Goal: Transaction & Acquisition: Purchase product/service

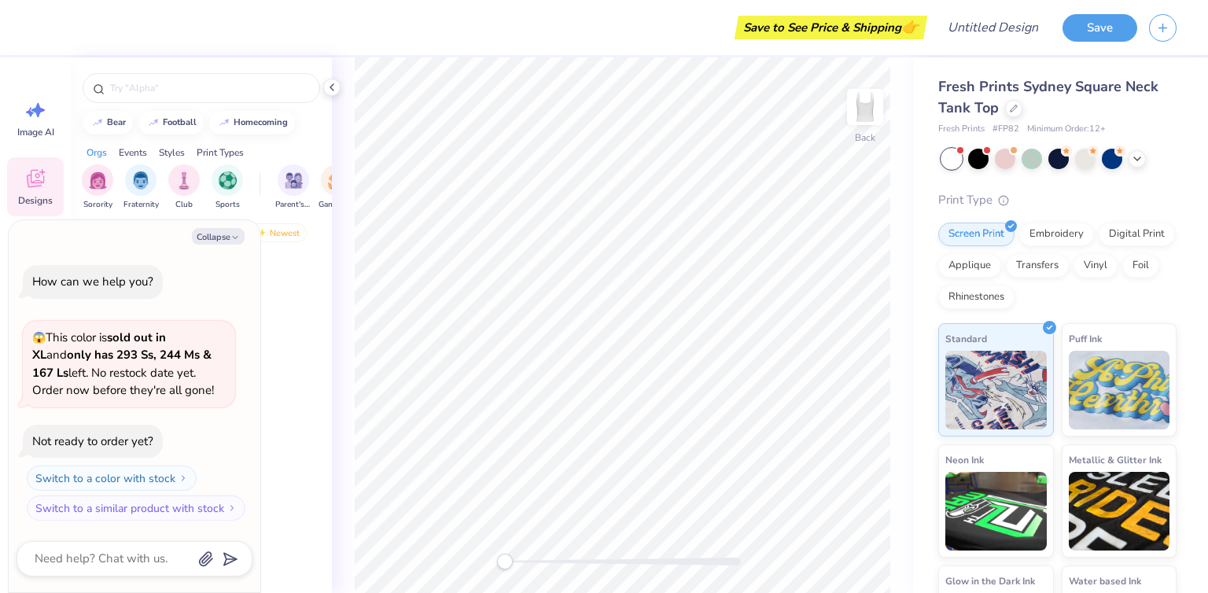
type textarea "x"
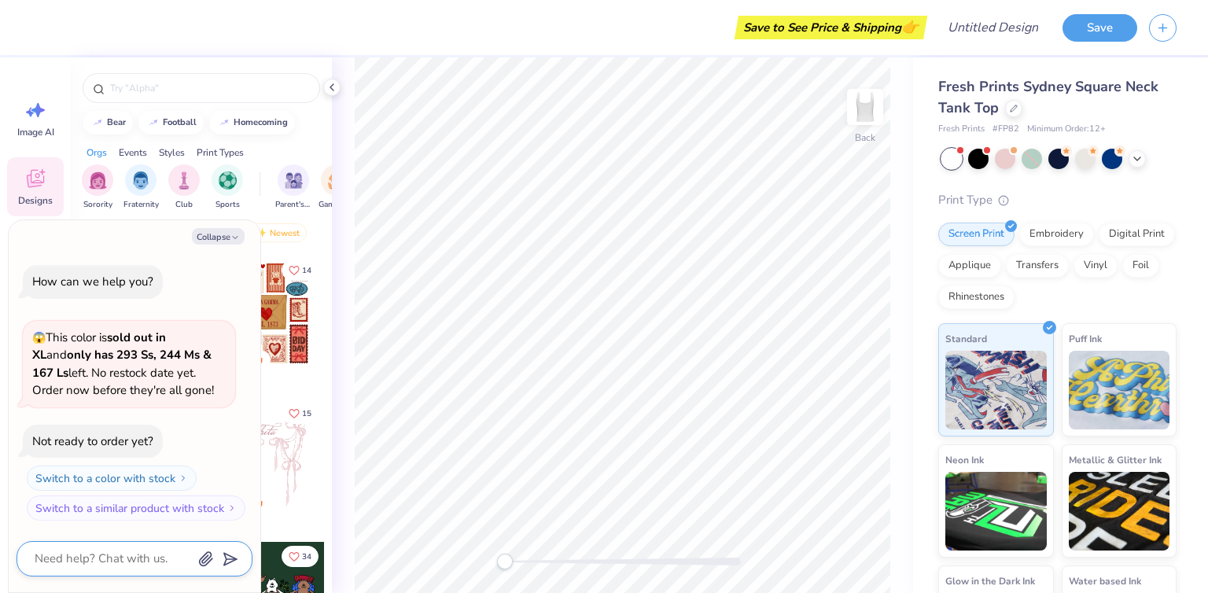
click at [126, 558] on textarea at bounding box center [113, 558] width 160 height 21
type textarea "w"
type textarea "x"
type textarea "wh"
type textarea "x"
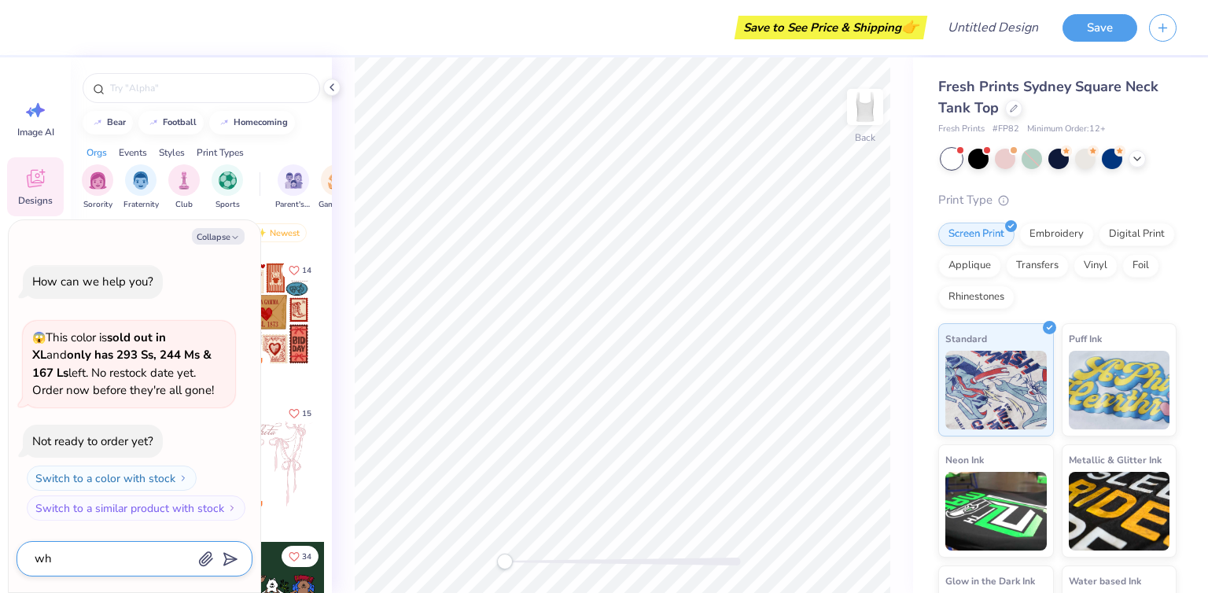
type textarea "whe"
type textarea "x"
type textarea "when"
type textarea "x"
type textarea "when"
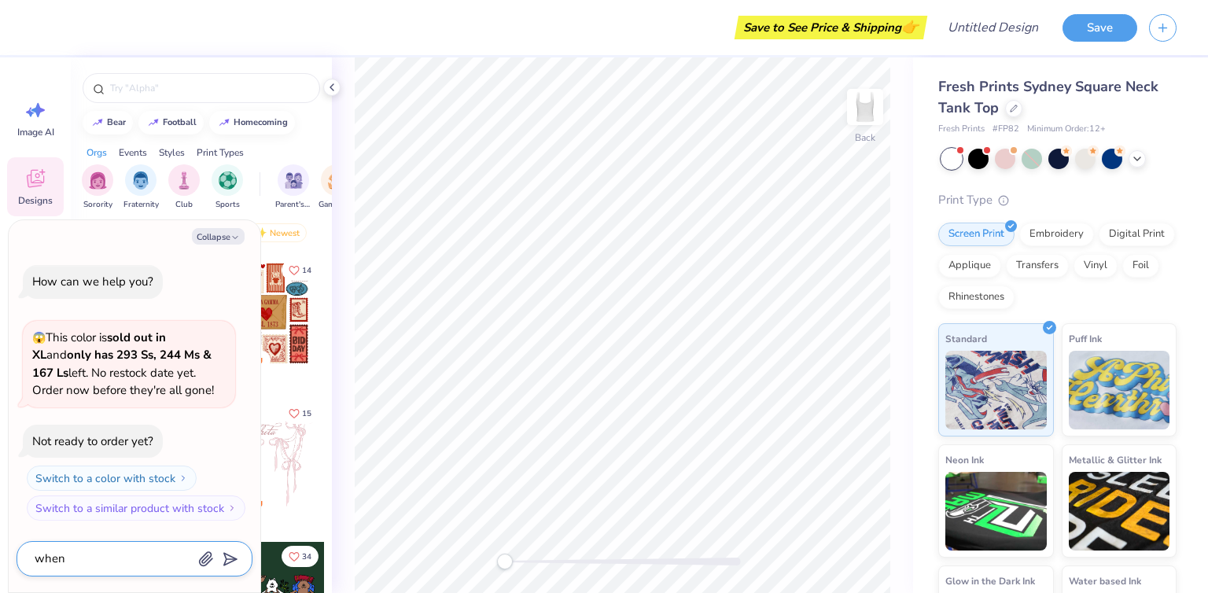
type textarea "x"
type textarea "when w"
type textarea "x"
type textarea "when wi"
type textarea "x"
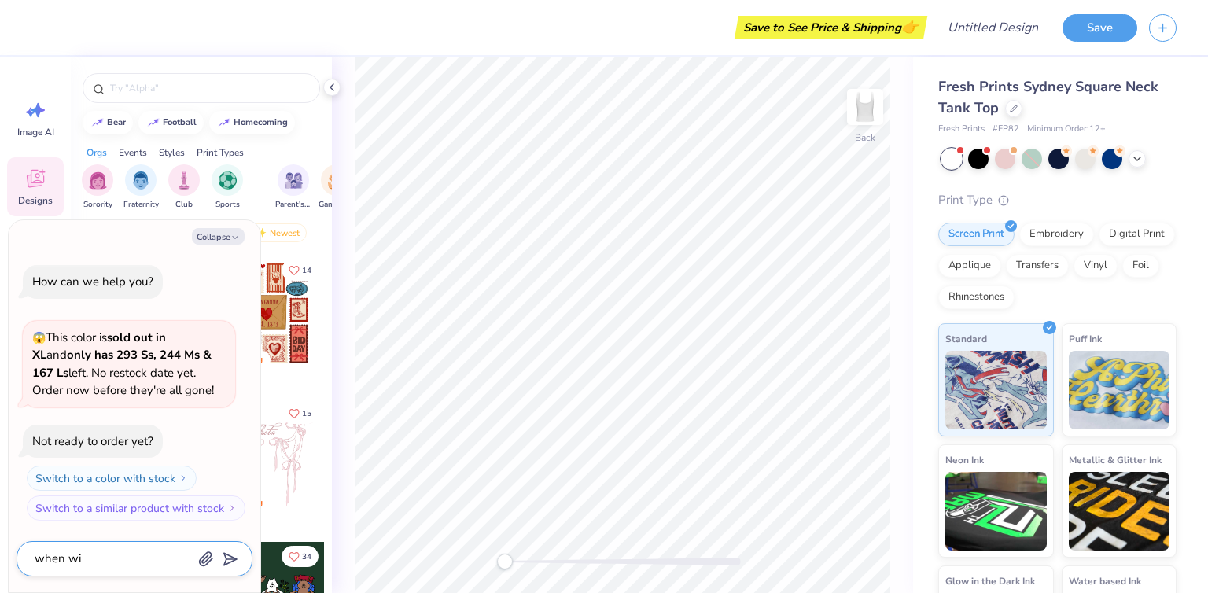
type textarea "when wil"
type textarea "x"
type textarea "when will"
type textarea "x"
type textarea "when will"
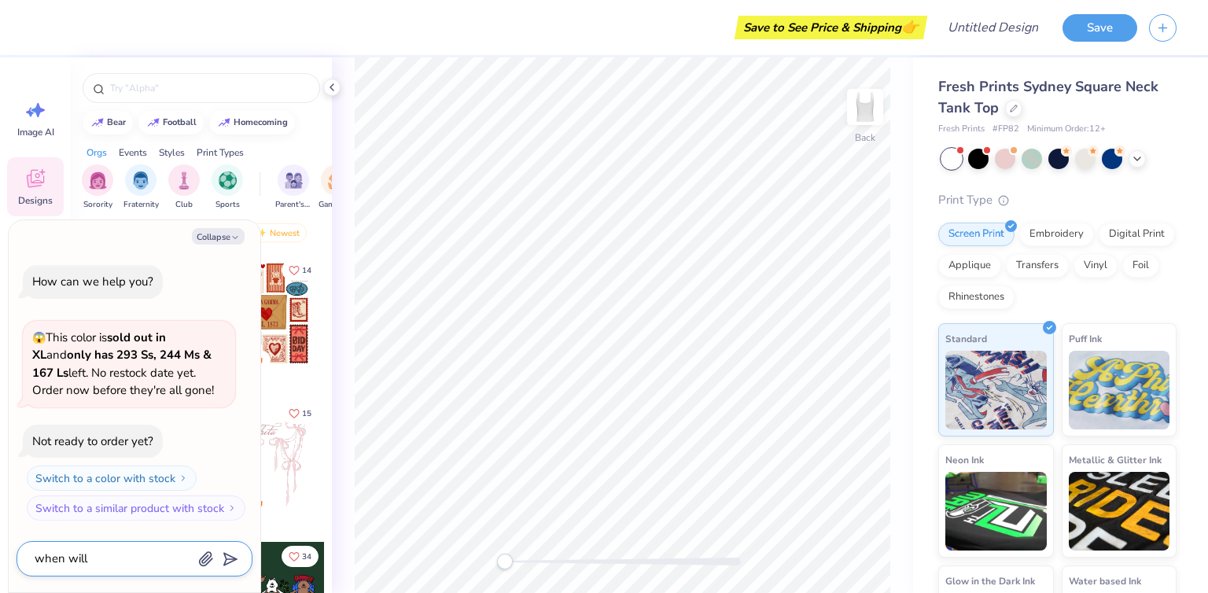
type textarea "x"
type textarea "when will x"
type textarea "x"
type textarea "when will xl"
type textarea "x"
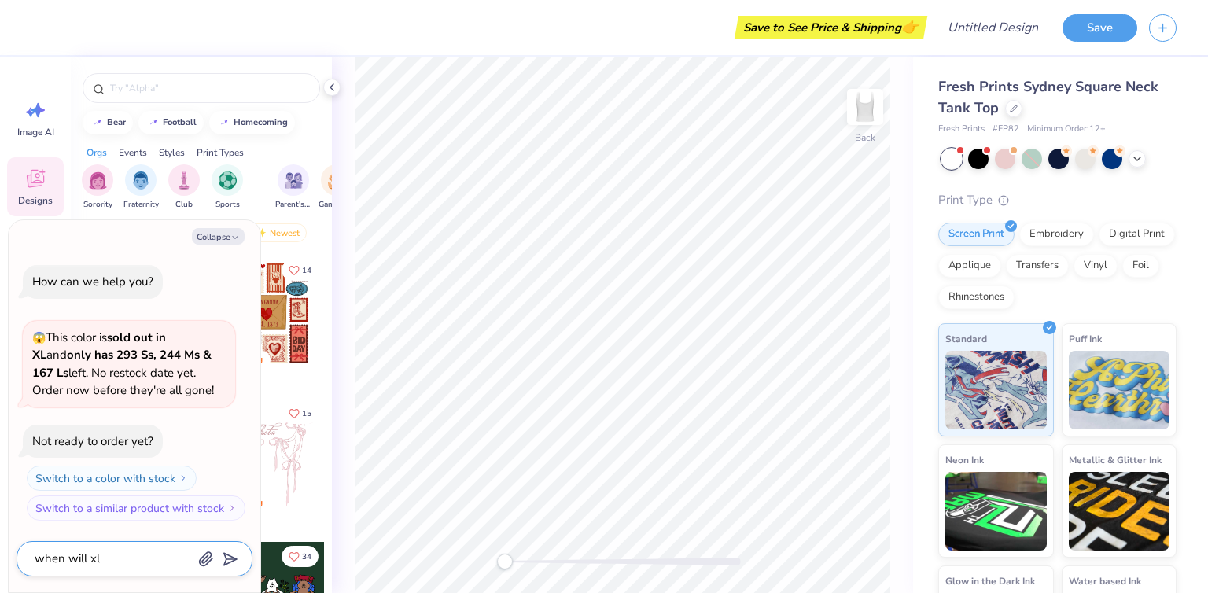
type textarea "when will xl"
type textarea "x"
type textarea "when will xl b"
type textarea "x"
type textarea "when will xl be"
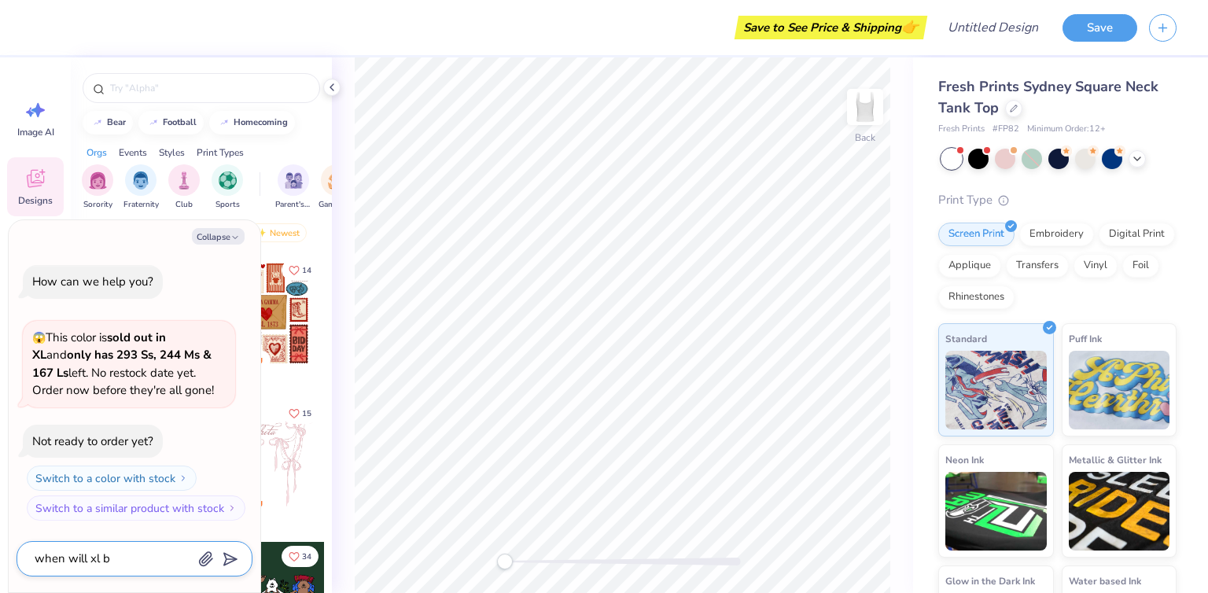
type textarea "x"
type textarea "when will xl be"
type textarea "x"
type textarea "when will xl be b"
type textarea "x"
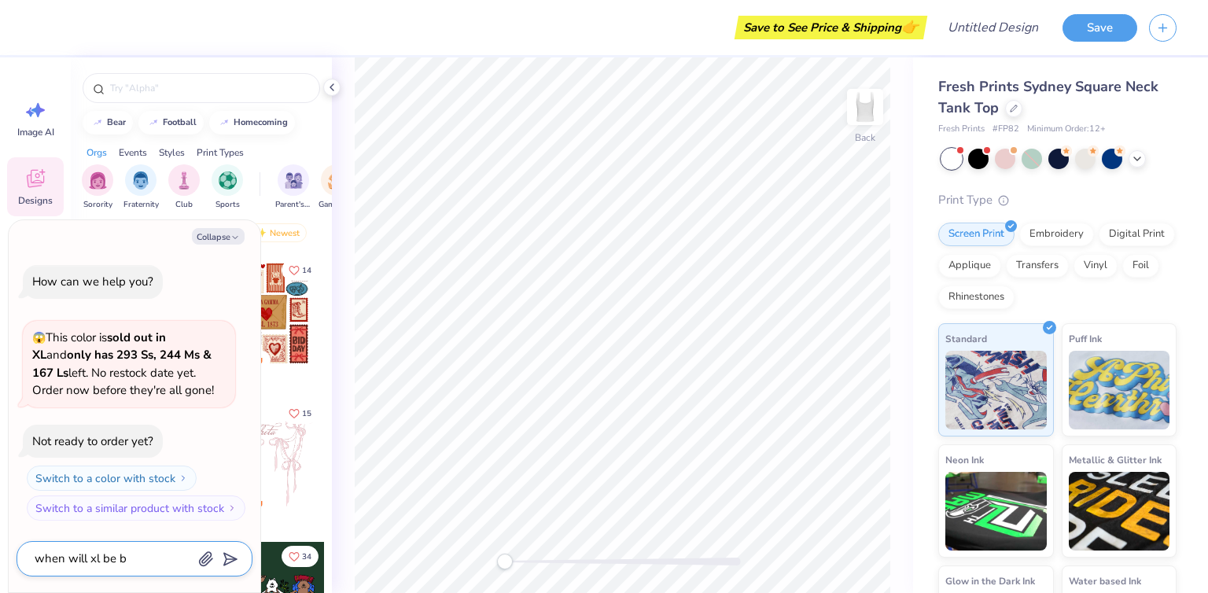
type textarea "when will xl be ba"
type textarea "x"
type textarea "when will xl be bac"
type textarea "x"
type textarea "when will xl be back"
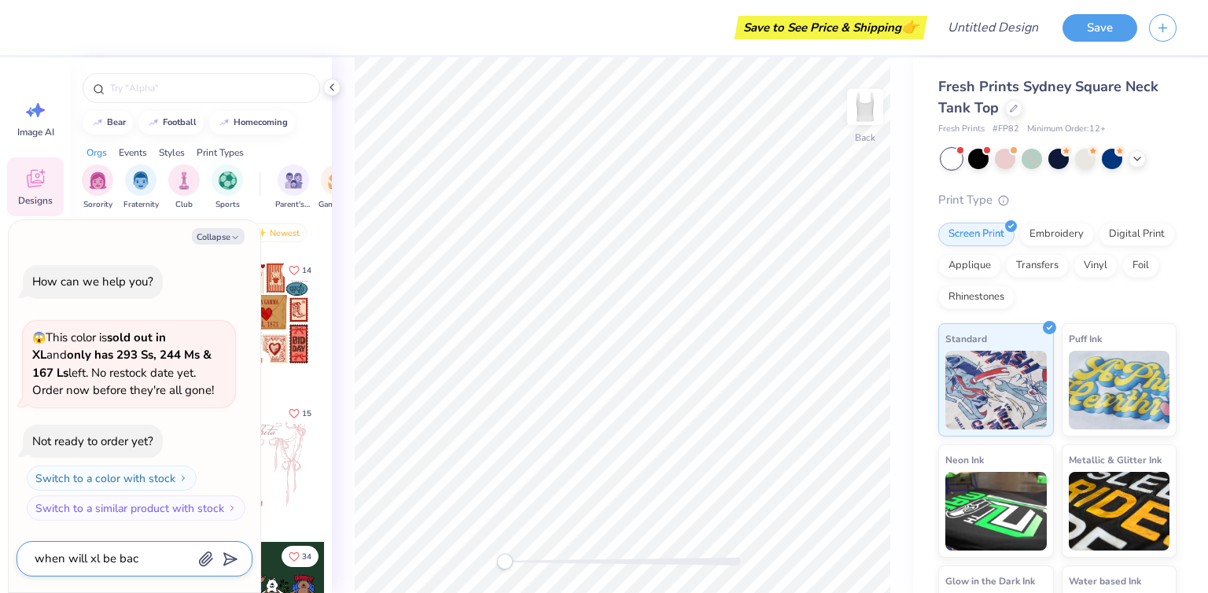
type textarea "x"
type textarea "when will xl be back"
type textarea "x"
type textarea "when will xl be back i"
type textarea "x"
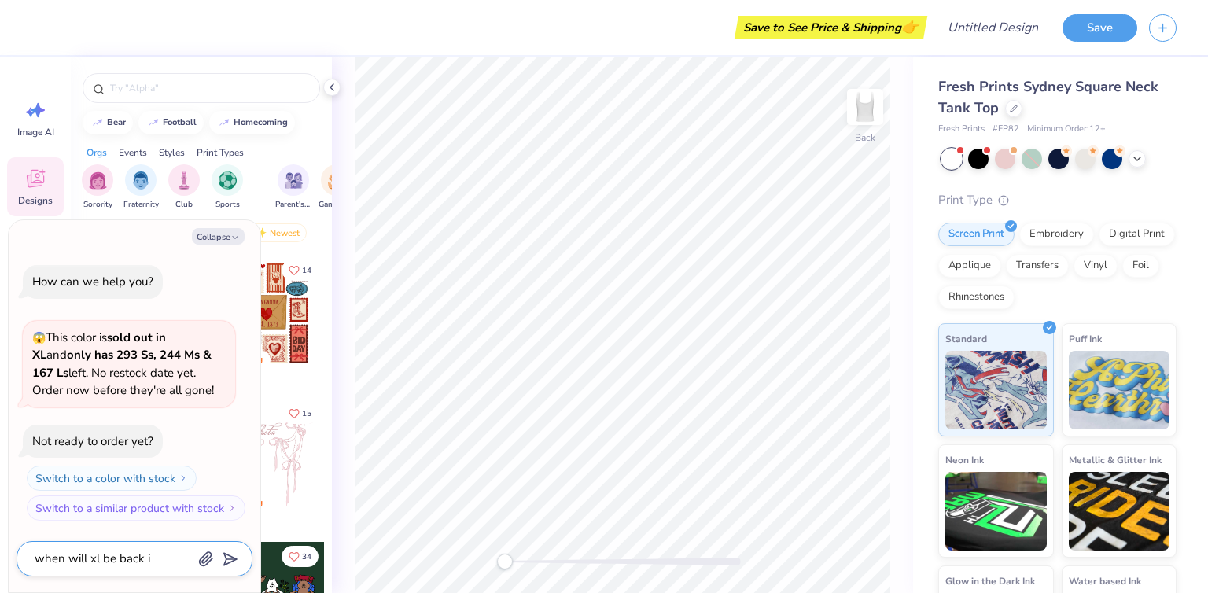
type textarea "when will xl be back in"
type textarea "x"
type textarea "when will xl be back in"
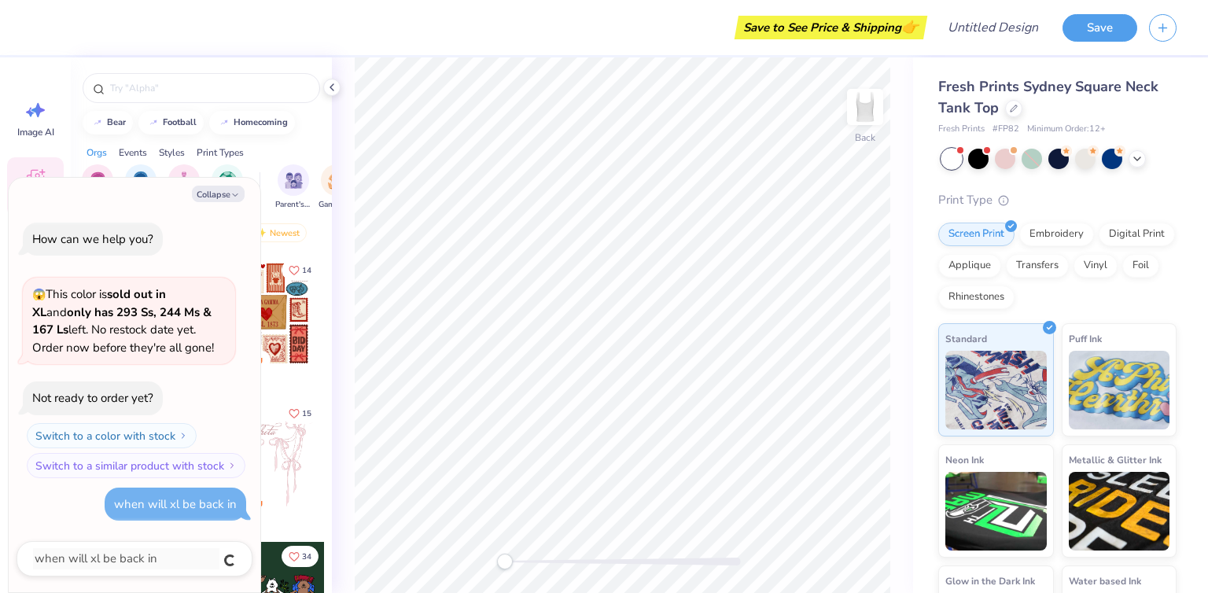
type textarea "x"
click at [180, 116] on div "football" at bounding box center [180, 120] width 34 height 9
type input "football"
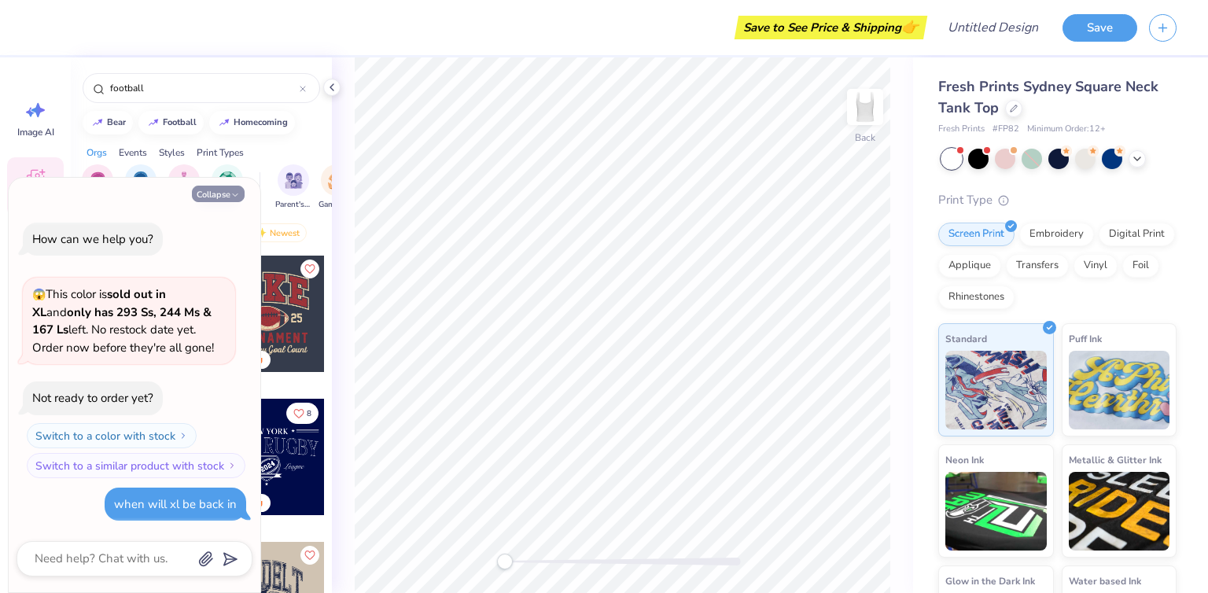
click at [226, 196] on button "Collapse" at bounding box center [218, 194] width 53 height 17
type textarea "x"
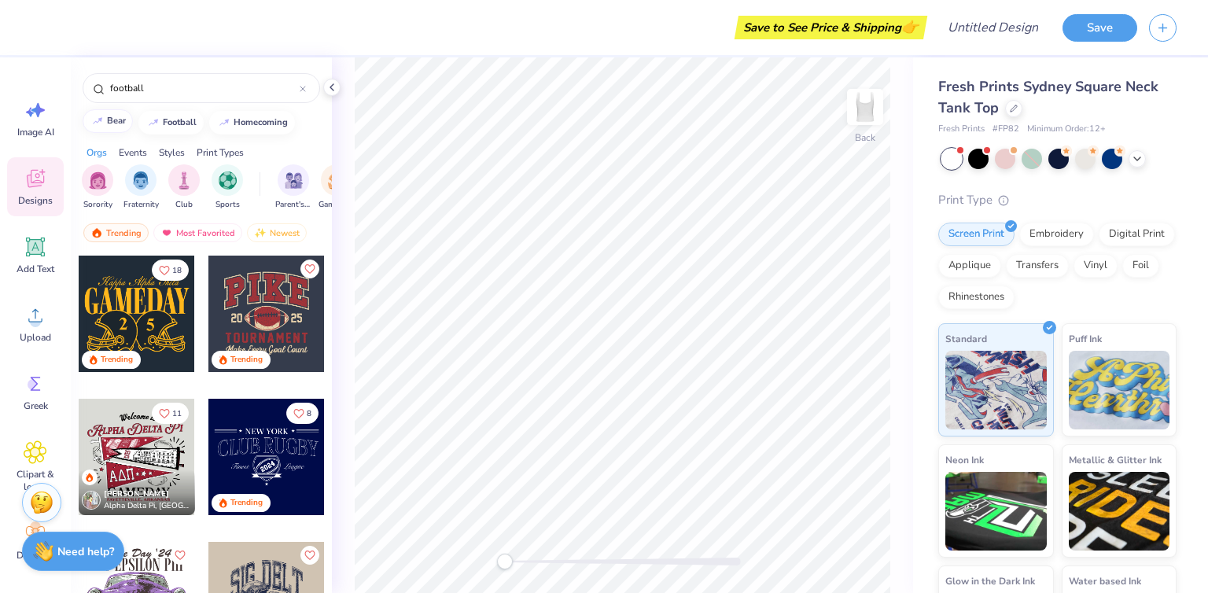
click at [120, 120] on div "bear" at bounding box center [116, 120] width 19 height 9
type input "bear"
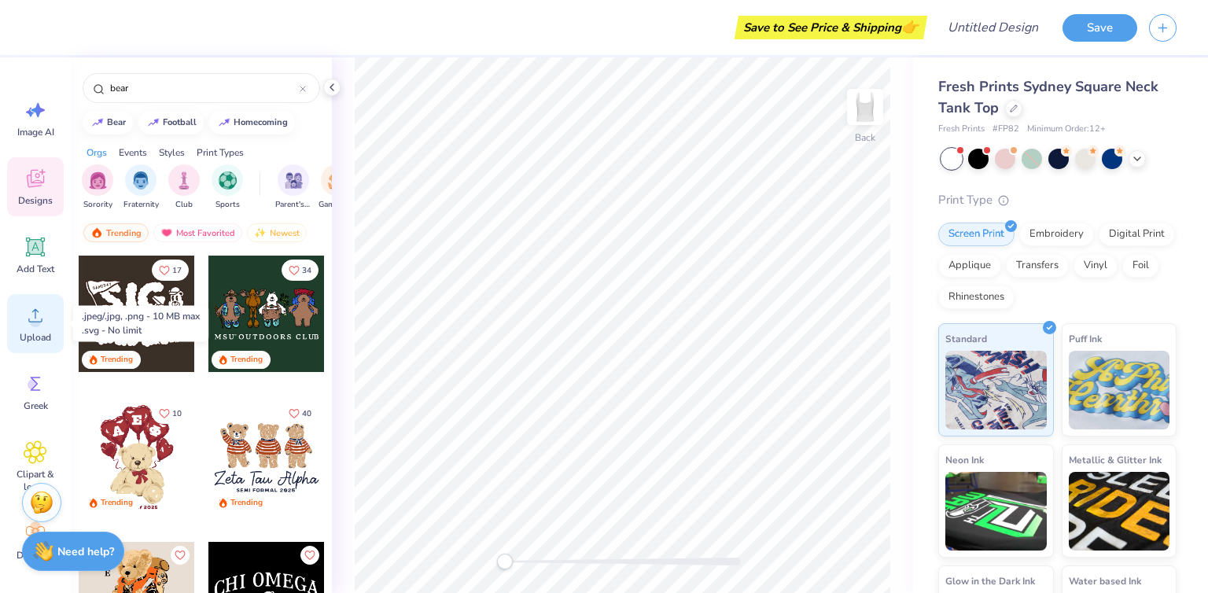
click at [24, 328] on div "Upload" at bounding box center [35, 323] width 57 height 59
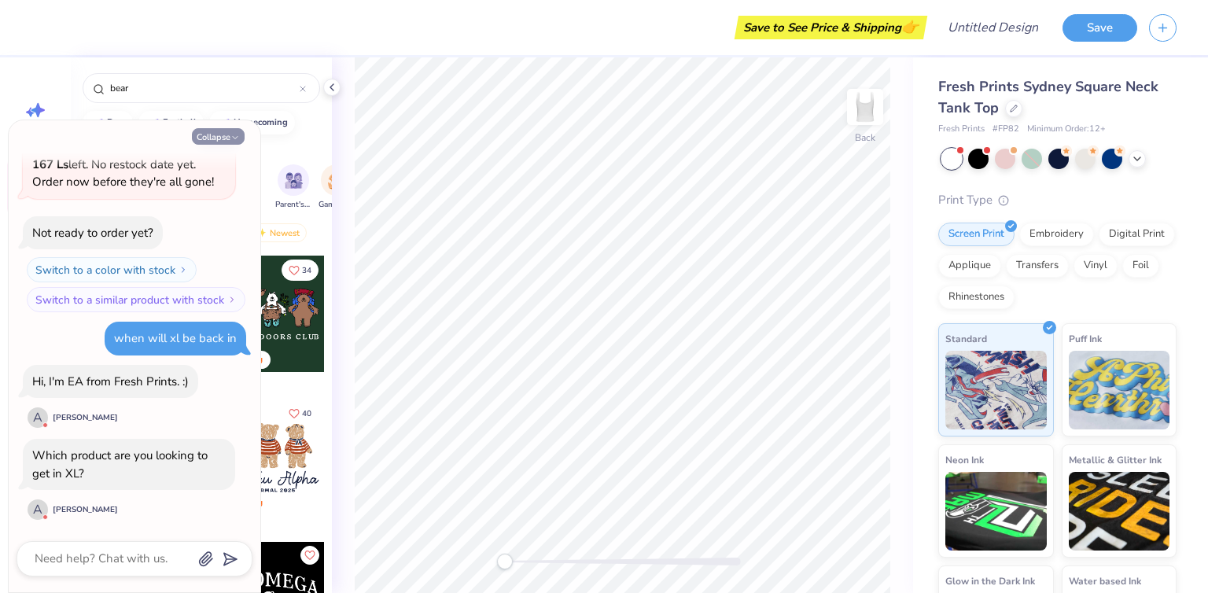
click at [223, 139] on button "Collapse" at bounding box center [218, 136] width 53 height 17
type textarea "x"
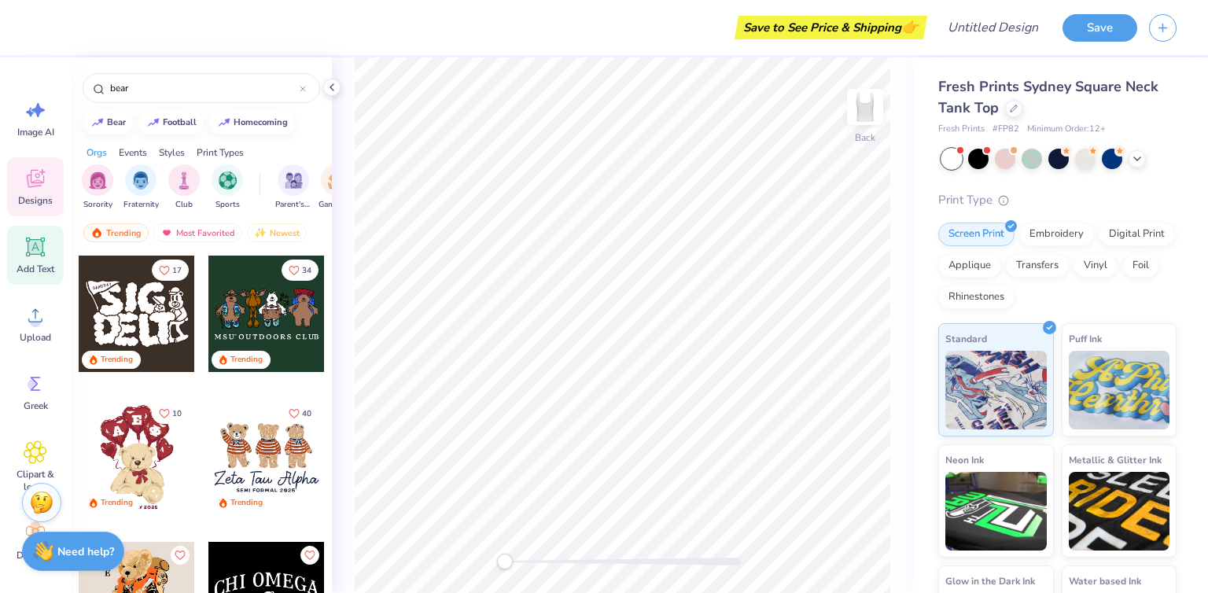
click at [33, 249] on icon at bounding box center [35, 247] width 15 height 15
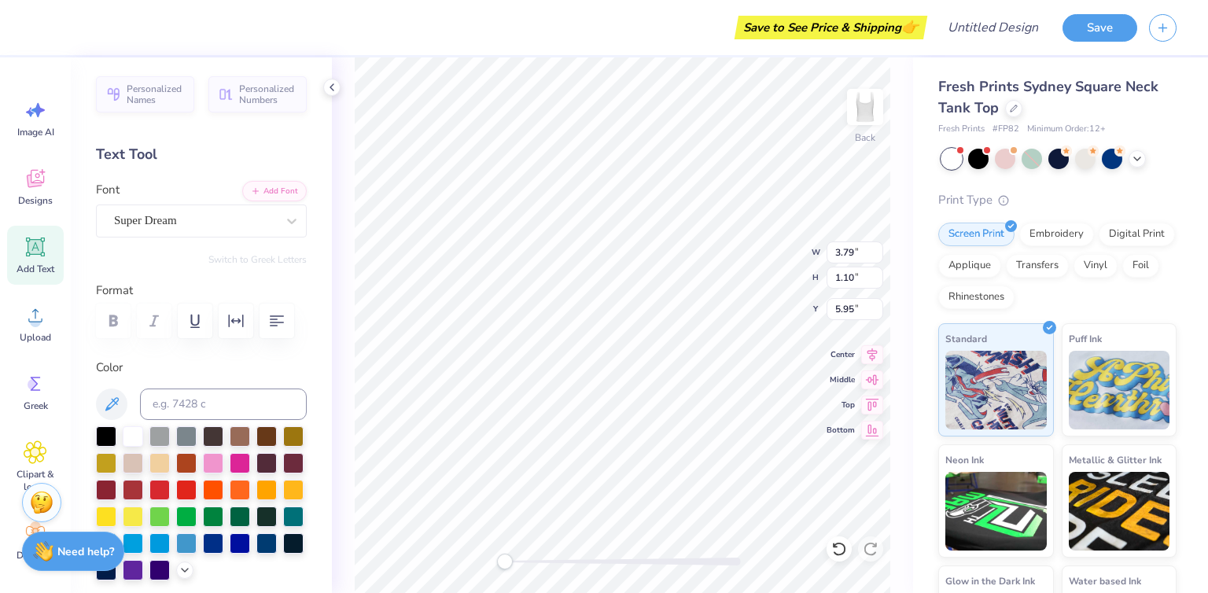
scroll to position [13, 5]
type textarea "MERCER LAW"
click at [1051, 229] on div "Embroidery" at bounding box center [1056, 232] width 75 height 24
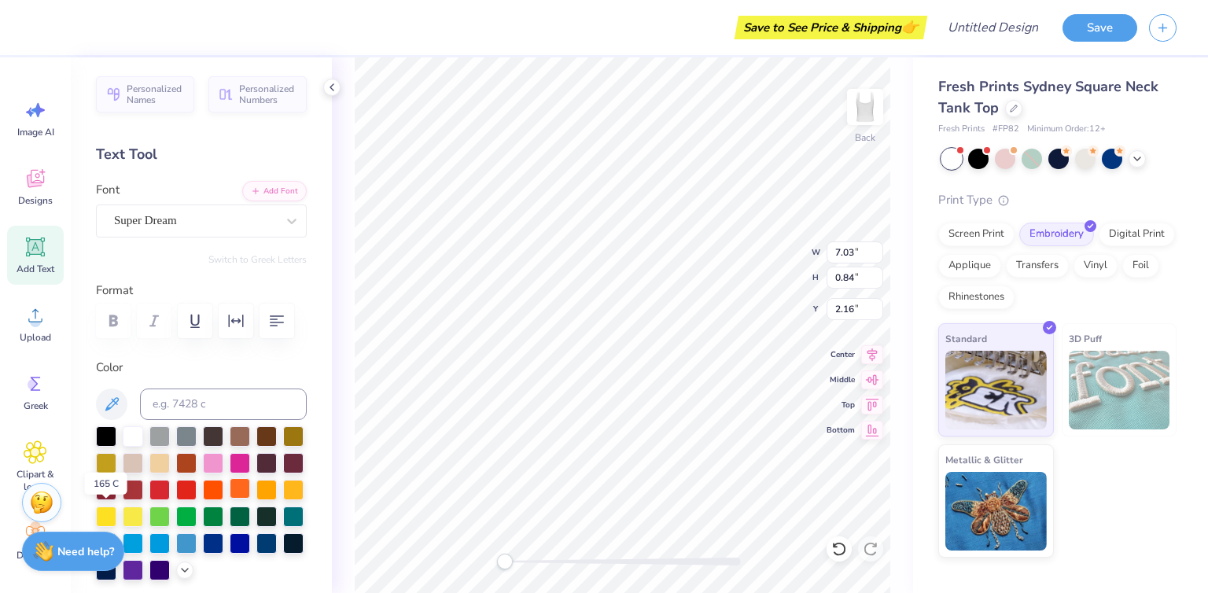
click at [230, 499] on div at bounding box center [240, 488] width 20 height 20
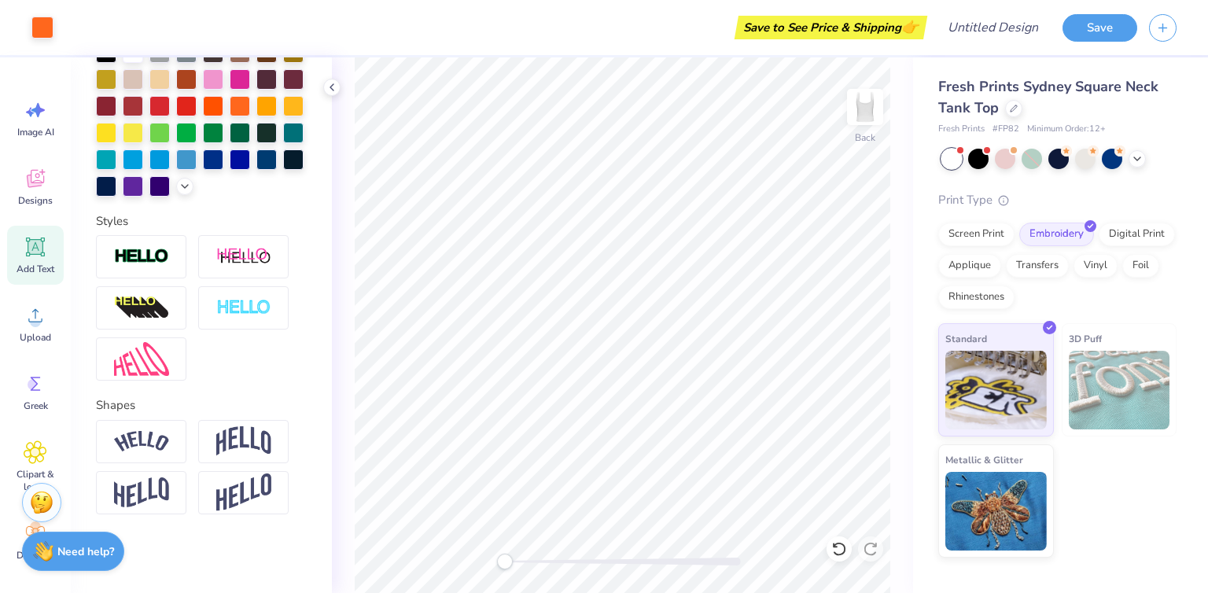
scroll to position [409, 0]
click at [255, 436] on img at bounding box center [243, 441] width 55 height 30
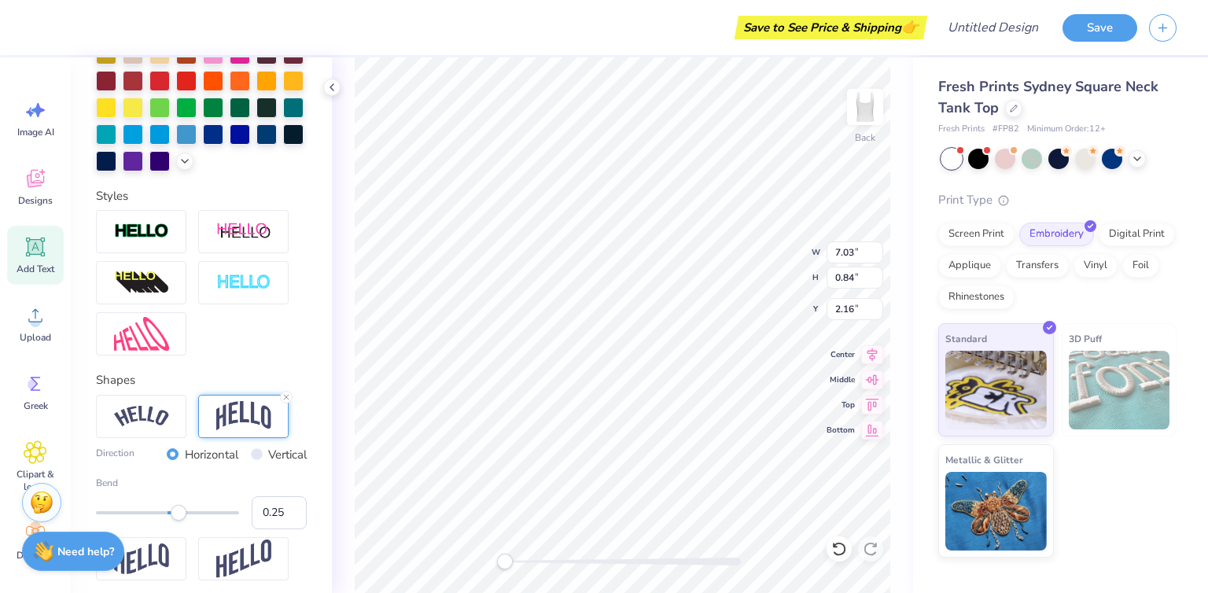
type input "0.24"
drag, startPoint x: 197, startPoint y: 536, endPoint x: 177, endPoint y: 536, distance: 20.4
click at [177, 521] on div "Accessibility label" at bounding box center [179, 513] width 16 height 16
type input "0.19"
click at [174, 521] on div "Accessibility label" at bounding box center [175, 513] width 16 height 16
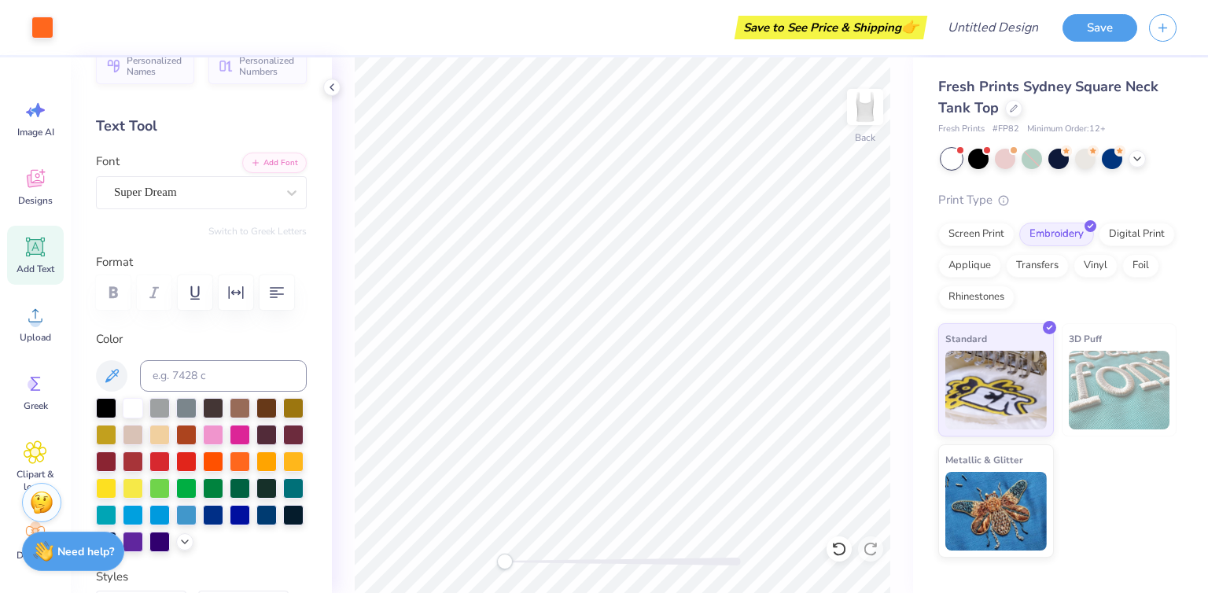
scroll to position [0, 0]
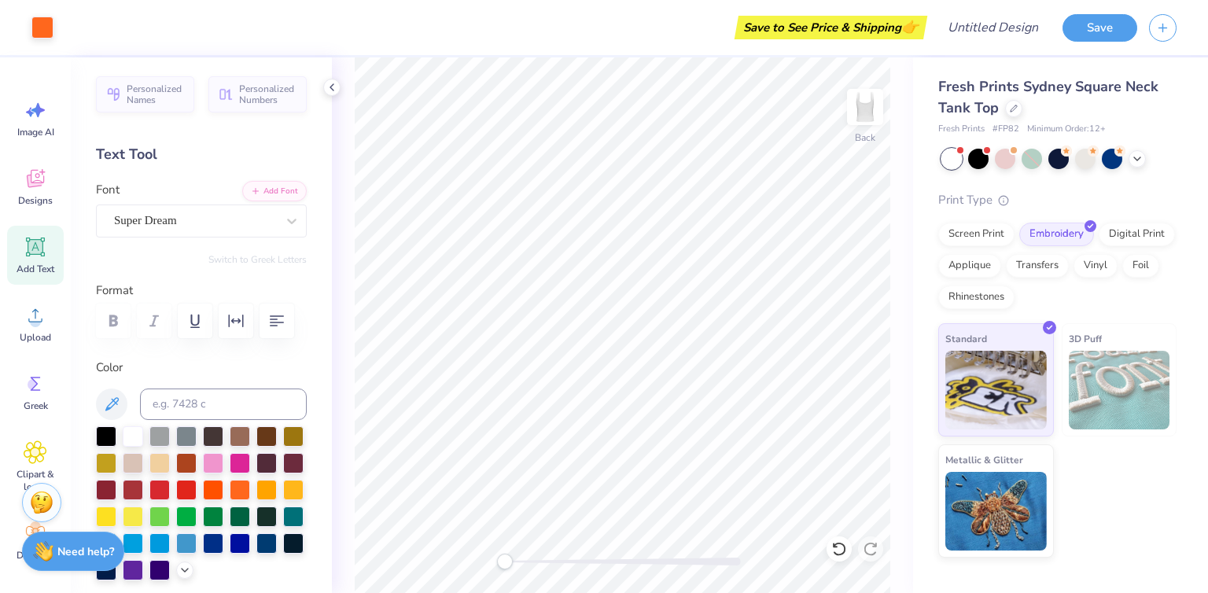
click at [19, 256] on div "Add Text" at bounding box center [35, 255] width 57 height 59
type textarea "EST. 1873"
click at [230, 499] on div at bounding box center [240, 488] width 20 height 20
type input "6.91"
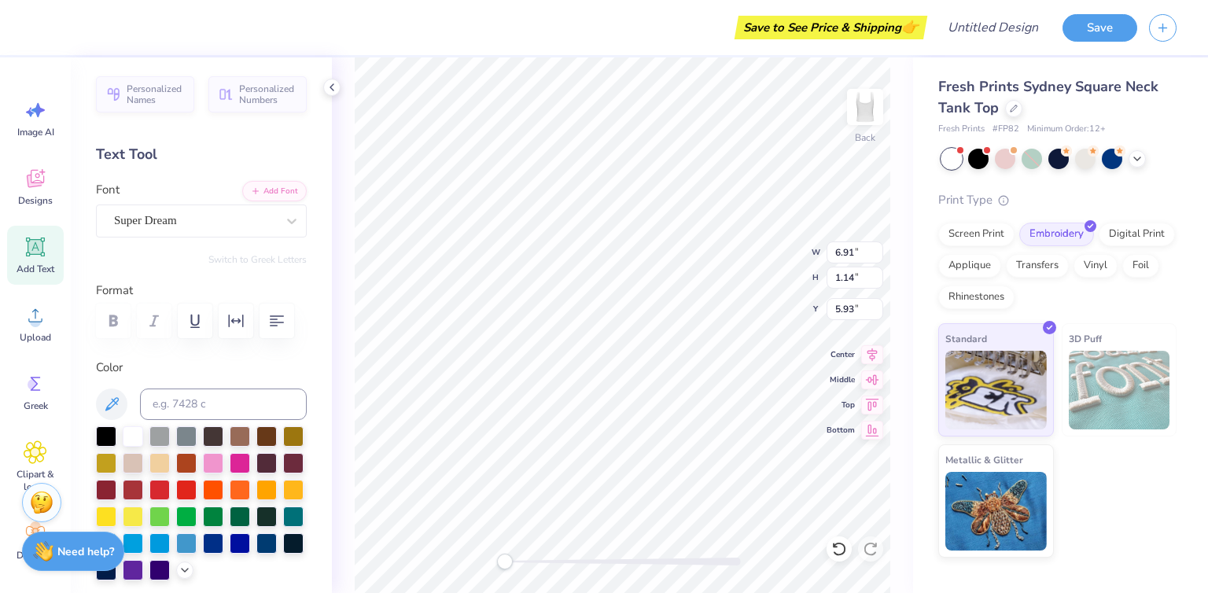
type input "1.14"
type input "5.93"
click at [878, 256] on input "6.9" at bounding box center [854, 252] width 57 height 22
type input "6.89"
type input "3.53"
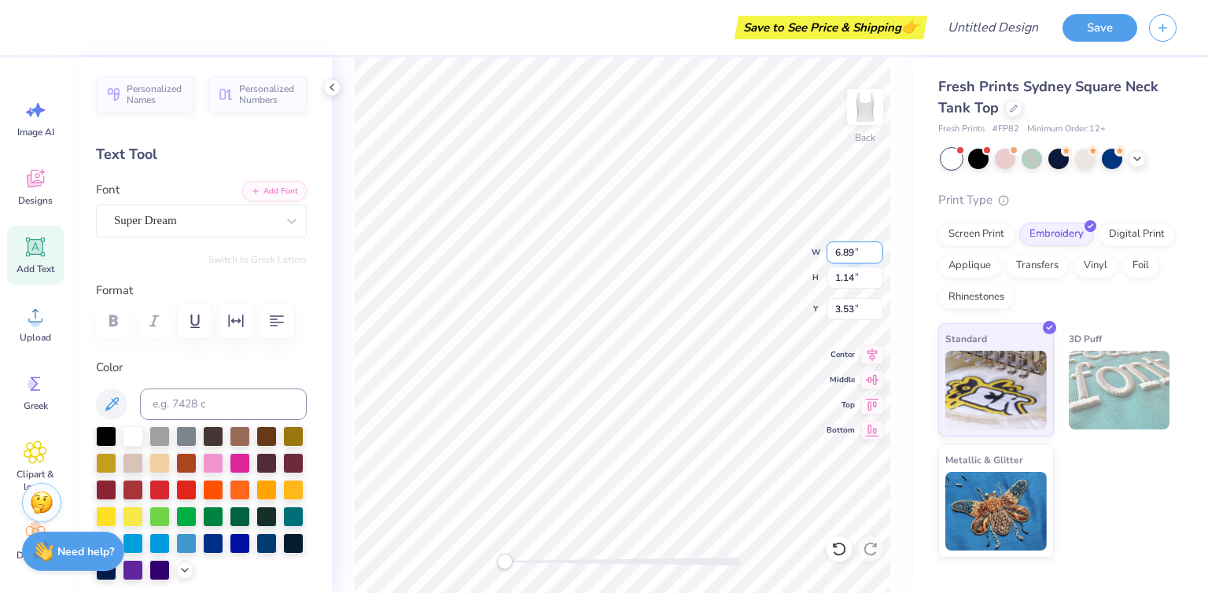
click at [878, 256] on input "6.89" at bounding box center [854, 252] width 57 height 22
click at [878, 256] on input "6.88" at bounding box center [854, 252] width 57 height 22
click at [878, 256] on input "6.87" at bounding box center [854, 252] width 57 height 22
click at [878, 256] on input "6.86" at bounding box center [854, 252] width 57 height 22
click at [878, 256] on input "6.85" at bounding box center [854, 252] width 57 height 22
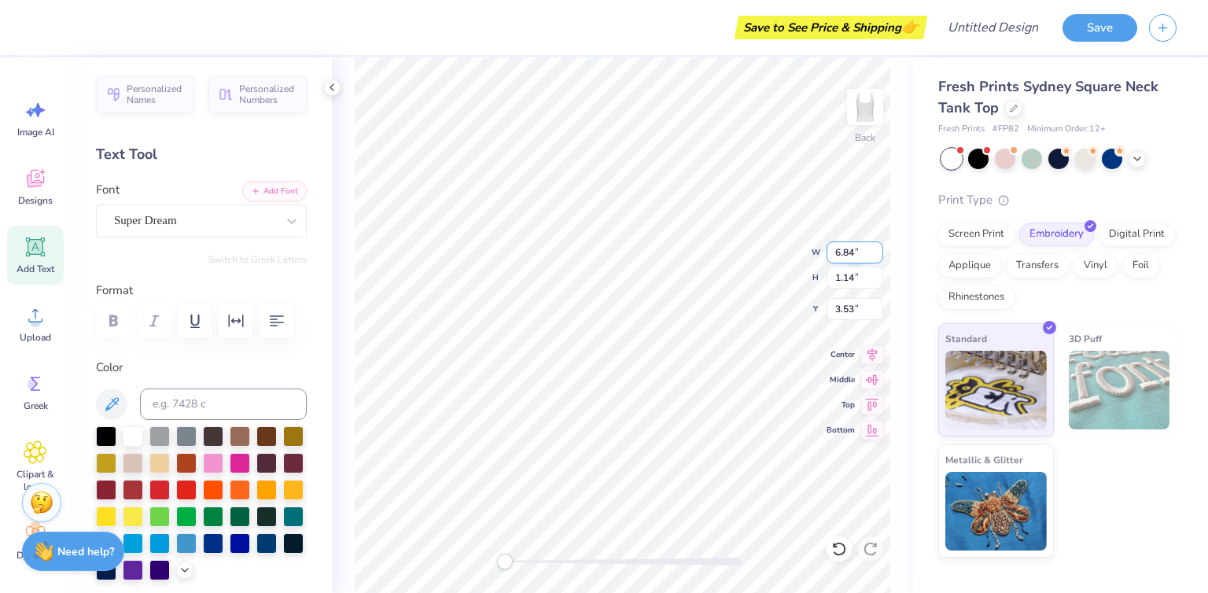
click at [878, 256] on input "6.84" at bounding box center [854, 252] width 57 height 22
click at [878, 256] on input "6.83" at bounding box center [854, 252] width 57 height 22
click at [878, 256] on input "6.82" at bounding box center [854, 252] width 57 height 22
click at [878, 256] on input "6.81" at bounding box center [854, 252] width 57 height 22
click at [878, 256] on input "6.8" at bounding box center [854, 252] width 57 height 22
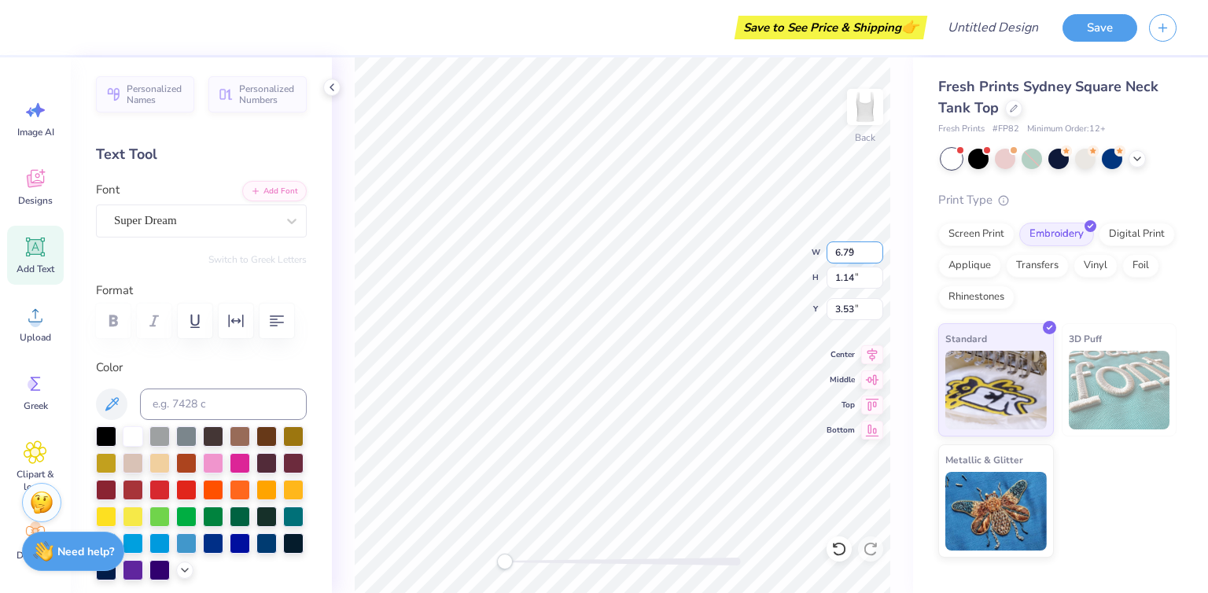
click at [878, 256] on input "6.79" at bounding box center [854, 252] width 57 height 22
click at [878, 256] on input "6.78" at bounding box center [854, 252] width 57 height 22
click at [878, 256] on input "6.77" at bounding box center [854, 252] width 57 height 22
click at [878, 256] on input "6.76" at bounding box center [854, 252] width 57 height 22
click at [878, 256] on input "6.75" at bounding box center [854, 252] width 57 height 22
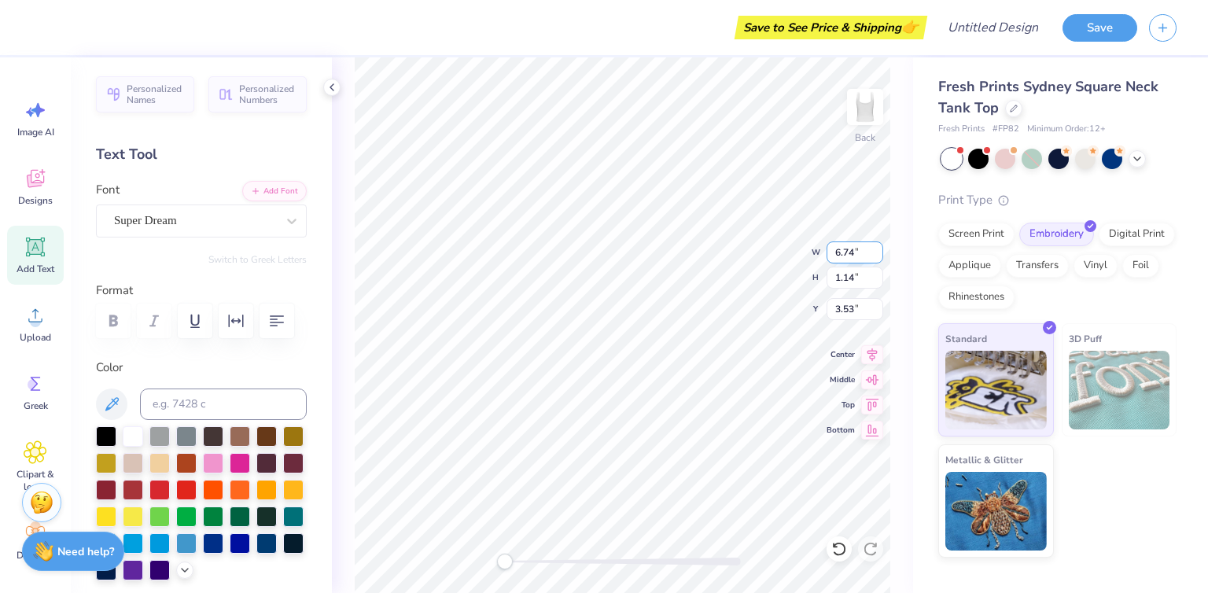
click at [878, 256] on input "6.74" at bounding box center [854, 252] width 57 height 22
click at [878, 256] on input "6.73" at bounding box center [854, 252] width 57 height 22
click at [878, 256] on input "6.72" at bounding box center [854, 252] width 57 height 22
click at [878, 256] on input "6.71" at bounding box center [854, 252] width 57 height 22
drag, startPoint x: 878, startPoint y: 256, endPoint x: 874, endPoint y: 267, distance: 12.0
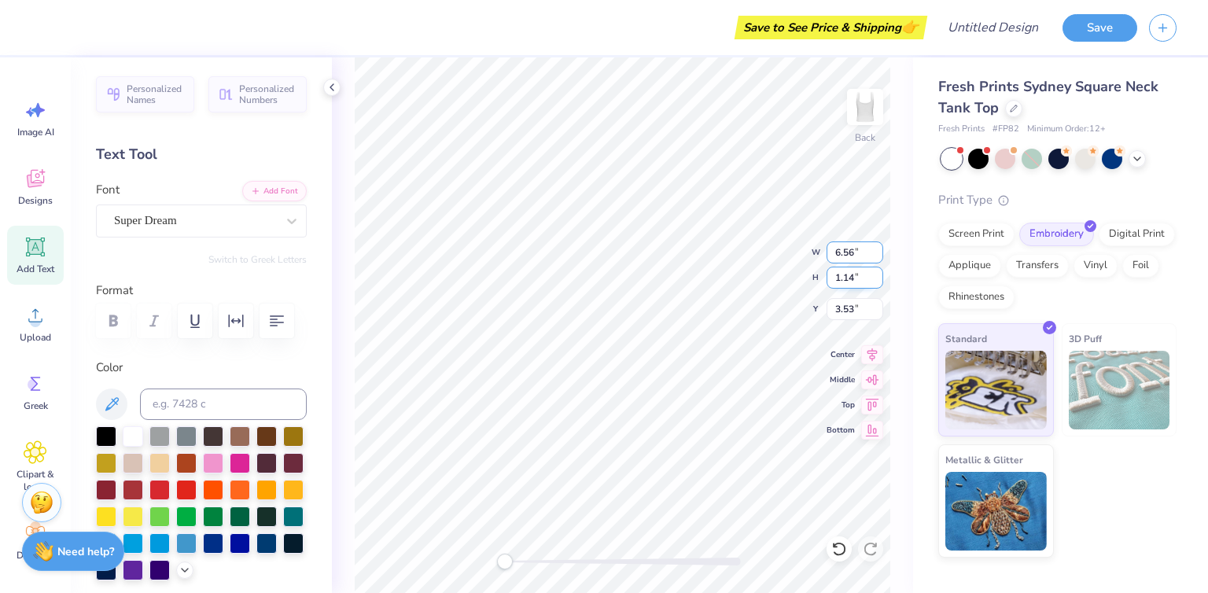
click at [874, 263] on input "6.56" at bounding box center [854, 252] width 57 height 22
drag, startPoint x: 853, startPoint y: 255, endPoint x: 827, endPoint y: 255, distance: 25.9
click at [827, 255] on input "6.56" at bounding box center [854, 252] width 57 height 22
type input "6.00"
type input "0.99"
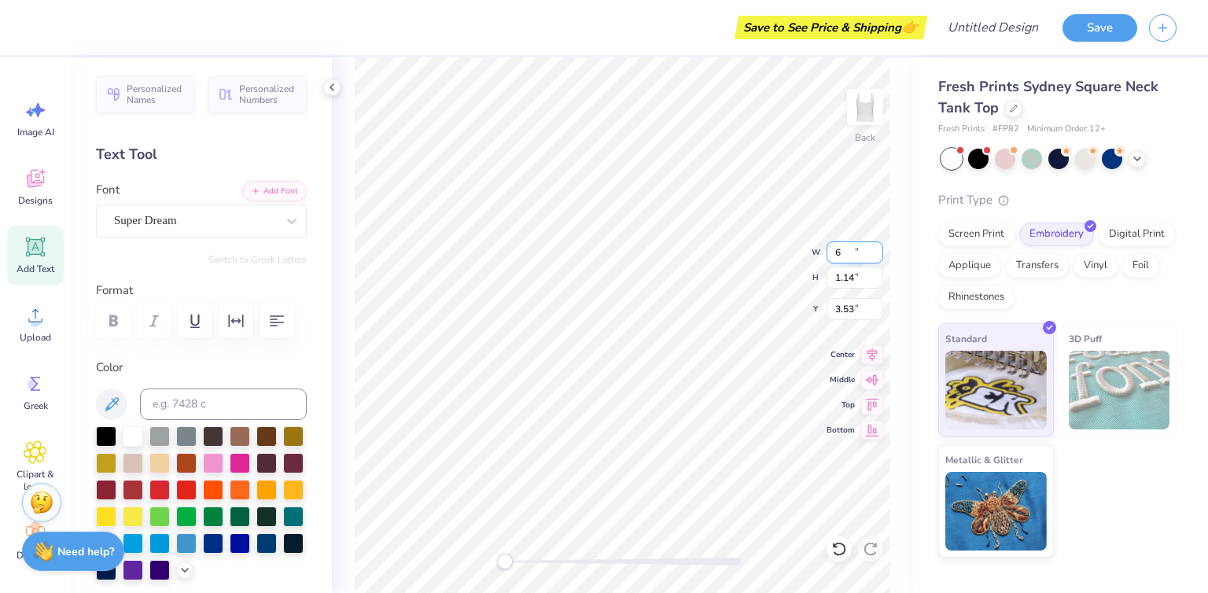
type input "3.61"
drag, startPoint x: 855, startPoint y: 276, endPoint x: 827, endPoint y: 275, distance: 27.5
click at [827, 275] on input "0.99" at bounding box center [854, 278] width 57 height 22
click at [818, 252] on div "Back W 6.00 6.00 " H 0.99 0.99 " Y 3.61 3.61 " Center Middle Top Bottom" at bounding box center [622, 325] width 581 height 536
click at [837, 252] on input "6.00" at bounding box center [854, 252] width 57 height 22
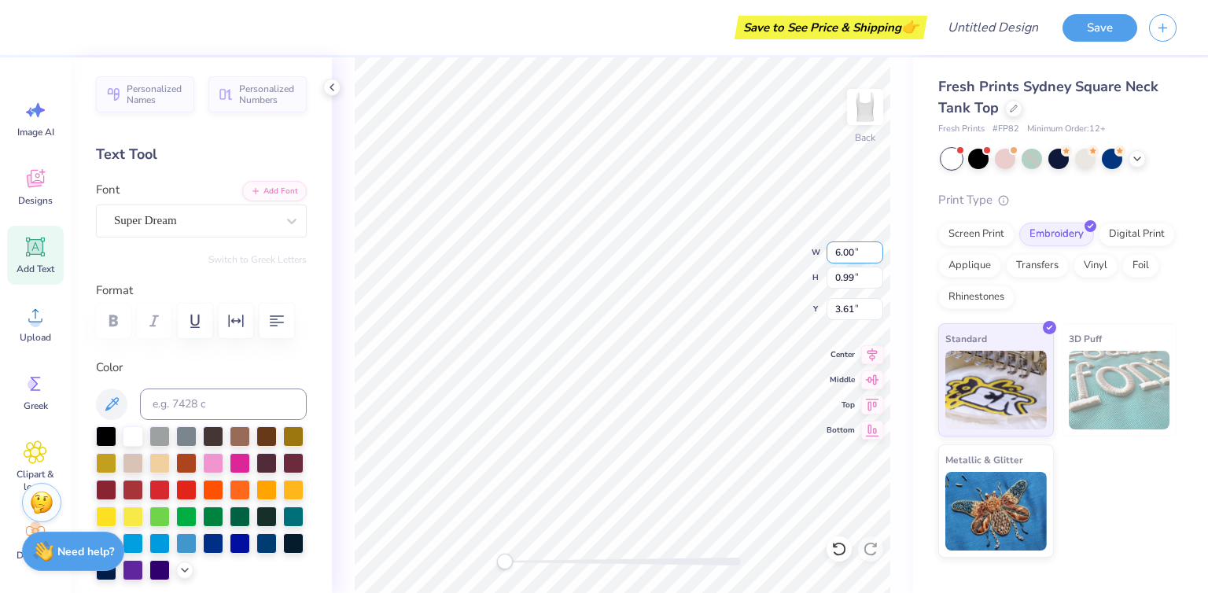
drag, startPoint x: 837, startPoint y: 252, endPoint x: 867, endPoint y: 252, distance: 29.9
click at [867, 252] on input "6.00" at bounding box center [854, 252] width 57 height 22
type input "4.00"
type input "0.66"
type input "3.77"
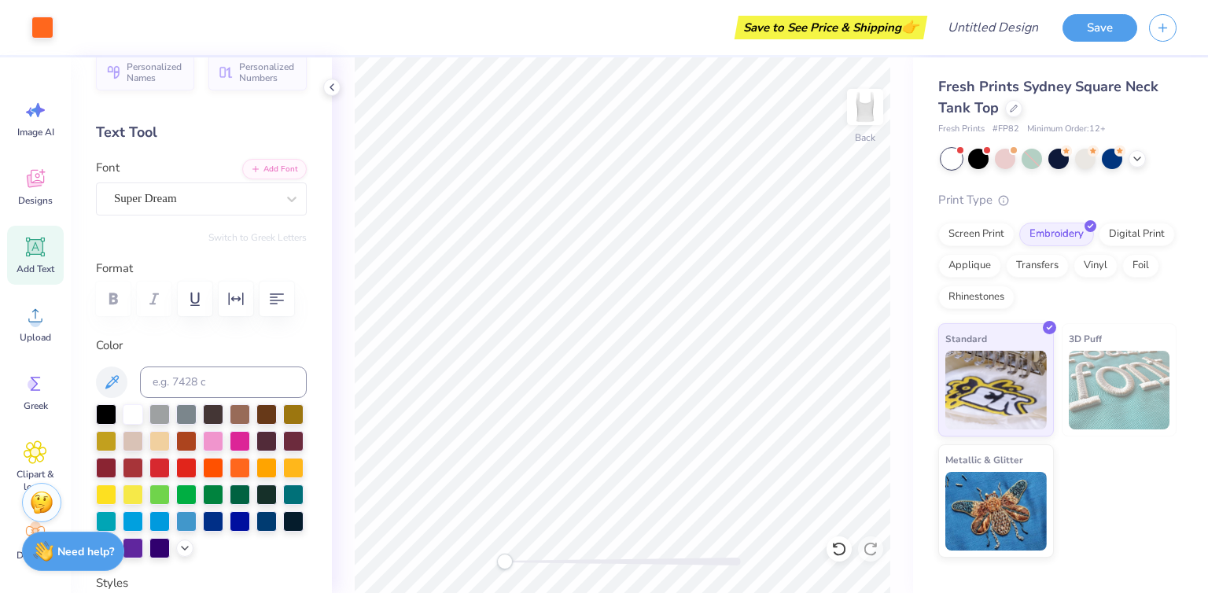
scroll to position [0, 0]
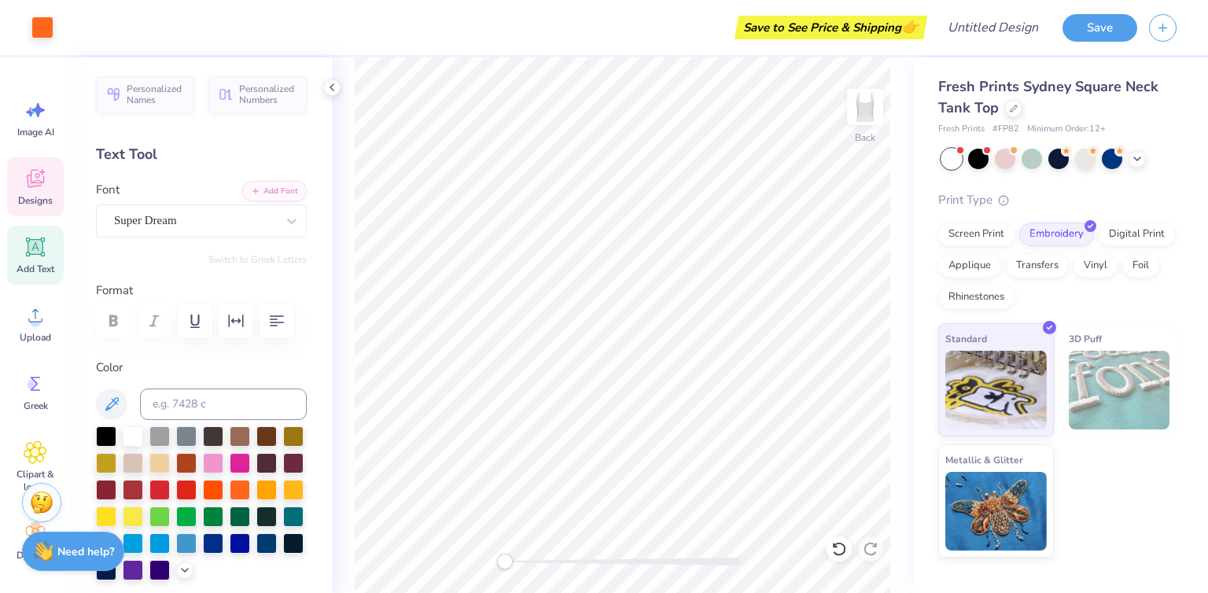
click at [43, 186] on icon at bounding box center [36, 179] width 24 height 24
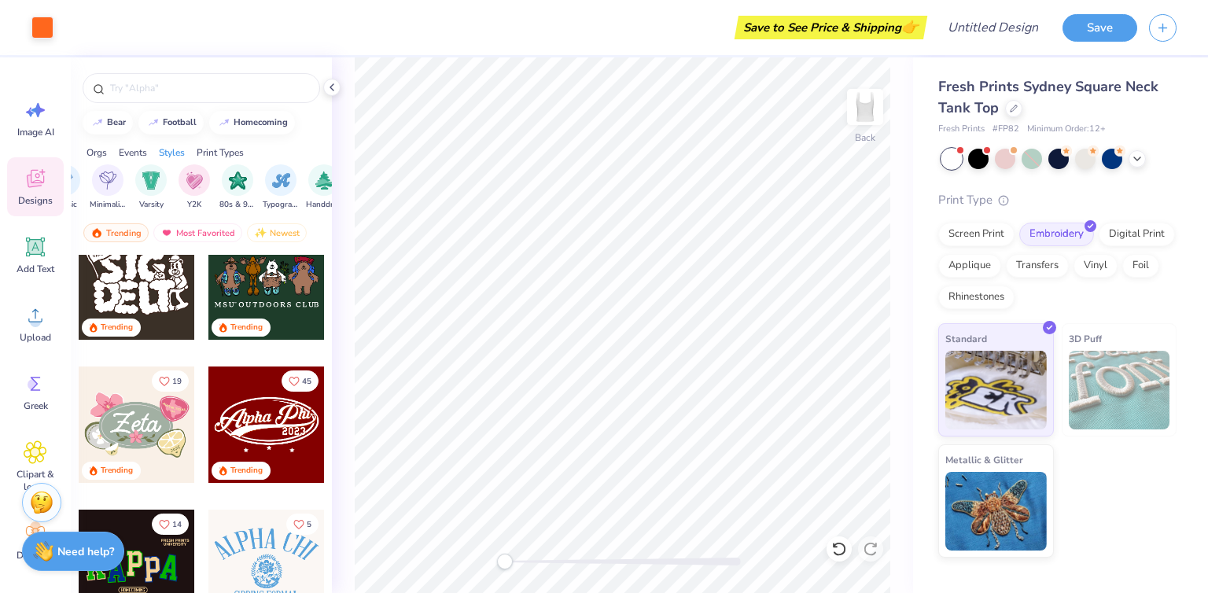
scroll to position [0, 861]
click at [156, 182] on div "filter for Varsity" at bounding box center [146, 178] width 31 height 31
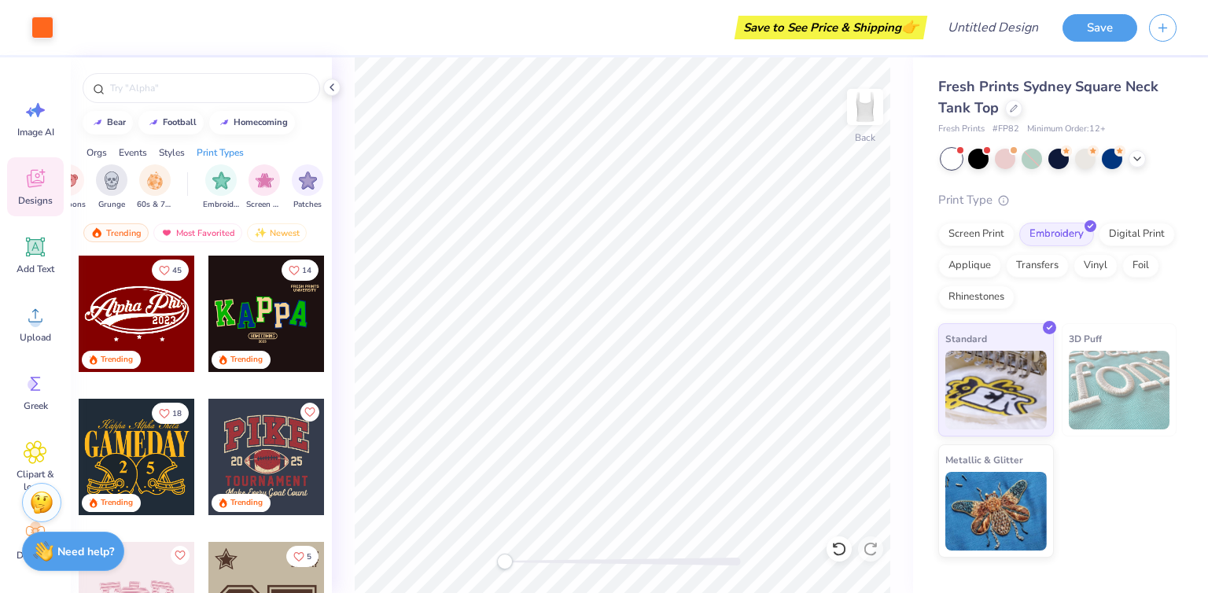
scroll to position [0, 1159]
click at [222, 182] on img "filter for Embroidery" at bounding box center [218, 179] width 18 height 18
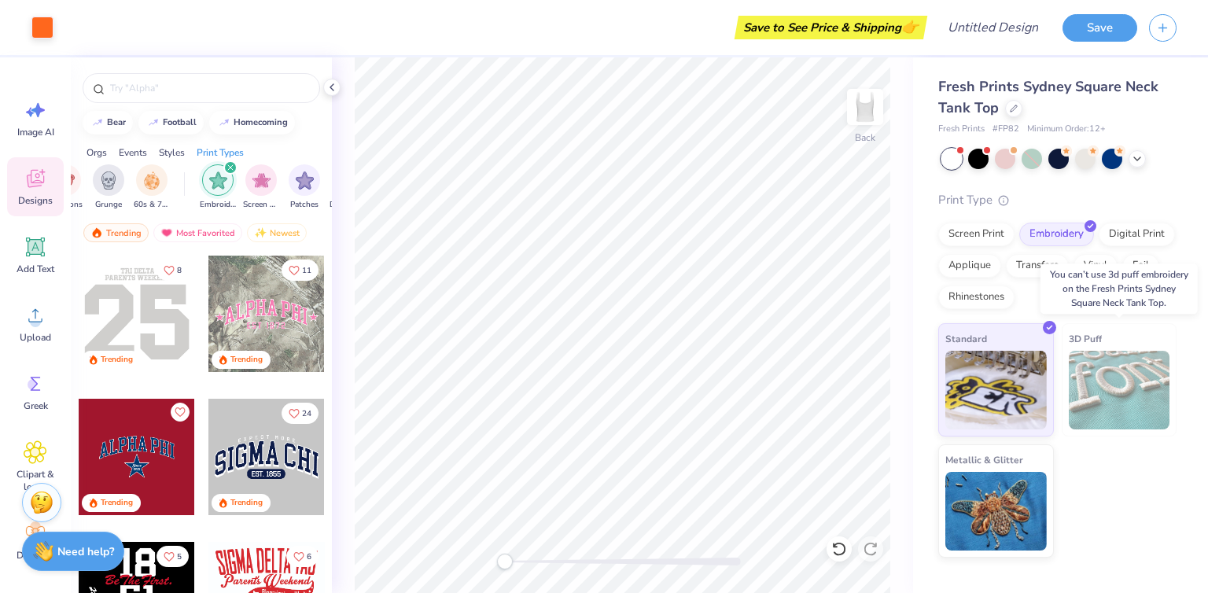
click at [1103, 367] on img at bounding box center [1119, 390] width 101 height 79
click at [1017, 373] on img at bounding box center [995, 387] width 101 height 79
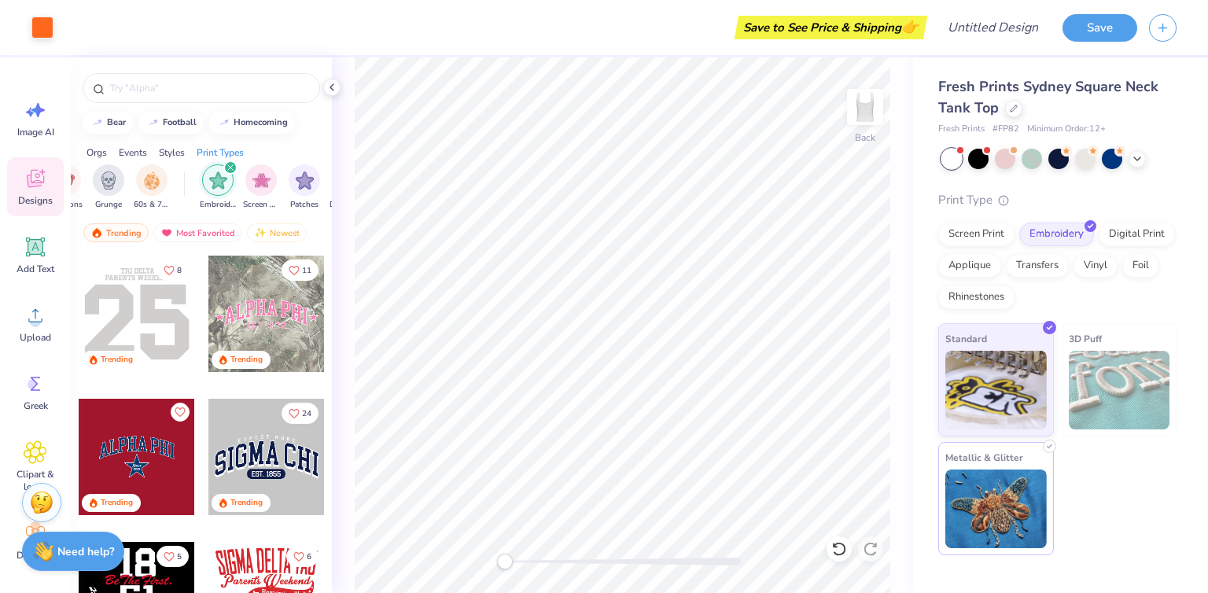
click at [1014, 482] on img at bounding box center [995, 508] width 101 height 79
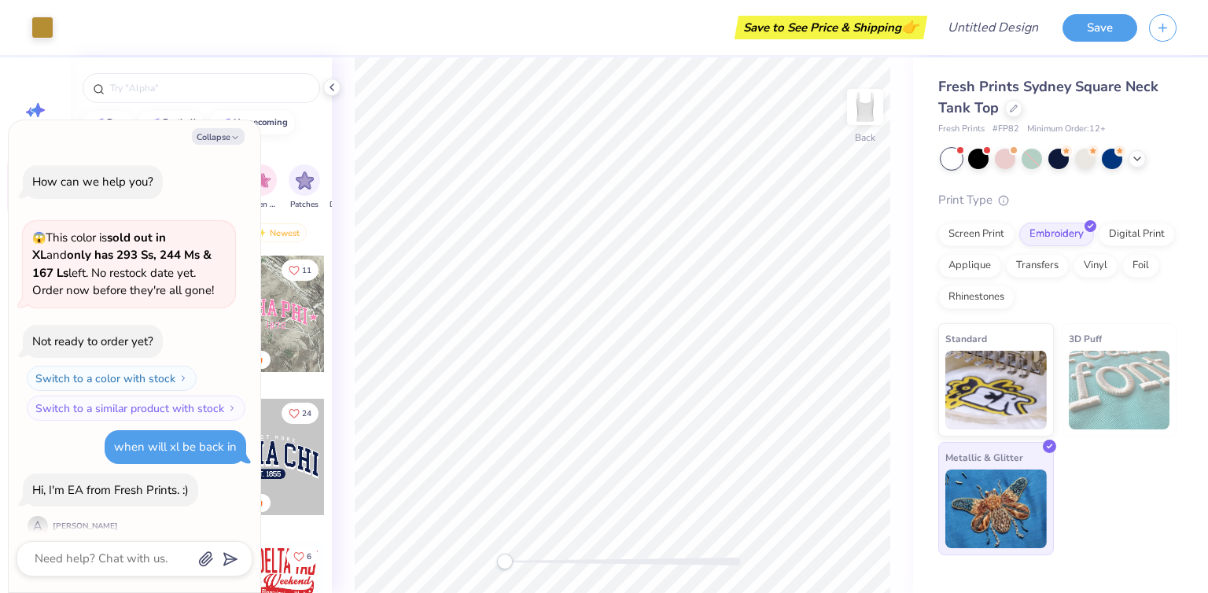
scroll to position [222, 0]
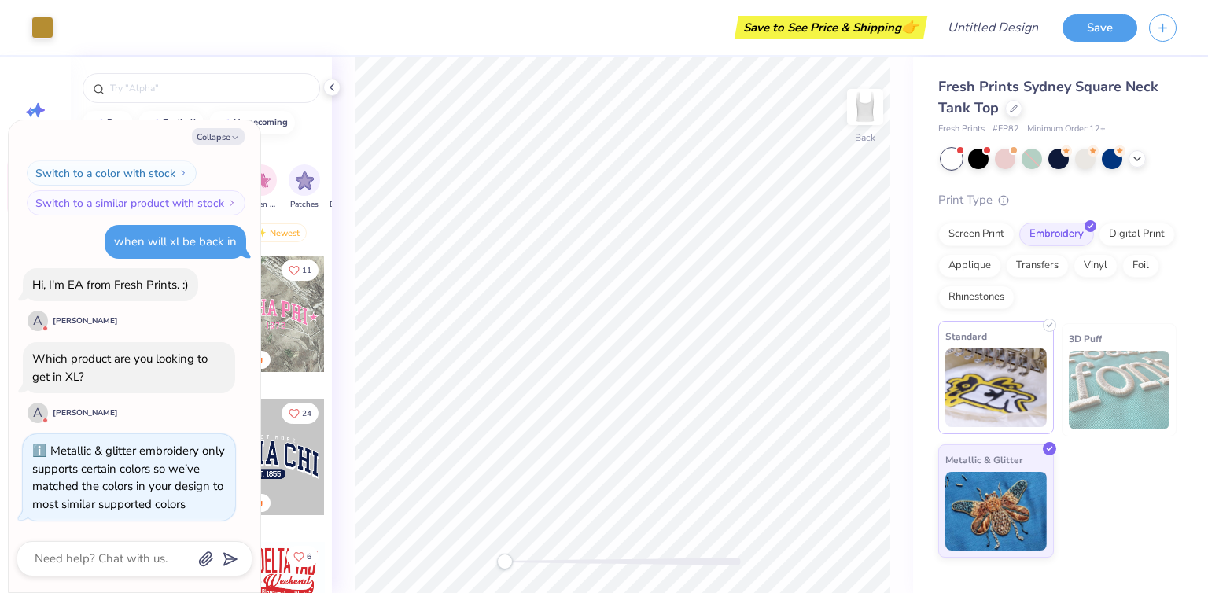
click at [999, 432] on div "Standard" at bounding box center [996, 377] width 116 height 113
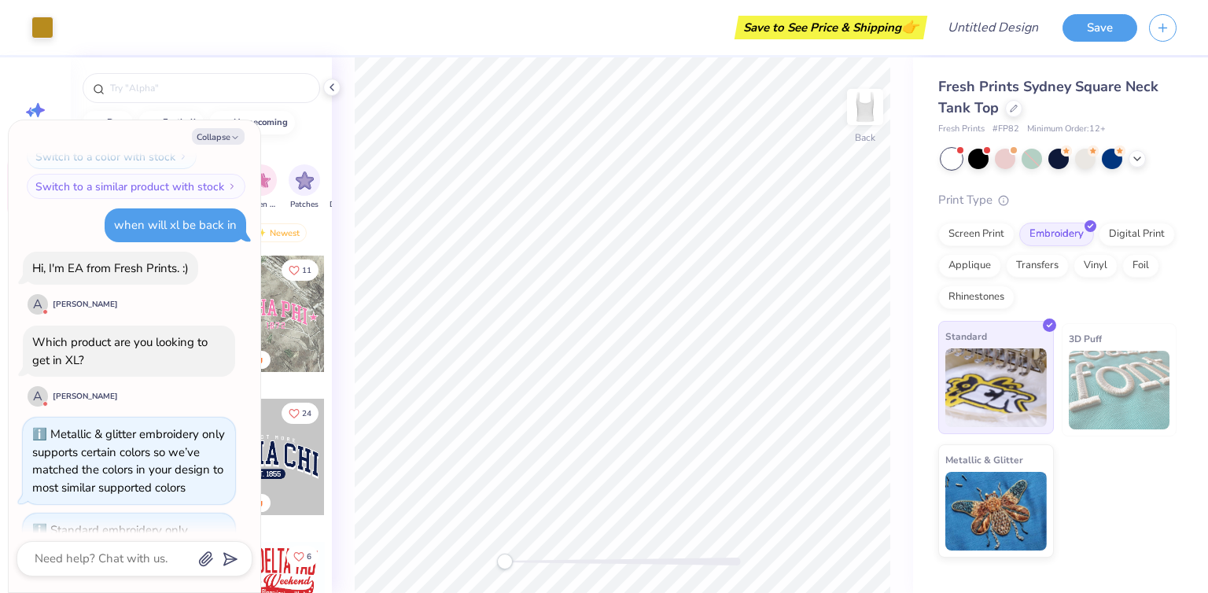
scroll to position [318, 0]
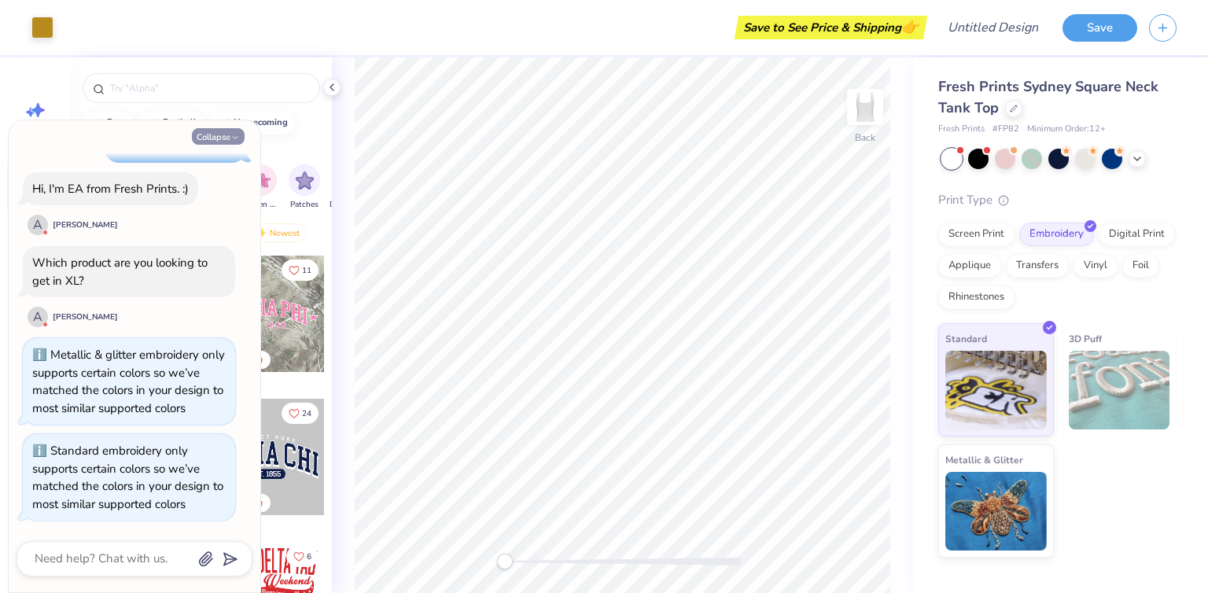
click at [223, 137] on button "Collapse" at bounding box center [218, 136] width 53 height 17
type textarea "x"
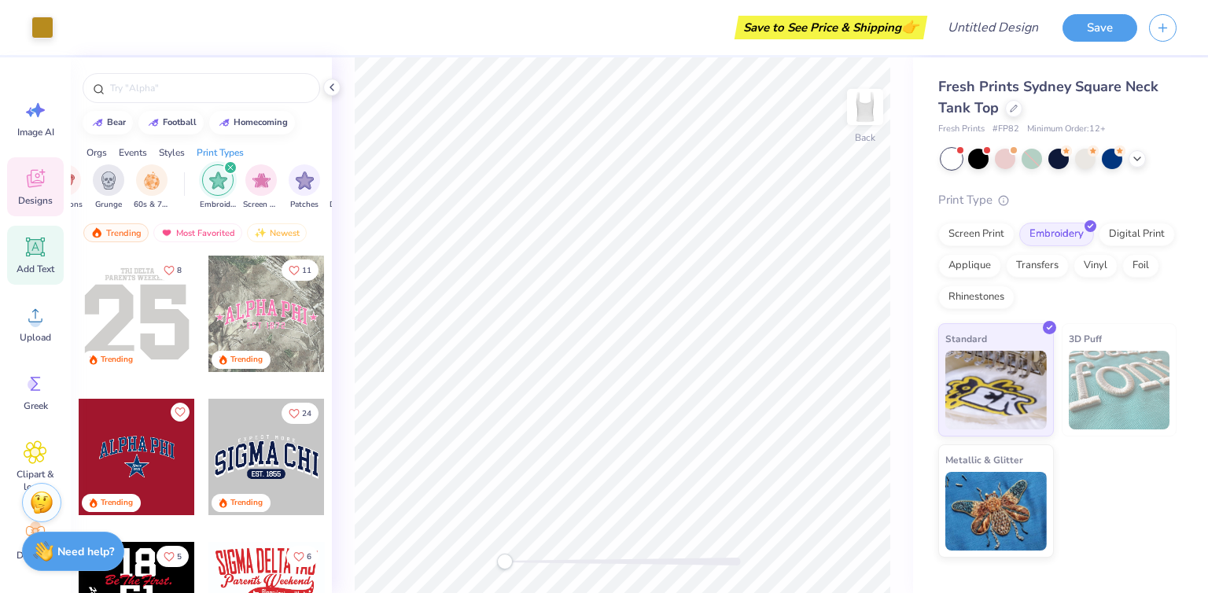
click at [29, 254] on icon at bounding box center [35, 246] width 19 height 19
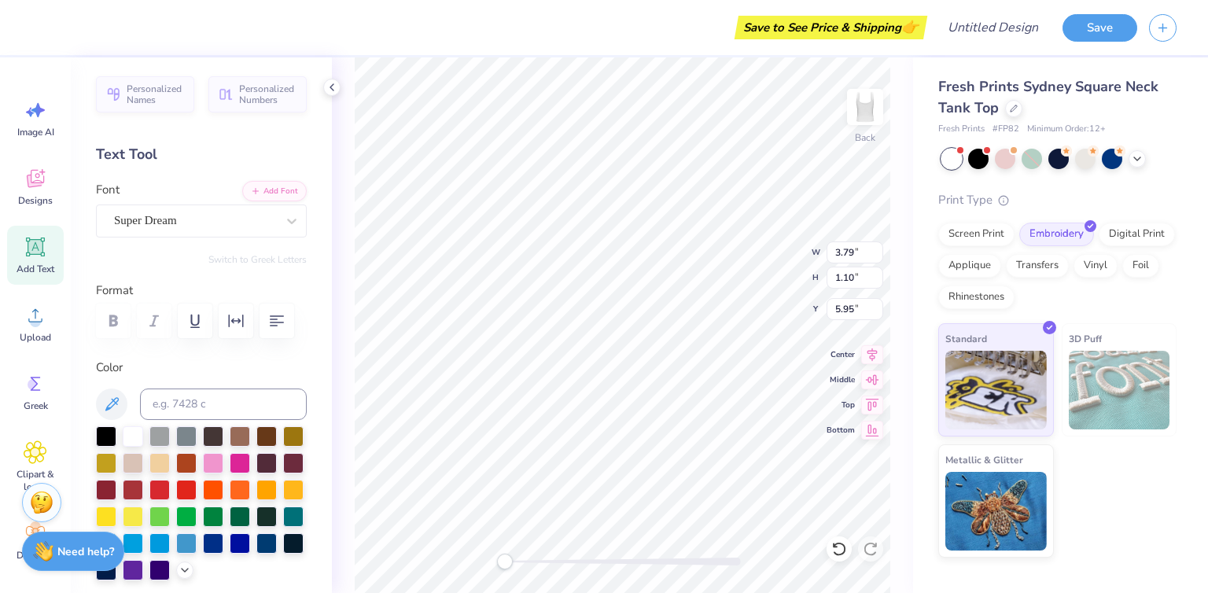
scroll to position [13, 2]
type textarea "TXT"
click at [635, 400] on li "Delete" at bounding box center [675, 391] width 123 height 31
click at [230, 499] on div at bounding box center [240, 488] width 20 height 20
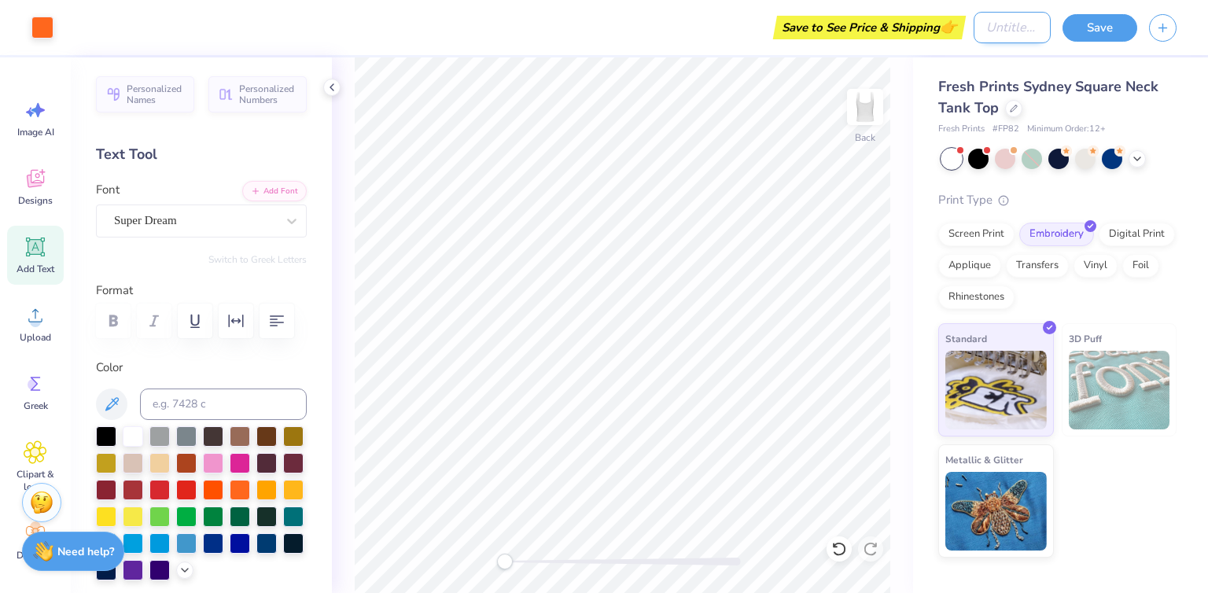
click at [1007, 29] on input "Design Title" at bounding box center [1012, 27] width 77 height 31
type input "[PERSON_NAME] Law Tank"
click at [1116, 20] on button "Save" at bounding box center [1099, 26] width 75 height 28
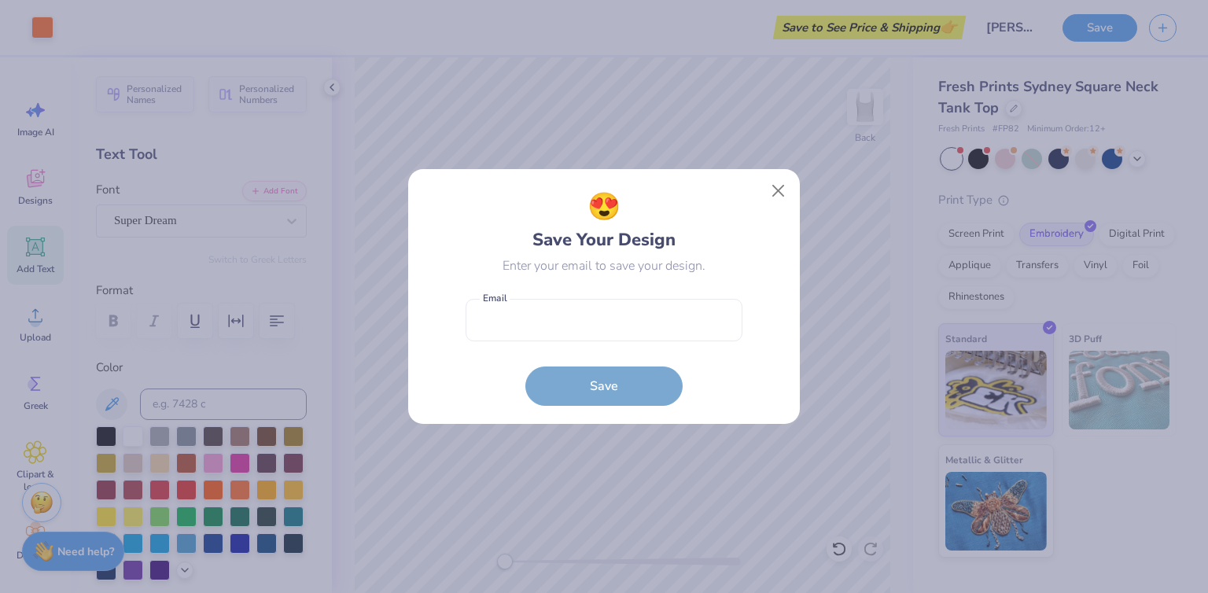
click at [572, 349] on form "Email is a required field Email Save" at bounding box center [604, 349] width 277 height 116
click at [572, 310] on input "email" at bounding box center [604, 320] width 277 height 43
type input "alexis.n.merritt@live.mercer.edu"
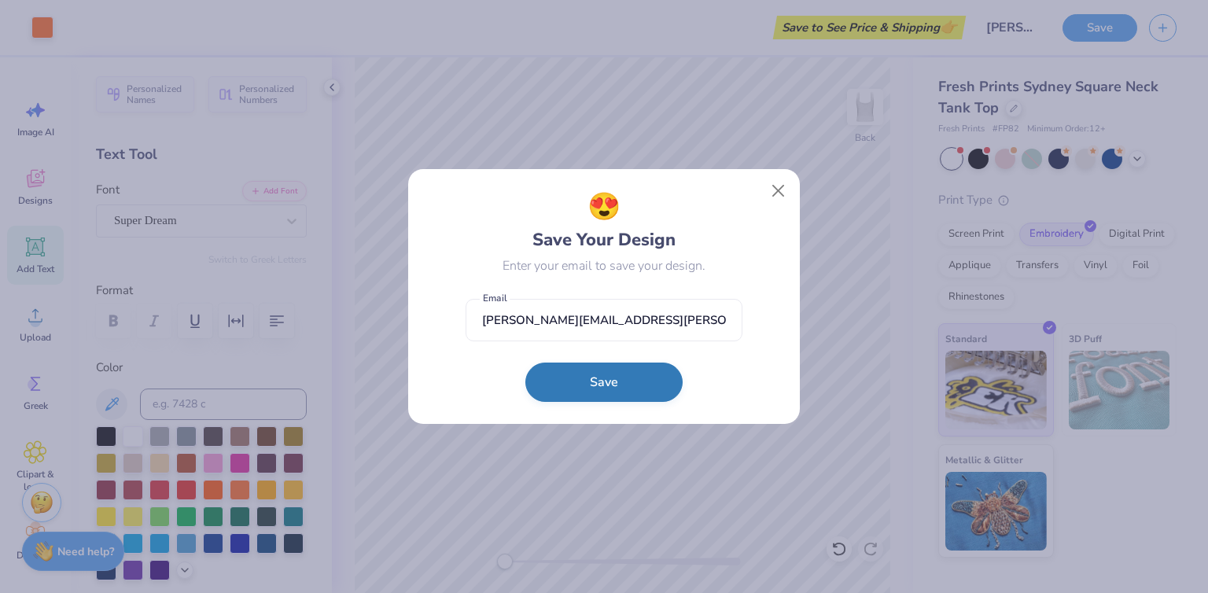
click at [586, 391] on button "Save" at bounding box center [603, 382] width 157 height 39
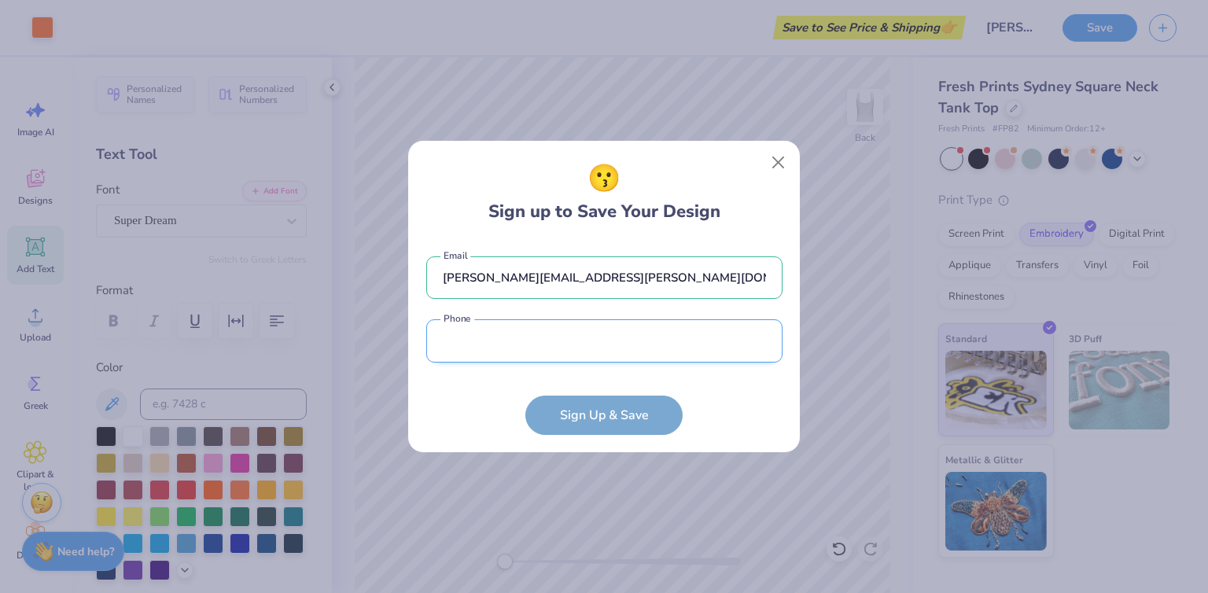
click at [510, 351] on input "tel" at bounding box center [604, 340] width 356 height 43
type input "(912) 850-6211"
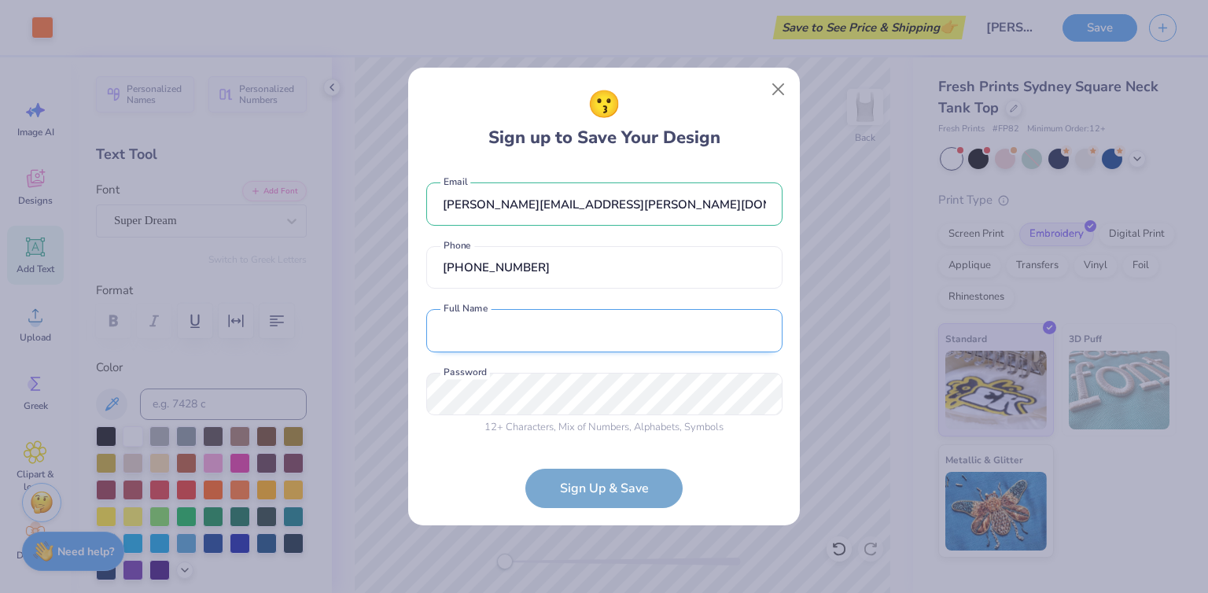
click at [510, 329] on input "text" at bounding box center [604, 330] width 356 height 43
type input "Alexis Merritt"
click at [392, 389] on div "😗 Don’t Lose Your Work alexis.n.merritt@live.mercer.edu Email (912) 850-6211 Ph…" at bounding box center [604, 296] width 1208 height 593
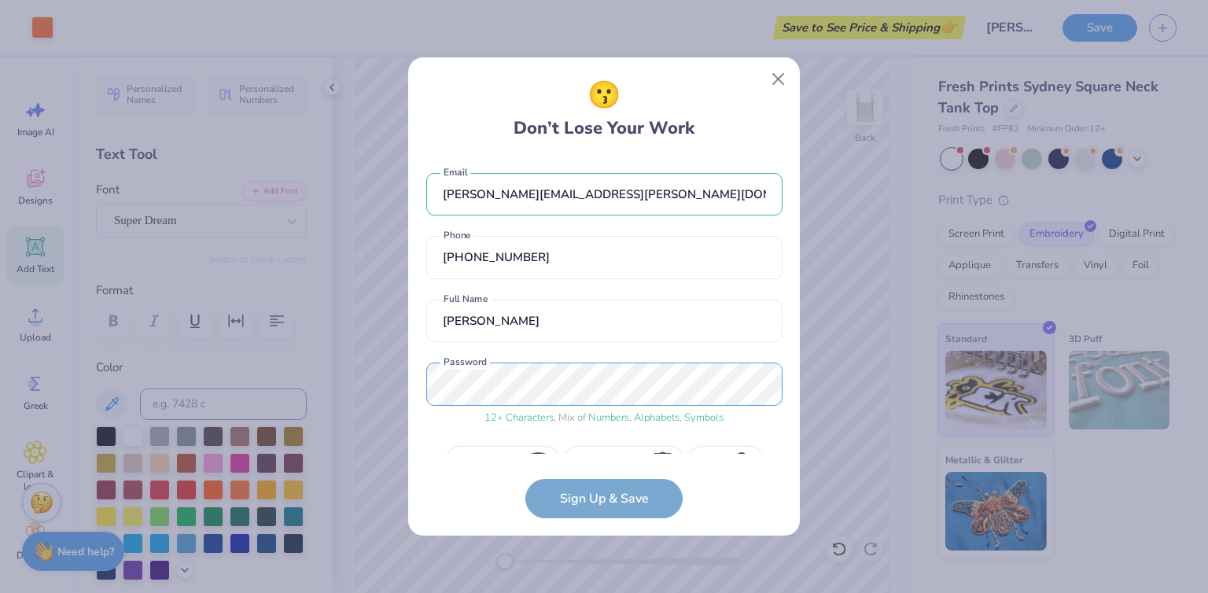
scroll to position [39, 0]
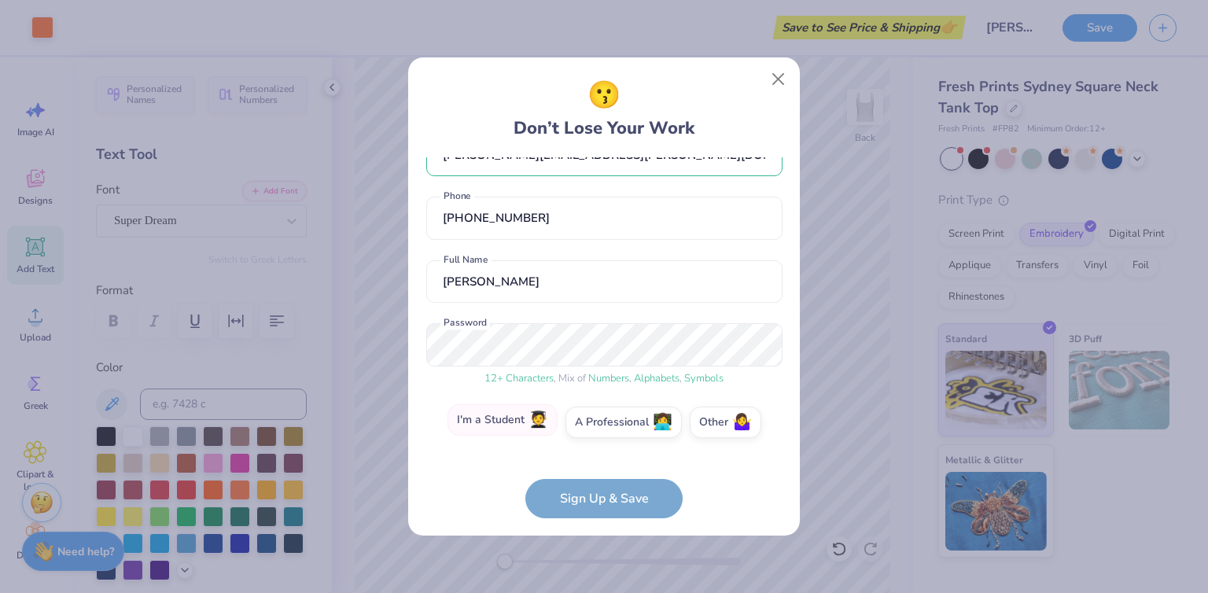
click at [495, 415] on label "I'm a Student 🧑‍🎓" at bounding box center [502, 419] width 110 height 31
click at [599, 461] on input "I'm a Student 🧑‍🎓" at bounding box center [604, 466] width 10 height 10
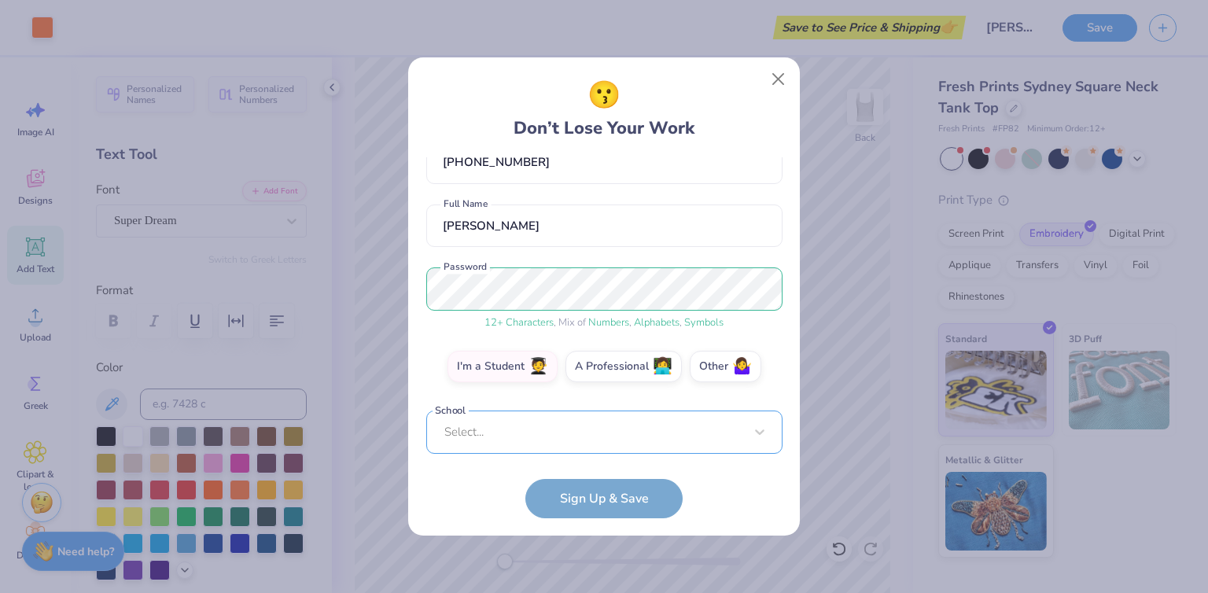
click at [501, 449] on div "Select..." at bounding box center [604, 431] width 356 height 43
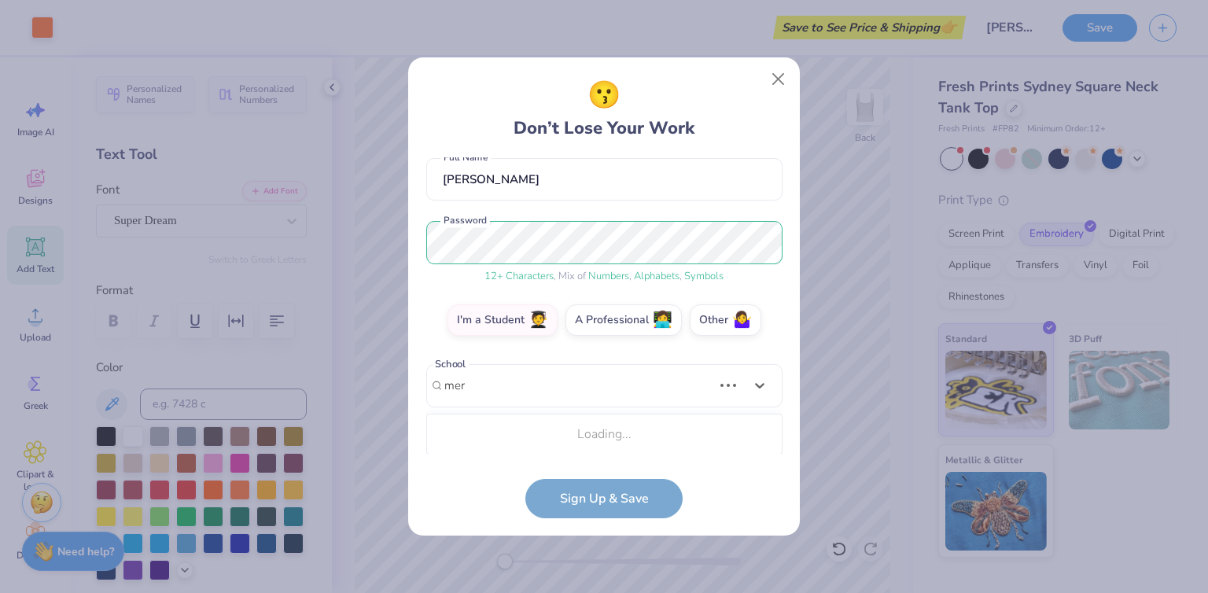
scroll to position [142, 0]
type input "mercer"
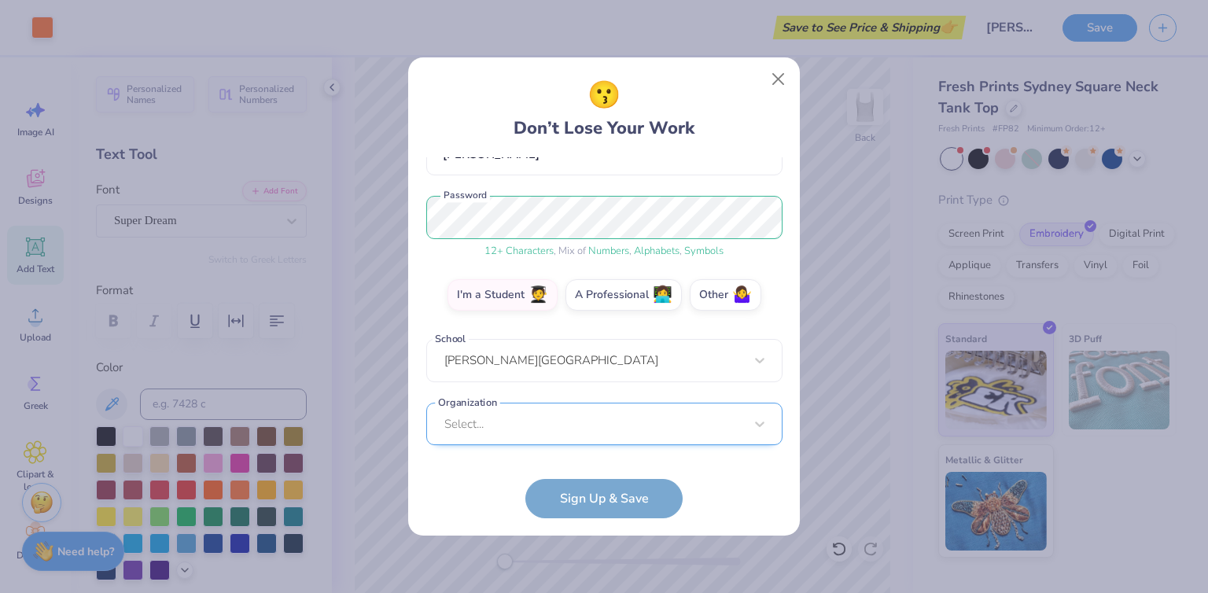
click at [506, 429] on div "Select..." at bounding box center [604, 424] width 356 height 43
click at [479, 127] on div "😗 Don’t Lose Your Work" at bounding box center [604, 108] width 356 height 66
click at [519, 414] on div "Select..." at bounding box center [604, 424] width 356 height 43
click at [530, 178] on div "alexis.n.merritt@live.mercer.edu Email (912) 850-6211 Phone Alexis Merritt Full…" at bounding box center [604, 305] width 356 height 296
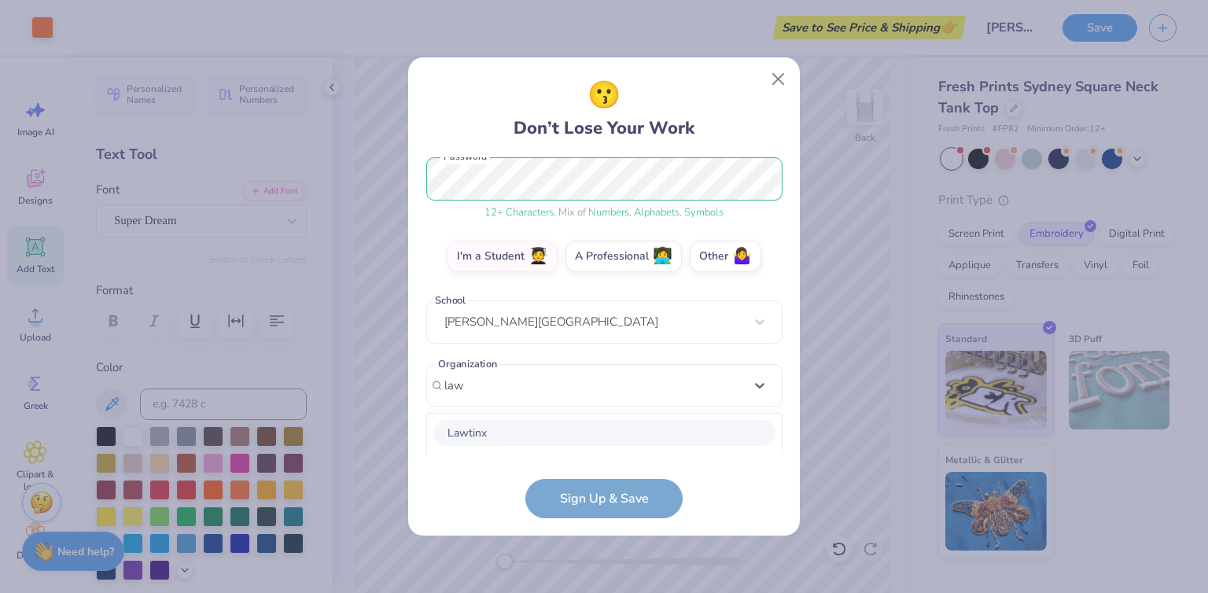
scroll to position [402, 0]
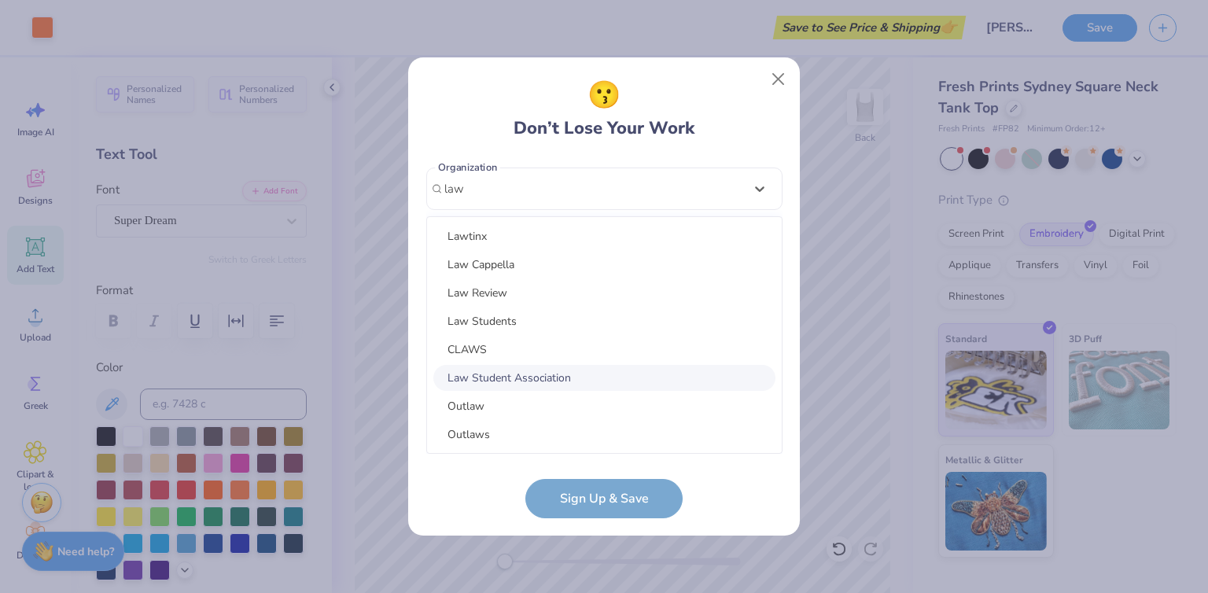
click at [494, 377] on div "Law Student Association" at bounding box center [604, 378] width 342 height 26
type input "law"
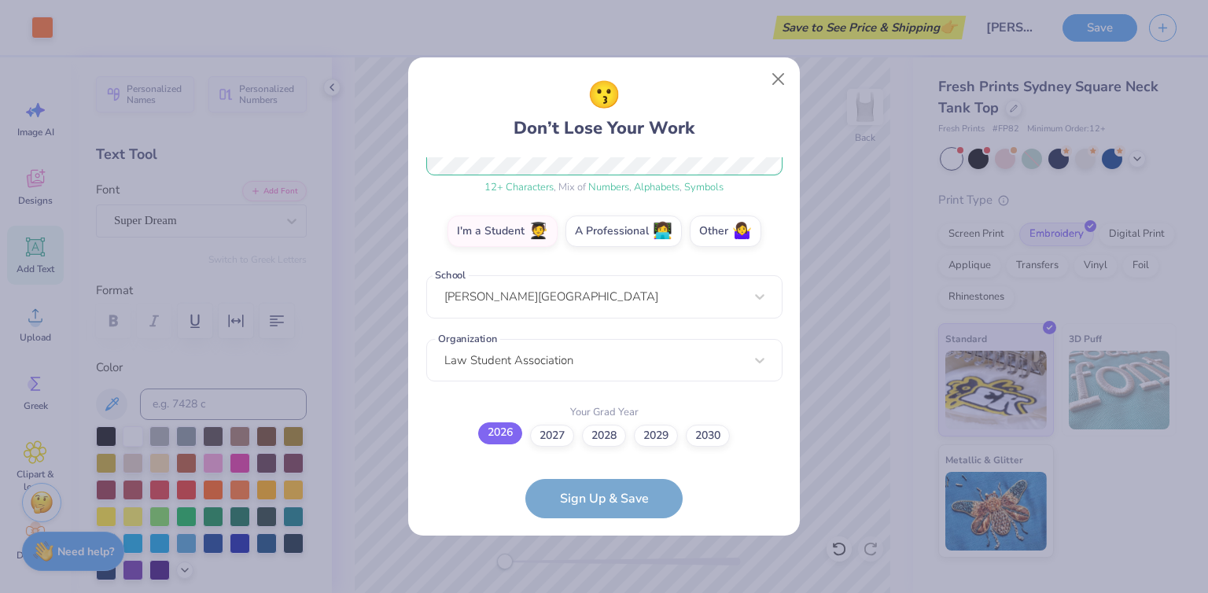
click at [506, 429] on label "2026" at bounding box center [500, 433] width 44 height 22
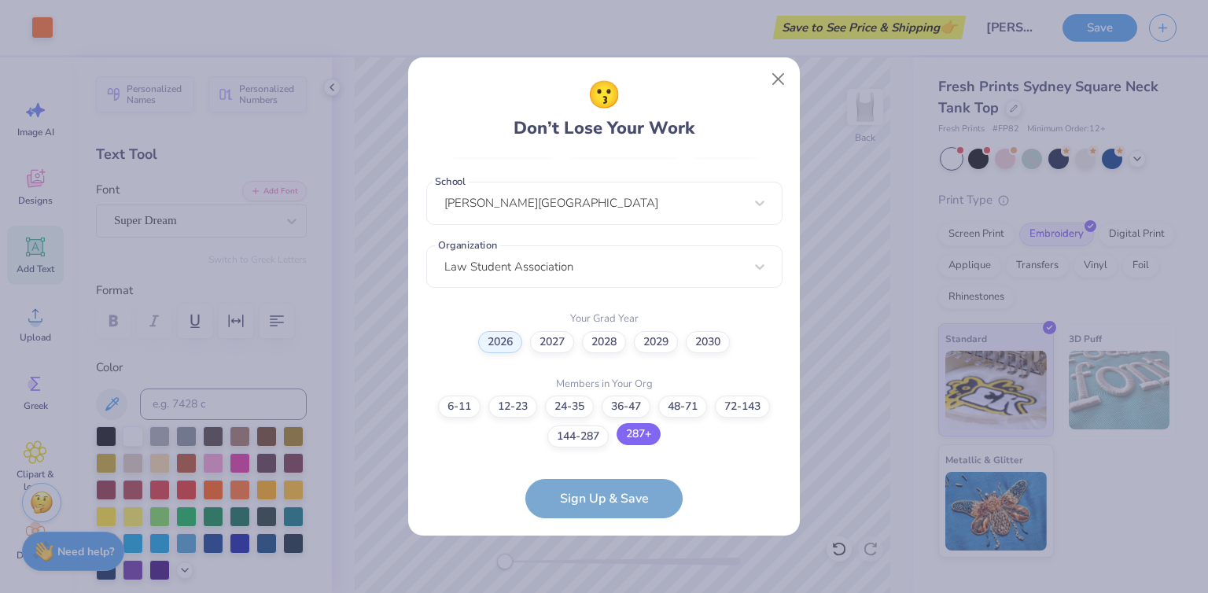
click at [629, 437] on label "287+" at bounding box center [638, 434] width 44 height 22
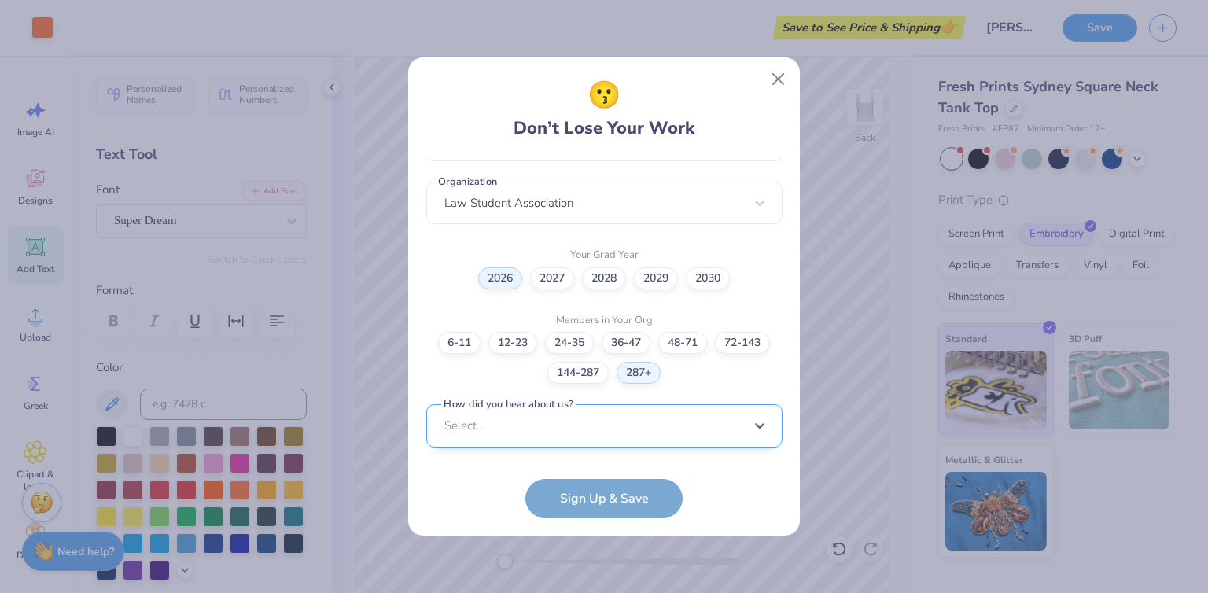
scroll to position [624, 0]
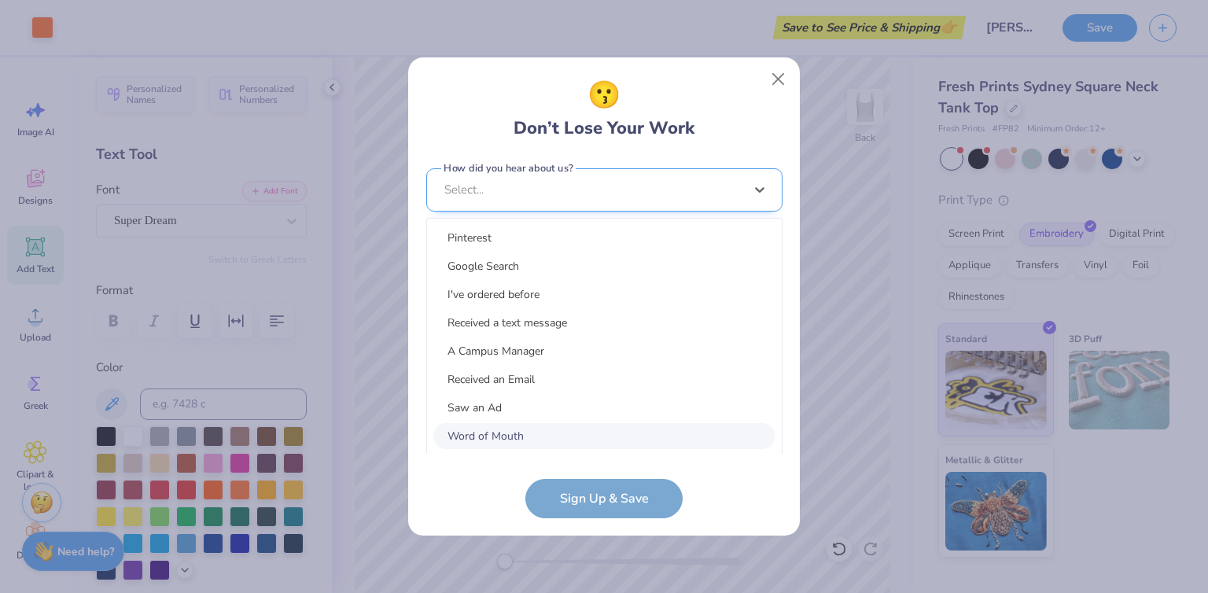
click at [554, 421] on div "option Word of Mouth focused, 8 of 15. 15 results available. Use Up and Down to…" at bounding box center [604, 311] width 356 height 287
click at [503, 262] on div "Google Search" at bounding box center [604, 266] width 342 height 26
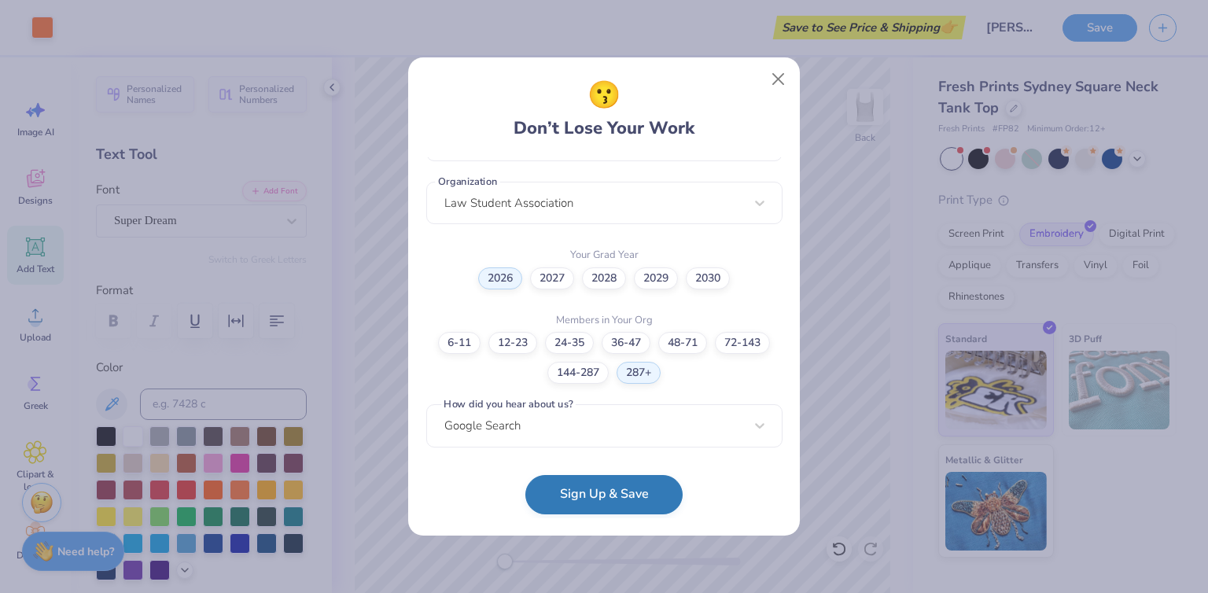
click at [605, 495] on button "Sign Up & Save" at bounding box center [603, 494] width 157 height 39
click at [569, 507] on form "alexis.n.merritt@live.mercer.edu Email (912) 850-6211 Phone Alexis Merritt Full…" at bounding box center [604, 337] width 356 height 361
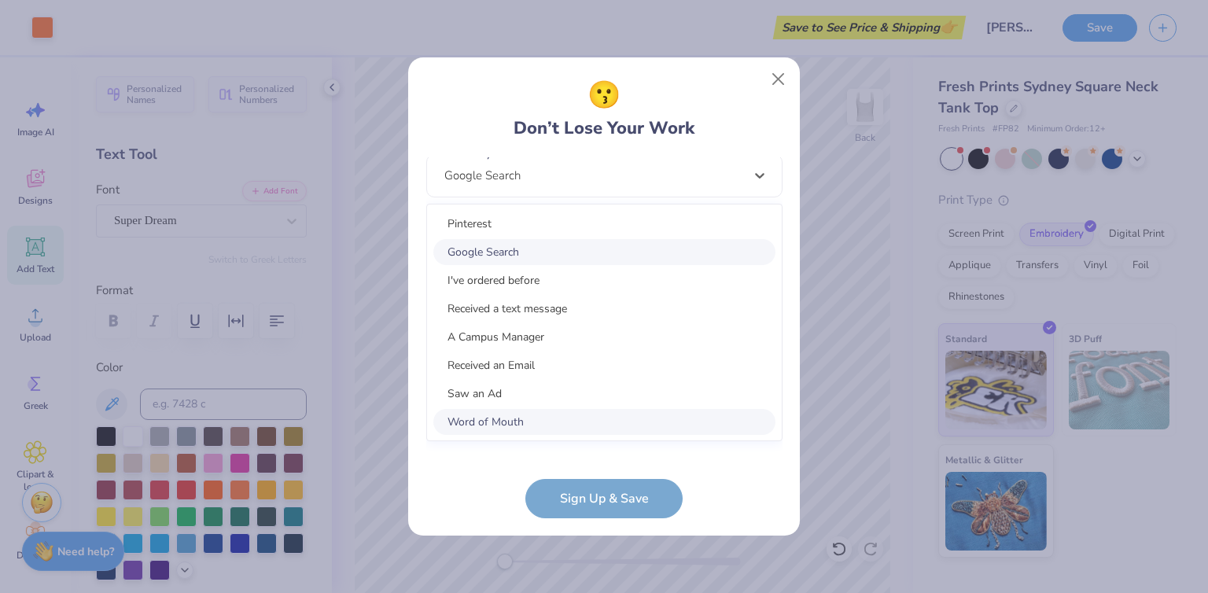
click at [550, 432] on div "option Google Search selected, 2 of 15. 15 results available. Use Up and Down t…" at bounding box center [604, 297] width 356 height 287
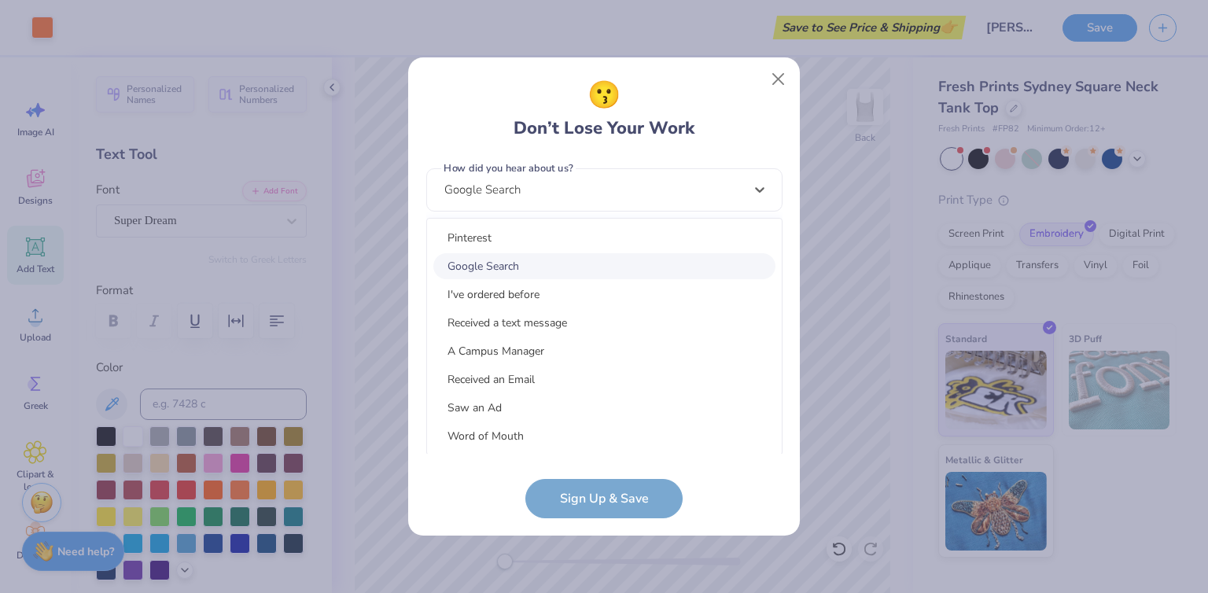
click at [528, 265] on div "Google Search" at bounding box center [604, 266] width 342 height 26
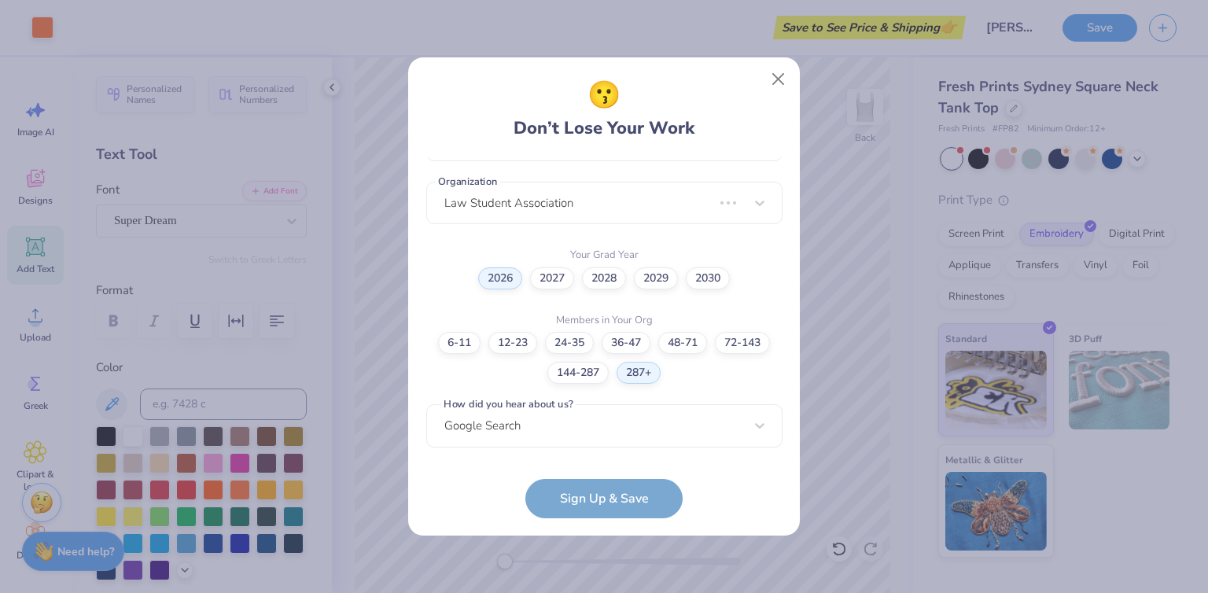
scroll to position [158, 0]
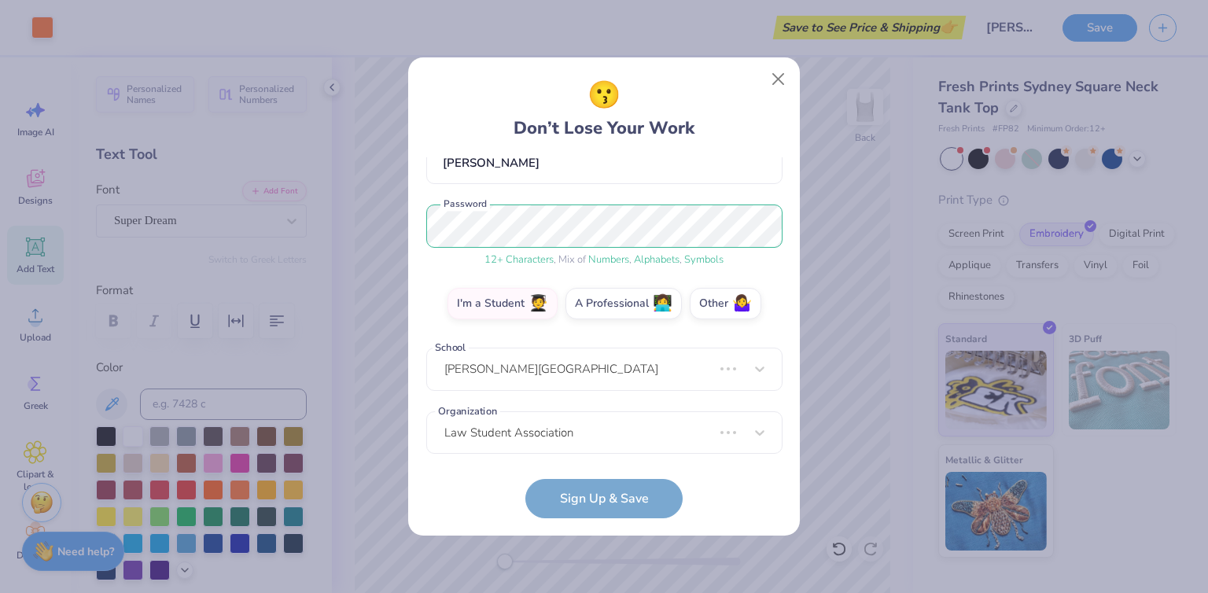
click at [572, 496] on form "alexis.n.merritt@live.mercer.edu Email (912) 850-6211 Phone Alexis Merritt Full…" at bounding box center [604, 337] width 356 height 361
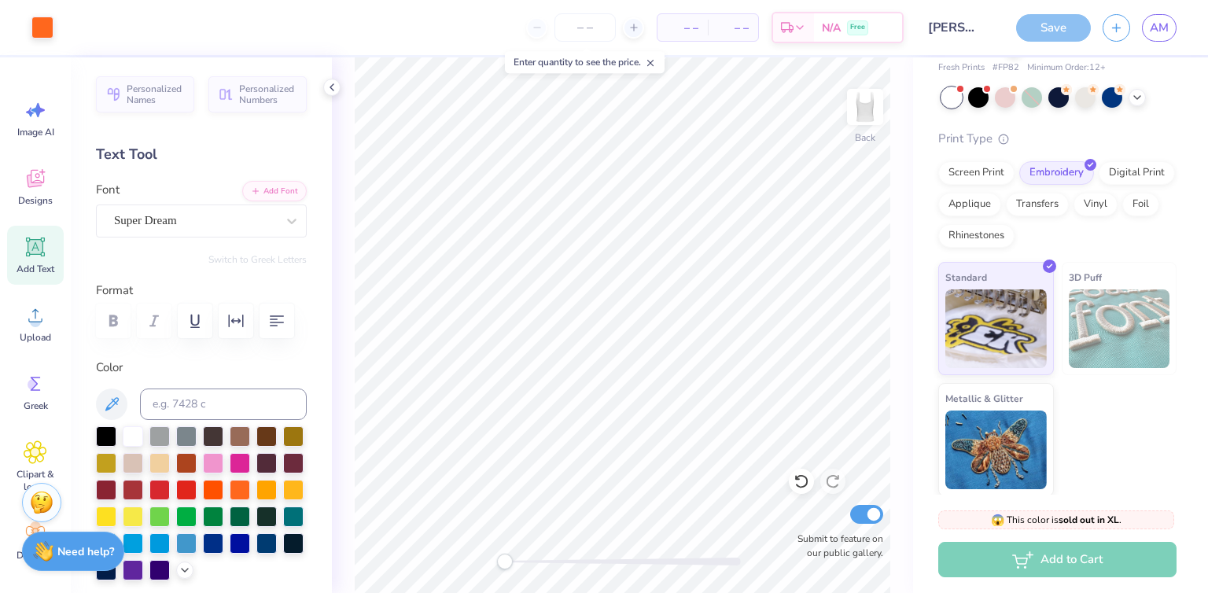
scroll to position [63, 0]
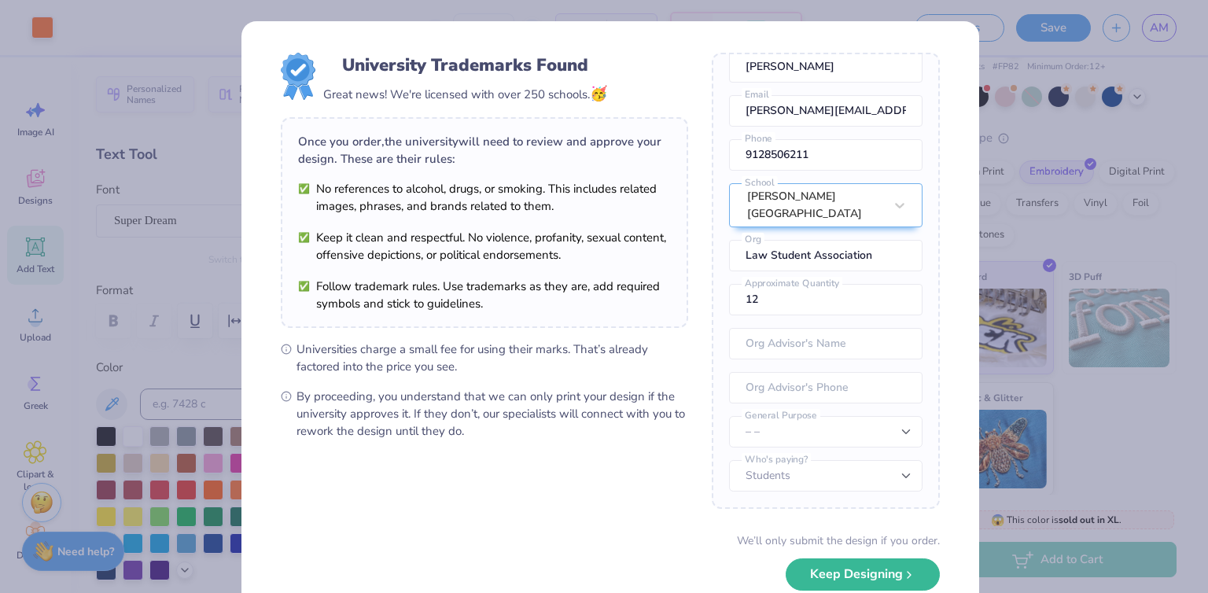
scroll to position [72, 0]
click at [281, 348] on icon at bounding box center [286, 349] width 11 height 11
click at [812, 569] on button "Keep Designing" at bounding box center [863, 570] width 154 height 32
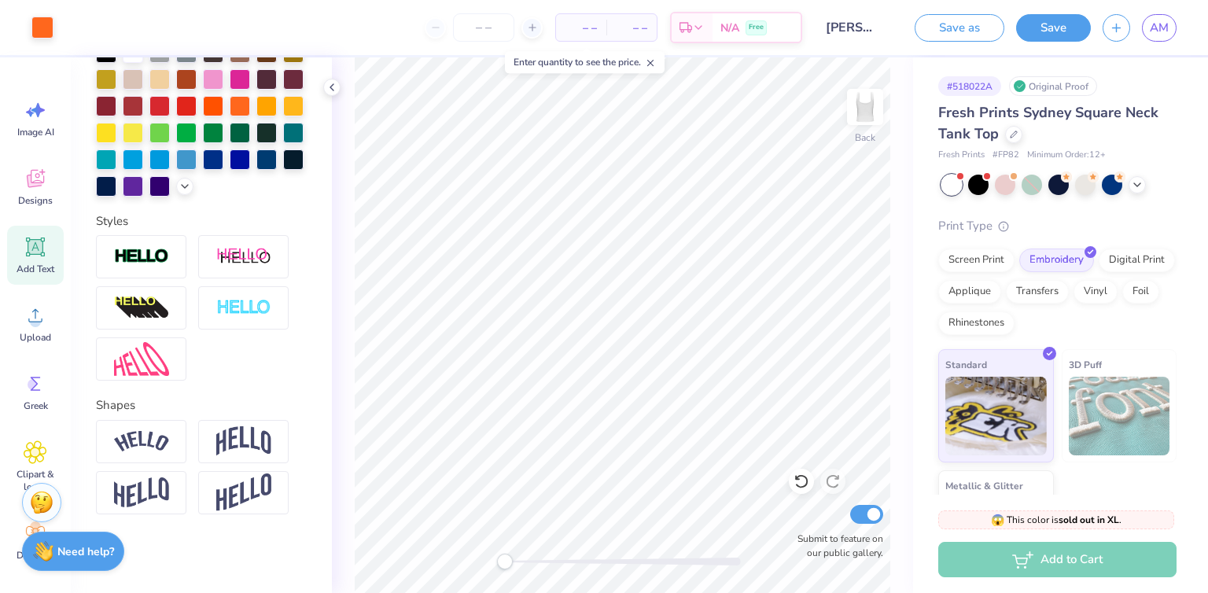
scroll to position [0, 0]
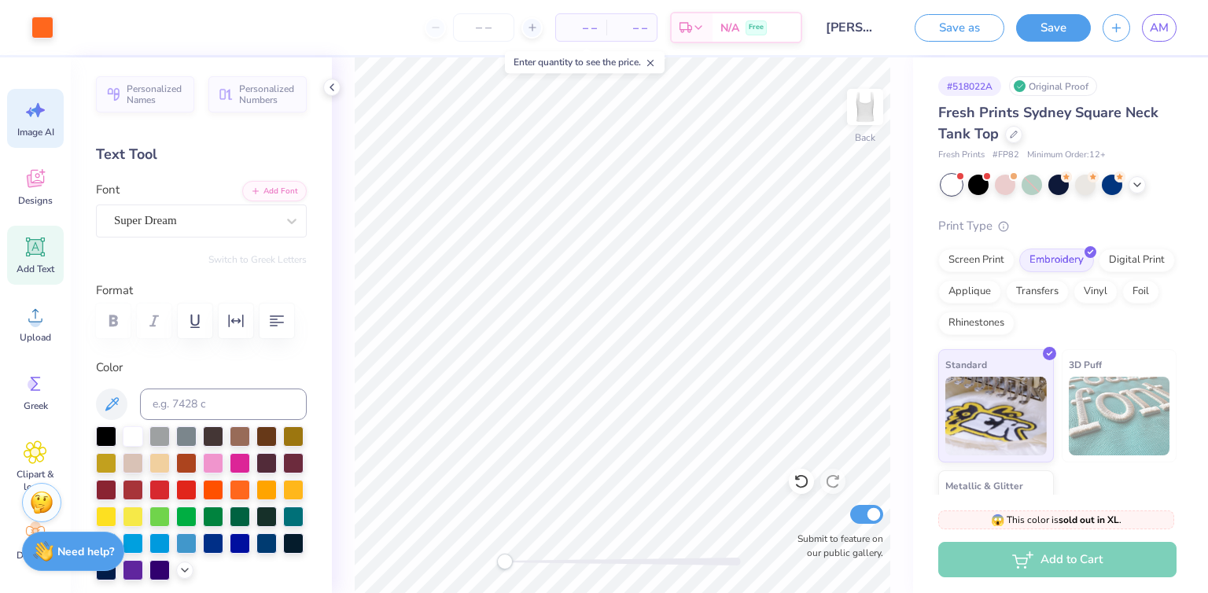
click at [35, 114] on icon at bounding box center [36, 110] width 24 height 24
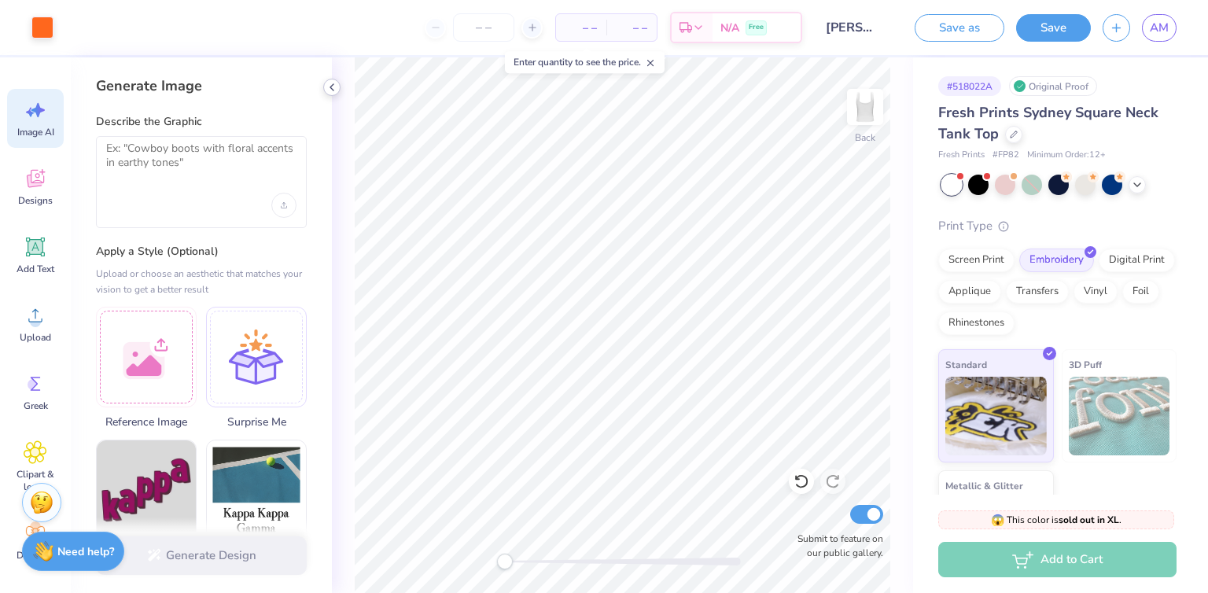
click at [329, 87] on icon at bounding box center [332, 87] width 13 height 13
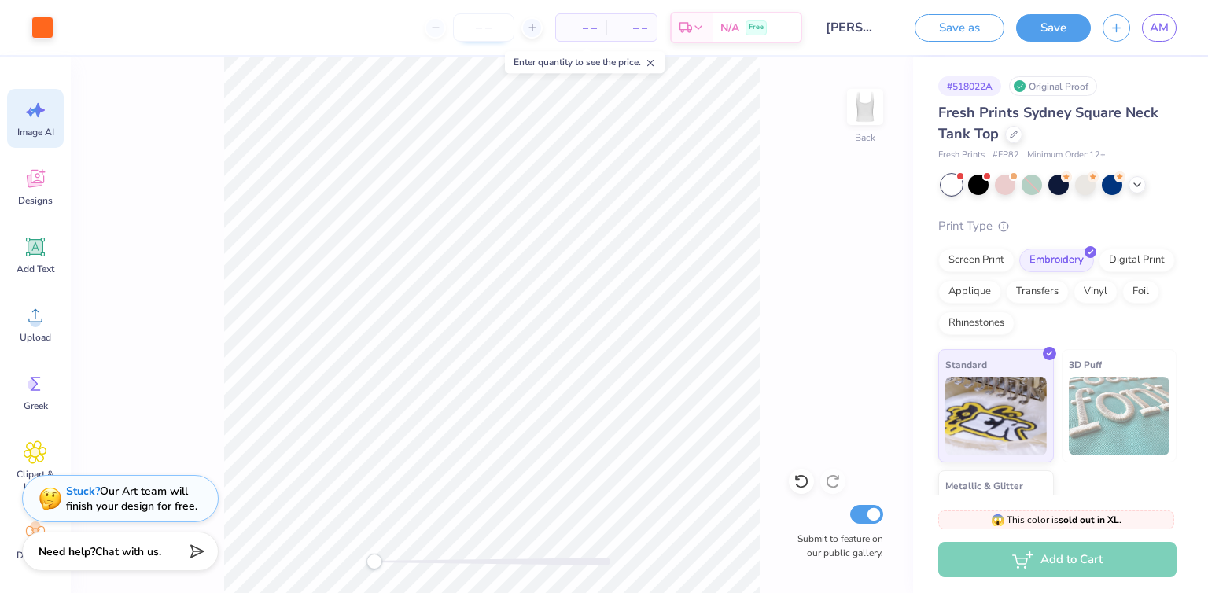
click at [491, 28] on input "number" at bounding box center [483, 27] width 61 height 28
click at [978, 186] on div at bounding box center [978, 183] width 20 height 20
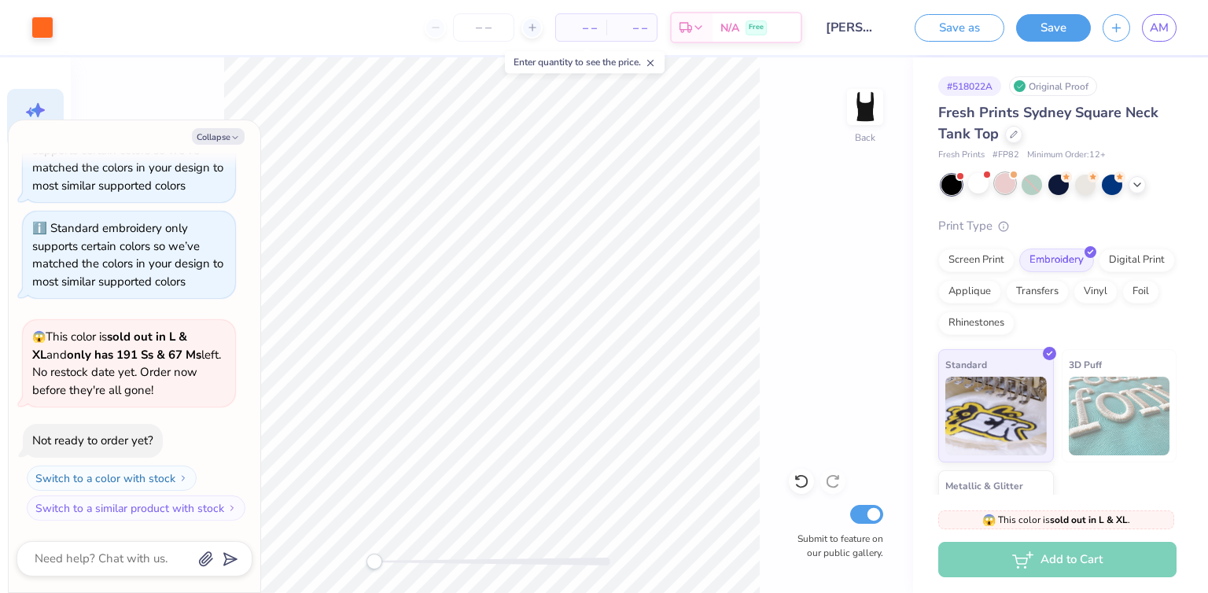
scroll to position [614, 0]
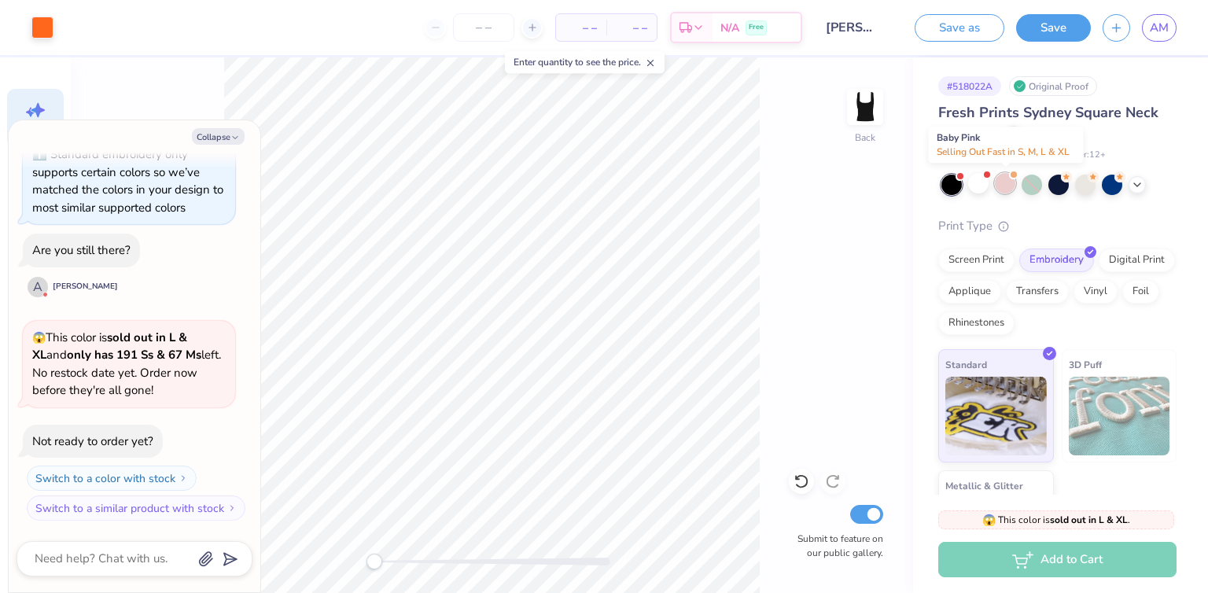
click at [1003, 188] on div at bounding box center [1005, 183] width 20 height 20
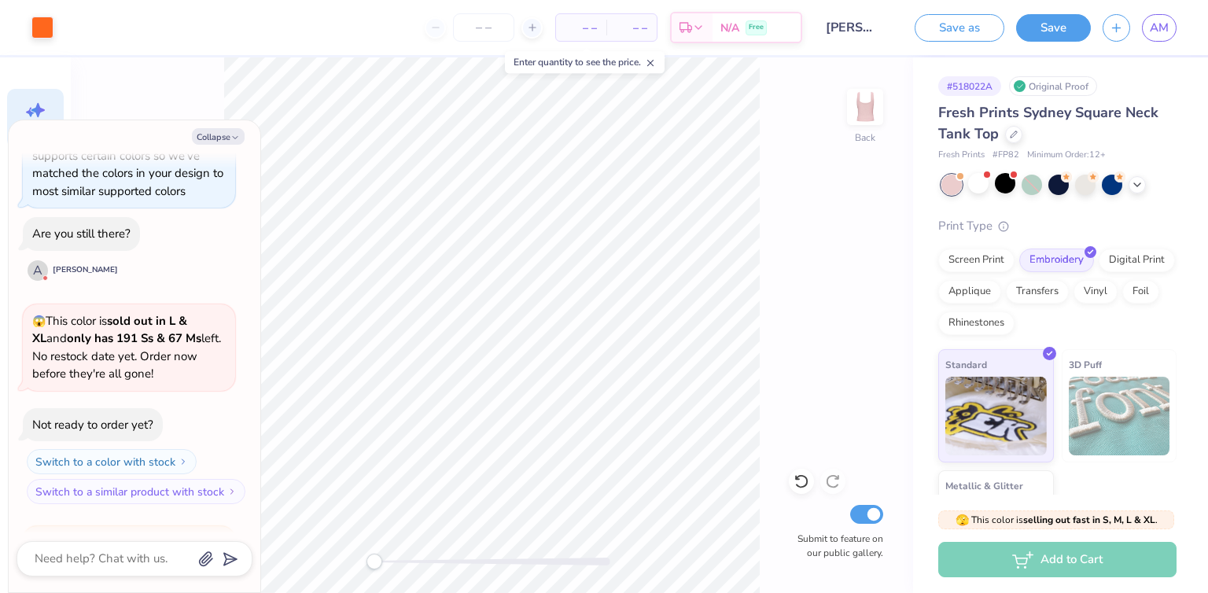
scroll to position [819, 0]
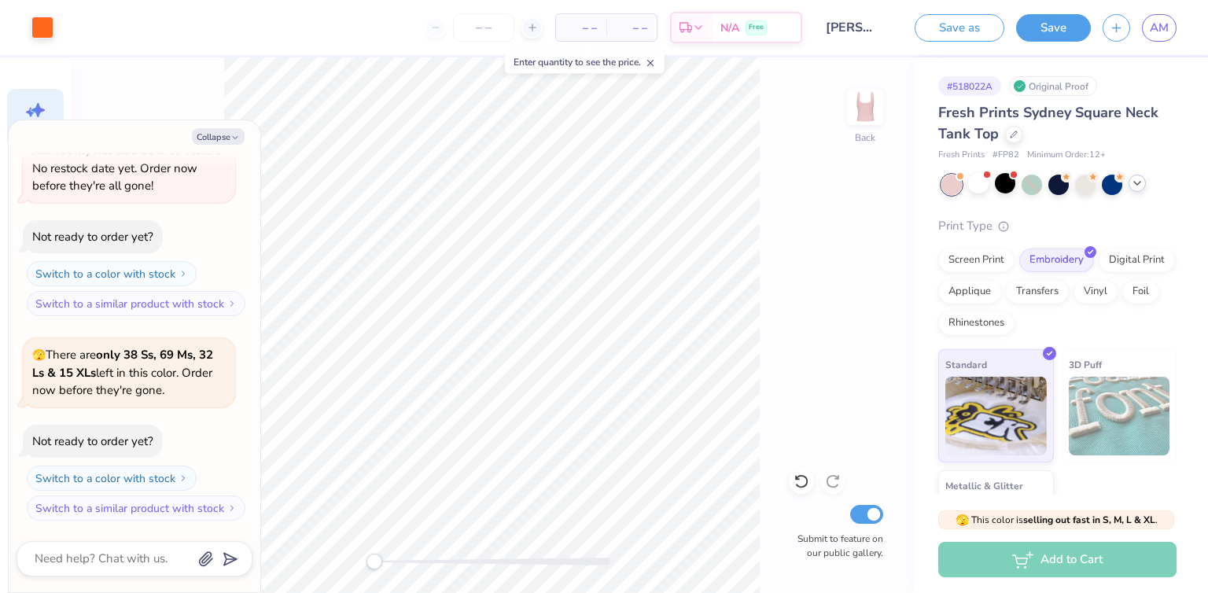
click at [1132, 184] on icon at bounding box center [1137, 183] width 13 height 13
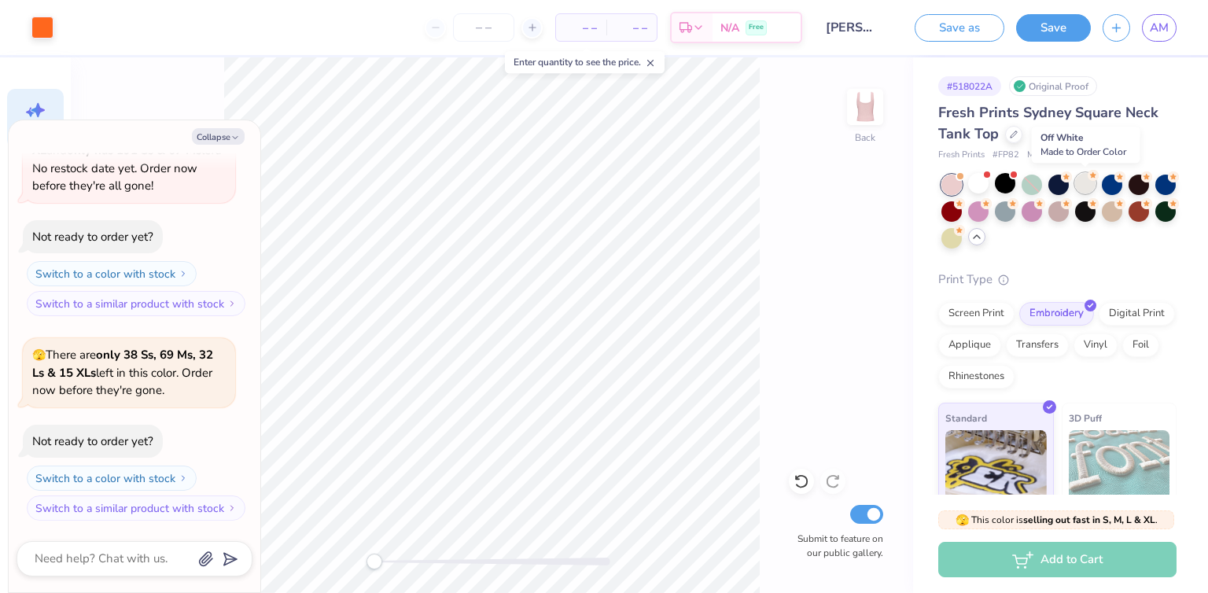
click at [1084, 185] on div at bounding box center [1085, 183] width 20 height 20
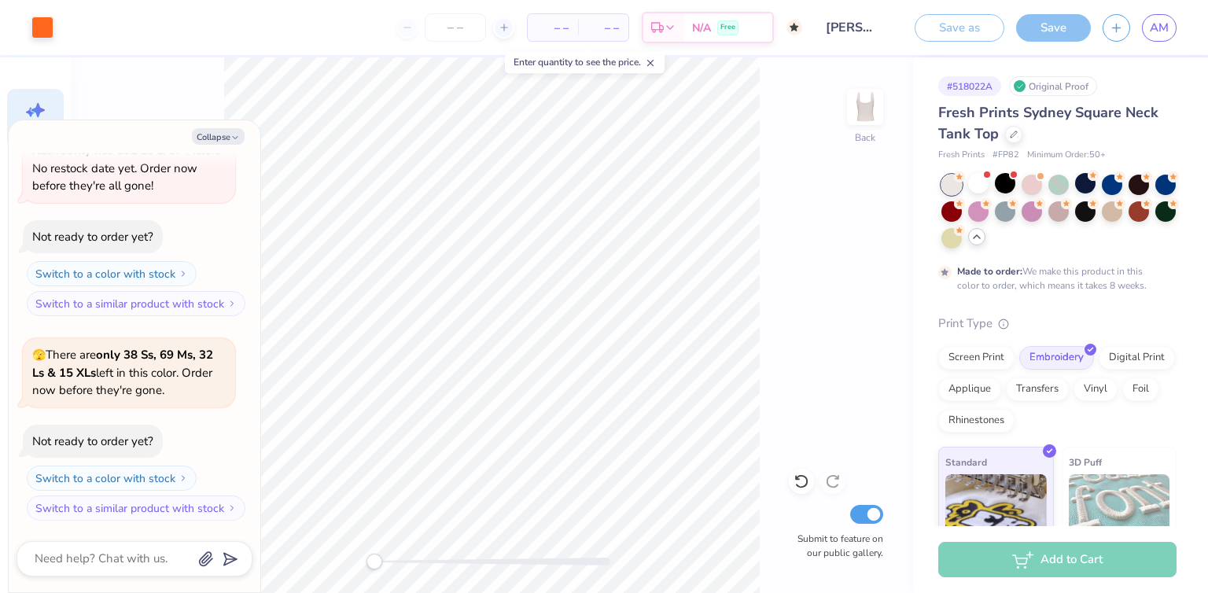
scroll to position [949, 0]
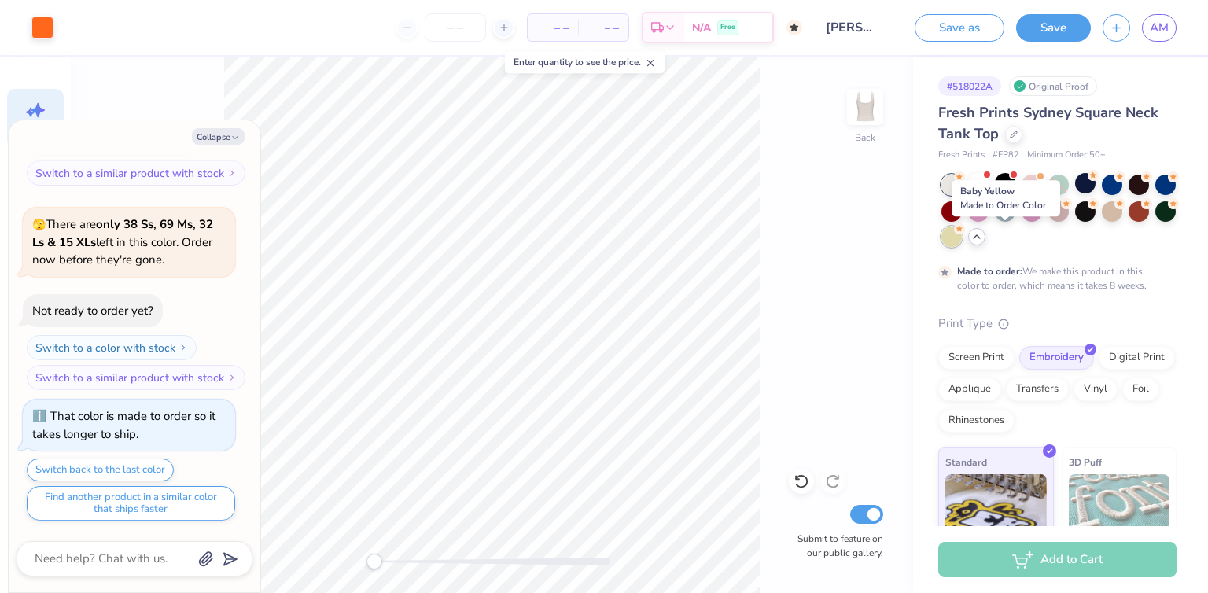
click at [962, 243] on div at bounding box center [951, 236] width 20 height 20
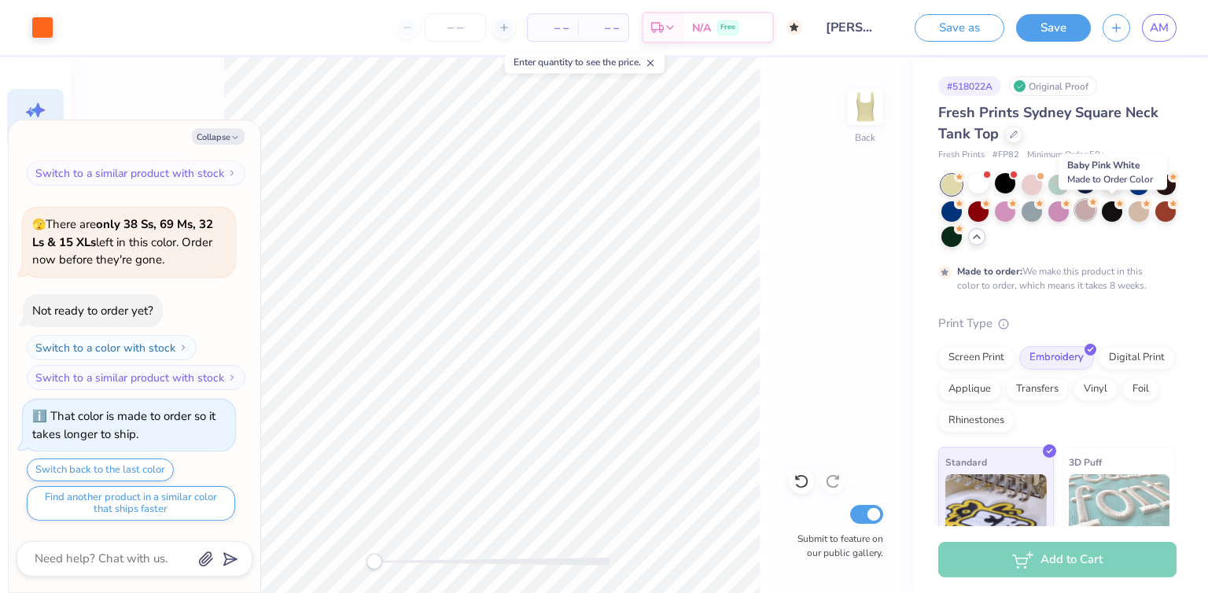
click at [1095, 212] on div at bounding box center [1085, 210] width 20 height 20
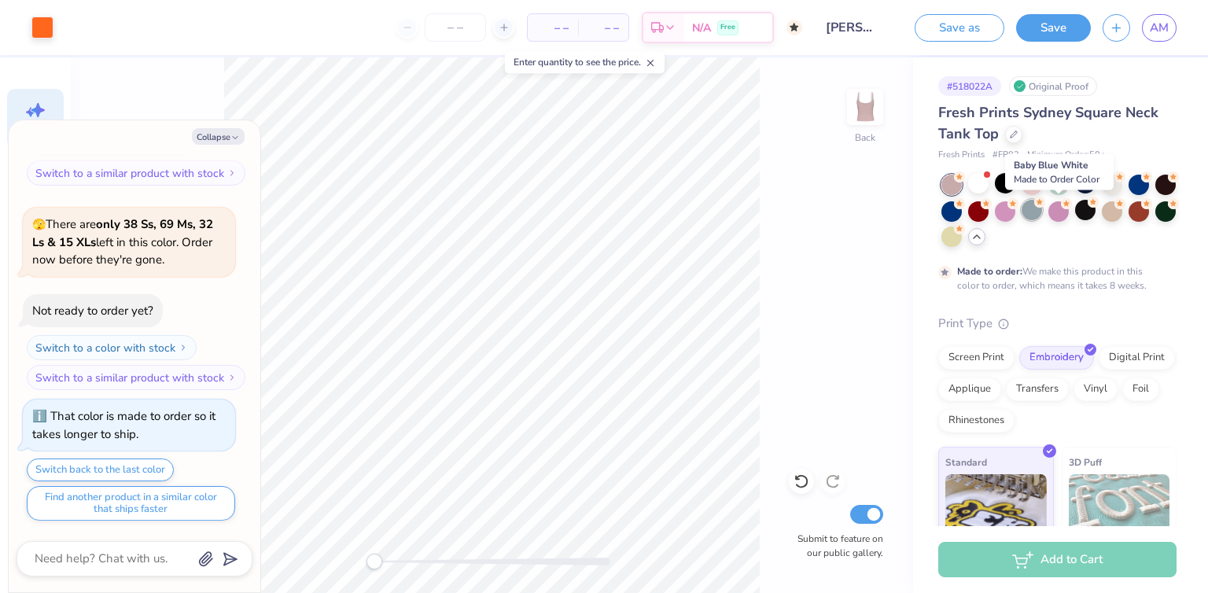
click at [1042, 209] on div at bounding box center [1031, 210] width 20 height 20
click at [1112, 183] on div at bounding box center [1112, 183] width 20 height 20
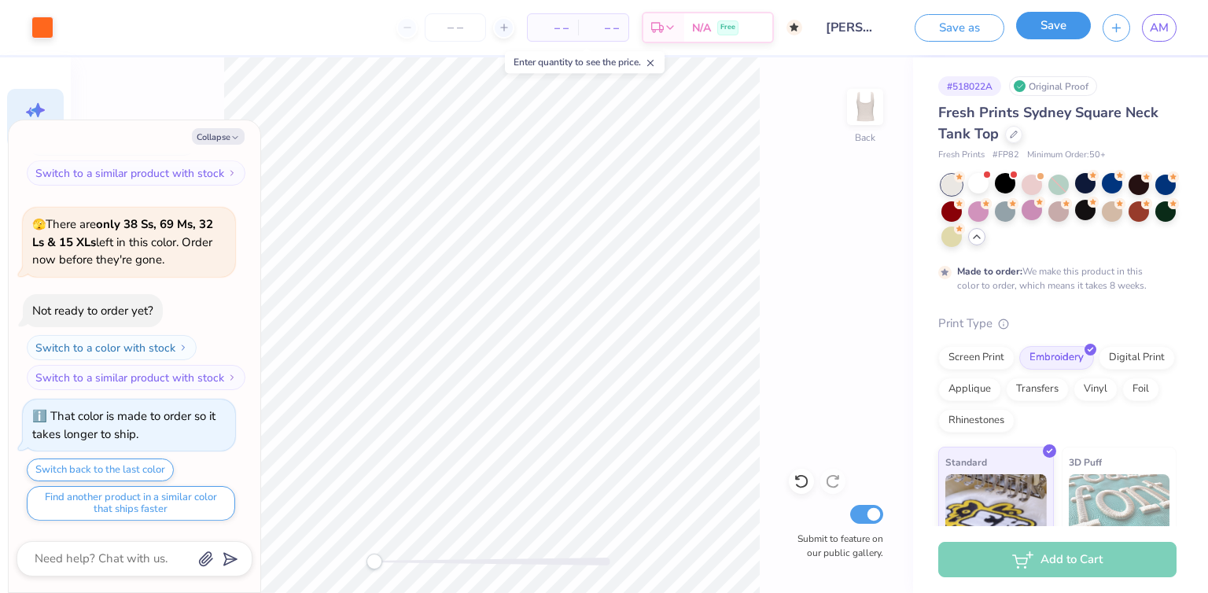
click at [1051, 31] on button "Save" at bounding box center [1053, 26] width 75 height 28
type textarea "x"
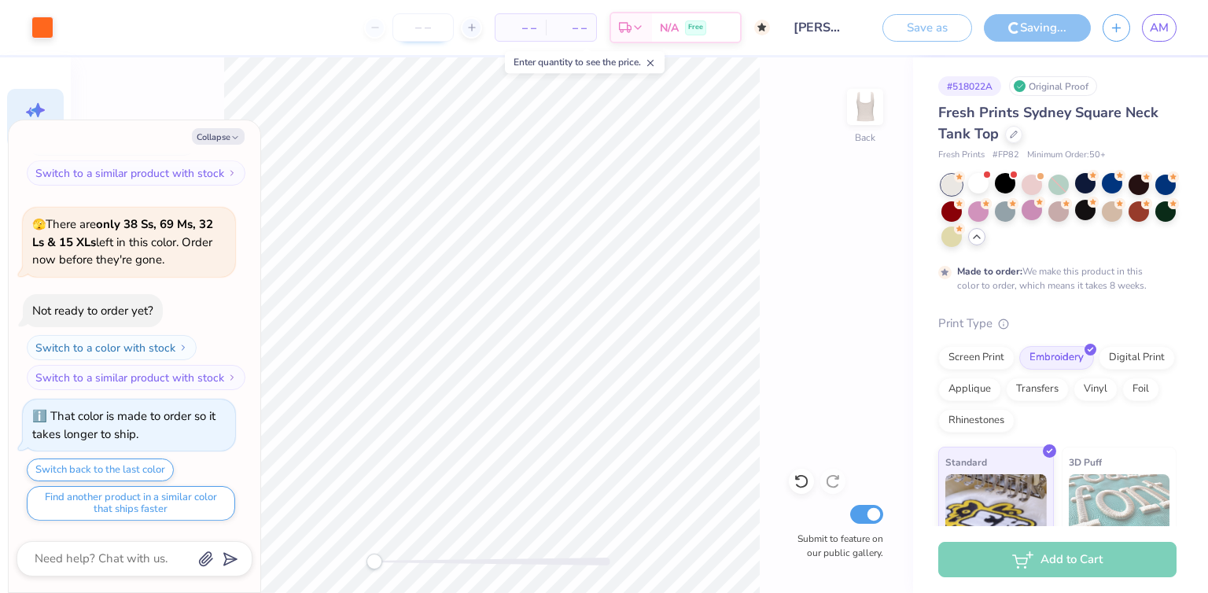
click at [444, 32] on input "number" at bounding box center [422, 27] width 61 height 28
click at [470, 31] on icon at bounding box center [471, 27] width 11 height 11
type input "50"
type textarea "x"
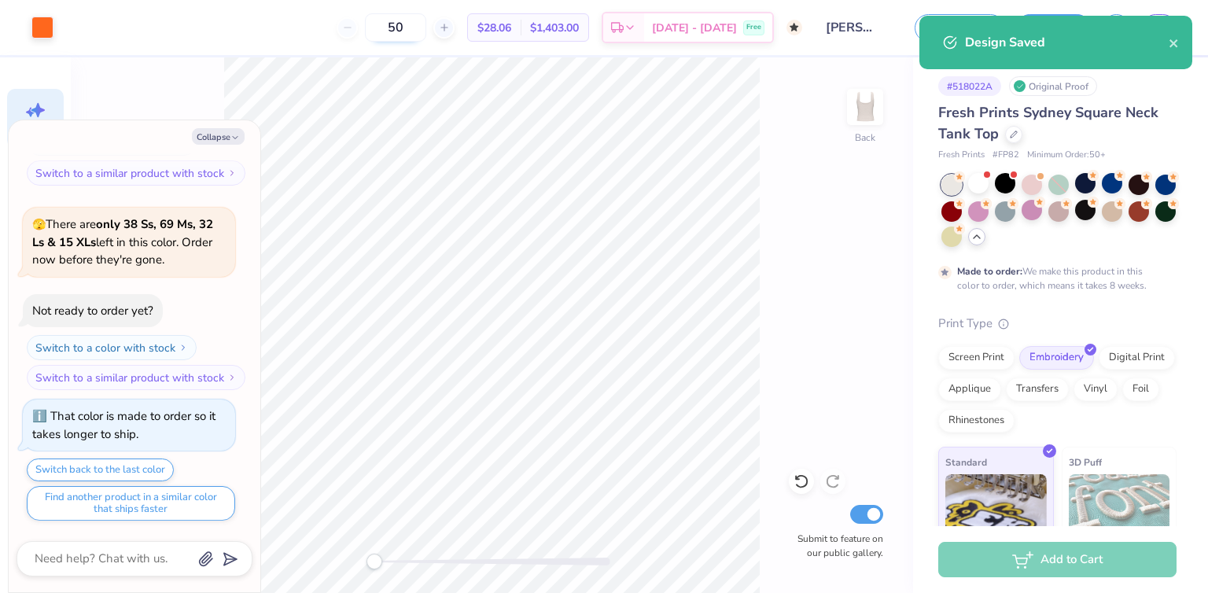
scroll to position [999, 0]
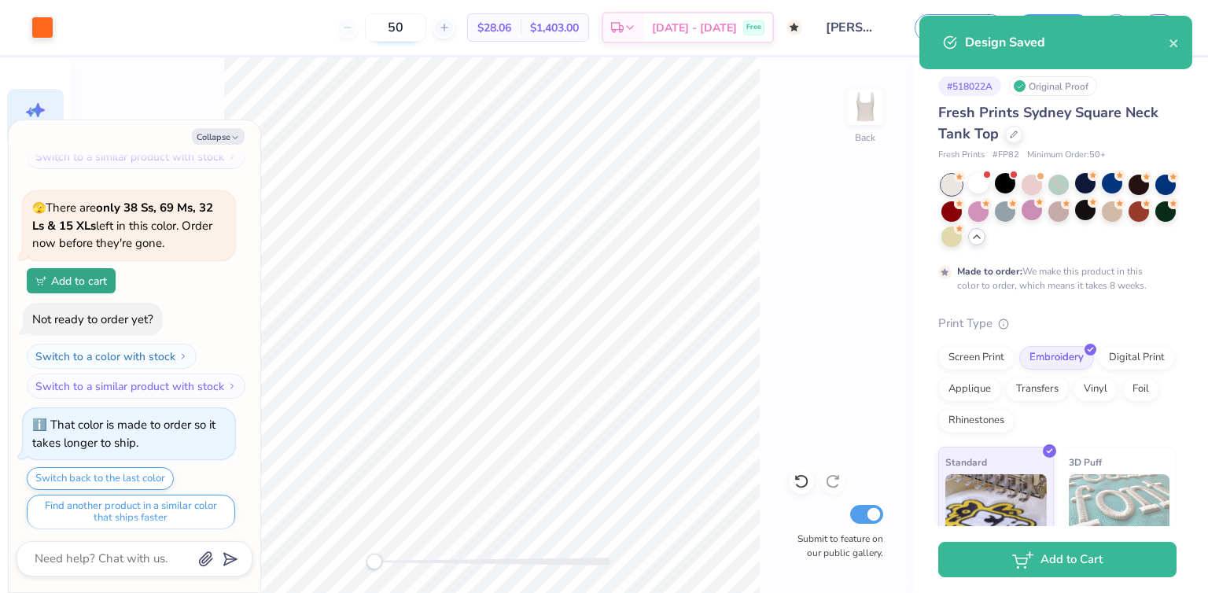
drag, startPoint x: 443, startPoint y: 29, endPoint x: 399, endPoint y: 29, distance: 43.2
click at [399, 29] on div "50" at bounding box center [396, 27] width 118 height 28
type input "10"
type textarea "x"
type input "50"
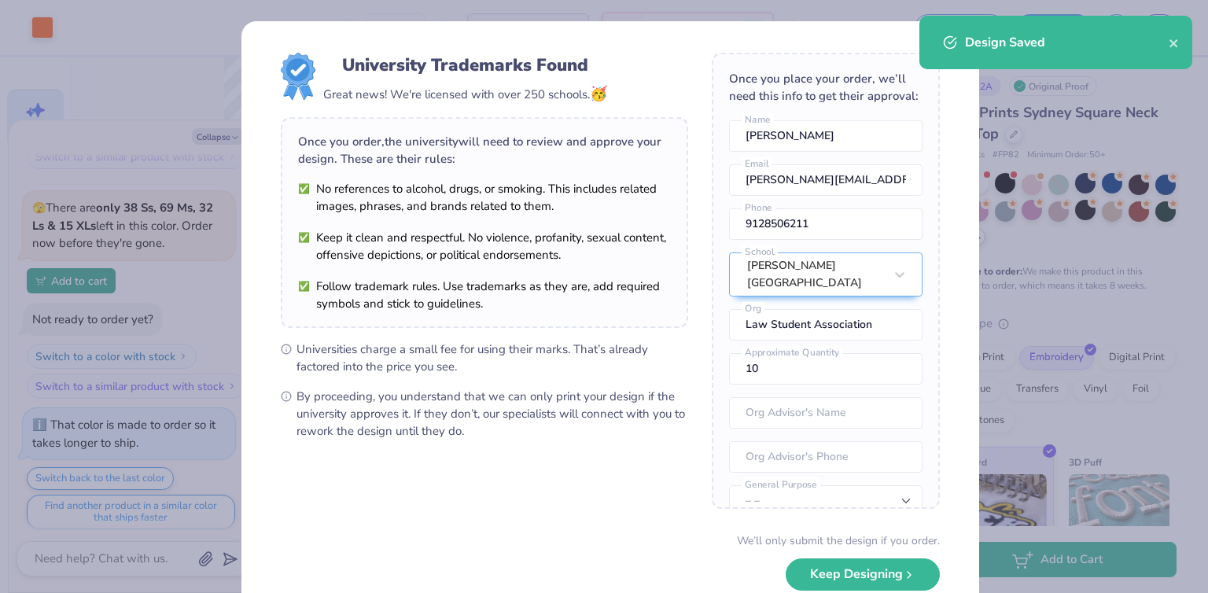
type textarea "x"
type input "50"
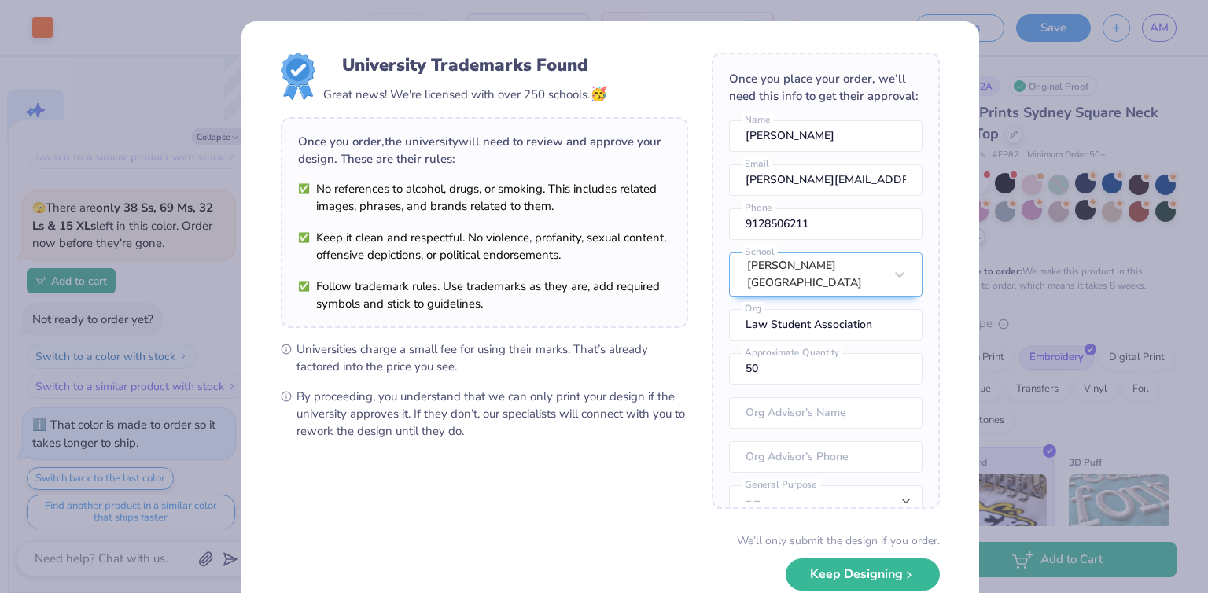
click at [1014, 248] on div "University Trademarks Found Great news! We're licensed with over 250 schools. 🥳…" at bounding box center [604, 296] width 1208 height 593
click at [849, 572] on button "Keep Designing" at bounding box center [863, 570] width 154 height 32
type textarea "x"
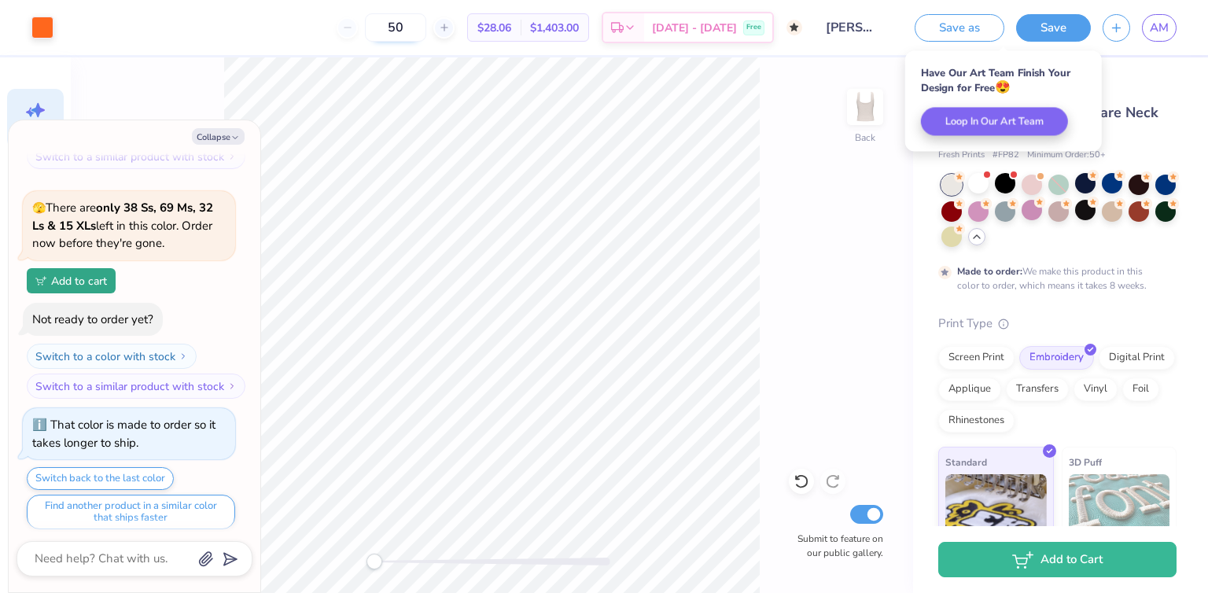
click at [426, 28] on input "50" at bounding box center [395, 27] width 61 height 28
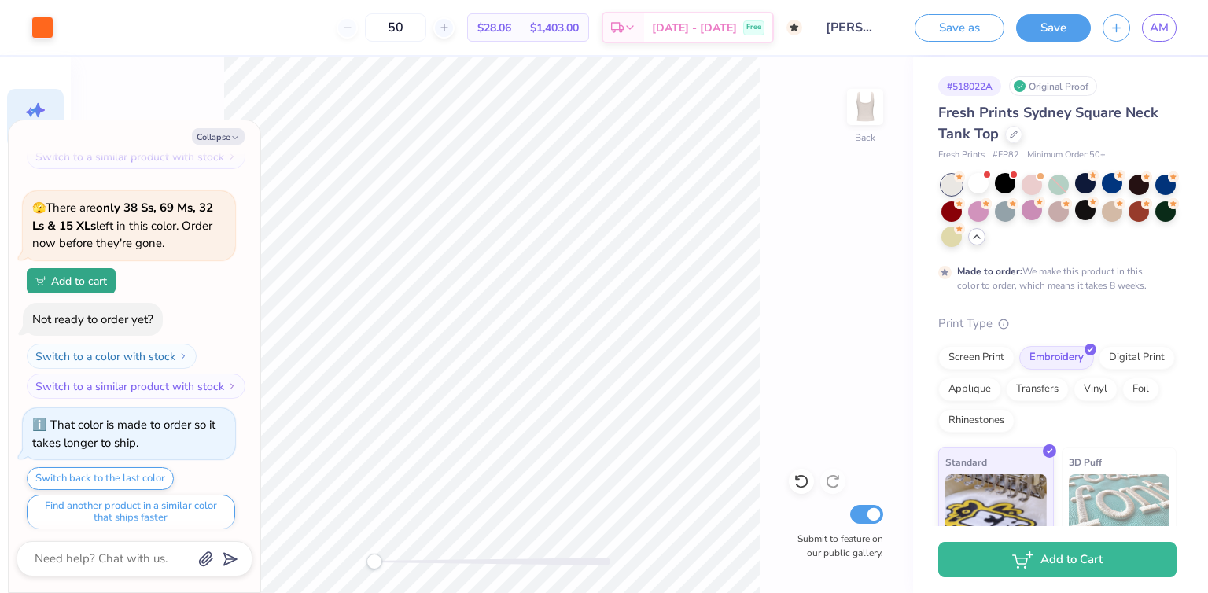
drag, startPoint x: 444, startPoint y: 28, endPoint x: 390, endPoint y: 32, distance: 53.7
click at [390, 32] on div "50" at bounding box center [396, 27] width 118 height 28
type input "10"
type textarea "x"
type input "50"
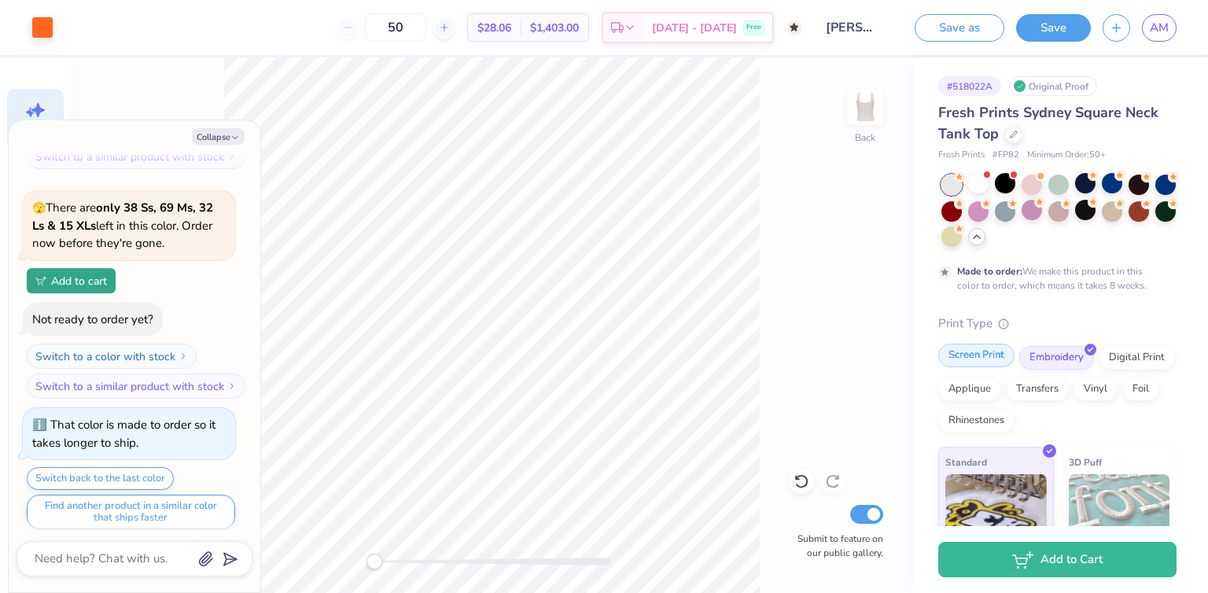
click at [982, 356] on div "Screen Print" at bounding box center [976, 356] width 76 height 24
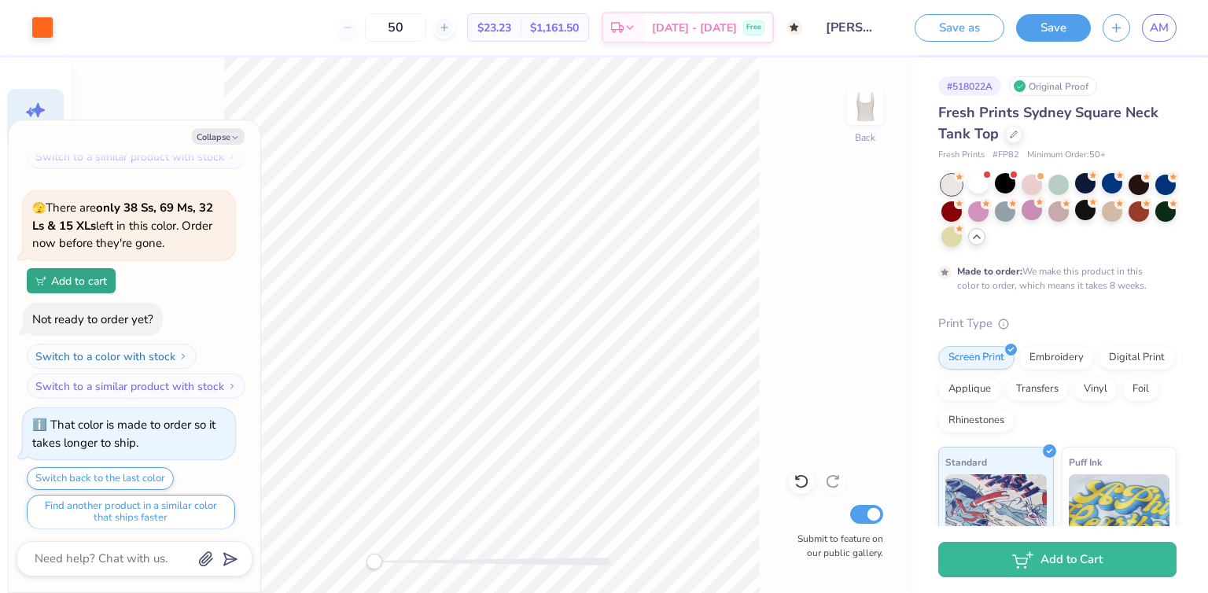
click at [381, 32] on div "50" at bounding box center [396, 27] width 118 height 28
click at [190, 35] on div "50 $23.23 Per Item $1,161.50 Total Est. Delivery Nov 3 - 6 Free" at bounding box center [433, 27] width 737 height 55
click at [1120, 29] on icon "button" at bounding box center [1116, 25] width 13 height 13
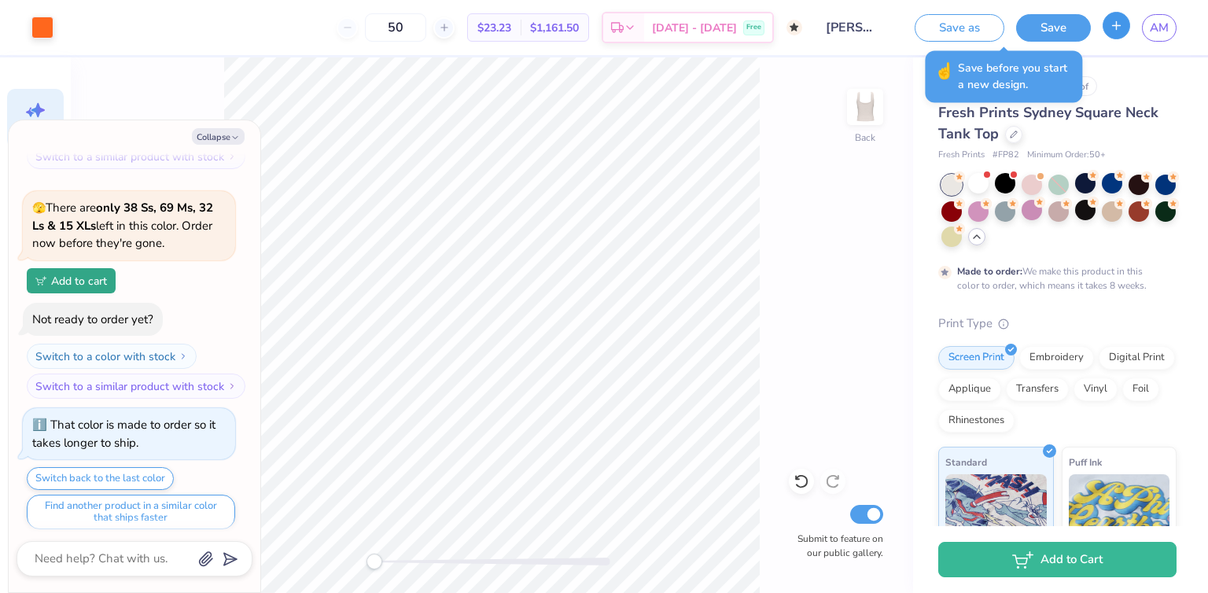
scroll to position [1151, 0]
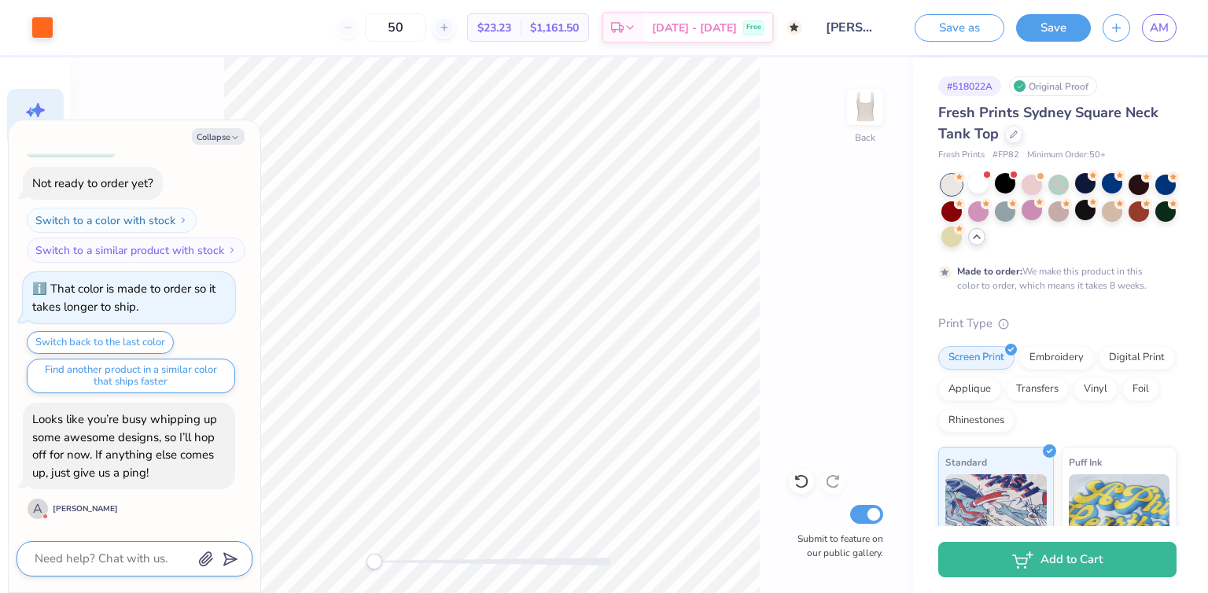
click at [88, 568] on textarea at bounding box center [113, 558] width 160 height 21
type textarea "x"
type textarea "i"
type textarea "x"
type textarea "is"
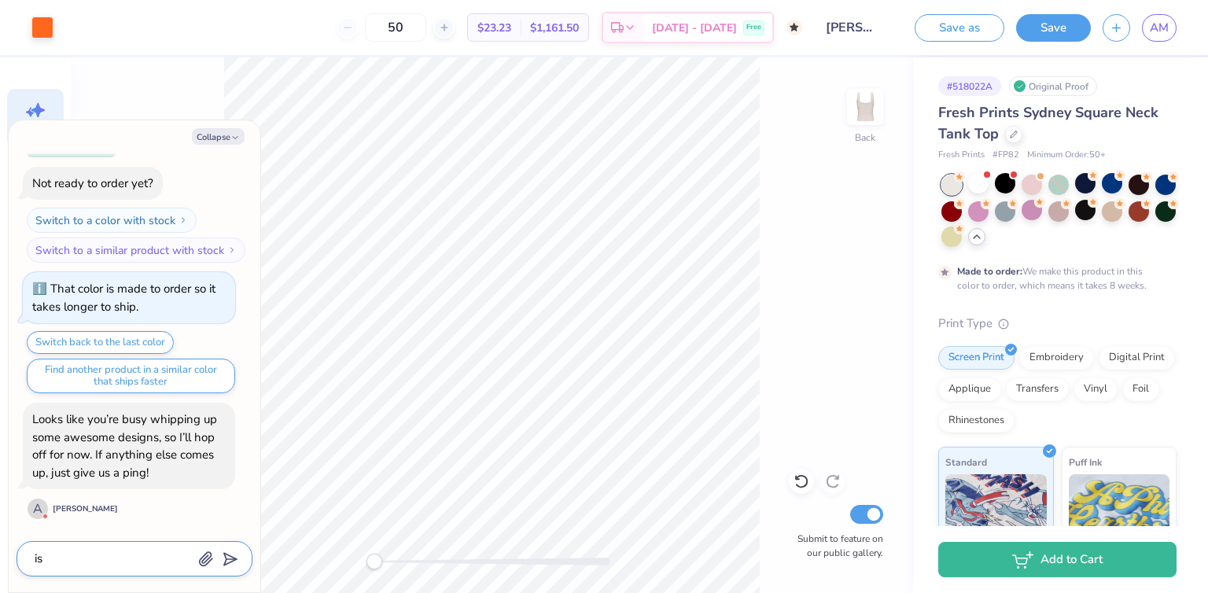
type textarea "x"
type textarea "is"
type textarea "x"
type textarea "is t"
type textarea "x"
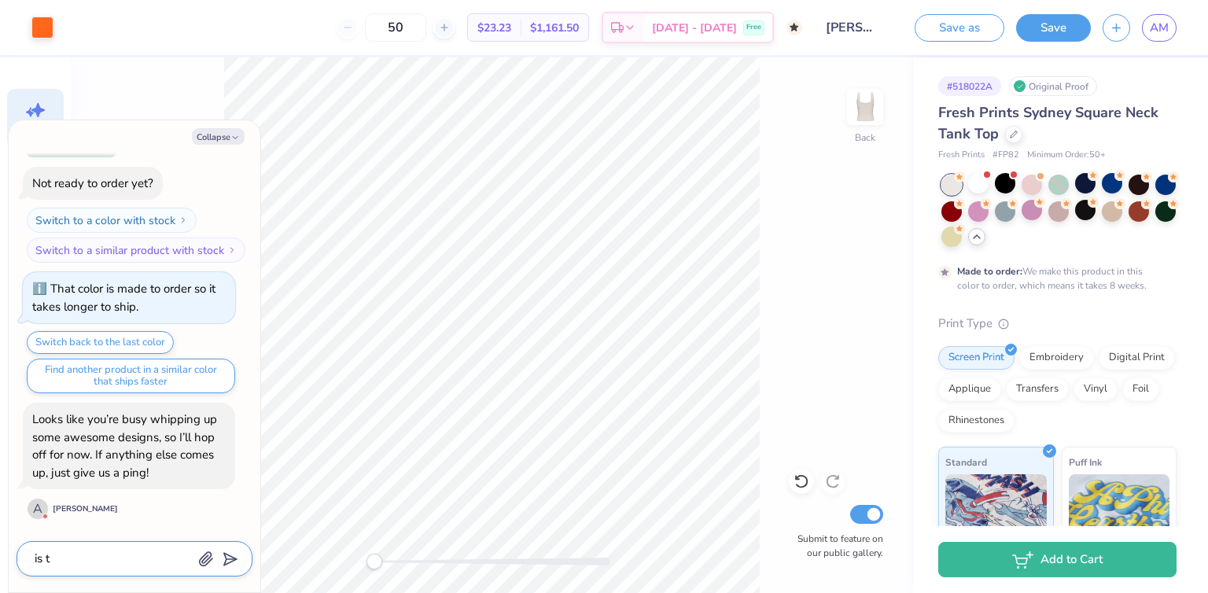
type textarea "is th"
type textarea "x"
type textarea "is the"
type textarea "x"
type textarea "is ther"
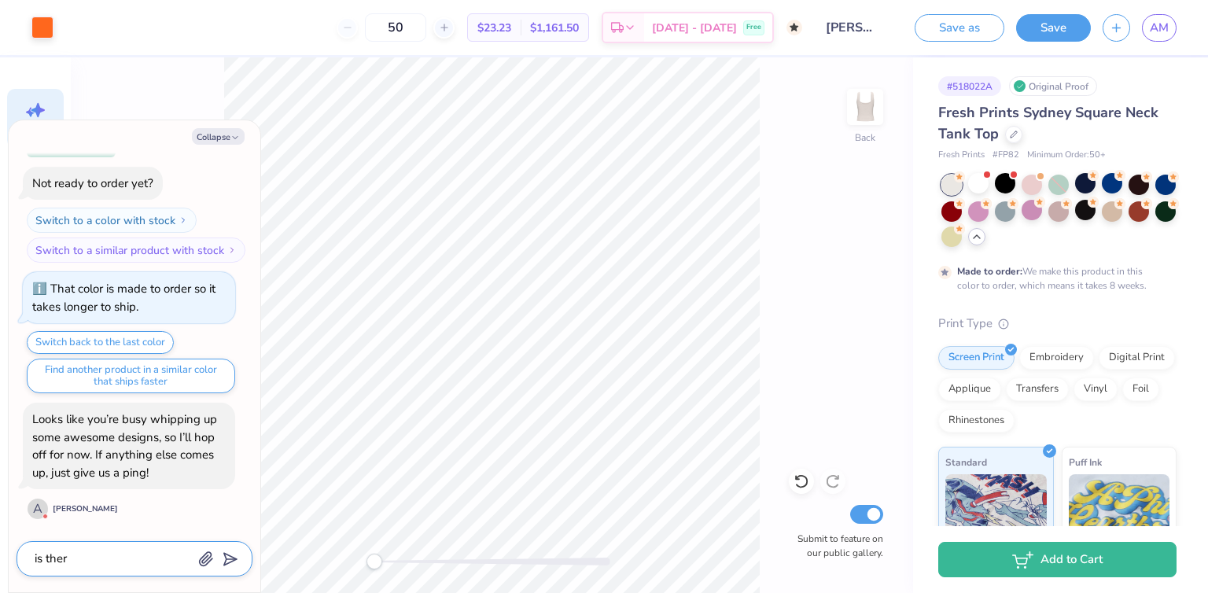
type textarea "x"
type textarea "is there"
type textarea "x"
type textarea "is there"
type textarea "x"
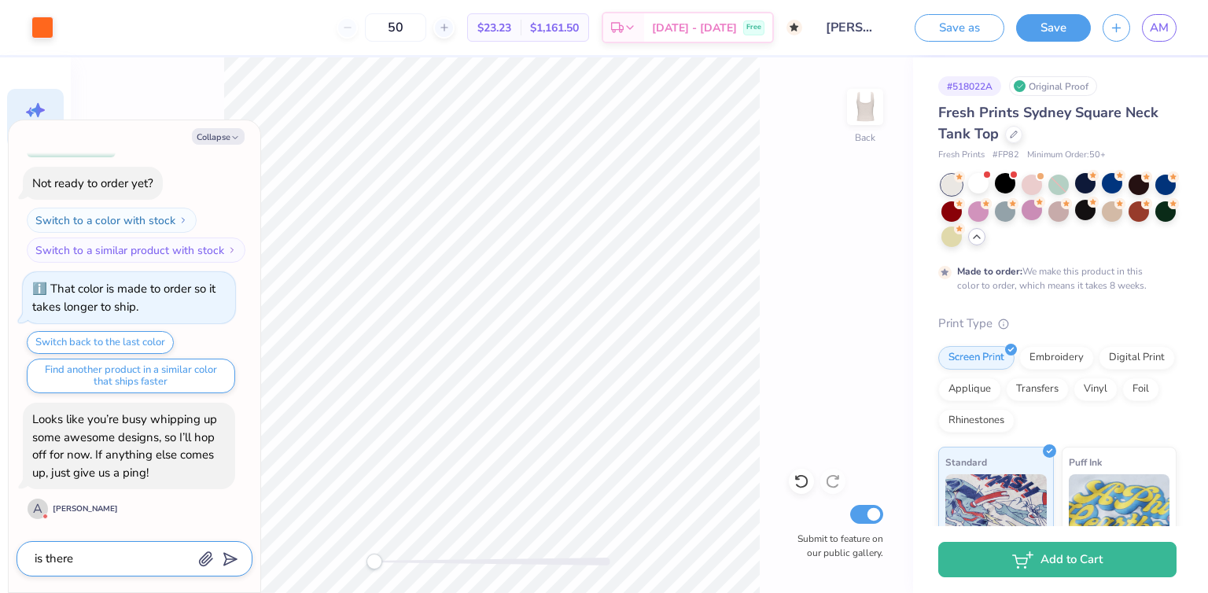
type textarea "is there a"
type textarea "x"
type textarea "is there al"
type textarea "x"
type textarea "is there alw"
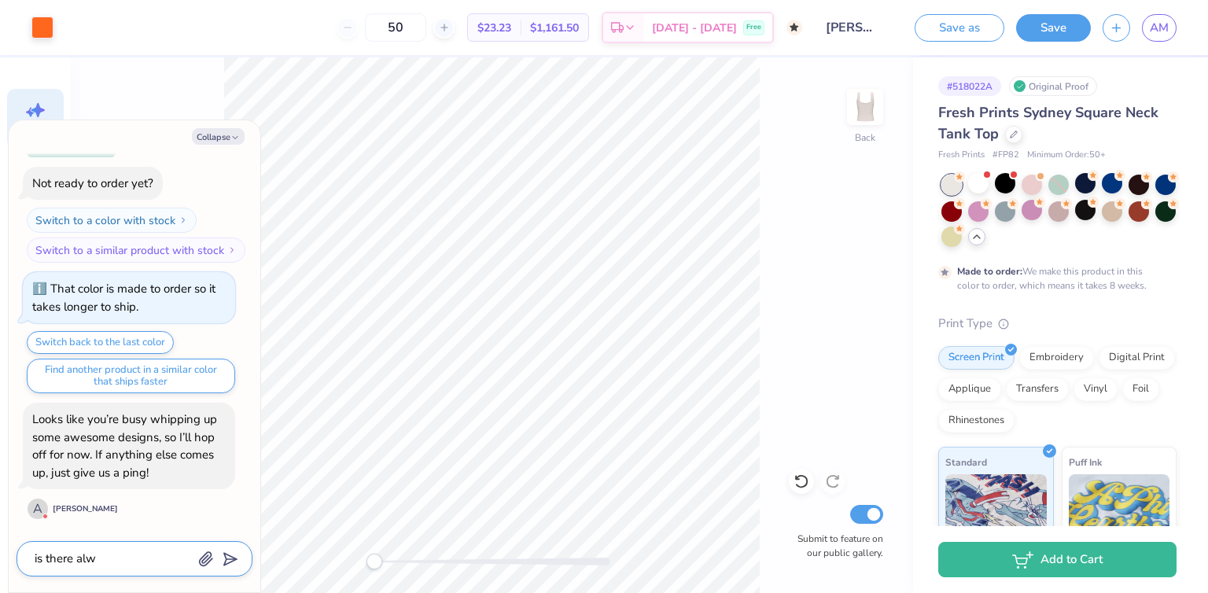
type textarea "x"
type textarea "is there alwa"
type textarea "x"
type textarea "is there alwas"
type textarea "x"
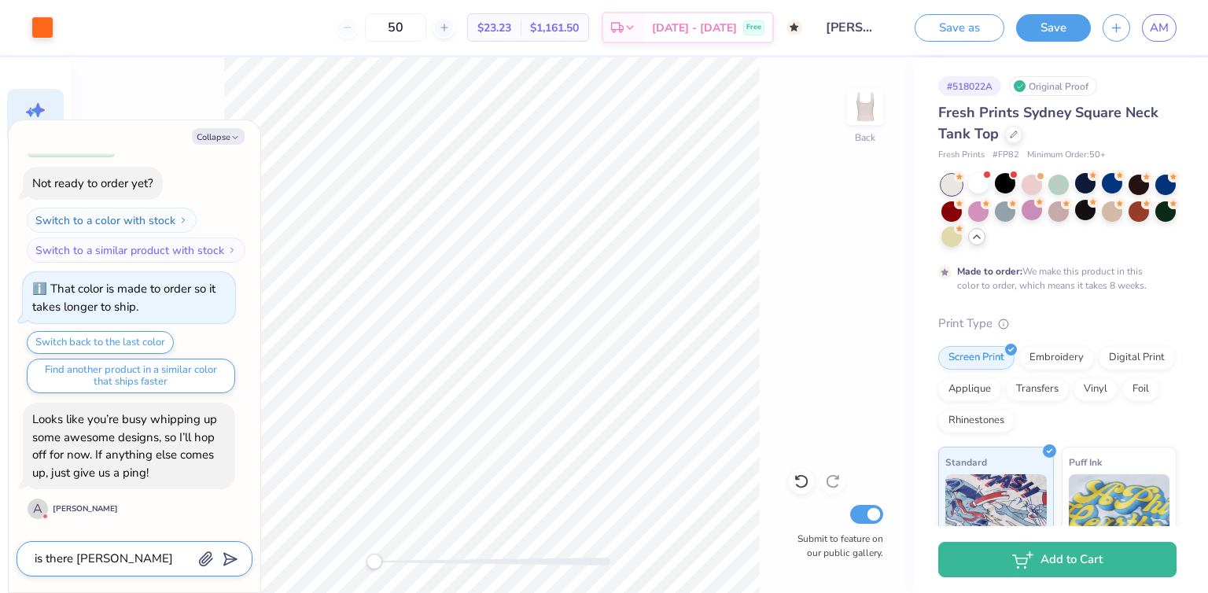
type textarea "is there alwa"
type textarea "x"
type textarea "is there alw"
type textarea "x"
type textarea "is there al"
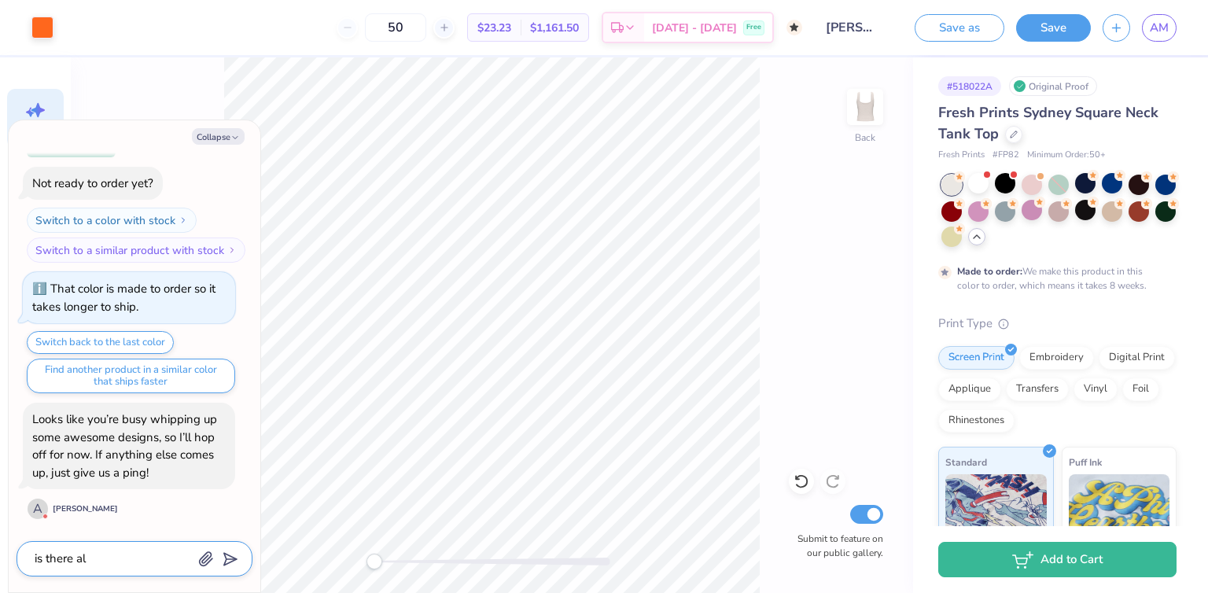
type textarea "x"
type textarea "is there a"
type textarea "x"
type textarea "is there"
type textarea "x"
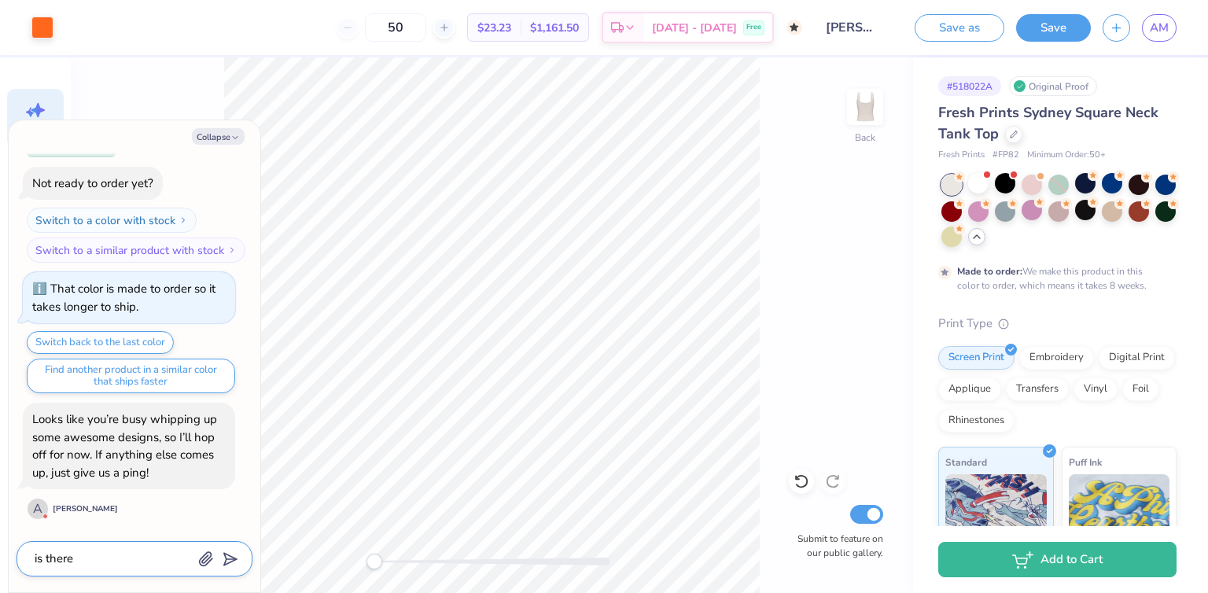
type textarea "is there"
type textarea "x"
type textarea "is ther"
type textarea "x"
type textarea "is the"
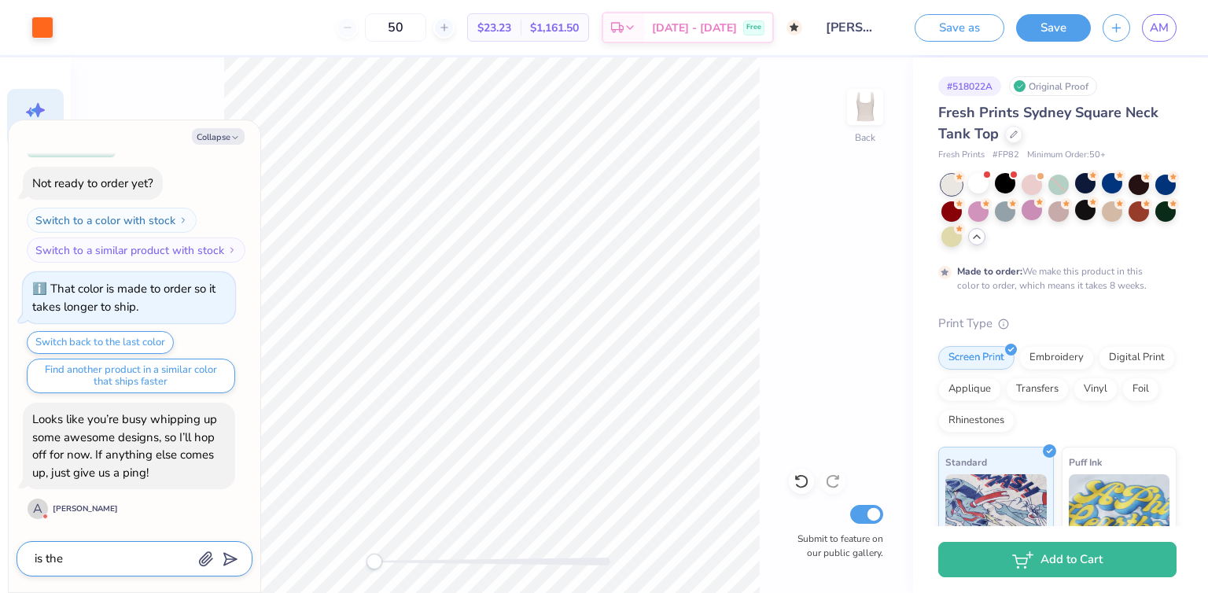
type textarea "x"
type textarea "is th"
type textarea "x"
type textarea "is t"
type textarea "x"
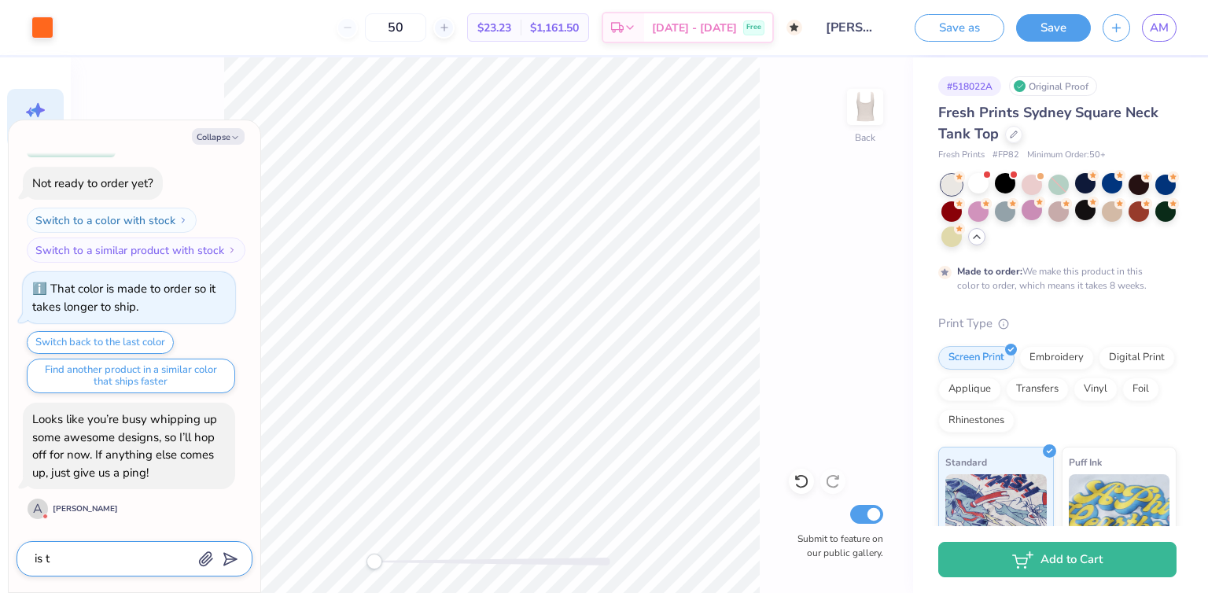
type textarea "is"
type textarea "x"
type textarea "is"
type textarea "x"
type textarea "i"
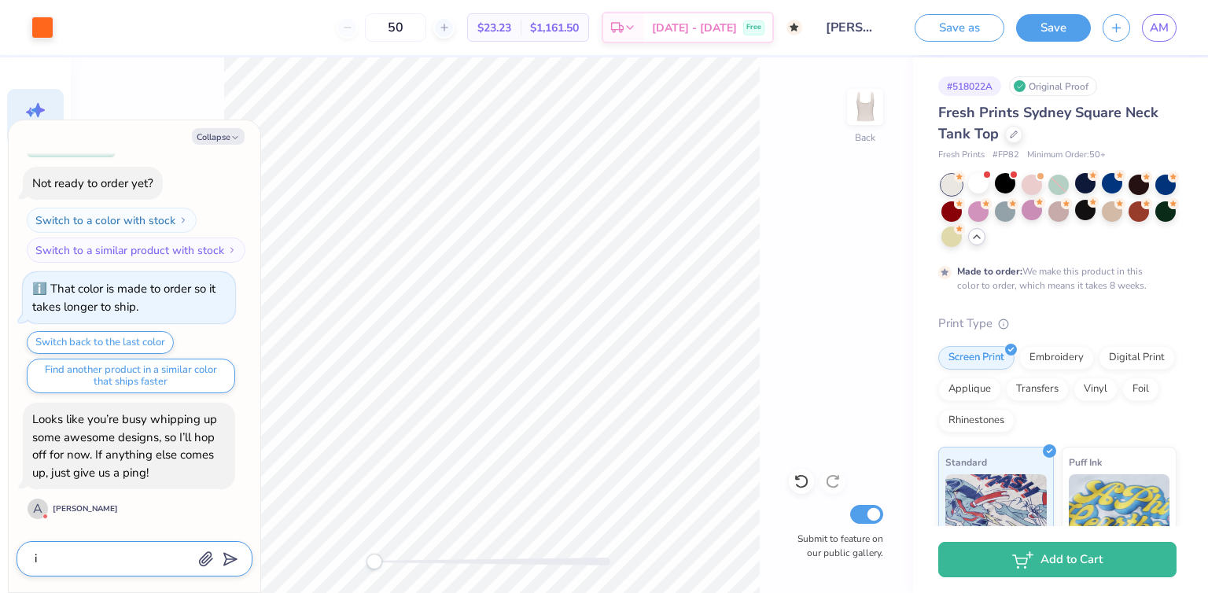
type textarea "x"
click at [975, 184] on div at bounding box center [978, 183] width 20 height 20
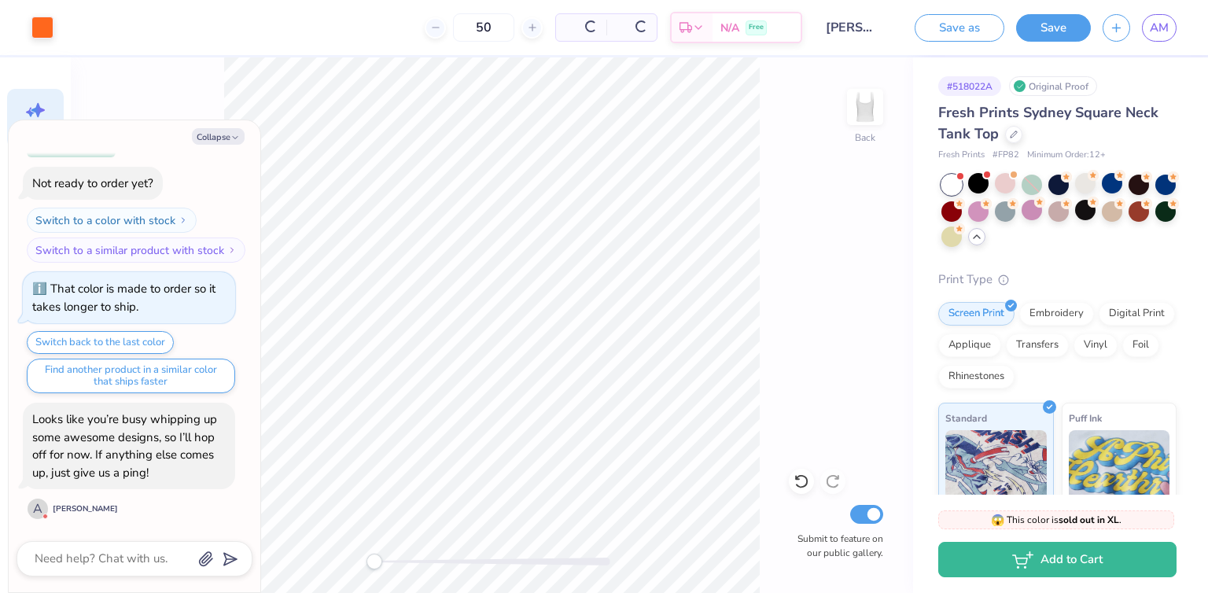
type textarea "x"
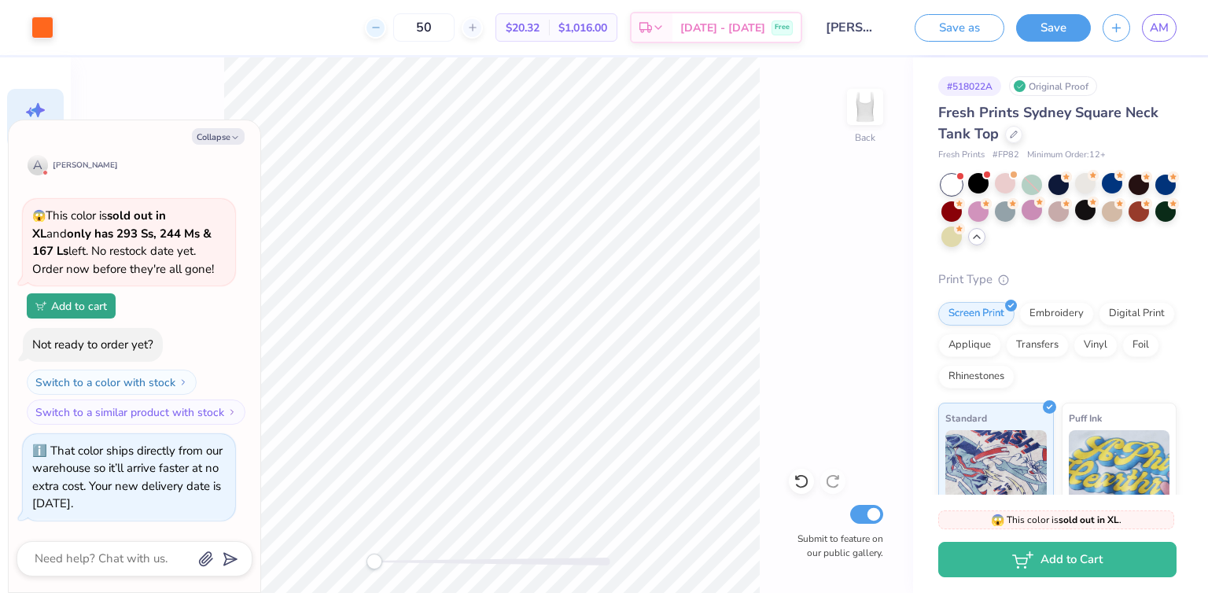
click at [386, 20] on div at bounding box center [375, 27] width 21 height 21
type input "49"
type textarea "x"
click at [457, 29] on input "49" at bounding box center [432, 27] width 61 height 28
drag, startPoint x: 449, startPoint y: 29, endPoint x: 484, endPoint y: 28, distance: 34.6
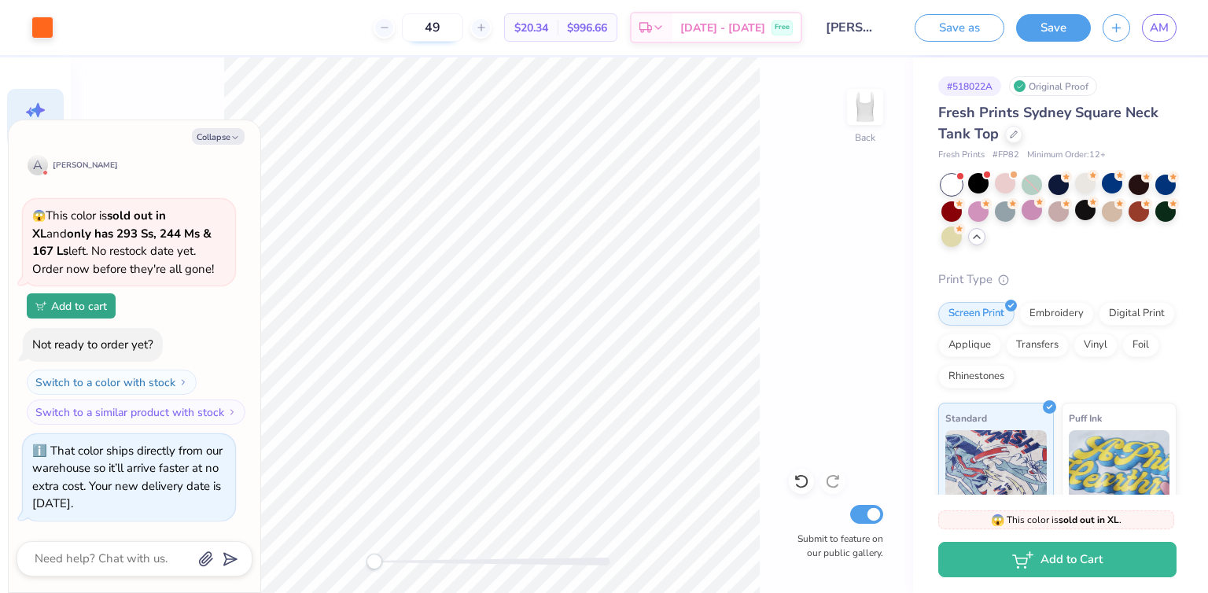
click at [463, 28] on input "49" at bounding box center [432, 27] width 61 height 28
type input "20"
type textarea "x"
drag, startPoint x: 449, startPoint y: 26, endPoint x: 488, endPoint y: 31, distance: 39.6
click at [488, 31] on div "20" at bounding box center [433, 27] width 118 height 28
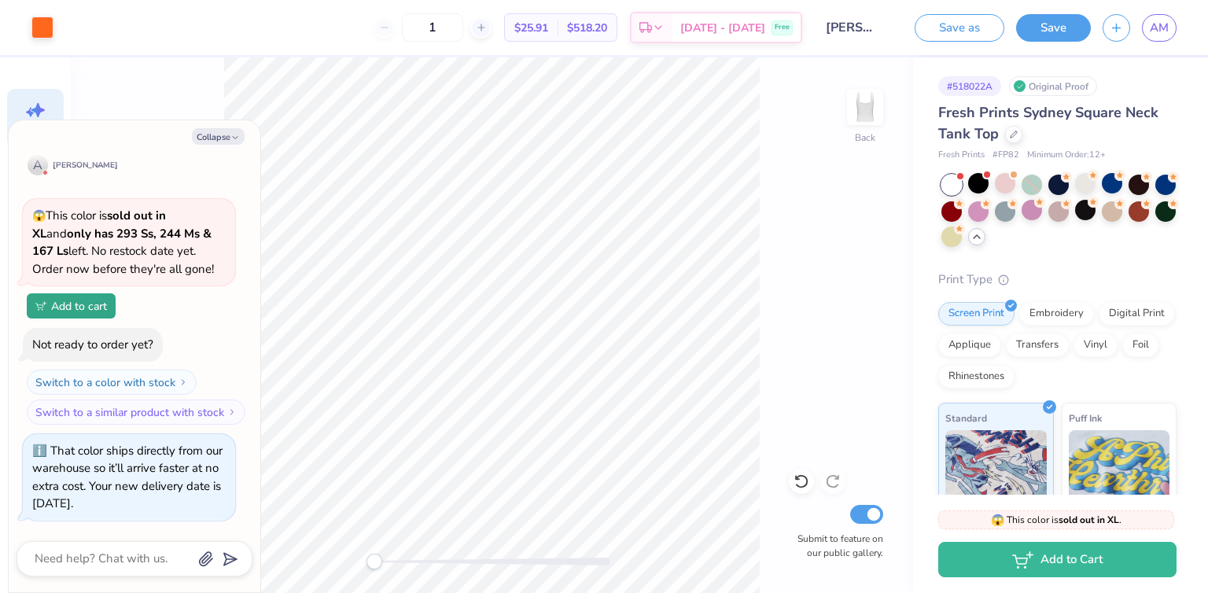
type input "10"
type textarea "x"
type input "12"
click at [978, 183] on div at bounding box center [978, 183] width 20 height 20
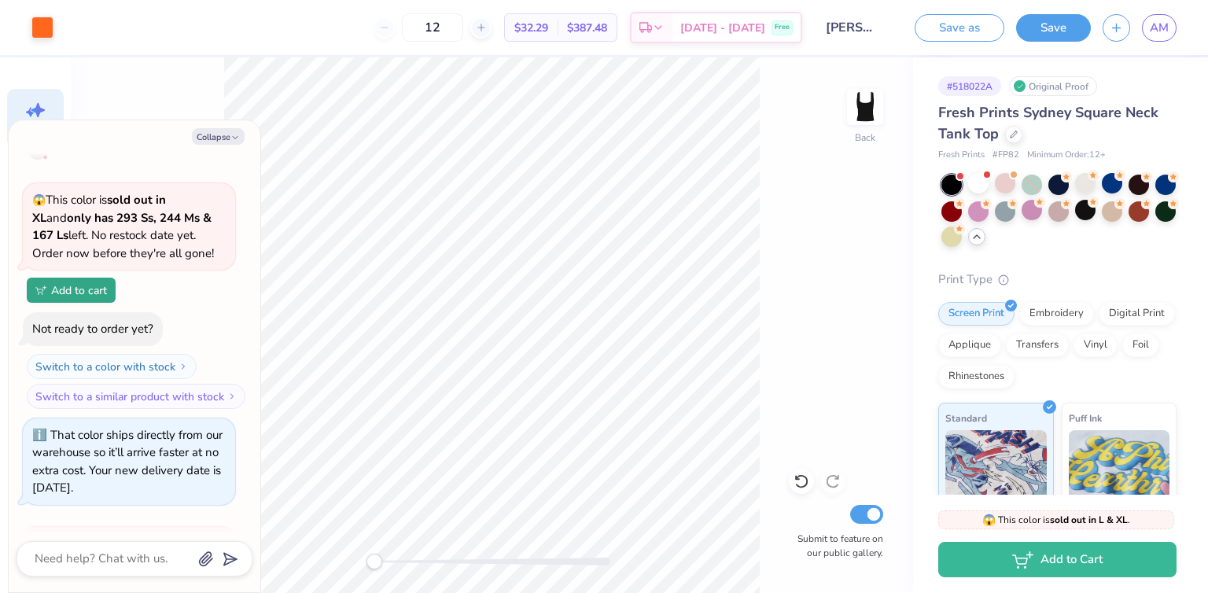
scroll to position [1743, 0]
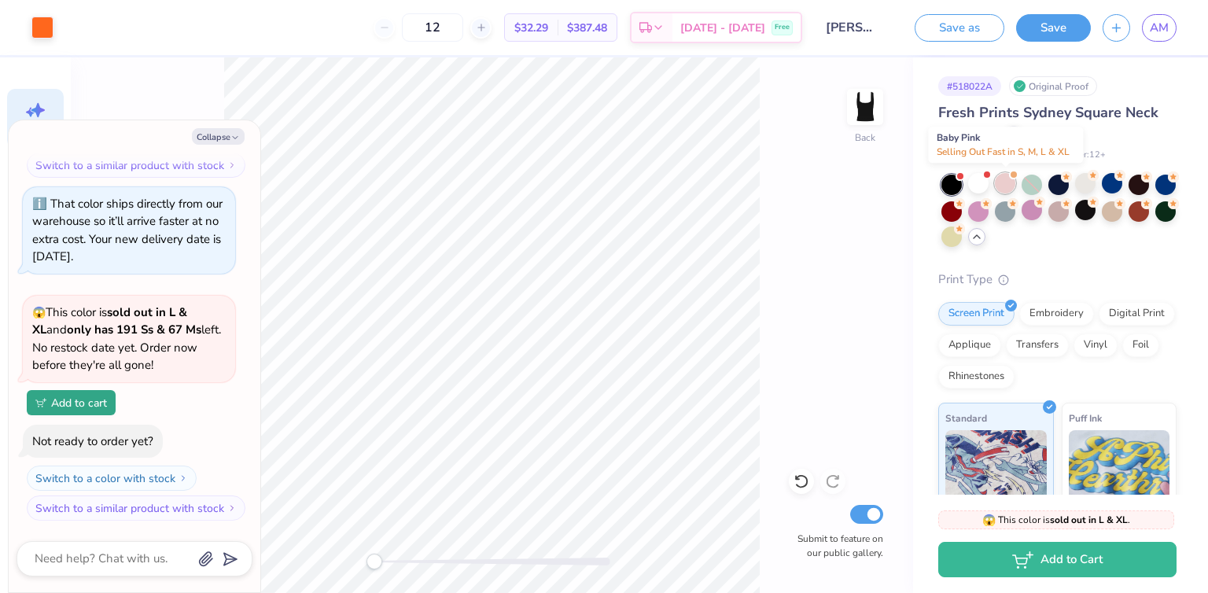
click at [1006, 180] on div at bounding box center [1005, 183] width 20 height 20
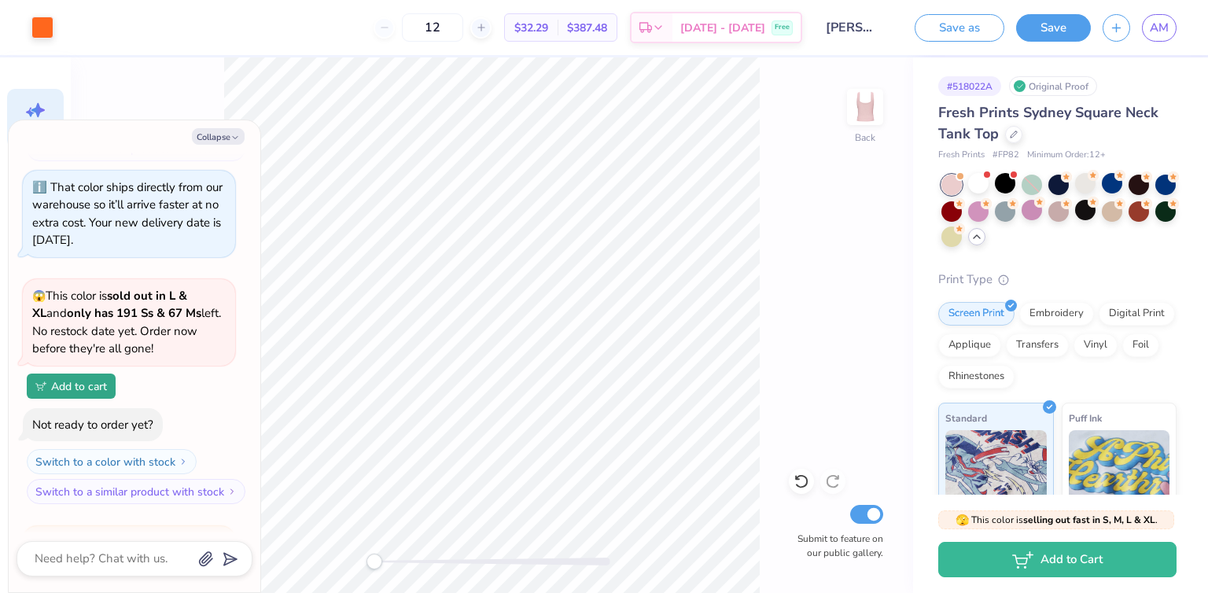
scroll to position [1972, 0]
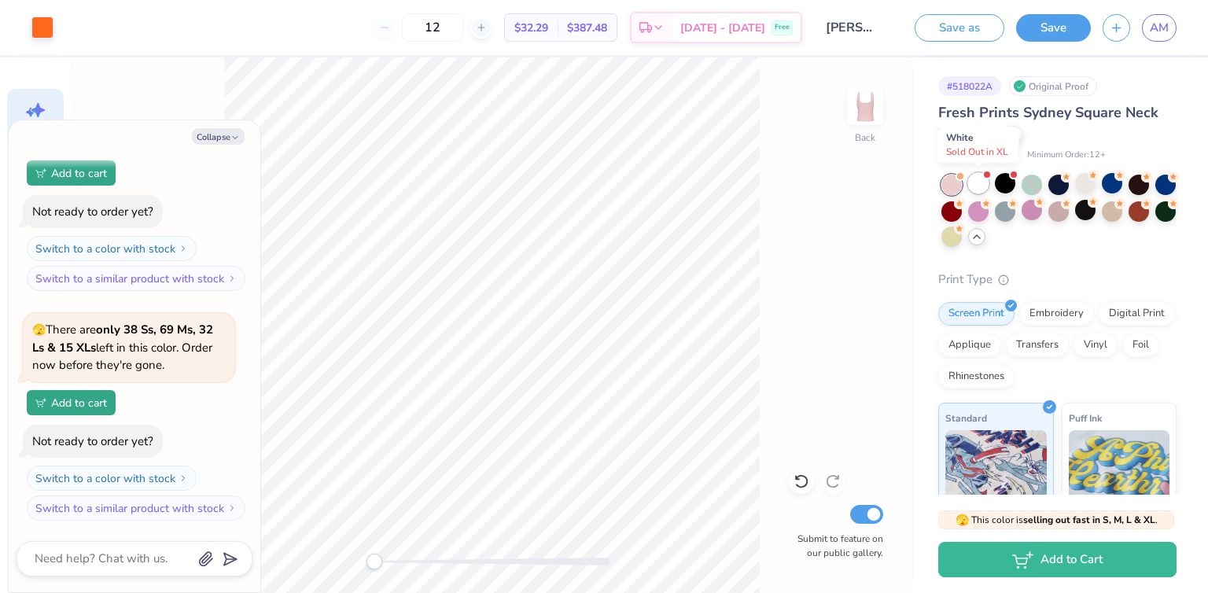
click at [975, 184] on div at bounding box center [978, 183] width 20 height 20
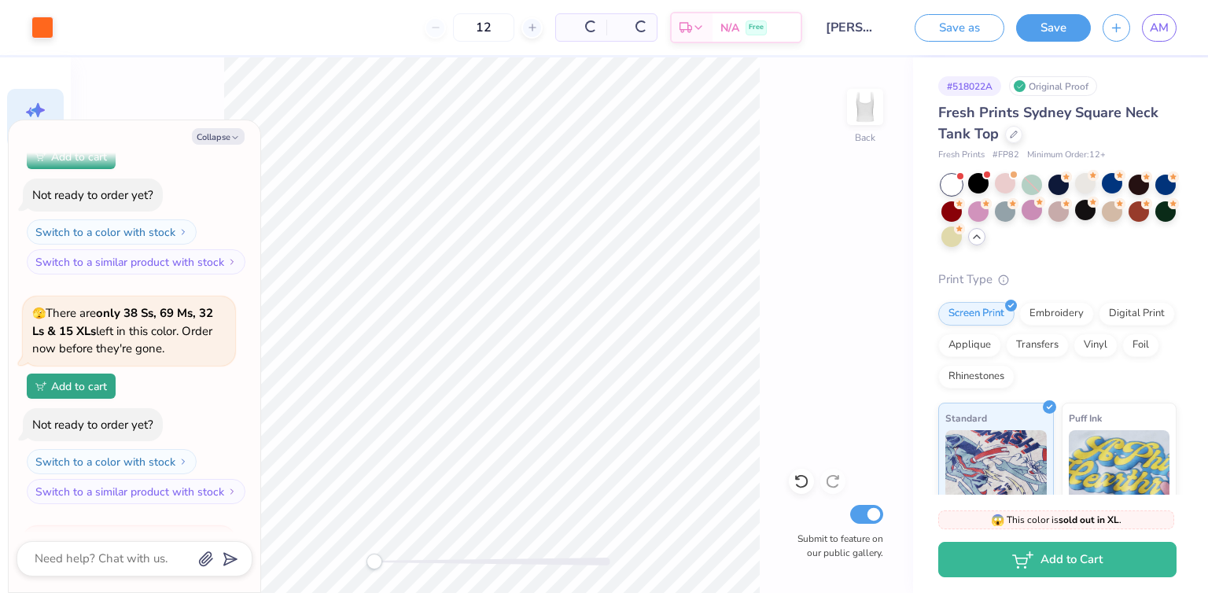
scroll to position [2219, 0]
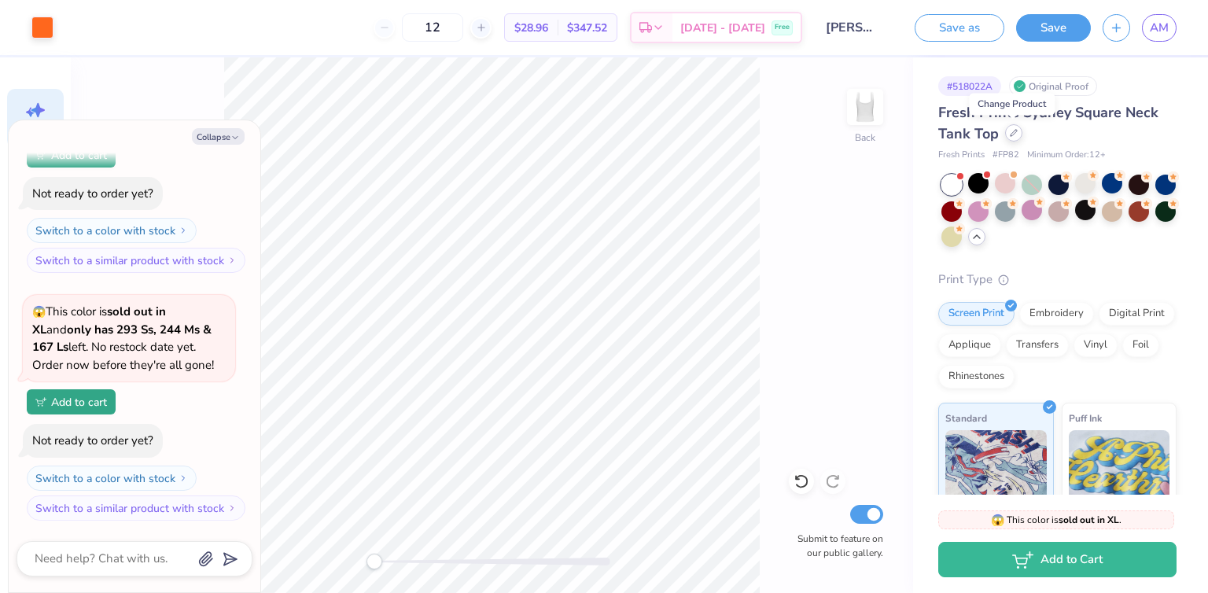
click at [1013, 137] on div at bounding box center [1013, 132] width 17 height 17
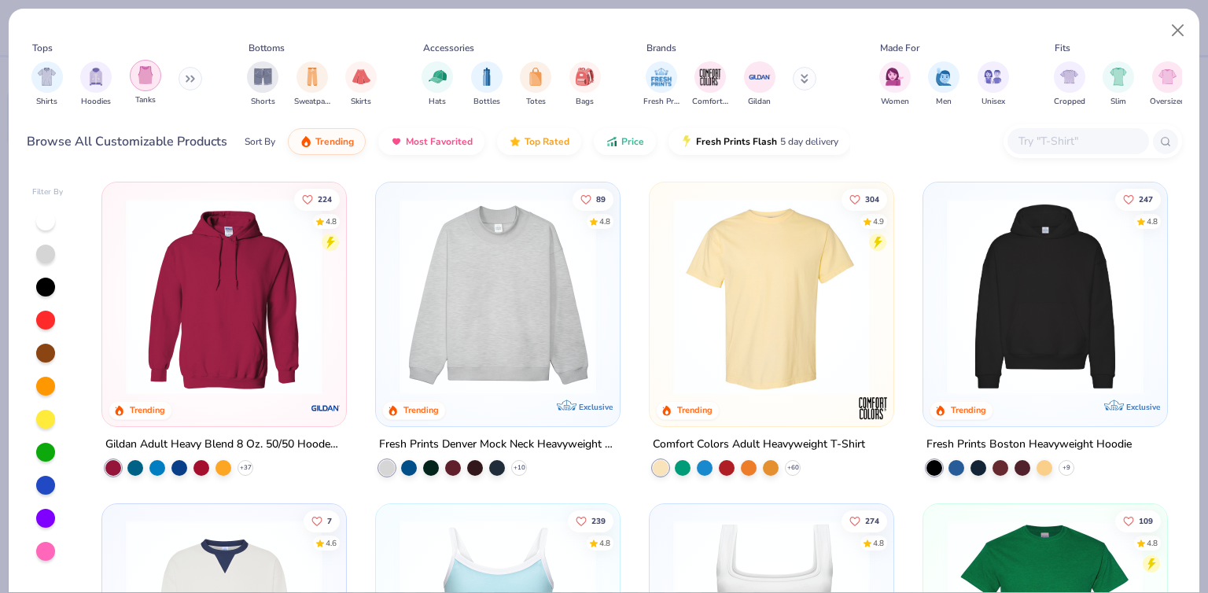
click at [142, 79] on img "filter for Tanks" at bounding box center [145, 75] width 17 height 18
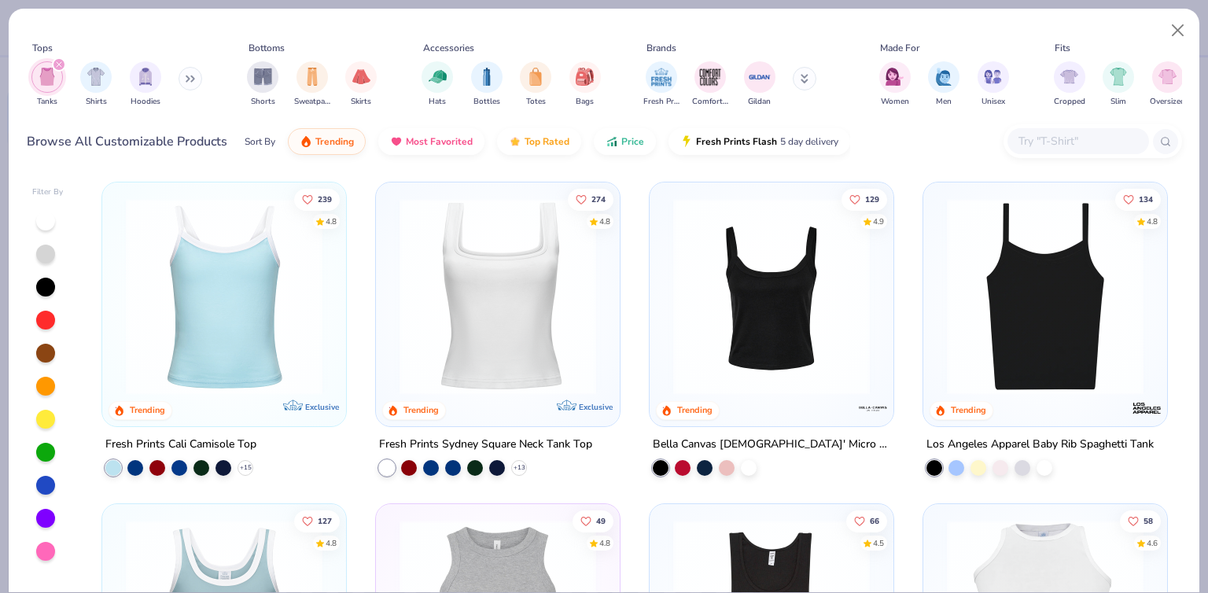
click at [760, 325] on img at bounding box center [771, 296] width 212 height 197
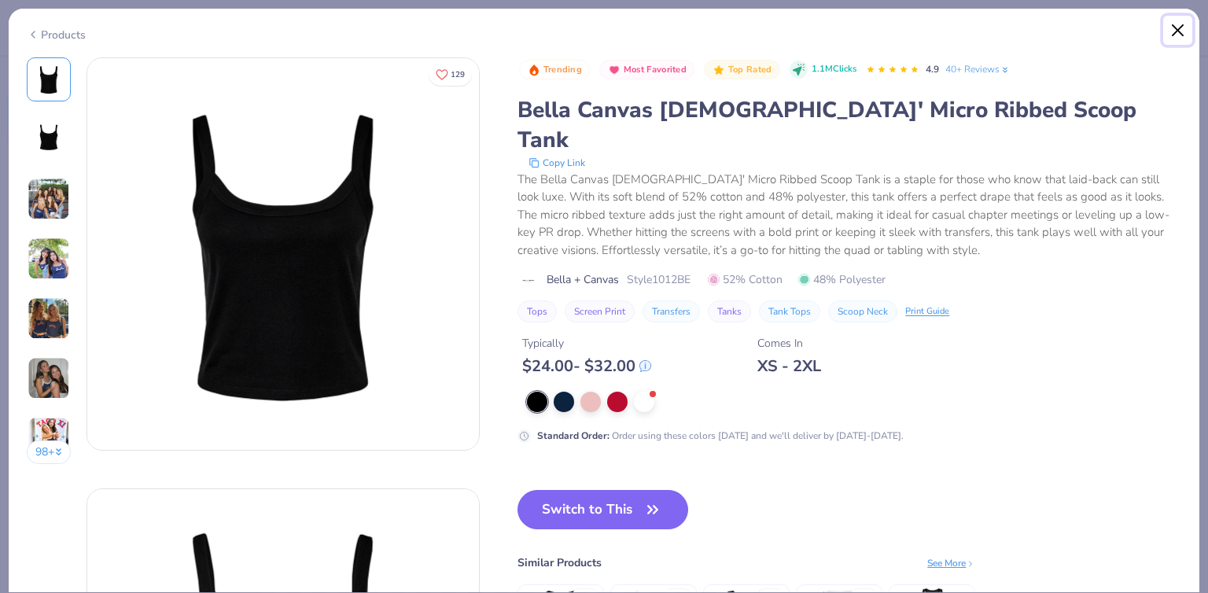
click at [1174, 33] on button "Close" at bounding box center [1178, 31] width 30 height 30
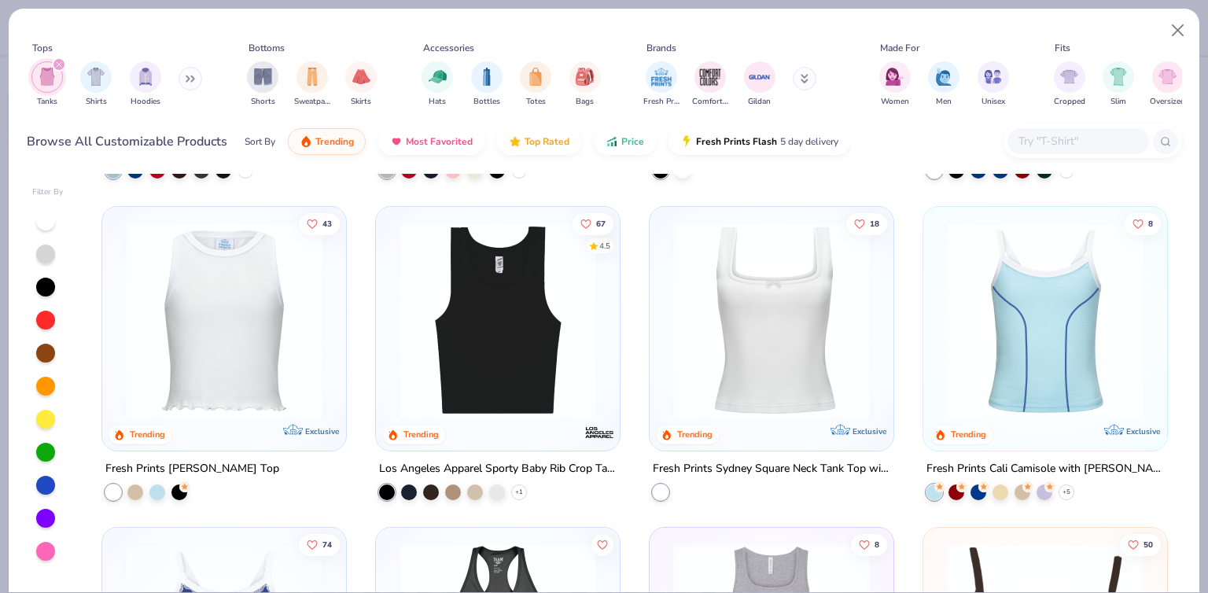
scroll to position [624, 0]
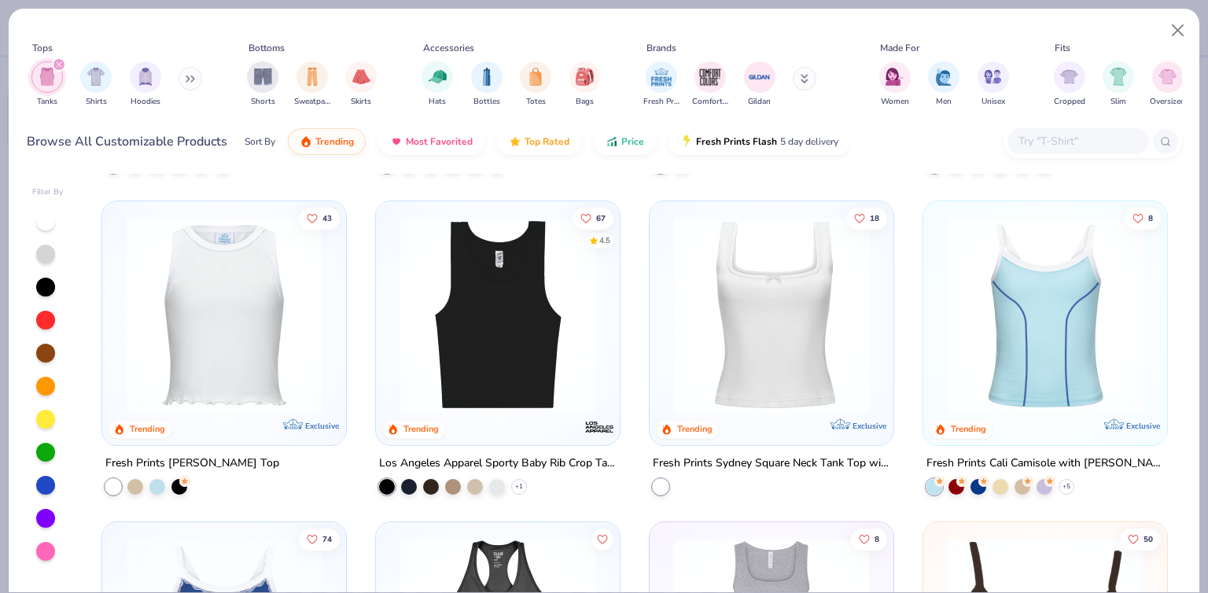
click at [720, 366] on img at bounding box center [771, 314] width 212 height 197
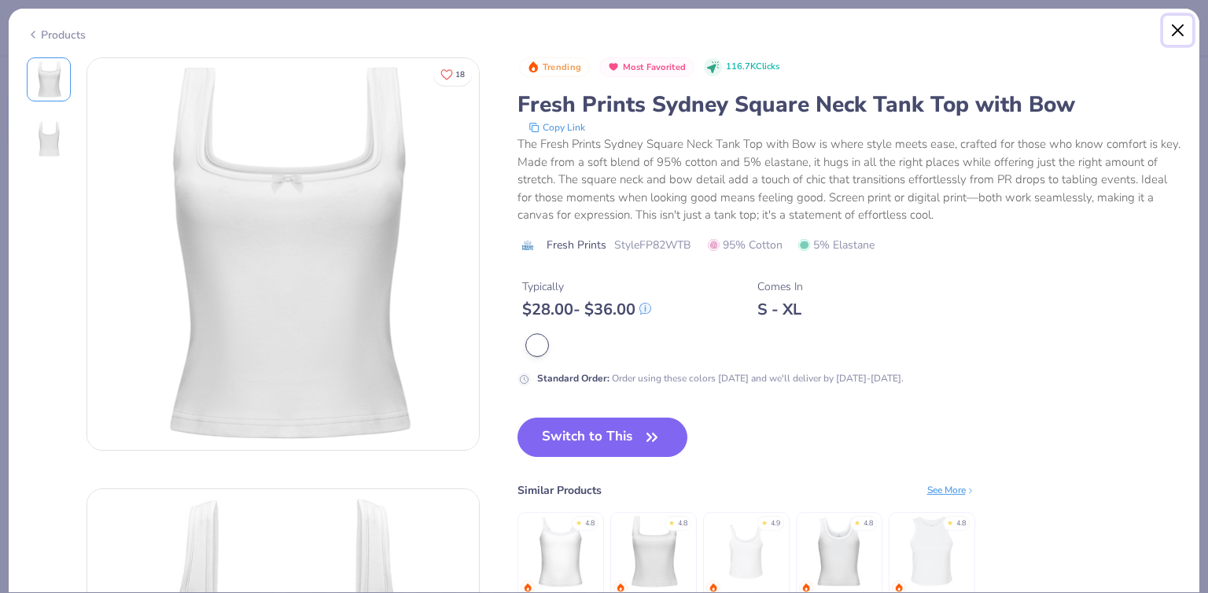
click at [1180, 27] on button "Close" at bounding box center [1178, 31] width 30 height 30
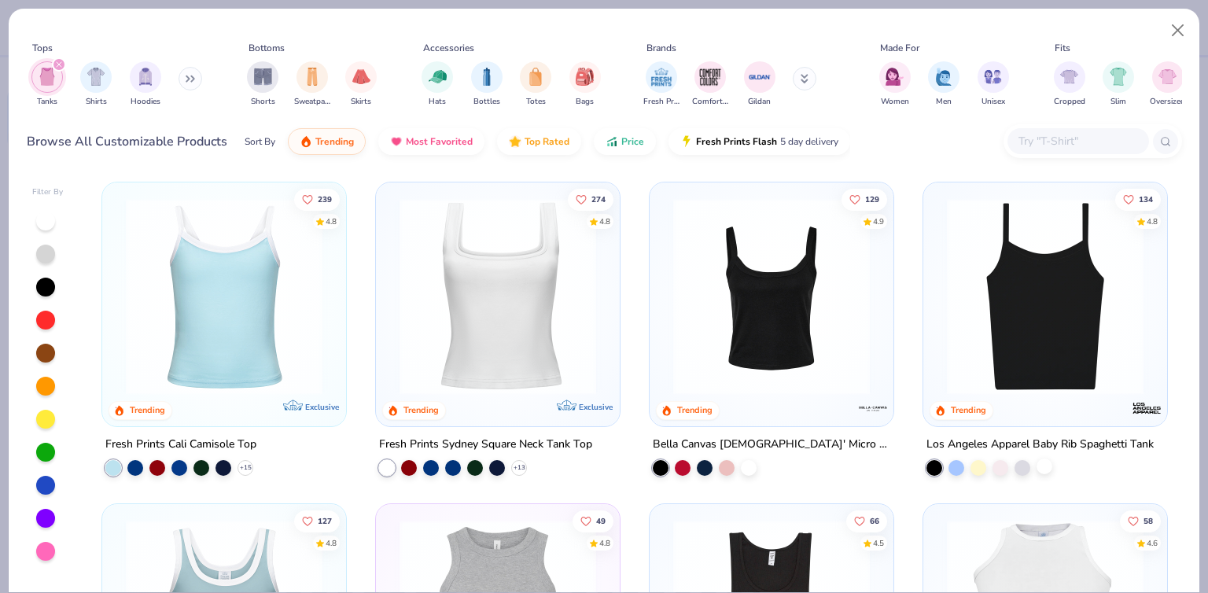
click at [1040, 466] on div at bounding box center [1044, 466] width 16 height 16
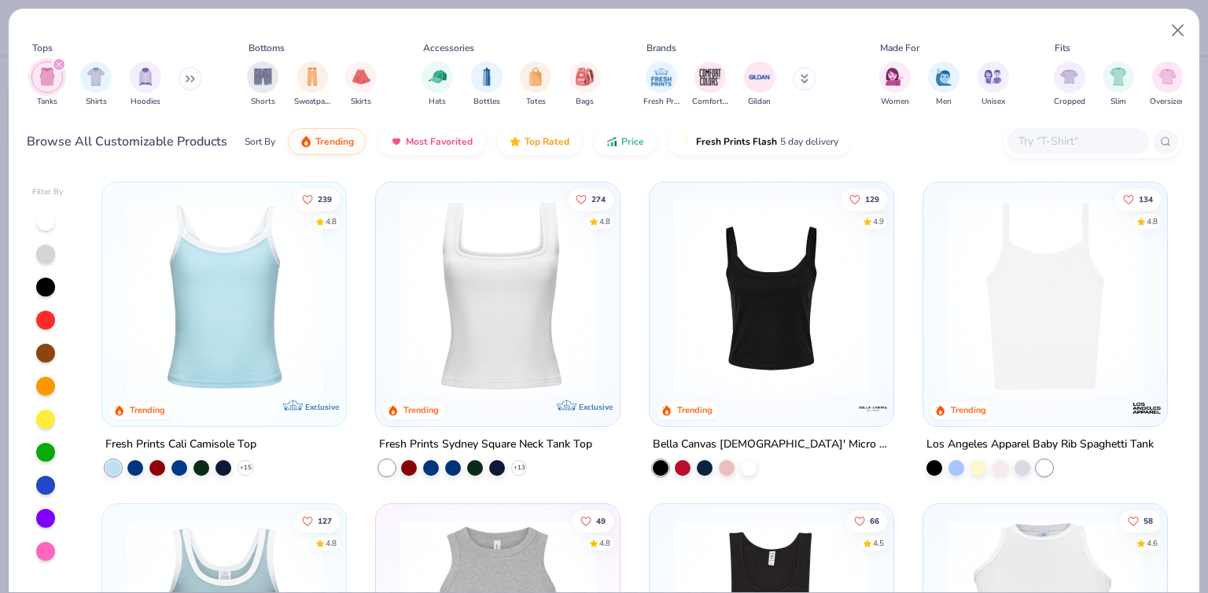
click at [1034, 334] on img at bounding box center [1045, 296] width 212 height 197
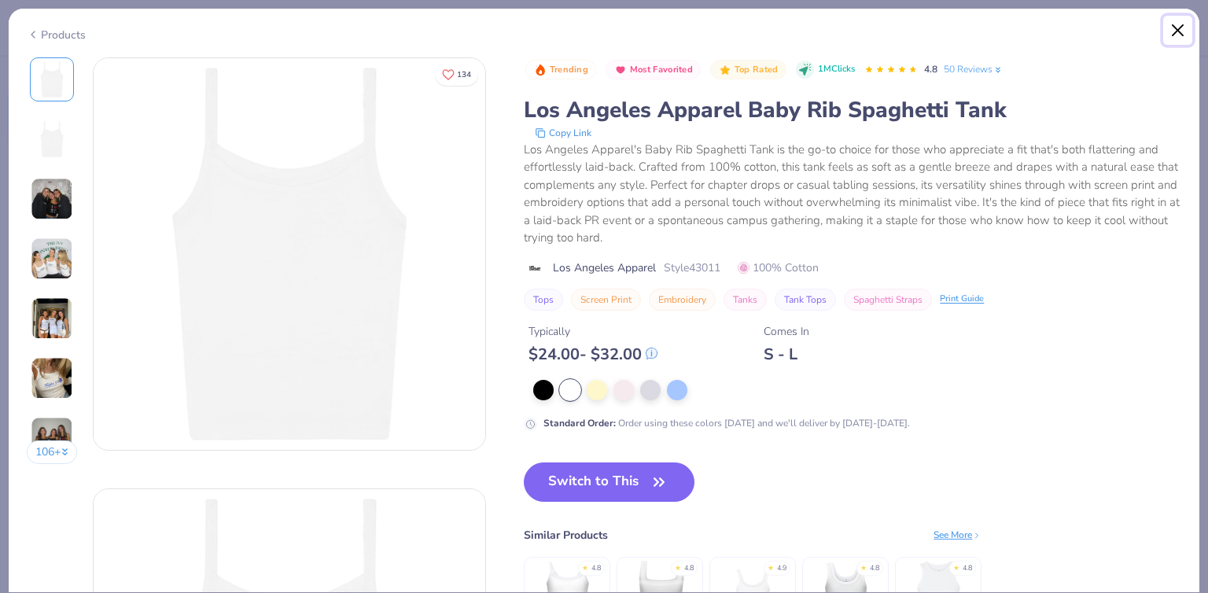
click at [1176, 33] on button "Close" at bounding box center [1178, 31] width 30 height 30
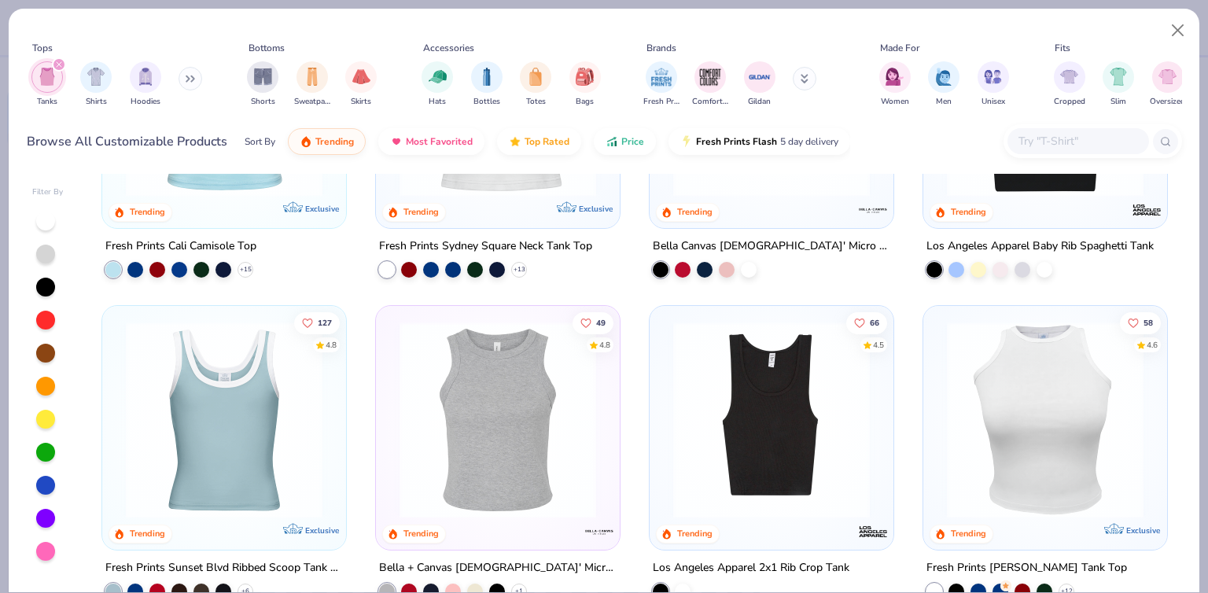
scroll to position [209, 0]
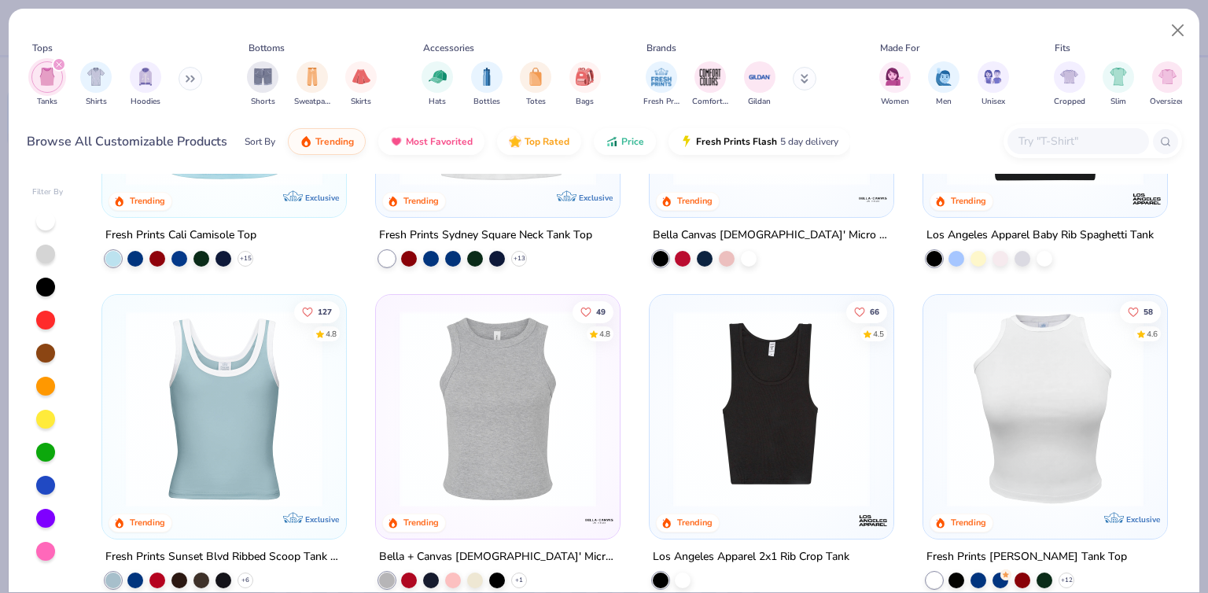
click at [926, 573] on div at bounding box center [934, 580] width 16 height 16
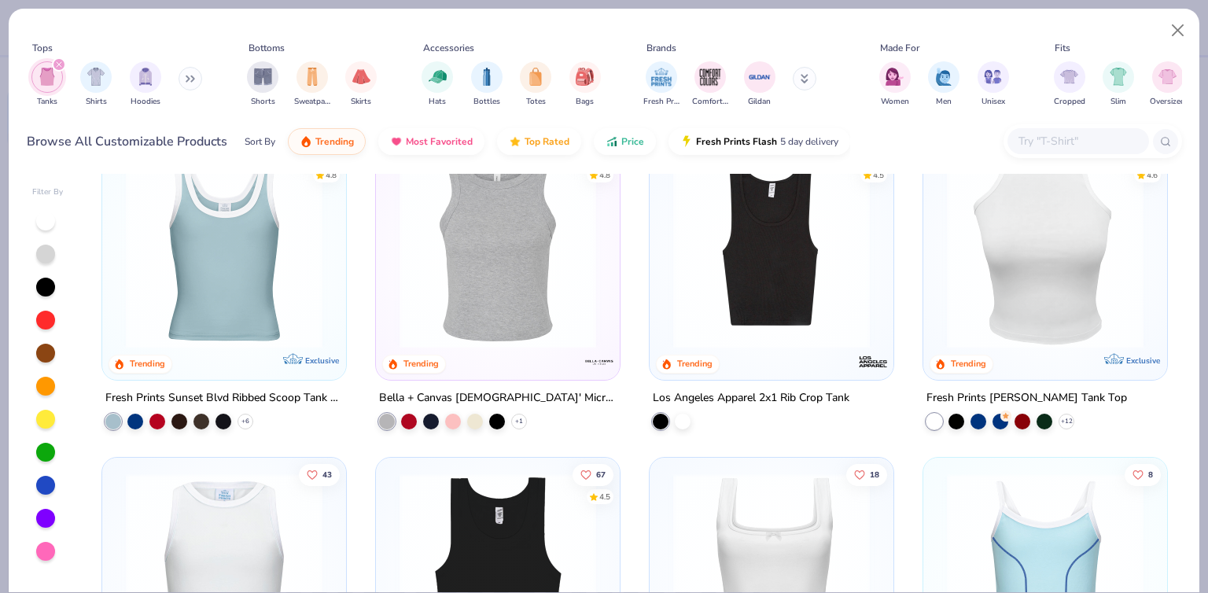
click at [1091, 318] on img at bounding box center [1045, 250] width 212 height 197
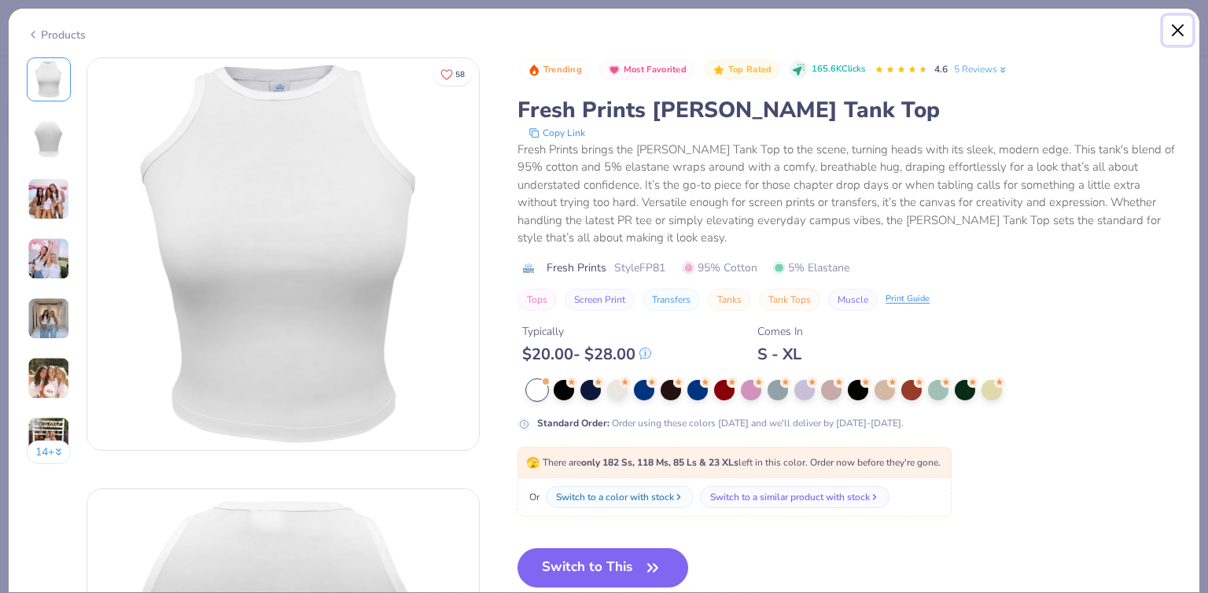
click at [1181, 25] on button "Close" at bounding box center [1178, 31] width 30 height 30
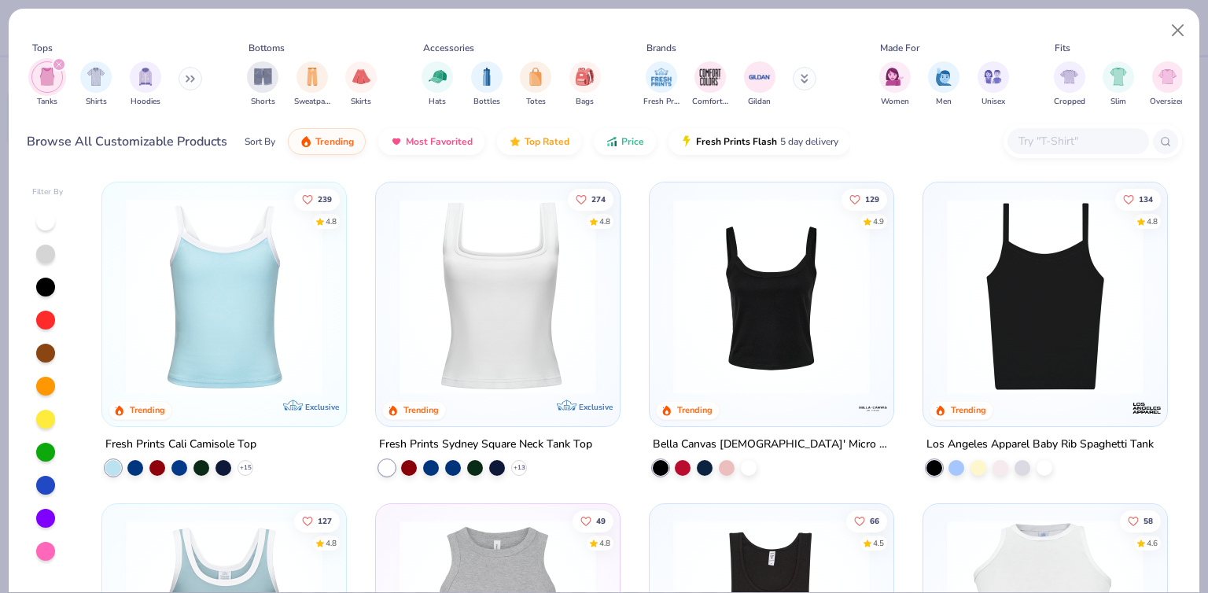
click at [748, 345] on img at bounding box center [771, 296] width 212 height 197
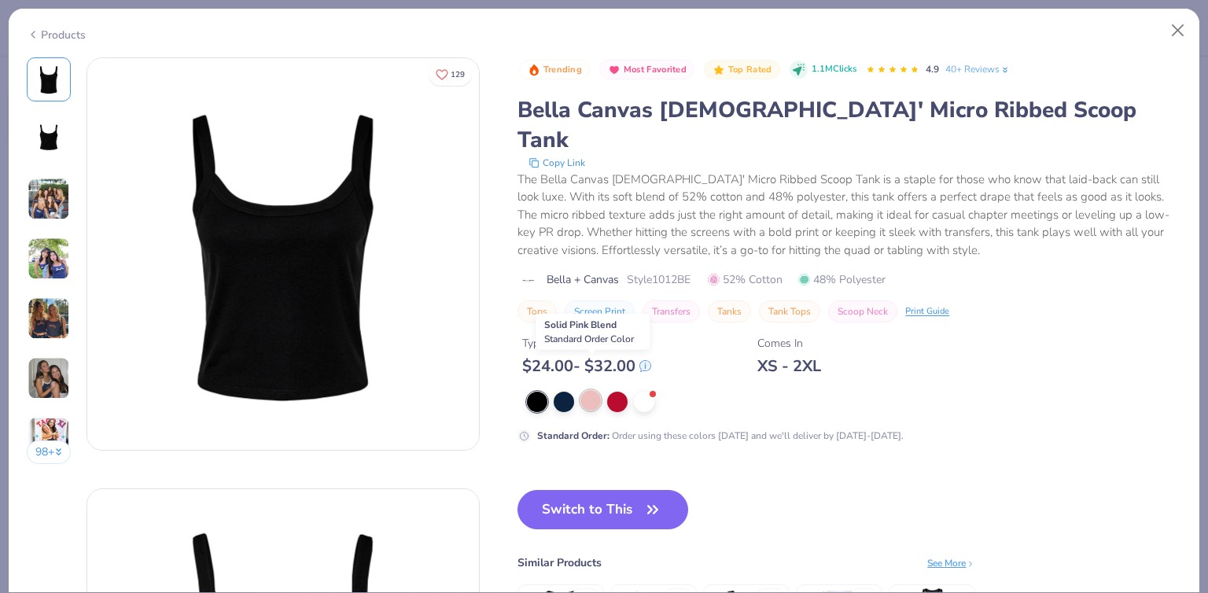
click at [590, 390] on div at bounding box center [590, 400] width 20 height 20
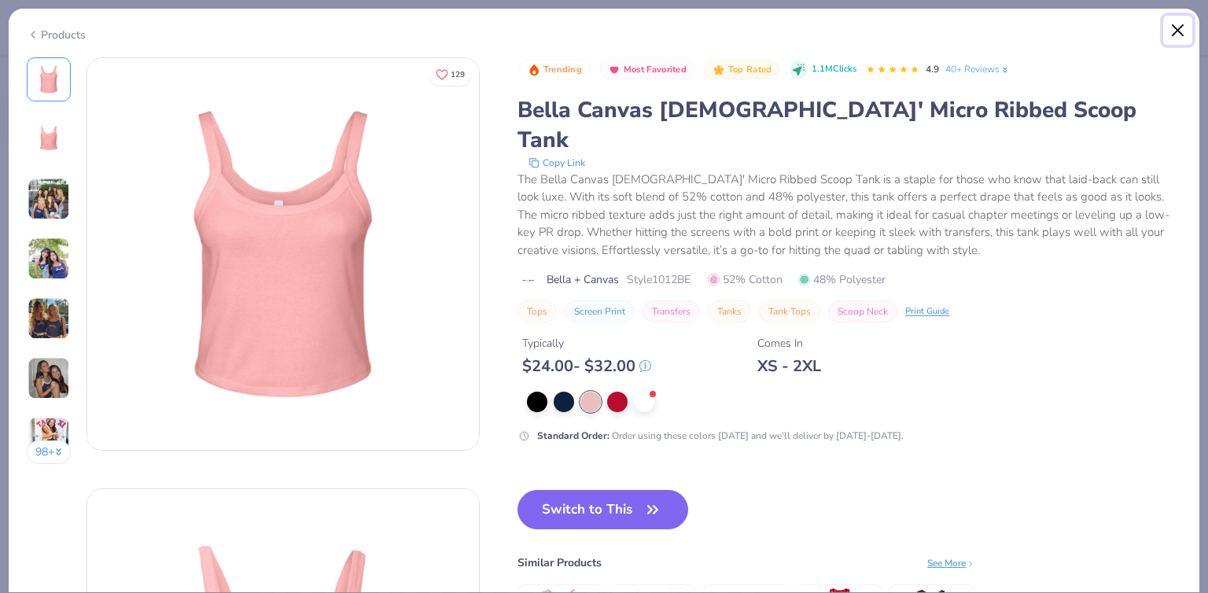
click at [1173, 35] on button "Close" at bounding box center [1178, 31] width 30 height 30
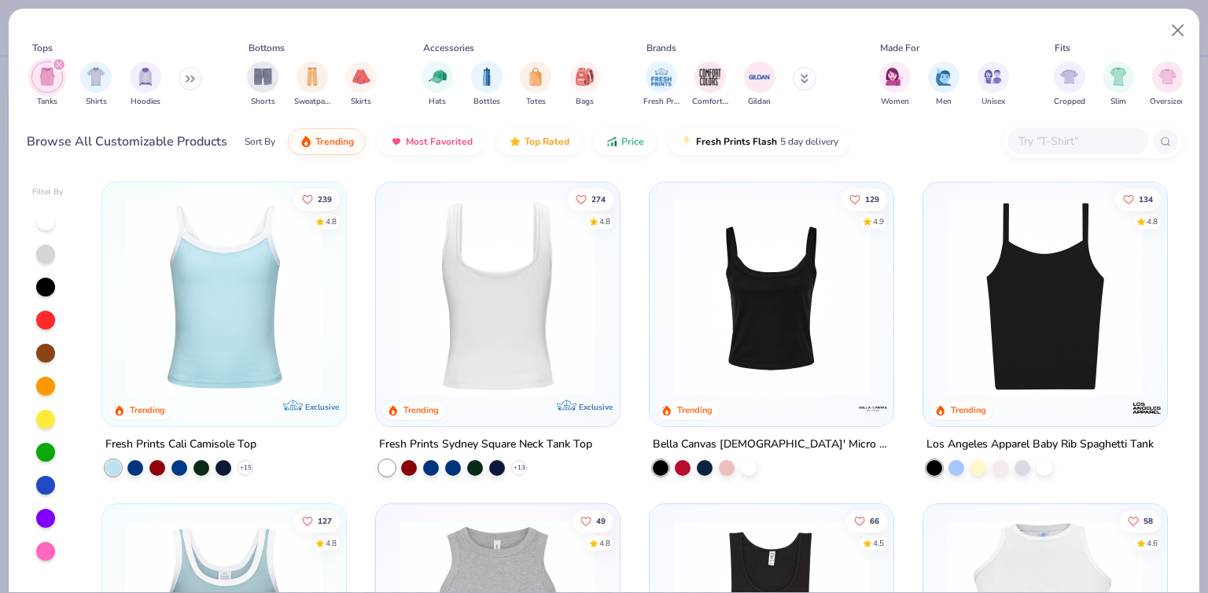
click at [259, 334] on img at bounding box center [224, 296] width 212 height 197
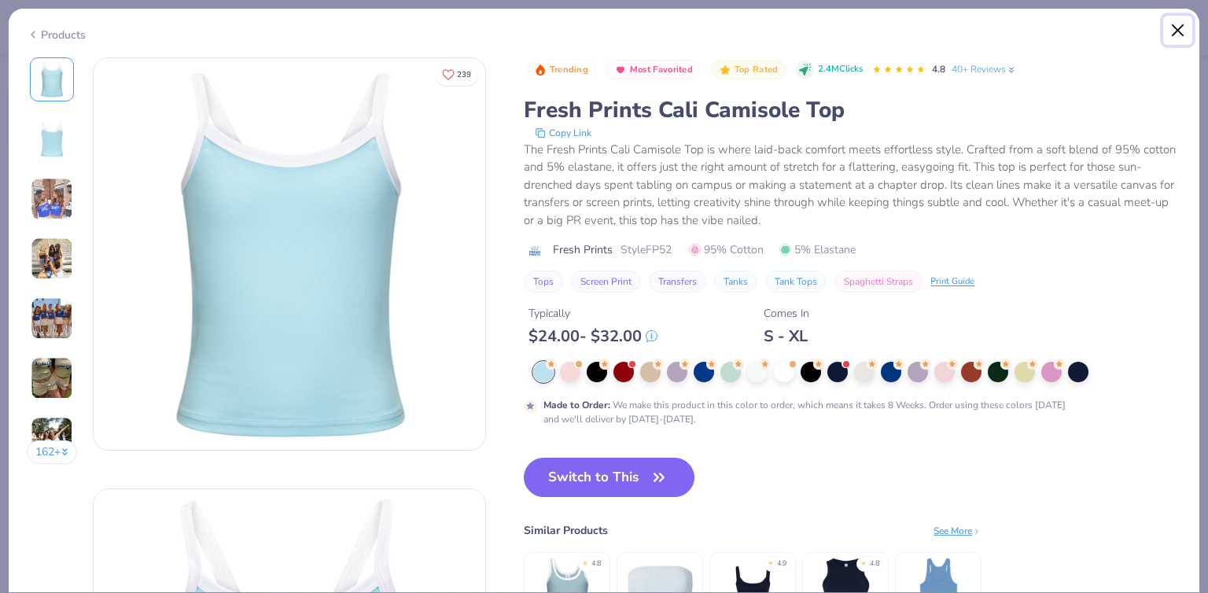
click at [1170, 37] on button "Close" at bounding box center [1178, 31] width 30 height 30
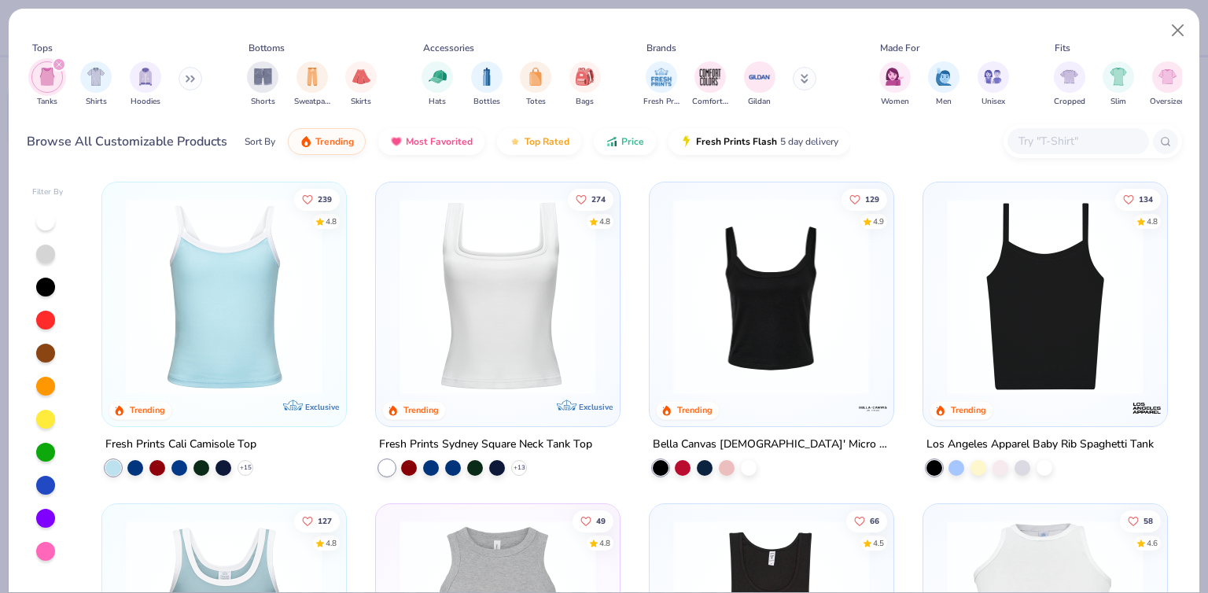
click at [665, 328] on img at bounding box center [559, 296] width 212 height 197
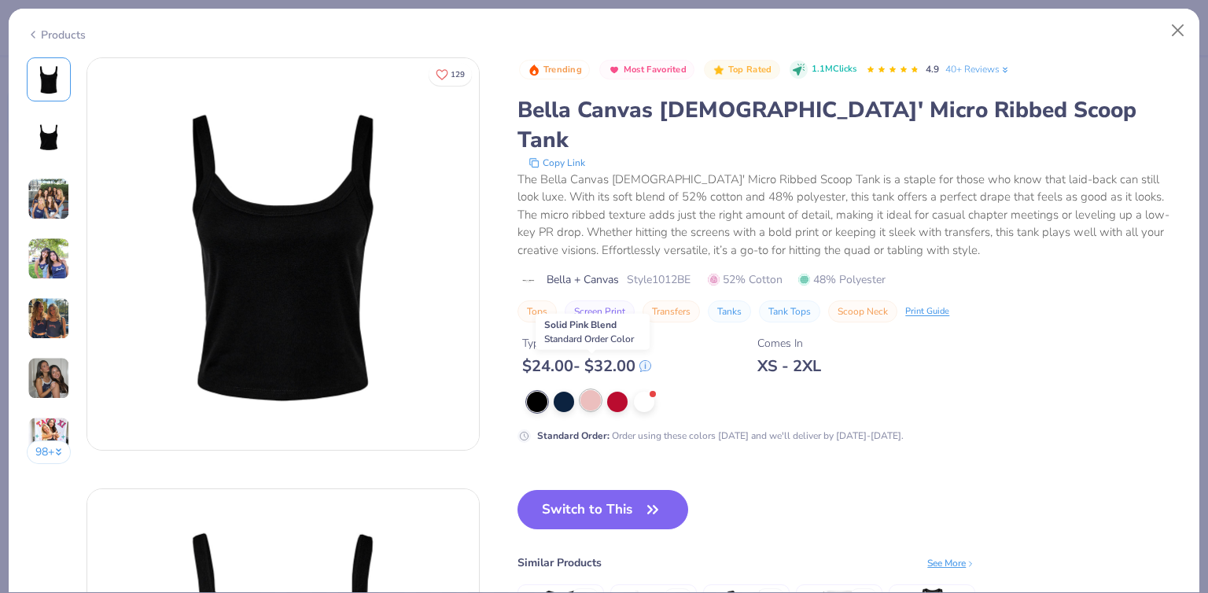
click at [598, 390] on div at bounding box center [590, 400] width 20 height 20
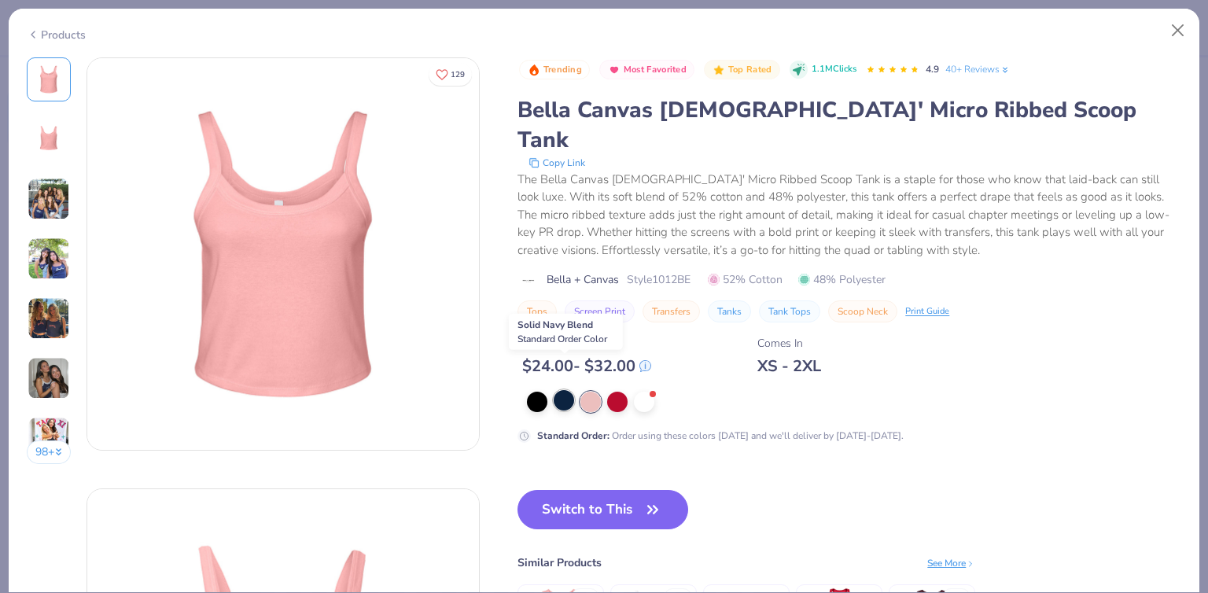
click at [560, 390] on div at bounding box center [564, 400] width 20 height 20
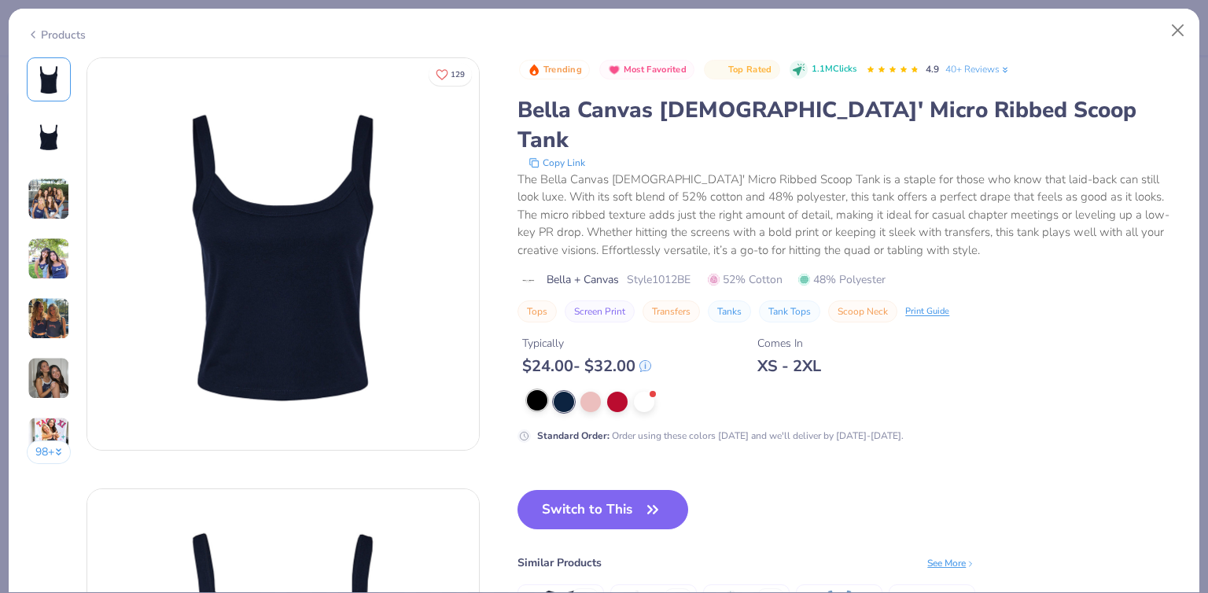
click at [538, 390] on div at bounding box center [537, 400] width 20 height 20
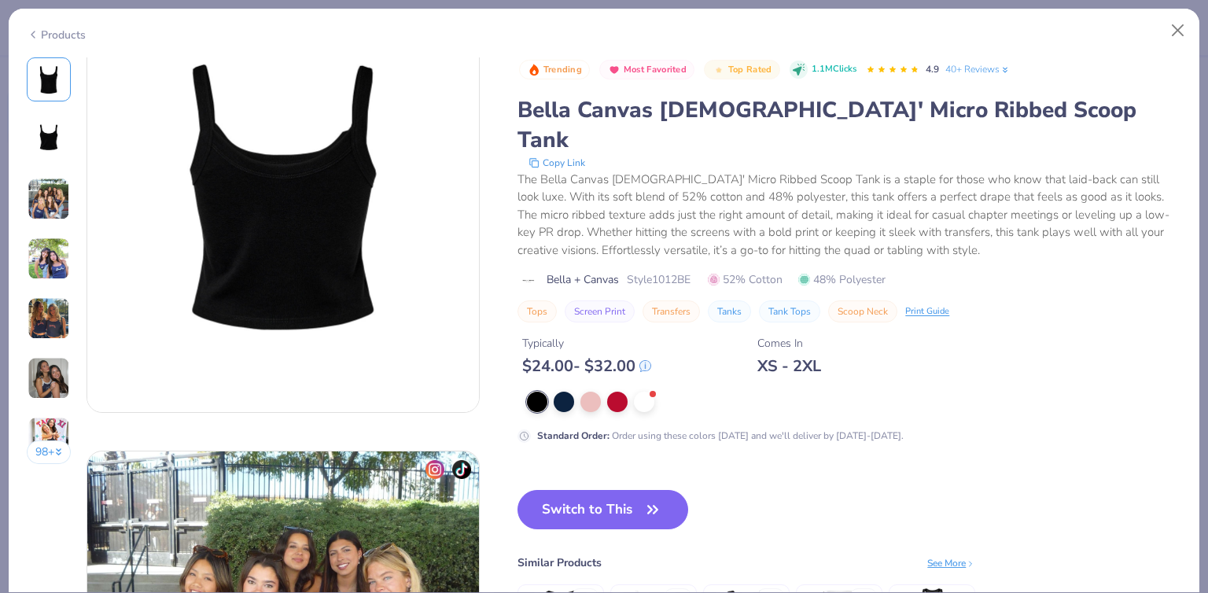
scroll to position [471, 0]
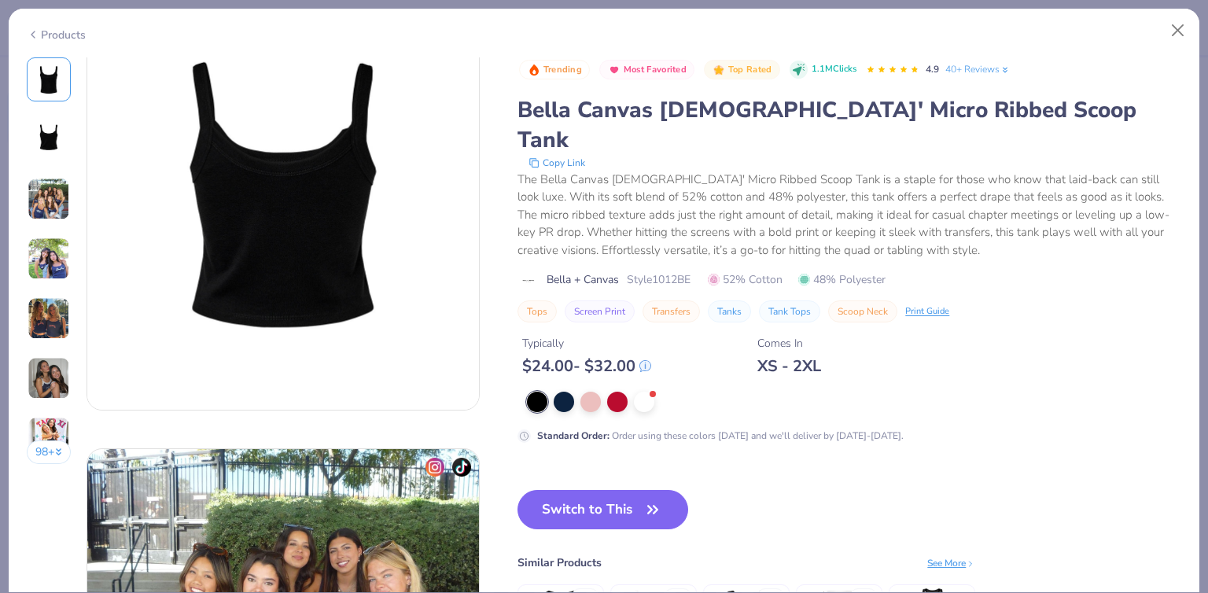
click at [1106, 553] on div "Trending Most Favorited Top Rated 1.1M Clicks 4.9 40+ Reviews Bella Canvas Ladi…" at bounding box center [849, 380] width 664 height 646
click at [944, 556] on div "See More" at bounding box center [951, 563] width 48 height 14
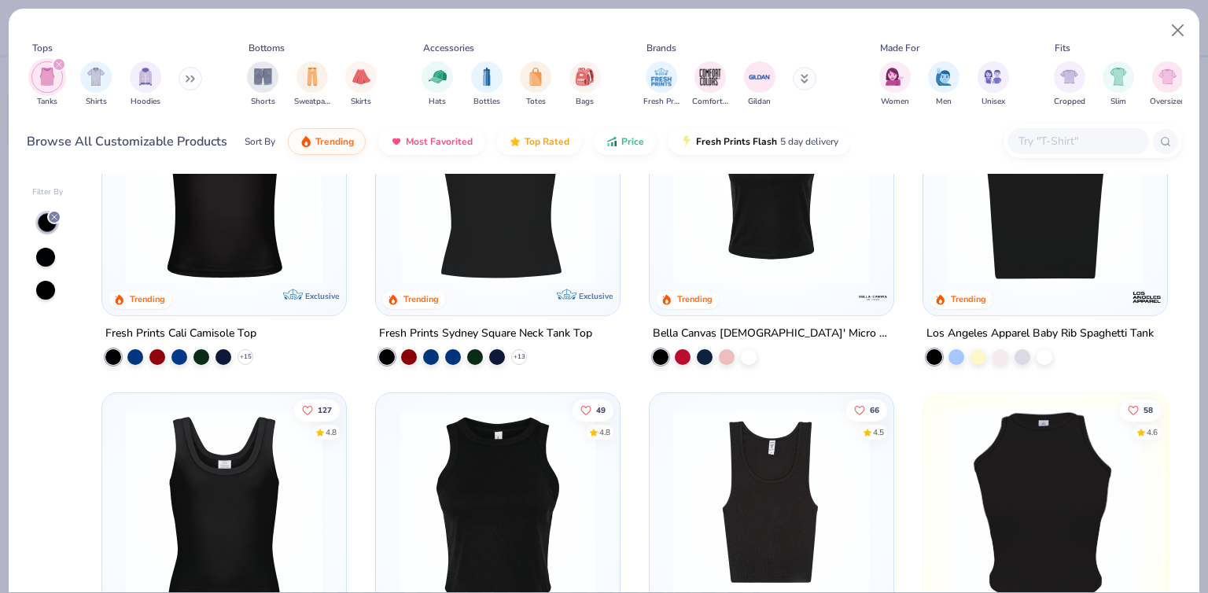
scroll to position [280, 0]
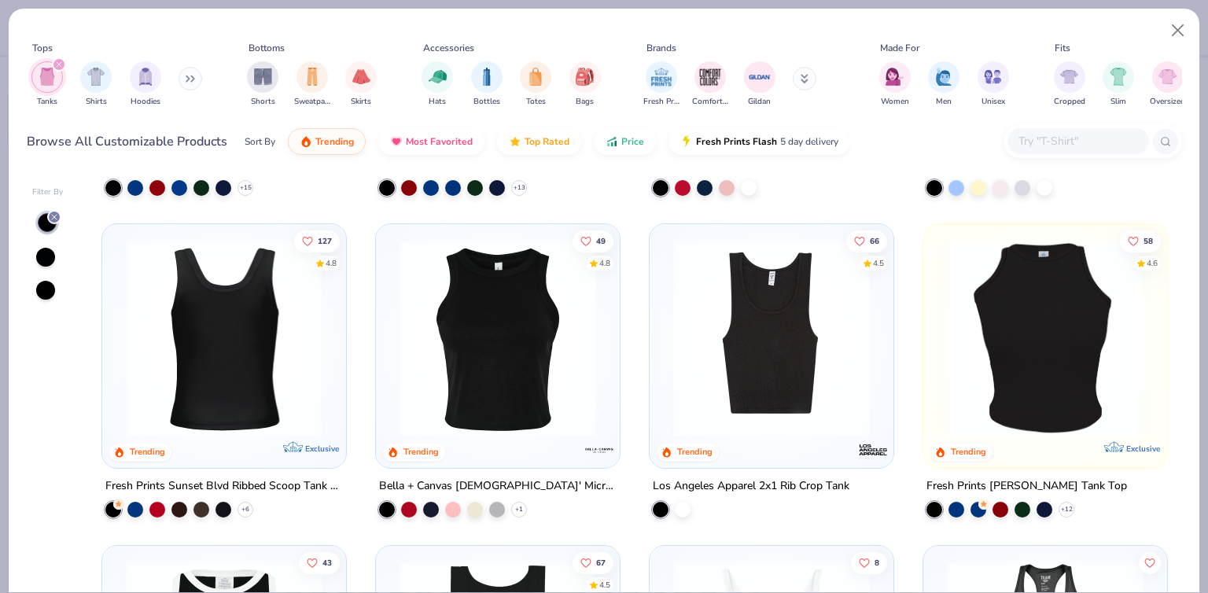
click at [119, 356] on img at bounding box center [12, 338] width 212 height 197
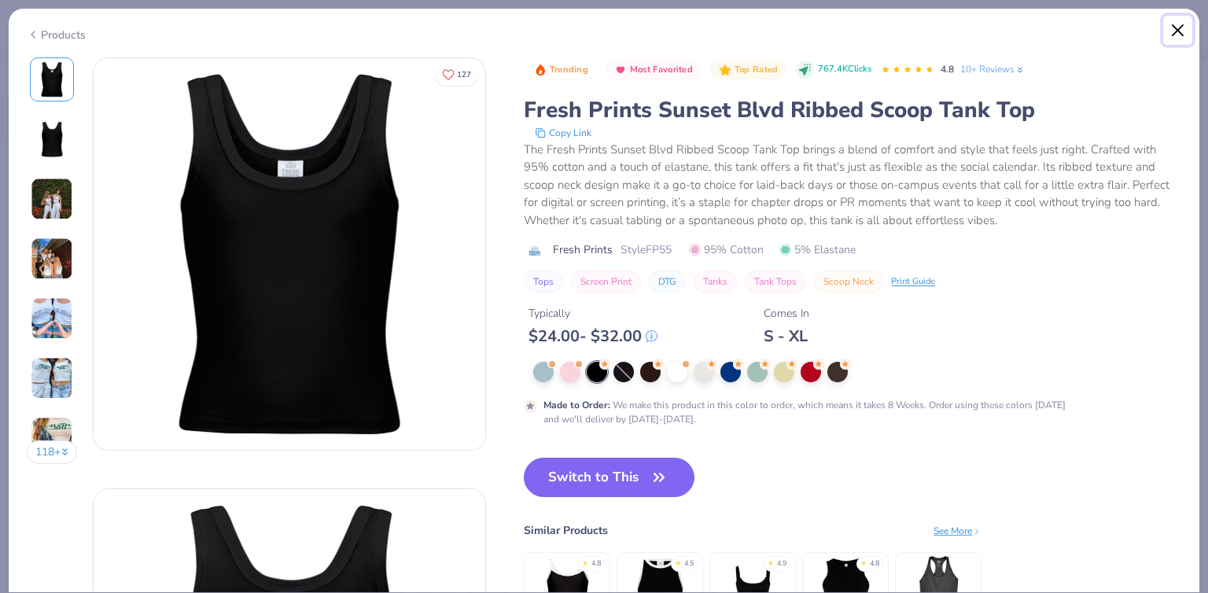
click at [1178, 38] on button "Close" at bounding box center [1178, 31] width 30 height 30
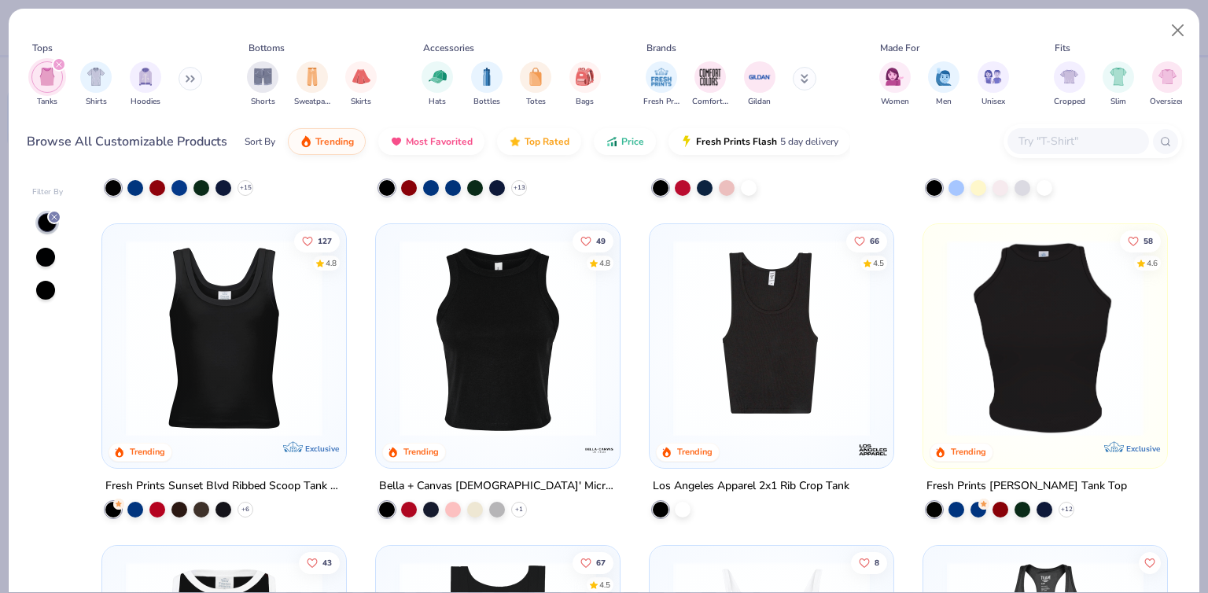
click at [431, 410] on img at bounding box center [498, 338] width 212 height 197
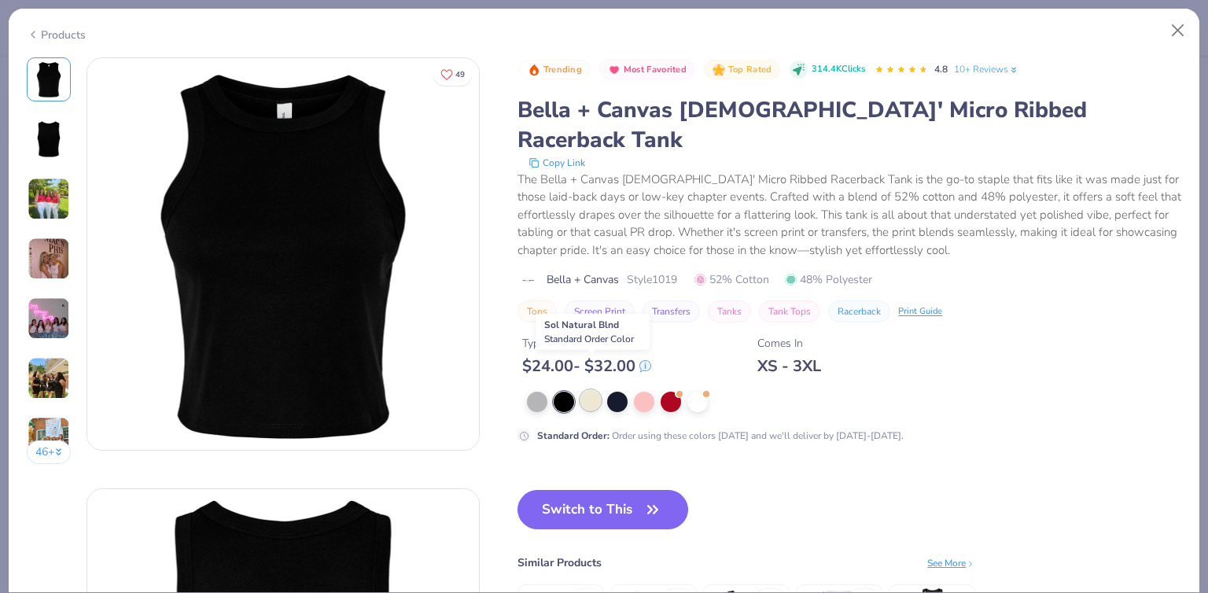
click at [591, 390] on div at bounding box center [590, 400] width 20 height 20
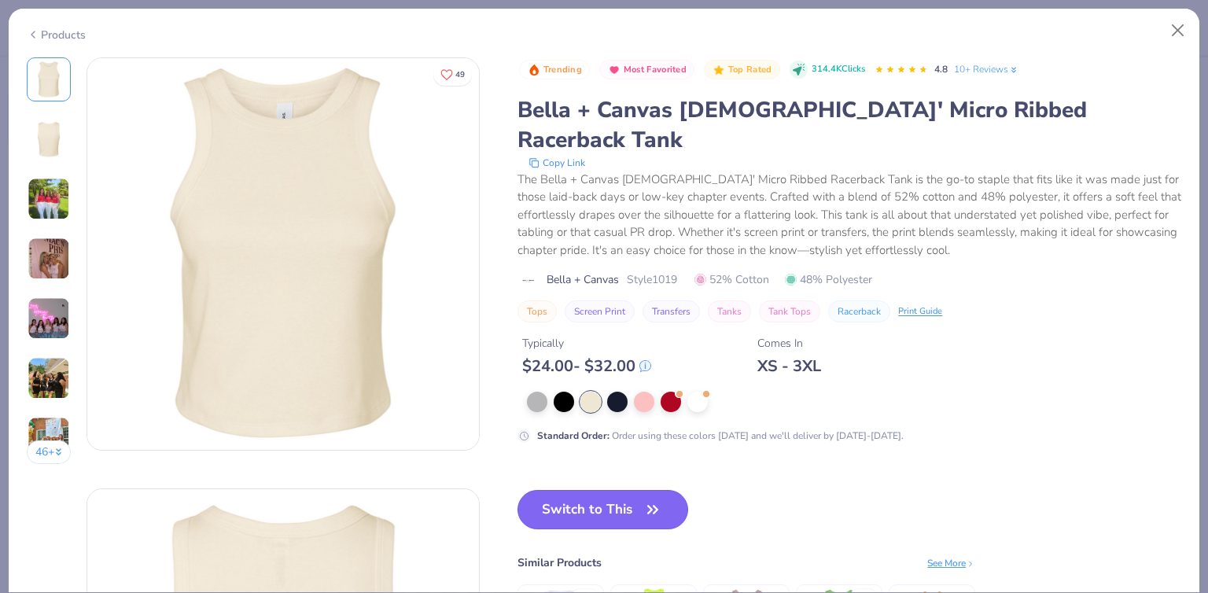
click at [587, 490] on button "Switch to This" at bounding box center [602, 509] width 171 height 39
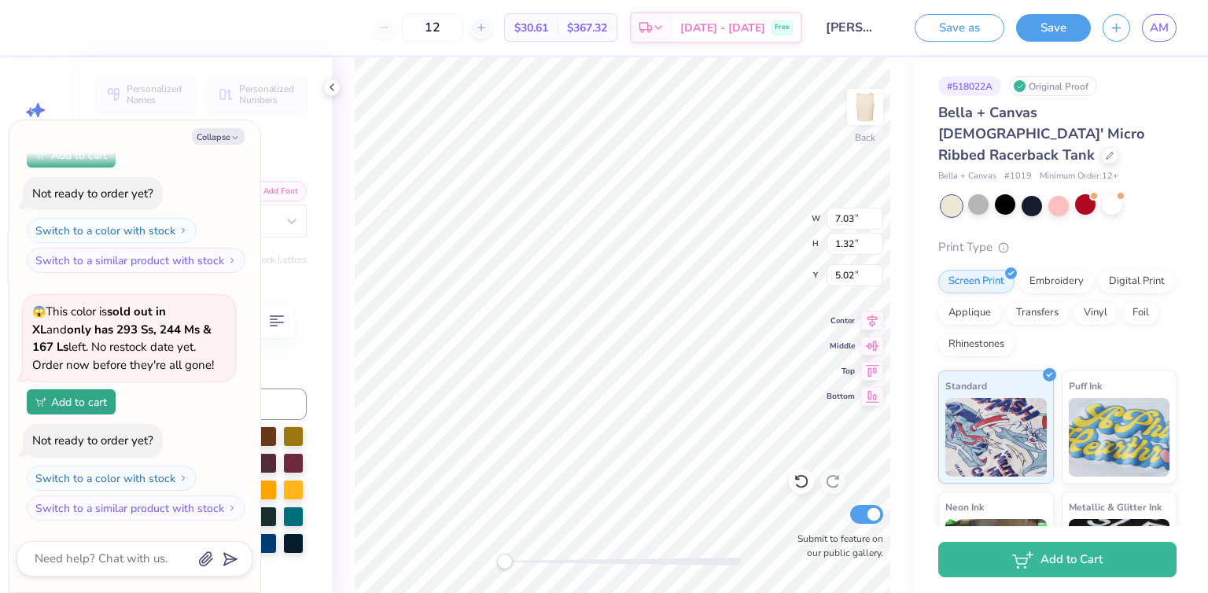
type textarea "x"
type input "4.00"
type input "0.66"
type input "6.51"
click at [1041, 28] on button "Save" at bounding box center [1053, 26] width 75 height 28
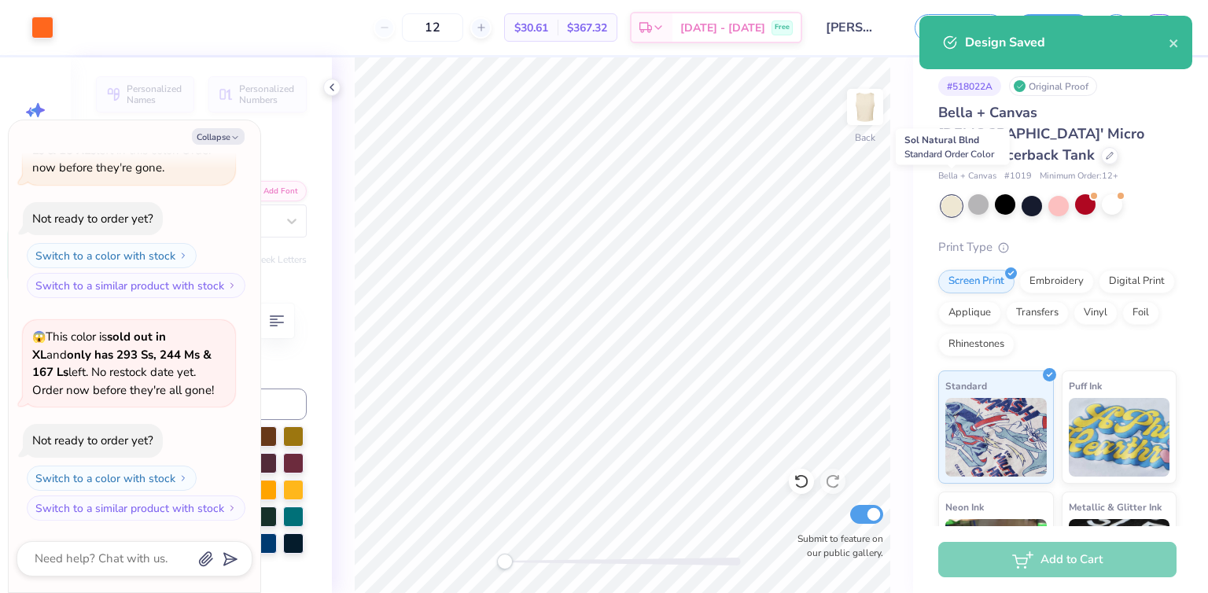
scroll to position [2219, 0]
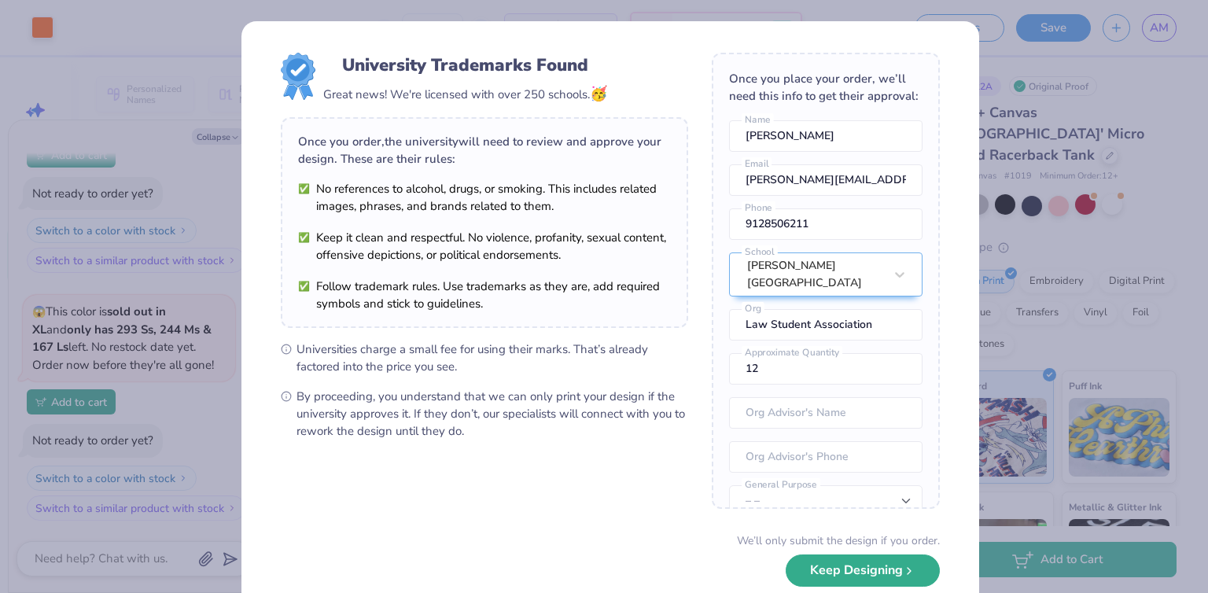
click at [840, 576] on button "Keep Designing" at bounding box center [863, 570] width 154 height 32
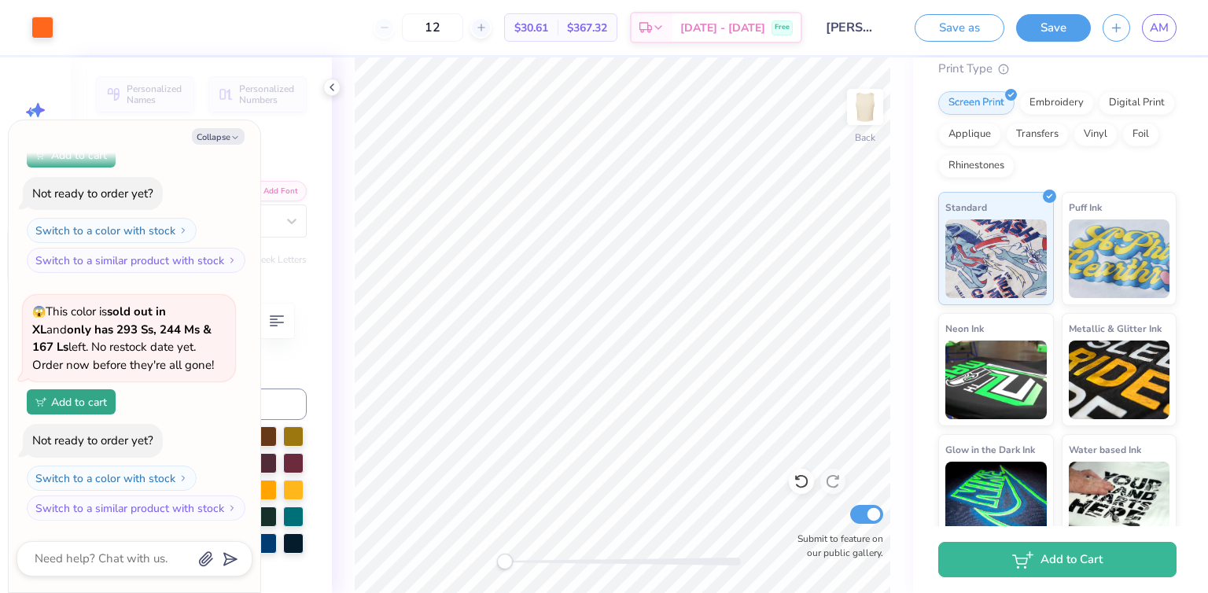
scroll to position [0, 0]
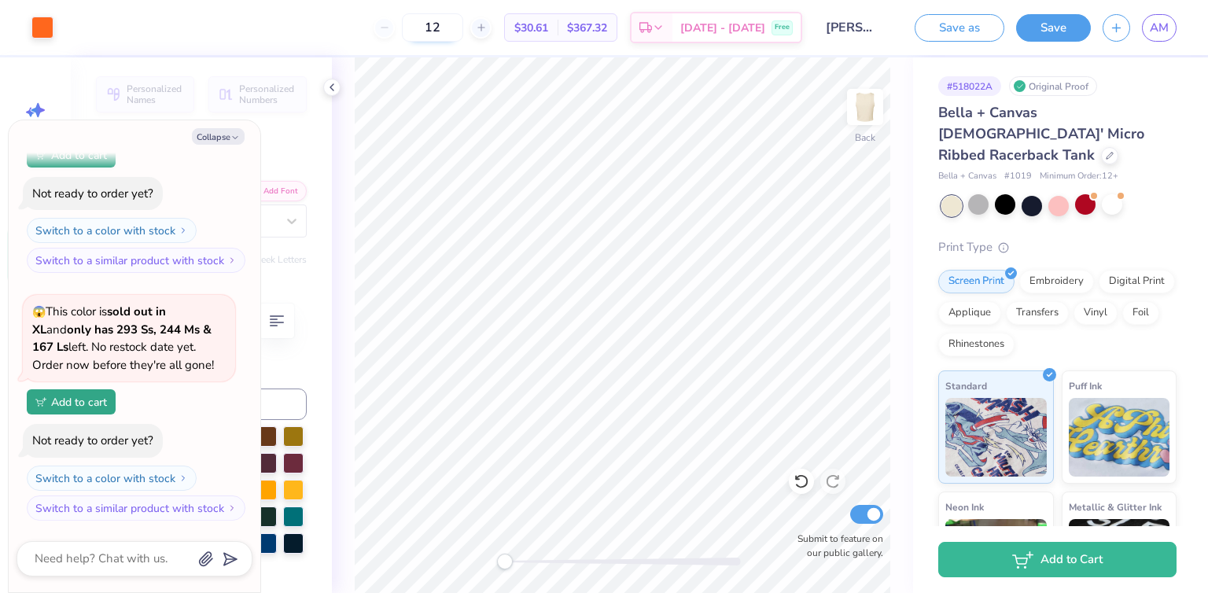
click at [463, 28] on input "12" at bounding box center [432, 27] width 61 height 28
click at [226, 140] on button "Collapse" at bounding box center [218, 136] width 53 height 17
type textarea "x"
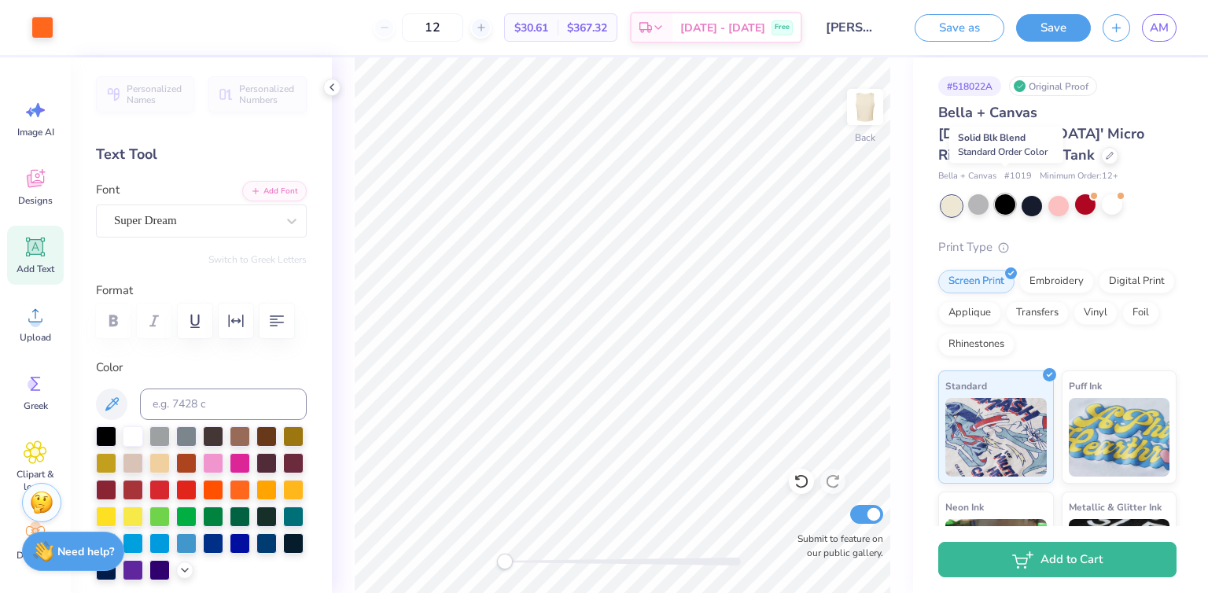
click at [1008, 194] on div at bounding box center [1005, 204] width 20 height 20
click at [947, 196] on div at bounding box center [951, 206] width 20 height 20
click at [985, 194] on div at bounding box center [978, 204] width 20 height 20
click at [1003, 194] on div at bounding box center [1005, 204] width 20 height 20
click at [463, 26] on input "12" at bounding box center [432, 27] width 61 height 28
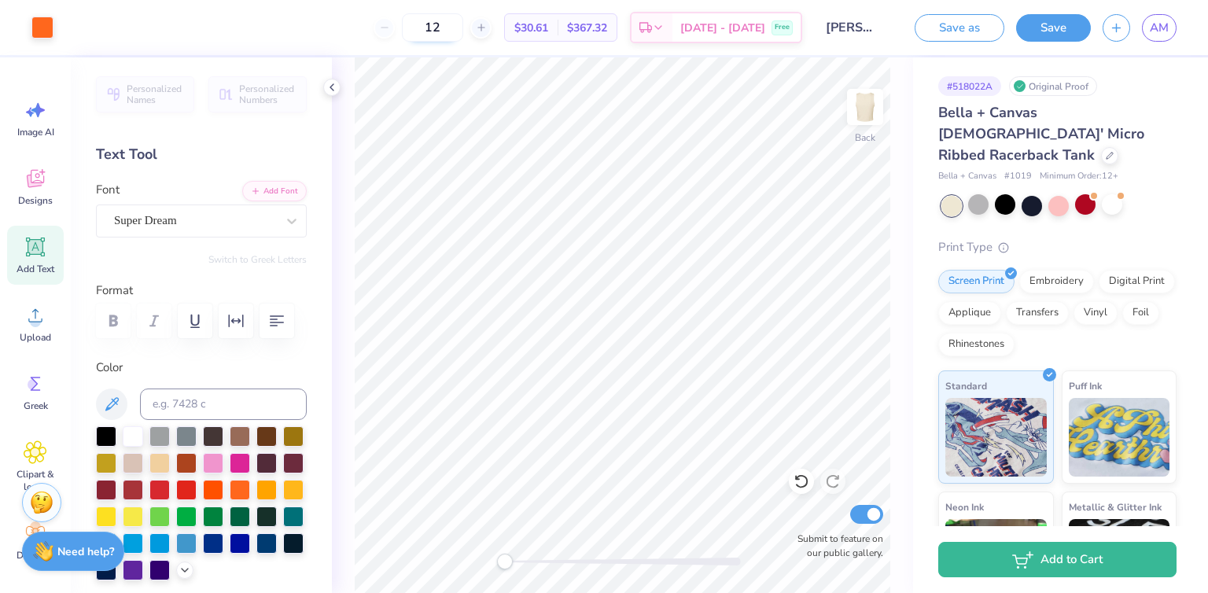
drag, startPoint x: 473, startPoint y: 26, endPoint x: 435, endPoint y: 23, distance: 38.7
click at [435, 23] on input "12" at bounding box center [432, 27] width 61 height 28
drag, startPoint x: 469, startPoint y: 28, endPoint x: 444, endPoint y: 26, distance: 24.5
click at [444, 26] on input "15" at bounding box center [432, 27] width 61 height 28
type input "15"
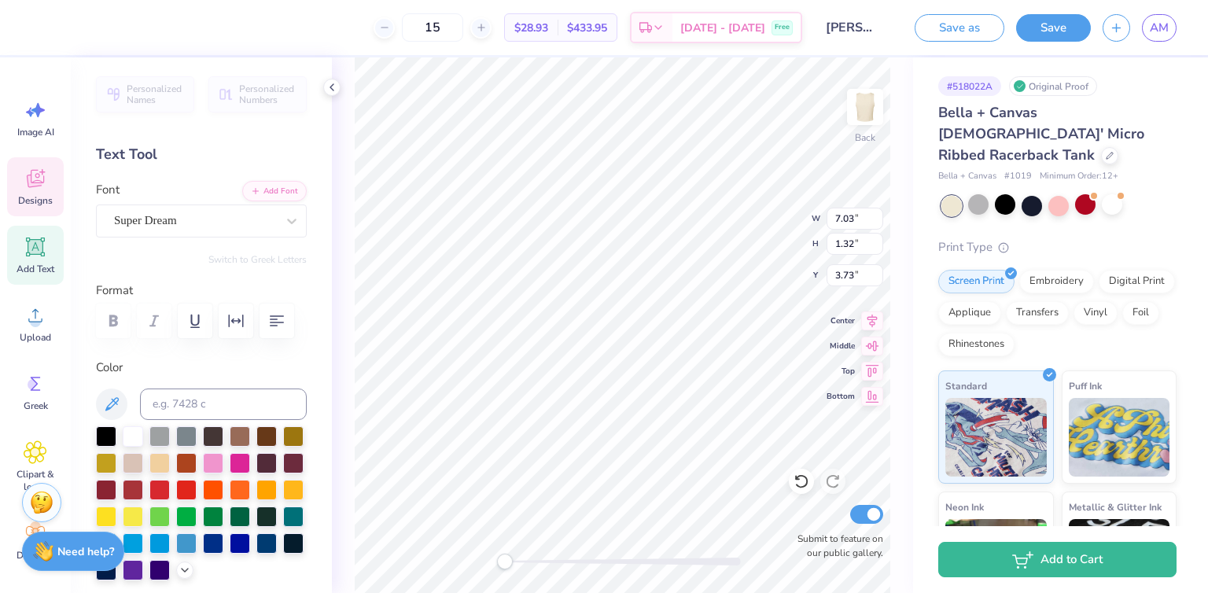
click at [44, 186] on icon at bounding box center [36, 179] width 24 height 24
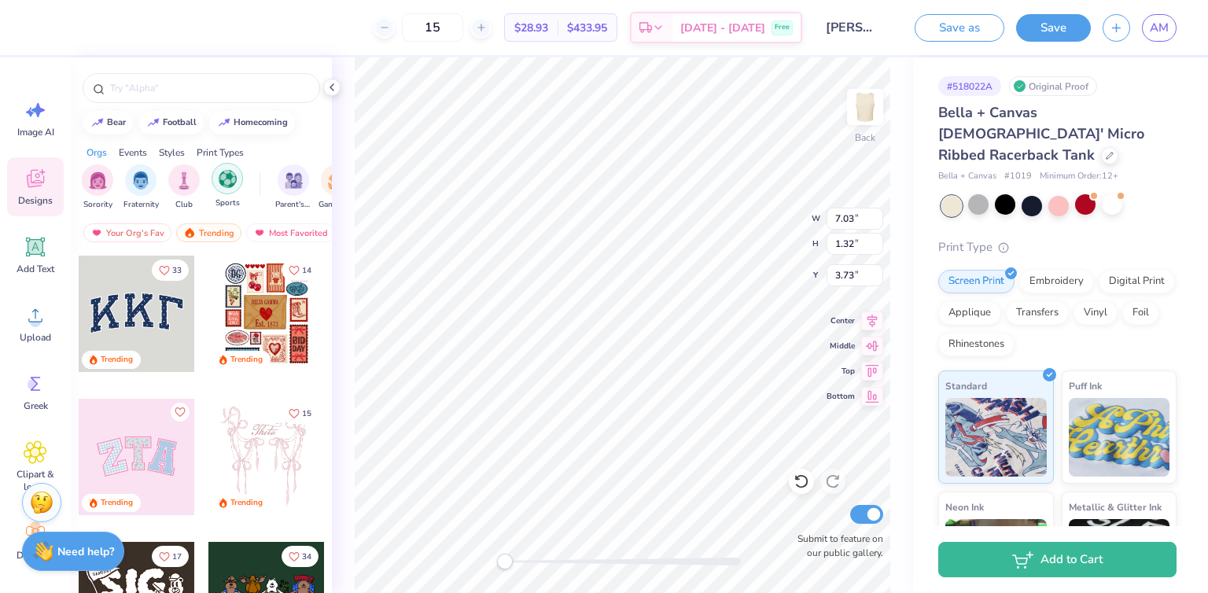
click at [226, 184] on img "filter for Sports" at bounding box center [228, 179] width 18 height 18
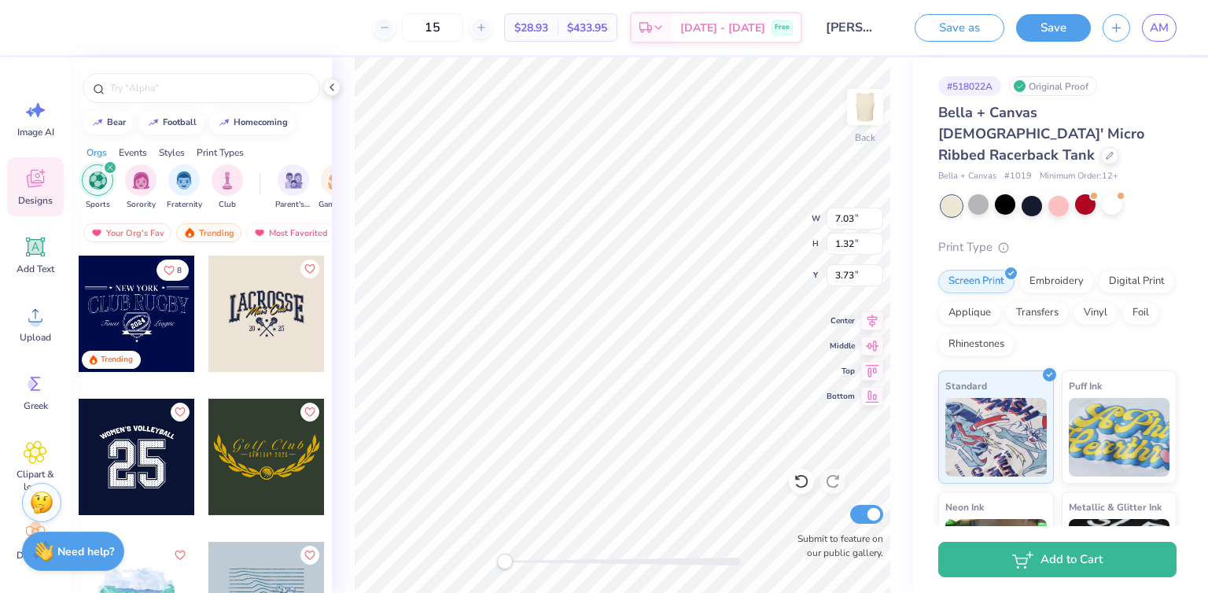
click at [105, 439] on div at bounding box center [137, 457] width 116 height 116
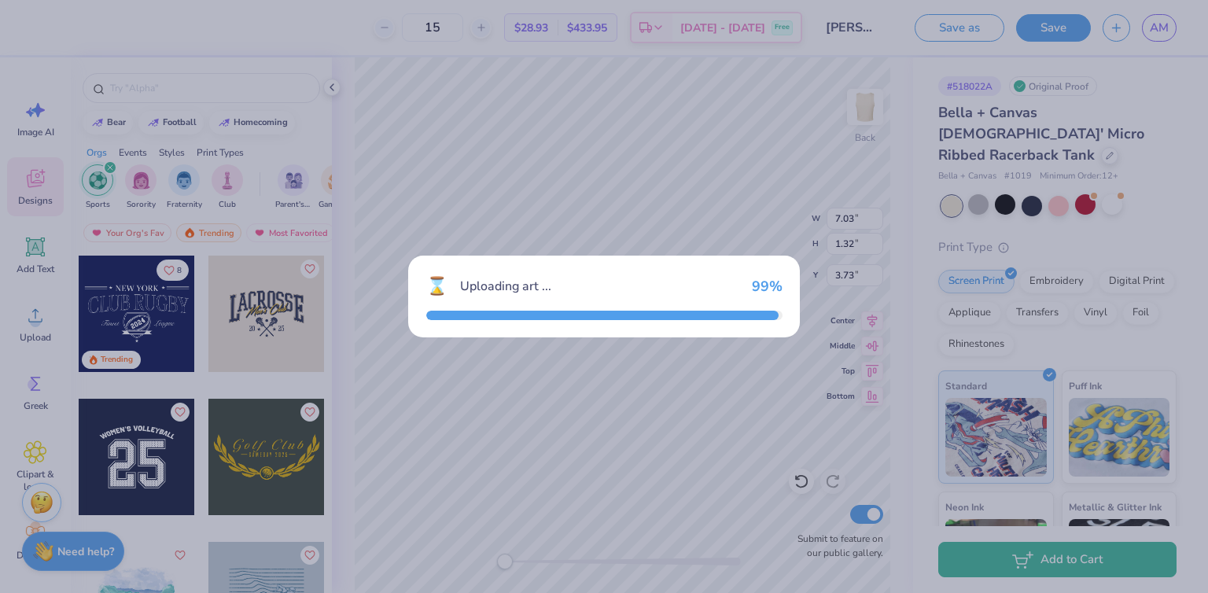
type input "6.78"
type input "5.66"
type input "5.17"
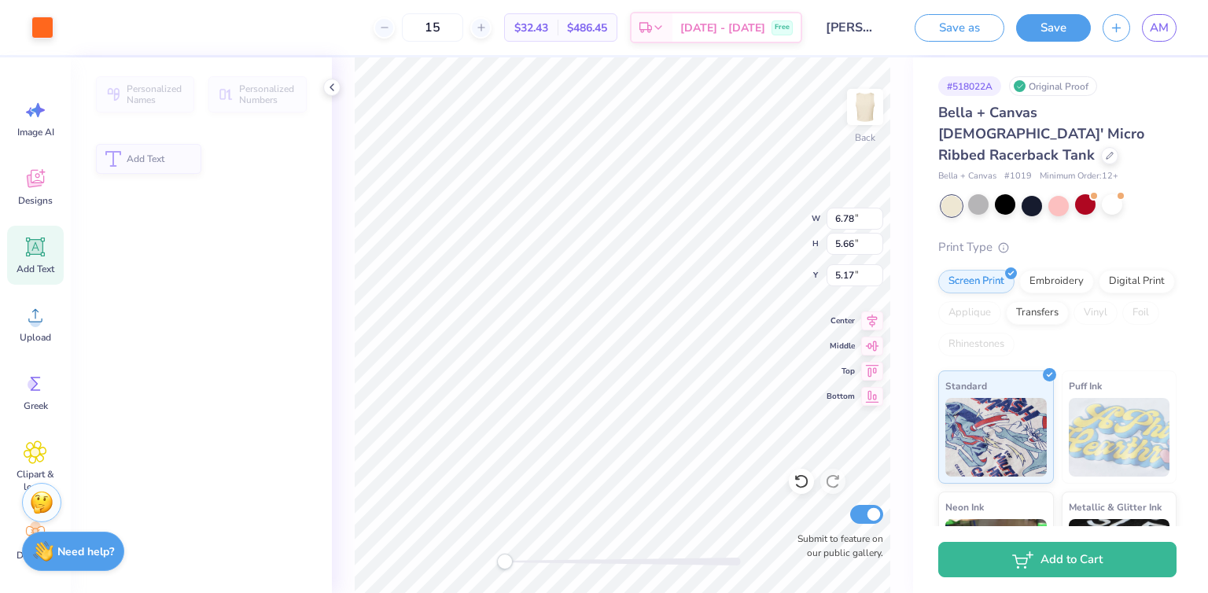
type input "7.03"
type input "1.32"
type input "3.73"
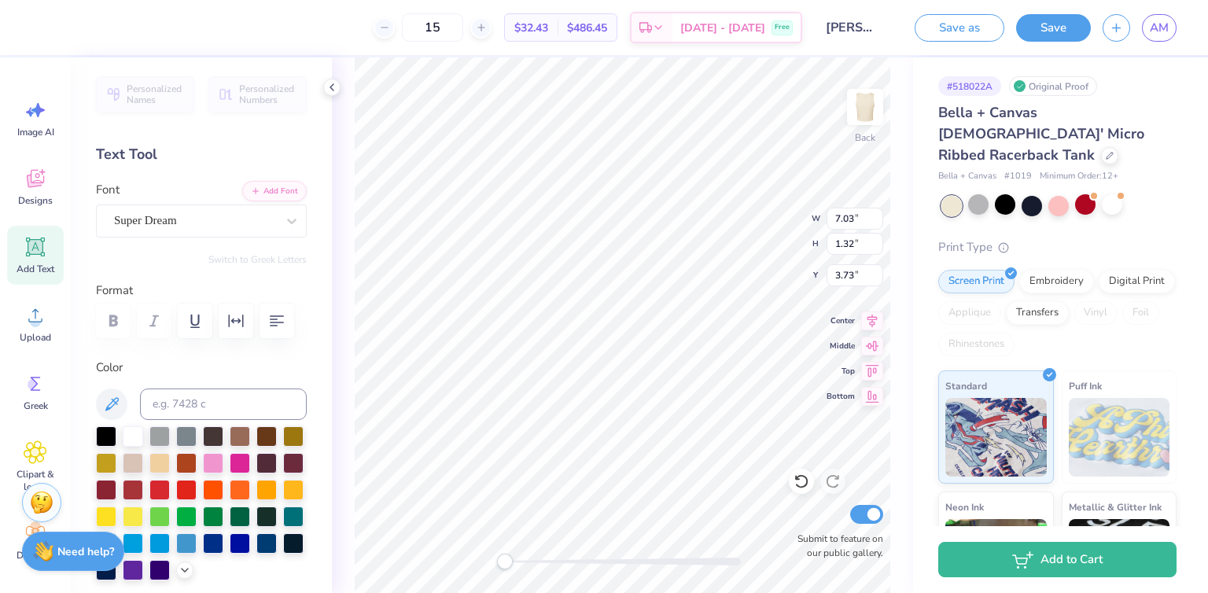
scroll to position [13, 2]
type input "6.78"
type input "5.66"
type input "5.17"
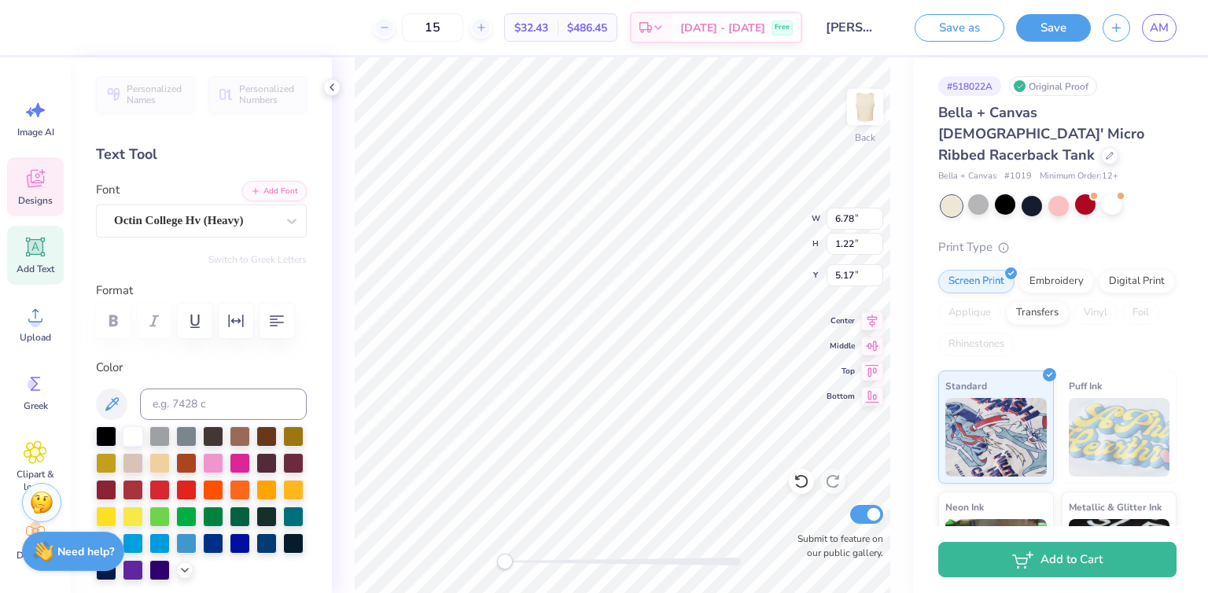
paste textarea "MERCER LAW"
type textarea "MERCER LAW"
type input "7.03"
type input "1.32"
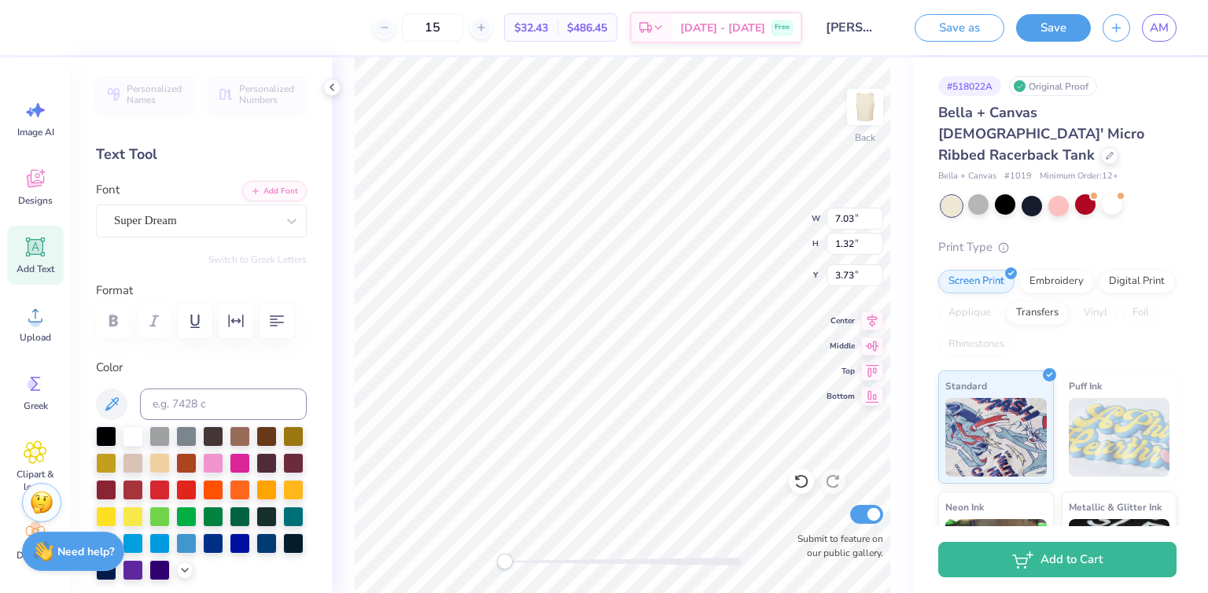
type input "3.73"
click at [13, 118] on div "Image AI" at bounding box center [35, 118] width 57 height 59
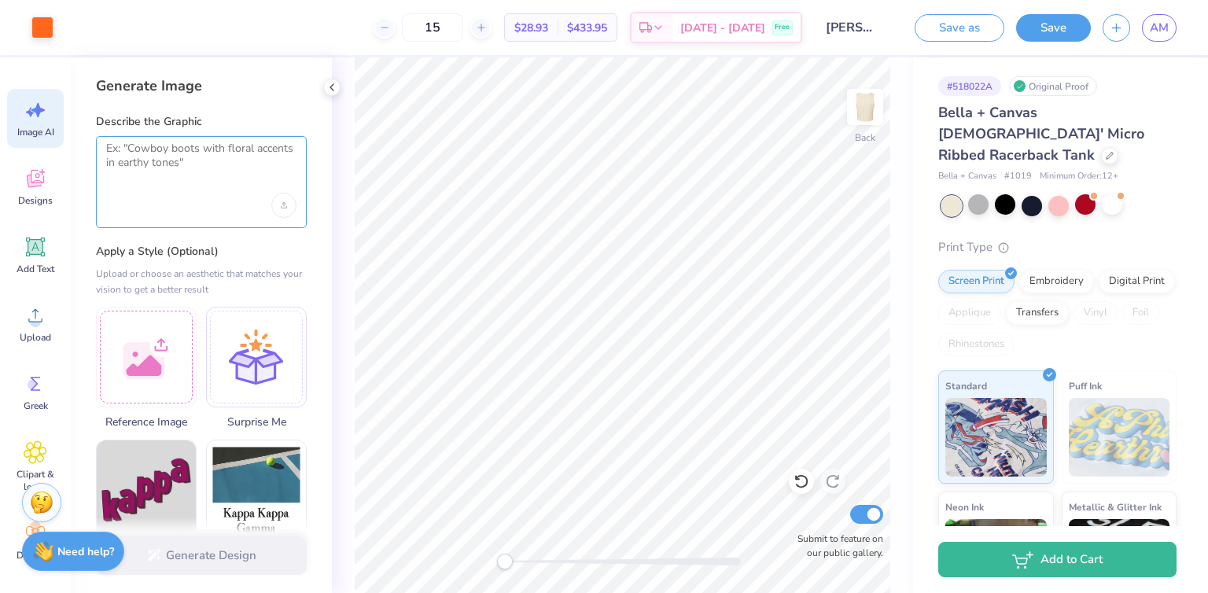
click at [141, 167] on textarea at bounding box center [201, 161] width 190 height 39
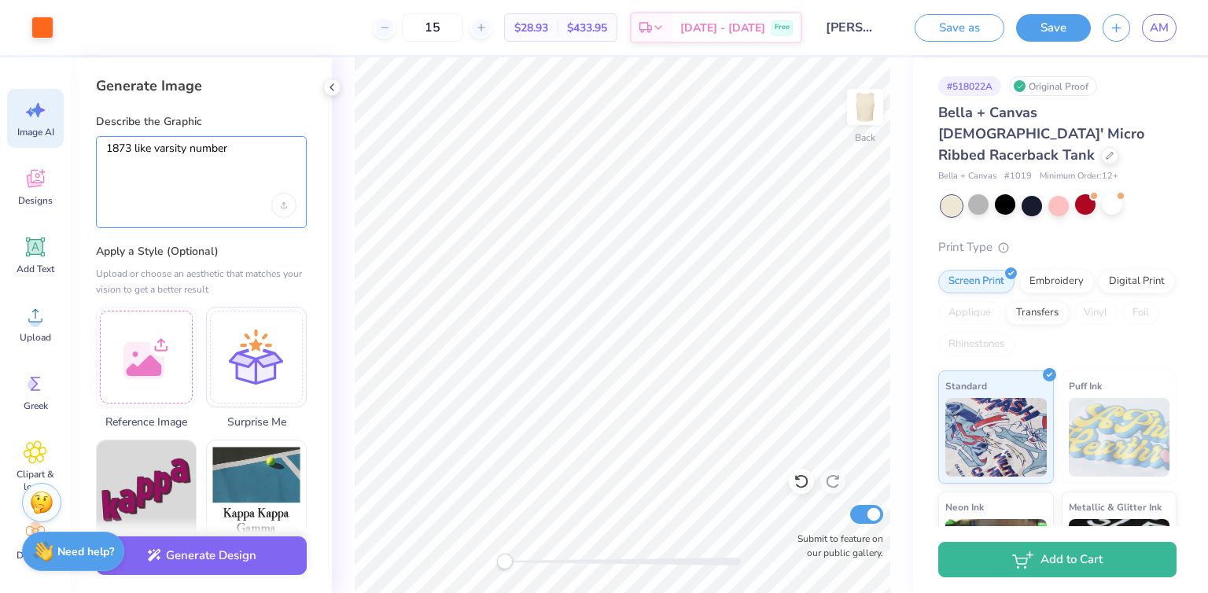
click at [131, 149] on textarea "1873 like varsity number" at bounding box center [201, 161] width 190 height 39
click at [107, 147] on textarea "1873" like varsity number" at bounding box center [201, 161] width 190 height 39
type textarea ""1873" like varsity number"
click at [191, 554] on button "Generate Design" at bounding box center [201, 551] width 211 height 39
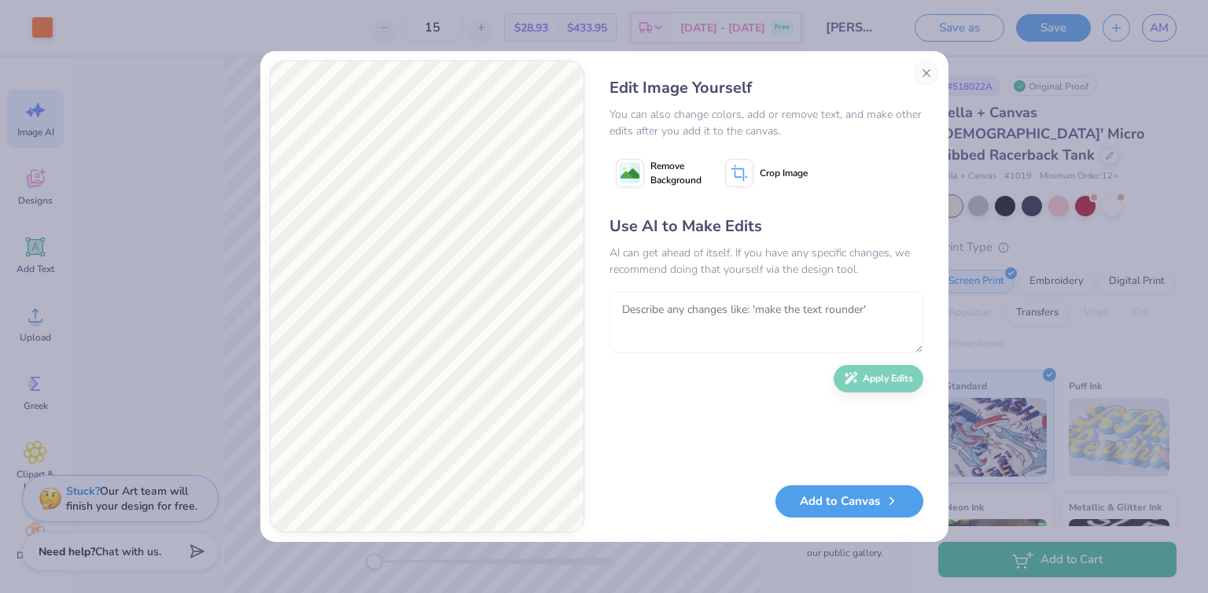
click at [645, 315] on textarea at bounding box center [766, 322] width 314 height 61
type textarea "make the colors more orange based"
click at [868, 382] on button "Apply Edits" at bounding box center [879, 375] width 90 height 28
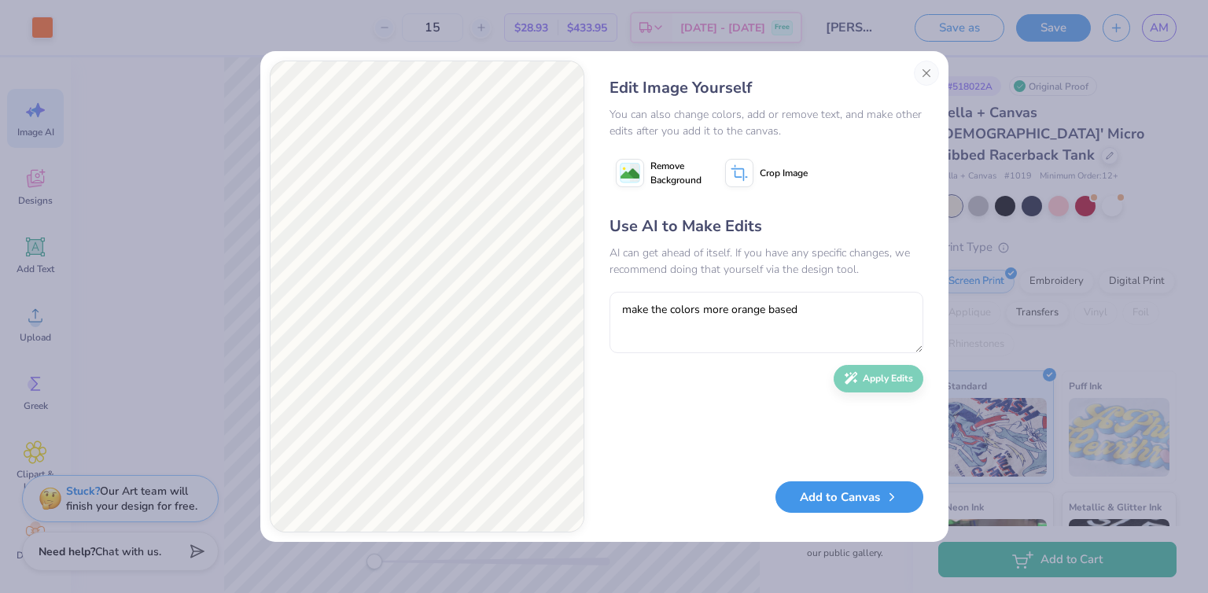
click at [826, 500] on button "Add to Canvas" at bounding box center [849, 497] width 148 height 32
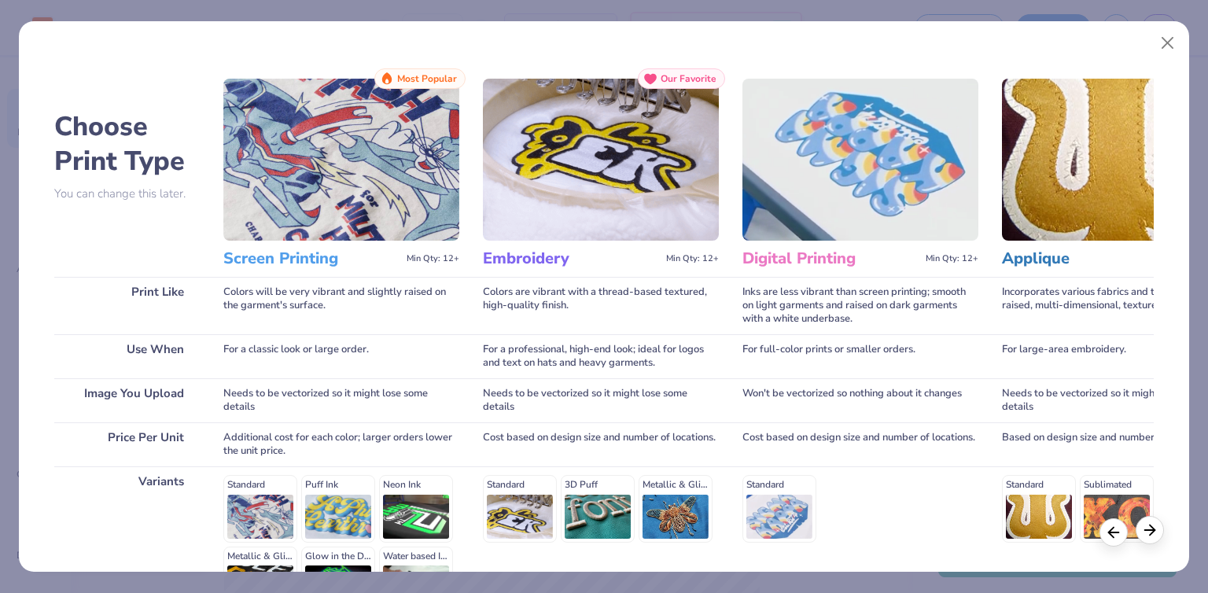
click at [1155, 532] on icon at bounding box center [1149, 529] width 17 height 17
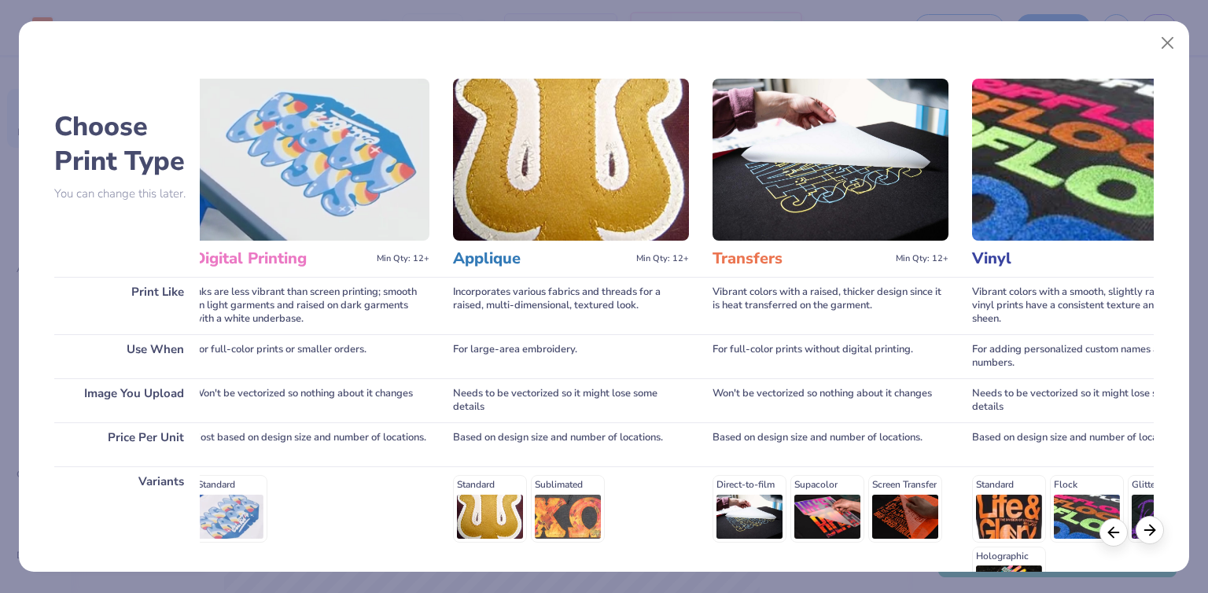
scroll to position [0, 550]
click at [1155, 532] on icon at bounding box center [1149, 529] width 17 height 17
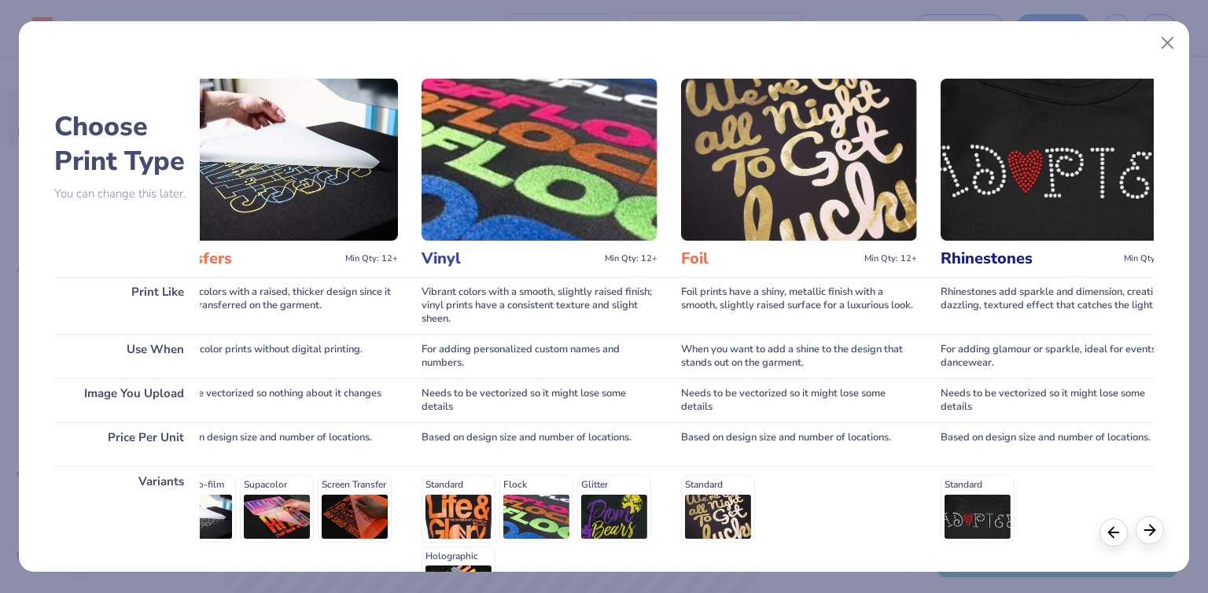
click at [1155, 532] on icon at bounding box center [1149, 529] width 17 height 17
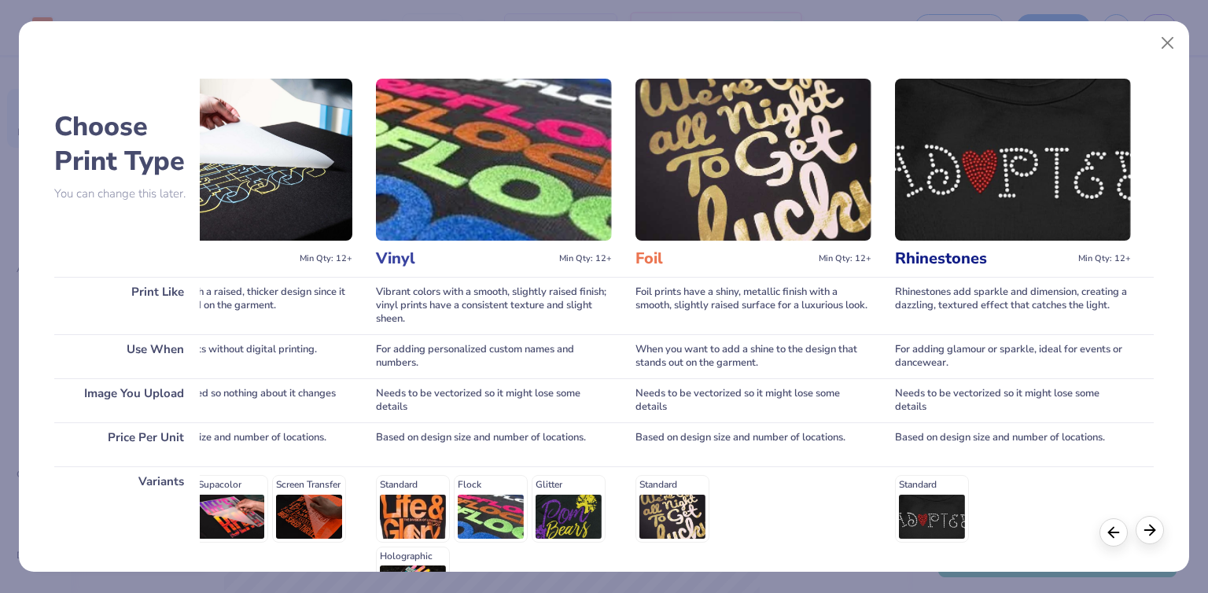
scroll to position [0, 1145]
click at [1163, 39] on button "Close" at bounding box center [1168, 43] width 30 height 30
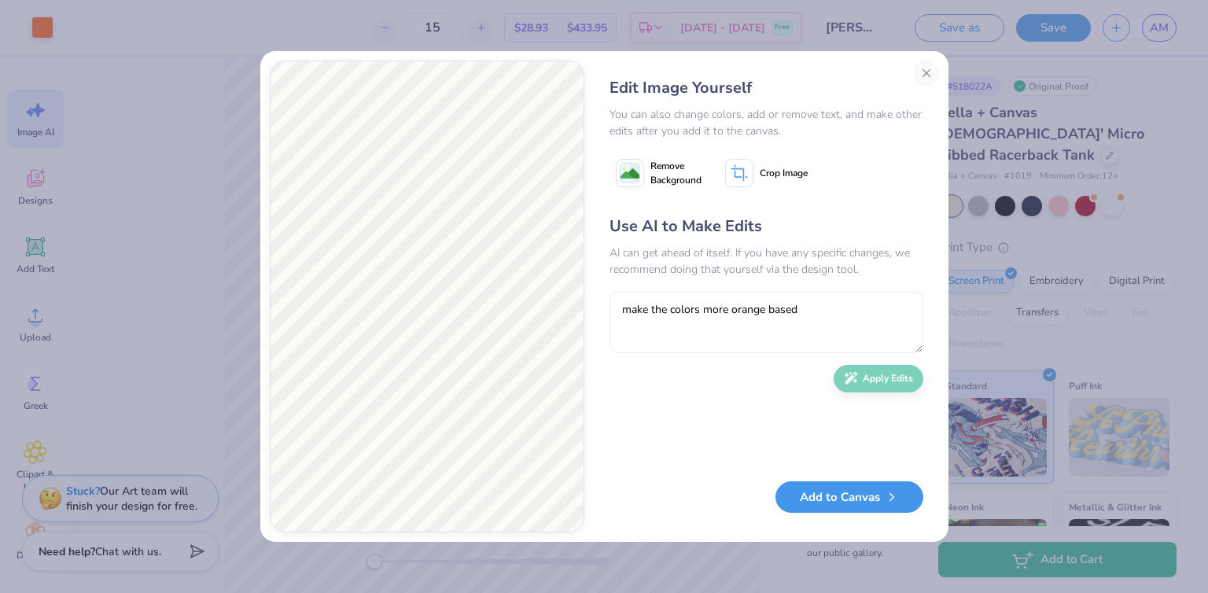
click at [878, 495] on button "Add to Canvas" at bounding box center [849, 497] width 148 height 32
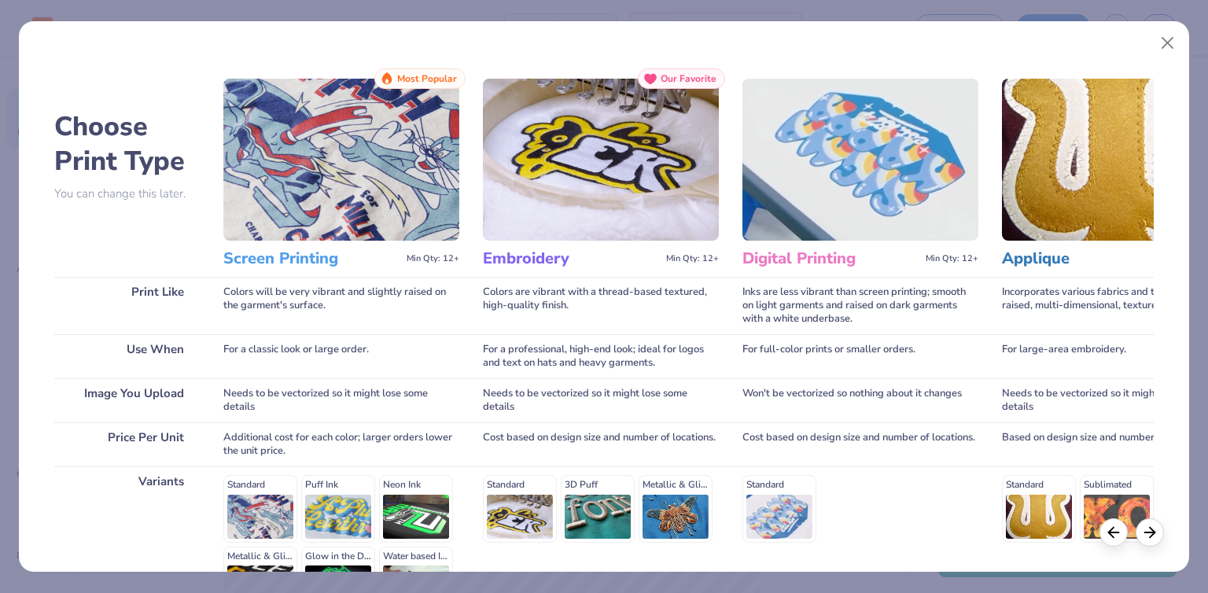
click at [374, 129] on img at bounding box center [341, 160] width 236 height 162
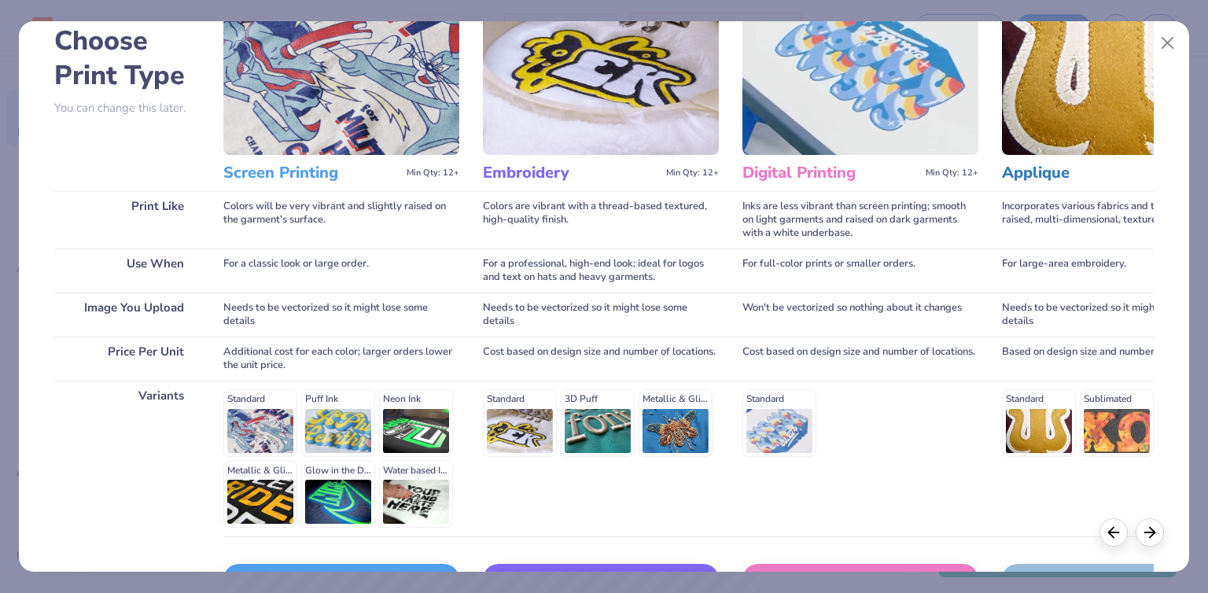
scroll to position [191, 0]
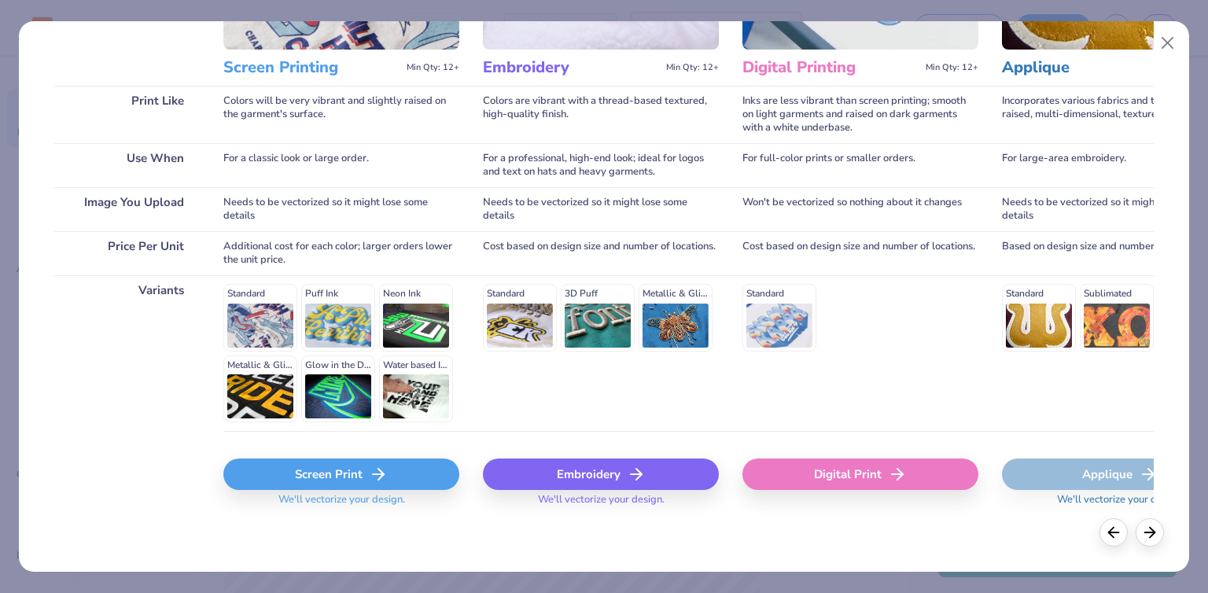
click at [293, 479] on div "Screen Print" at bounding box center [341, 473] width 236 height 31
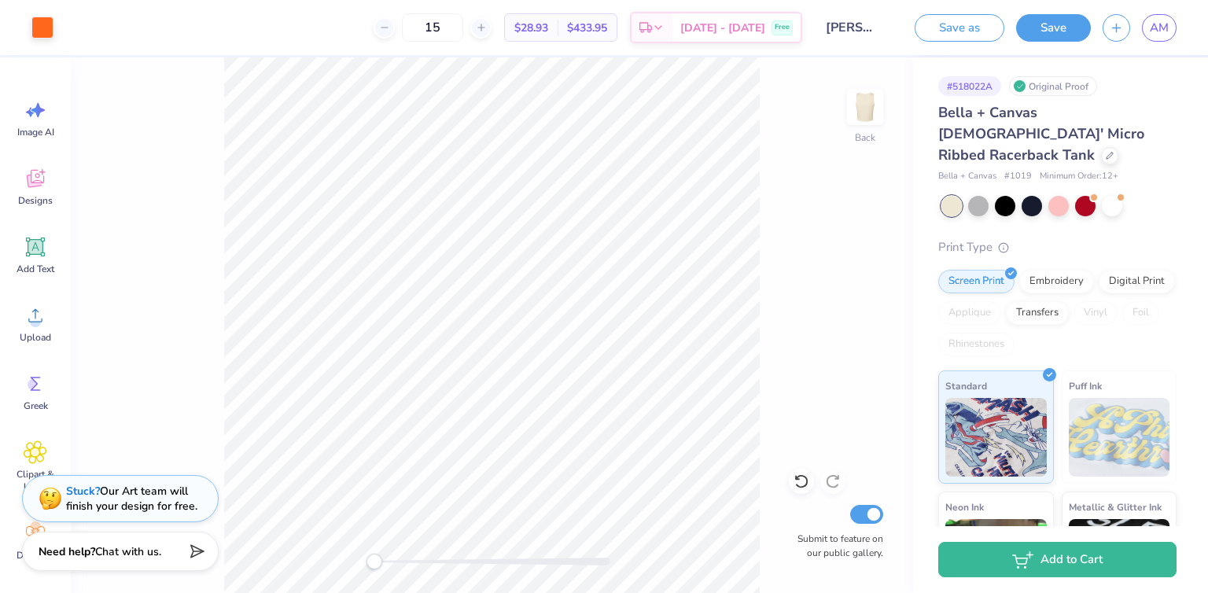
scroll to position [0, 0]
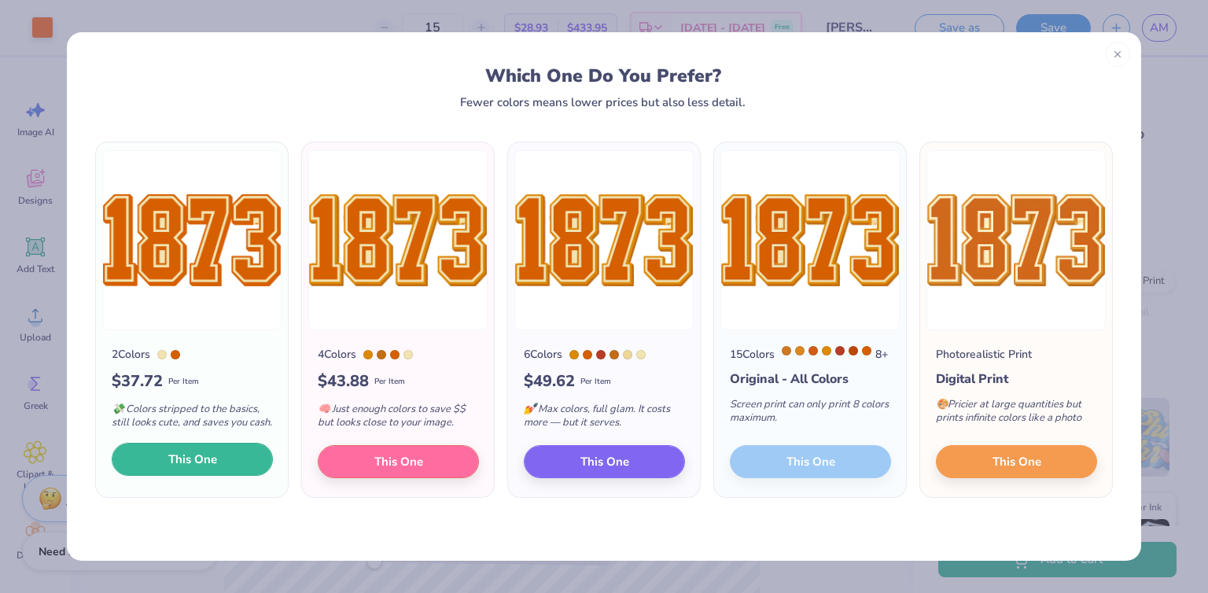
click at [212, 469] on span "This One" at bounding box center [192, 460] width 49 height 18
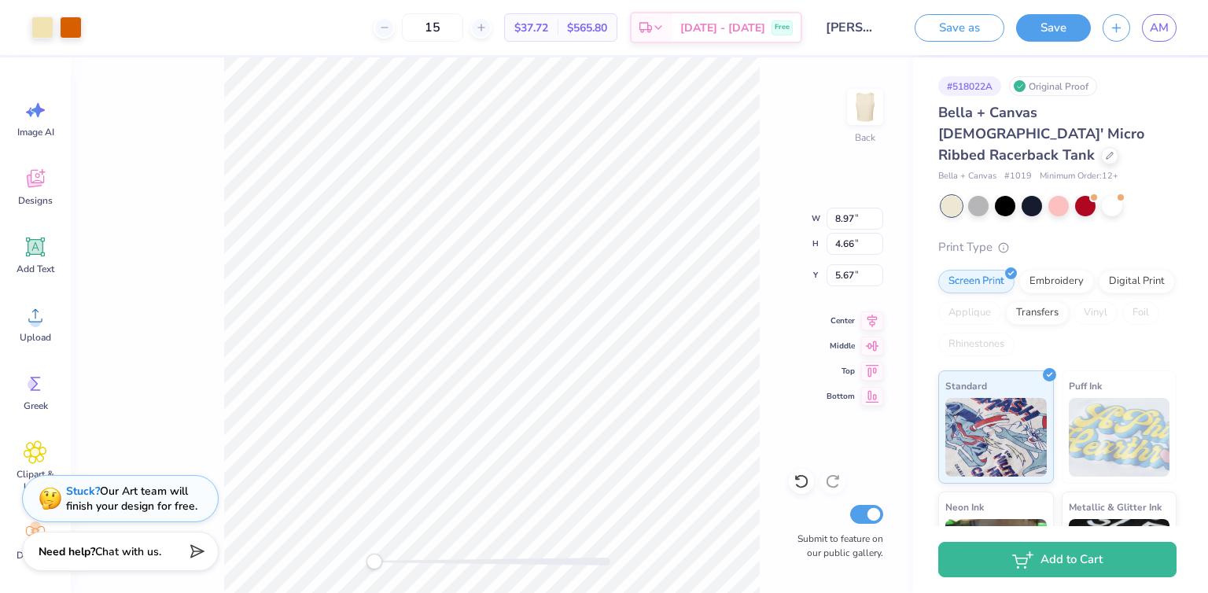
type input "4.27"
type input "0.90"
type input "5.33"
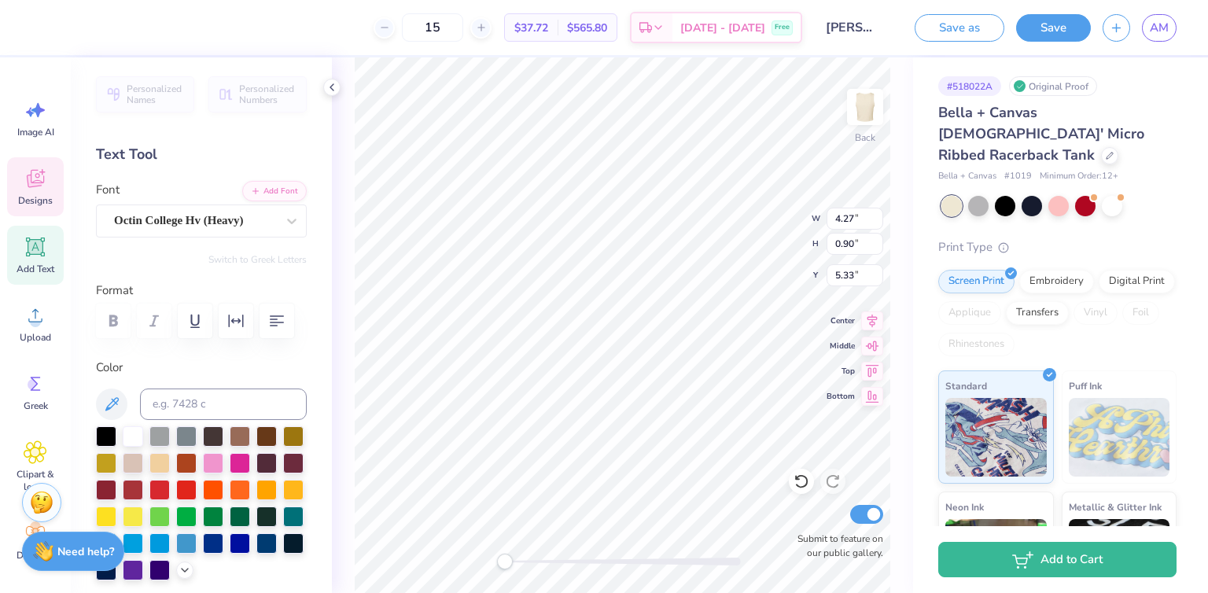
type input "8.97"
type input "4.66"
type input "7.25"
click at [843, 219] on input "8.97" at bounding box center [854, 219] width 57 height 22
type input "97"
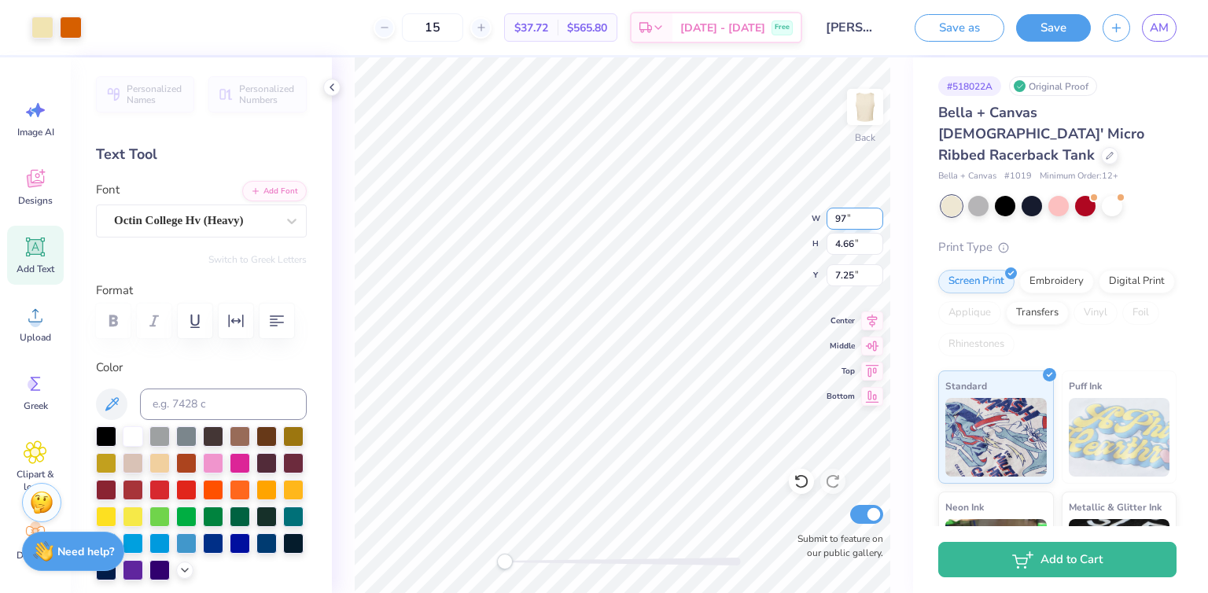
click at [823, 218] on div "Back W 97 97 " H 4.66 4.66 " Y 7.25 7.25 " Center Middle Top Bottom Submit to f…" at bounding box center [622, 325] width 581 height 536
click at [844, 219] on input "8.97" at bounding box center [854, 219] width 57 height 22
type input "5.00"
type input "2.60"
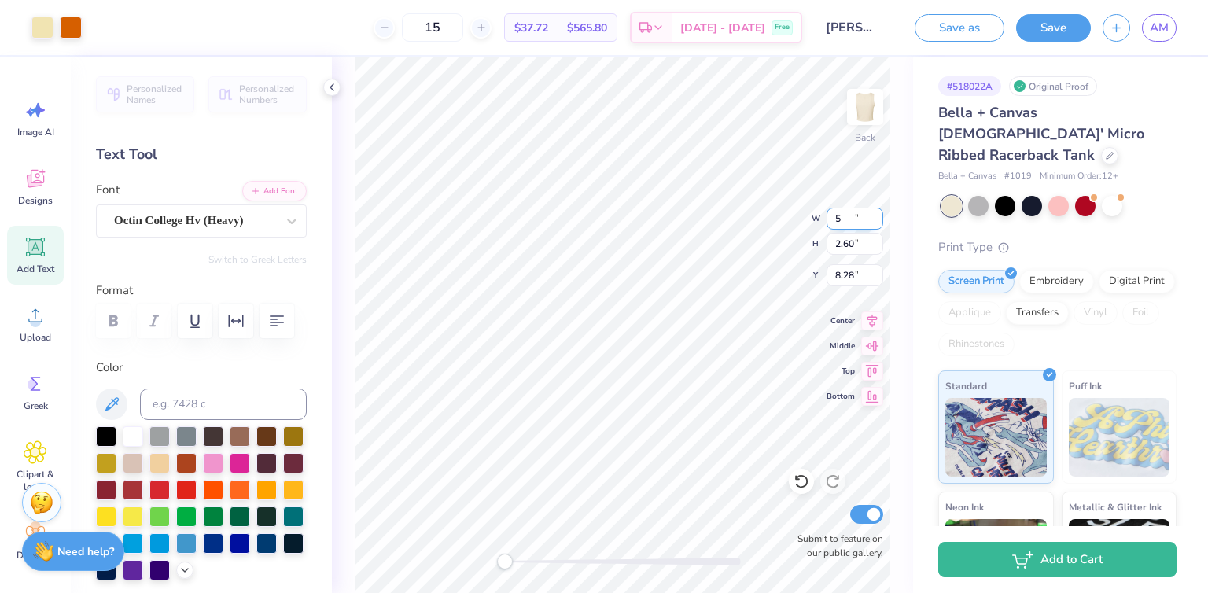
type input "8.28"
type input "4.27"
type input "0.90"
type input "5.33"
type input "5.00"
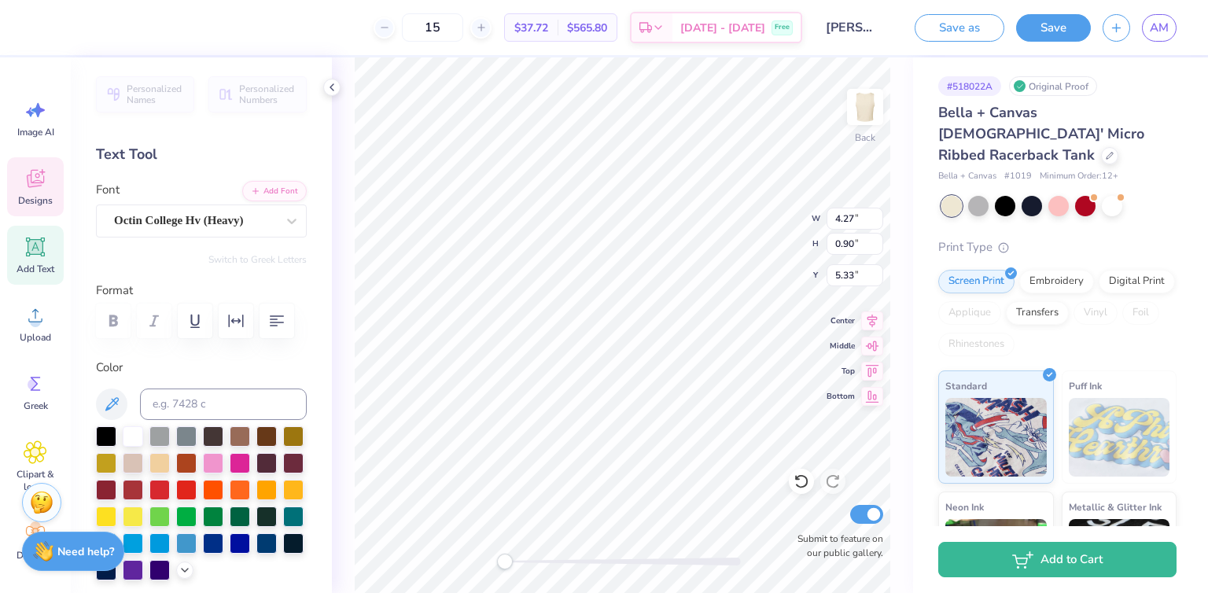
type input "2.60"
type input "8.28"
type input "4.27"
type input "0.90"
type input "4.87"
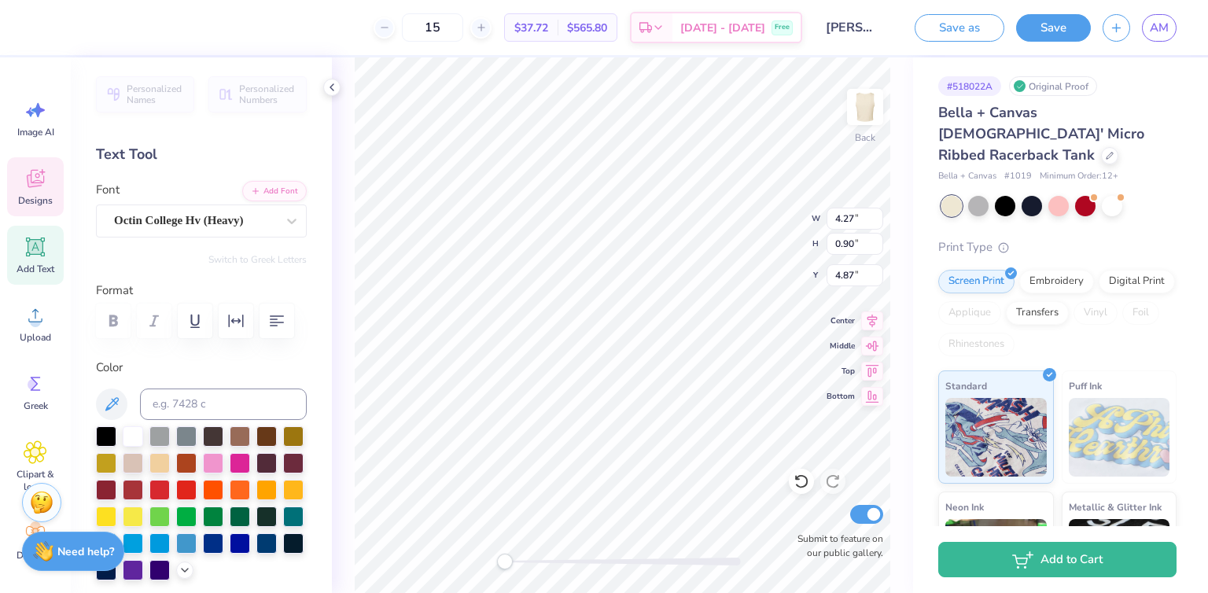
type input "5.00"
type input "2.60"
type input "5.77"
click at [811, 217] on div "Back W 4.27 4.27 " H 0.90 0.90 " Y 4.04 4.04 " Center Middle Top Bottom Submit …" at bounding box center [622, 325] width 581 height 536
type input "5.00"
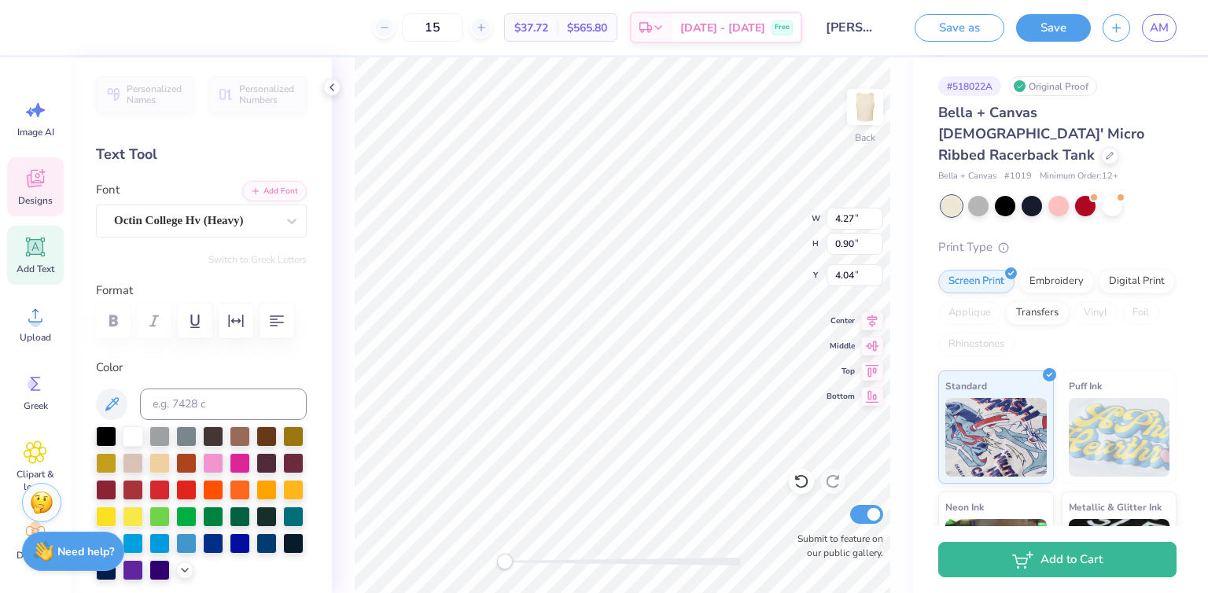
type input "2.60"
type input "5.13"
click at [1050, 29] on button "Save" at bounding box center [1053, 26] width 75 height 28
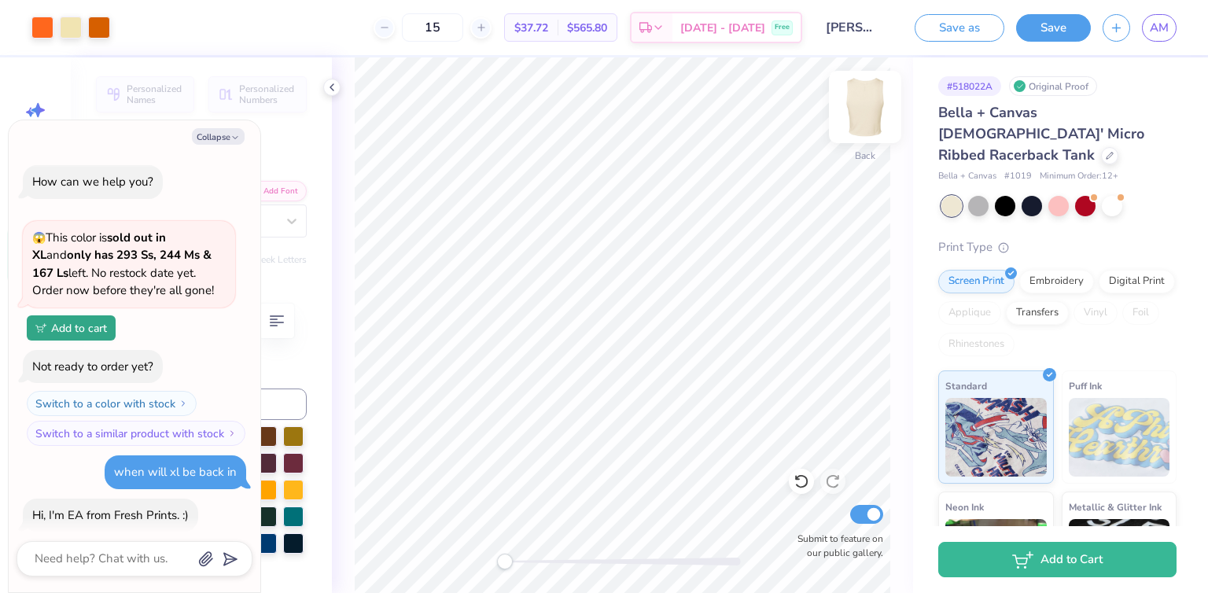
scroll to position [2280, 0]
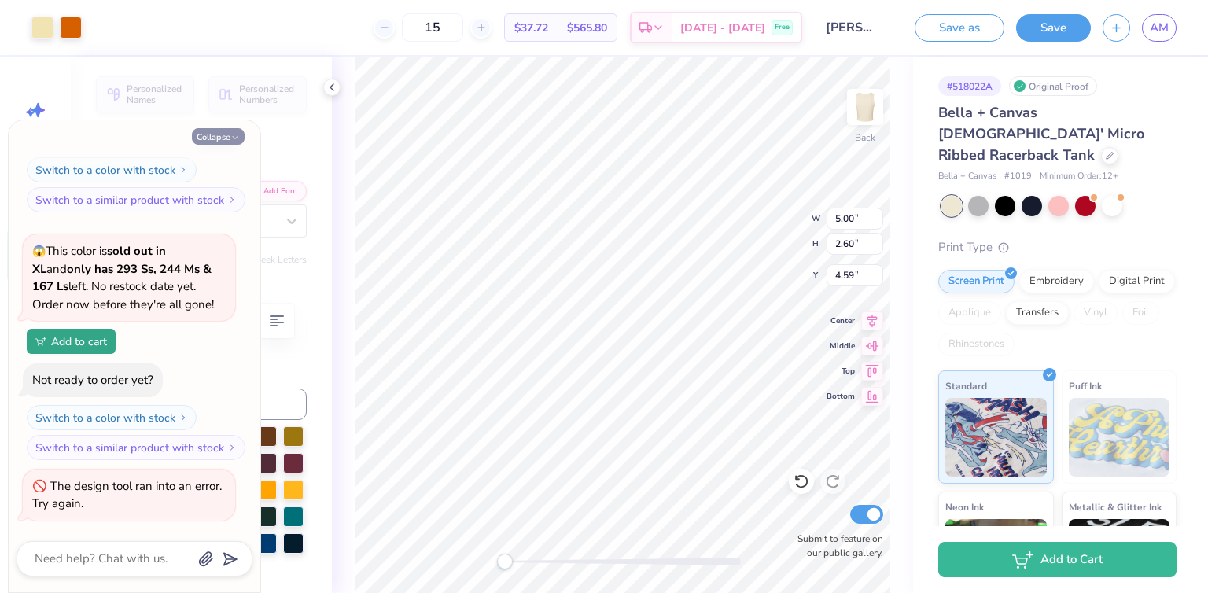
click at [238, 133] on icon "button" at bounding box center [234, 137] width 9 height 9
type textarea "x"
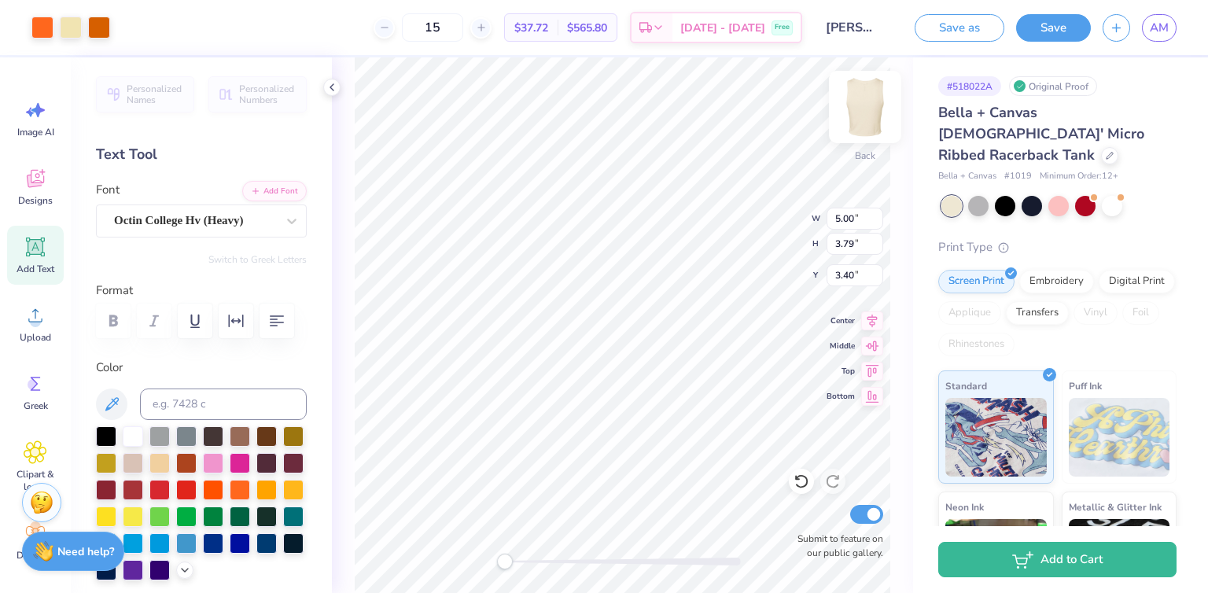
click at [857, 105] on img at bounding box center [865, 106] width 63 height 63
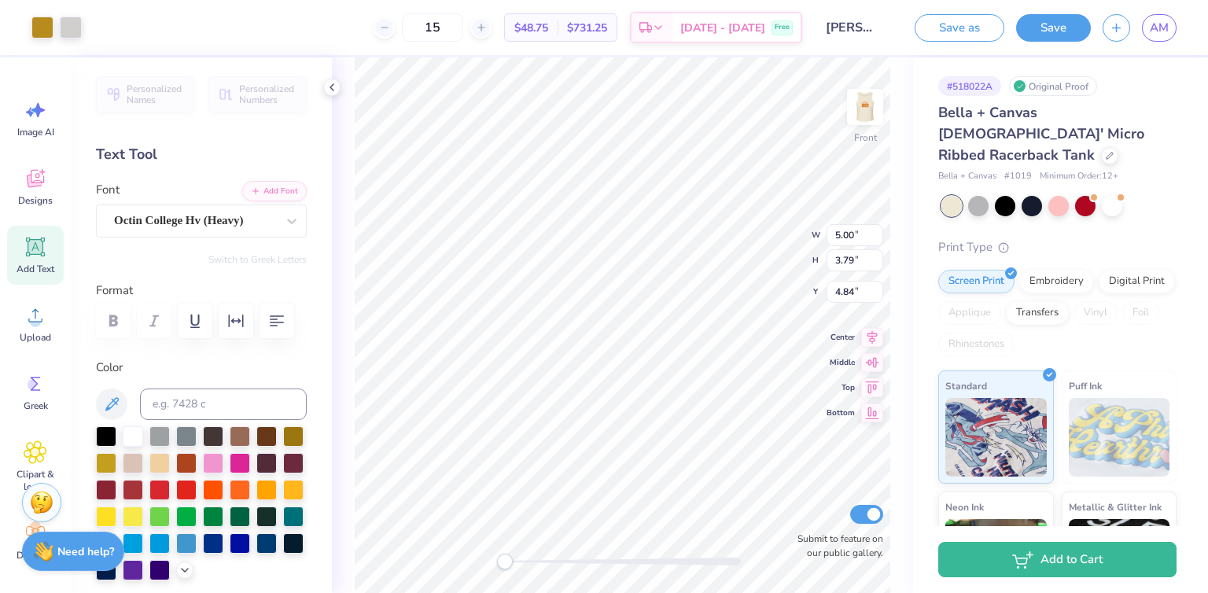
click at [857, 105] on img at bounding box center [864, 106] width 31 height 31
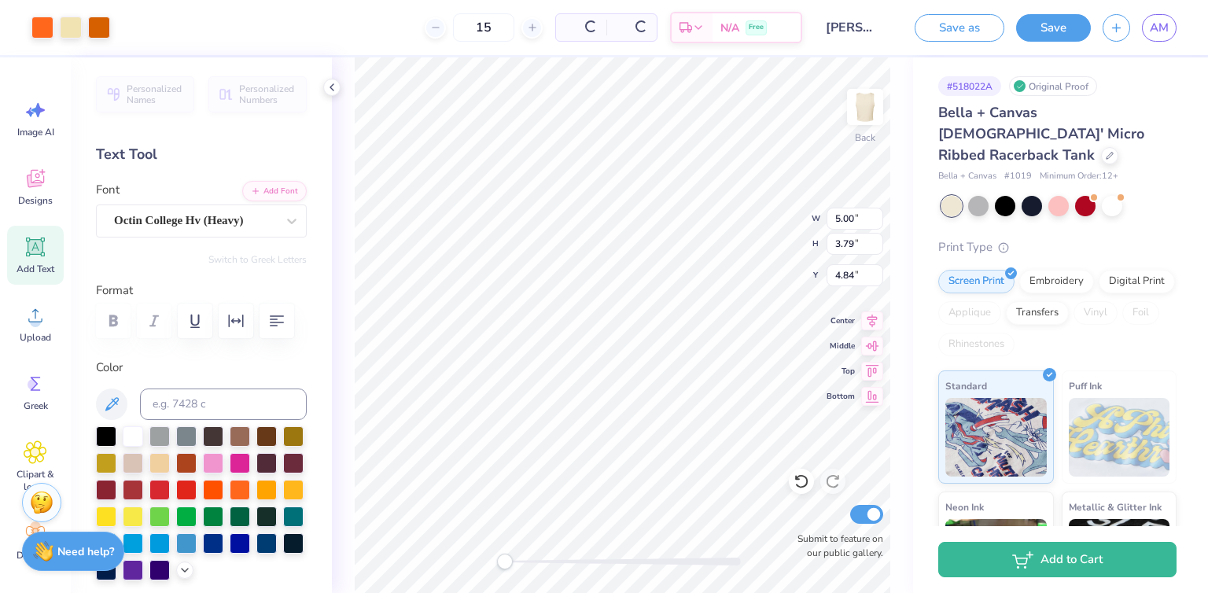
type input "3.40"
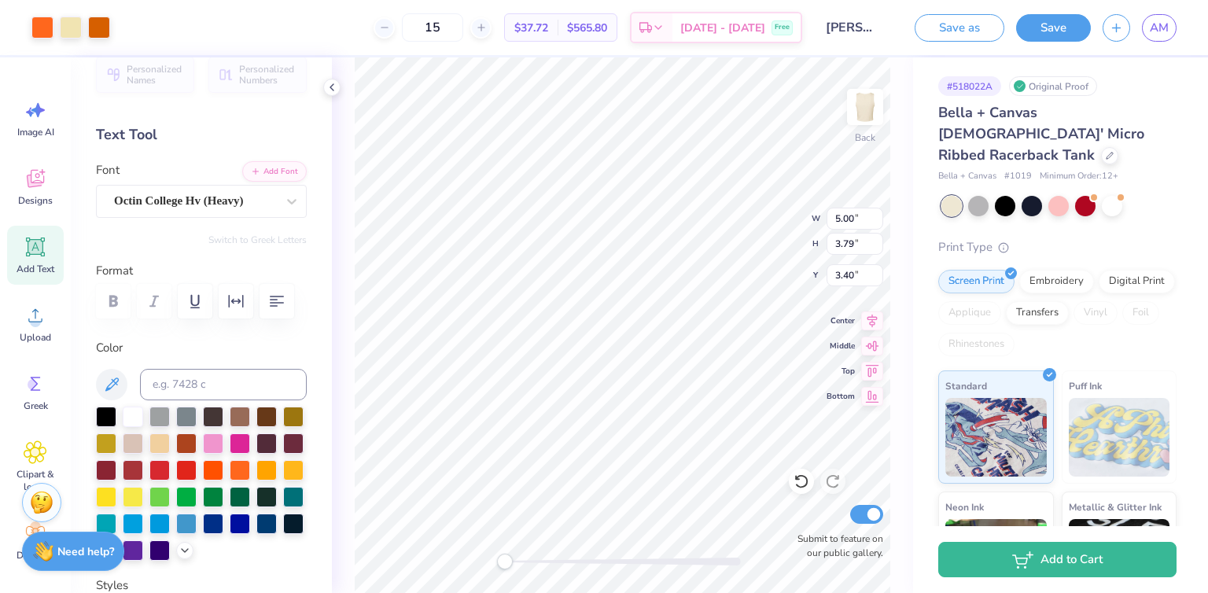
scroll to position [16, 0]
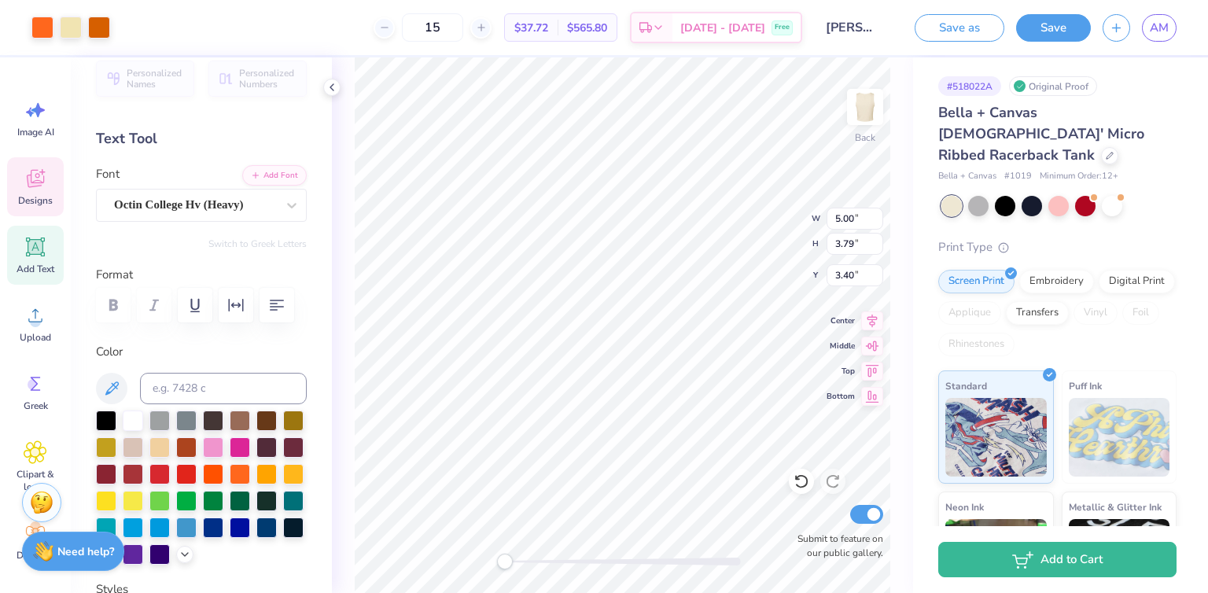
click at [38, 176] on icon at bounding box center [36, 179] width 24 height 24
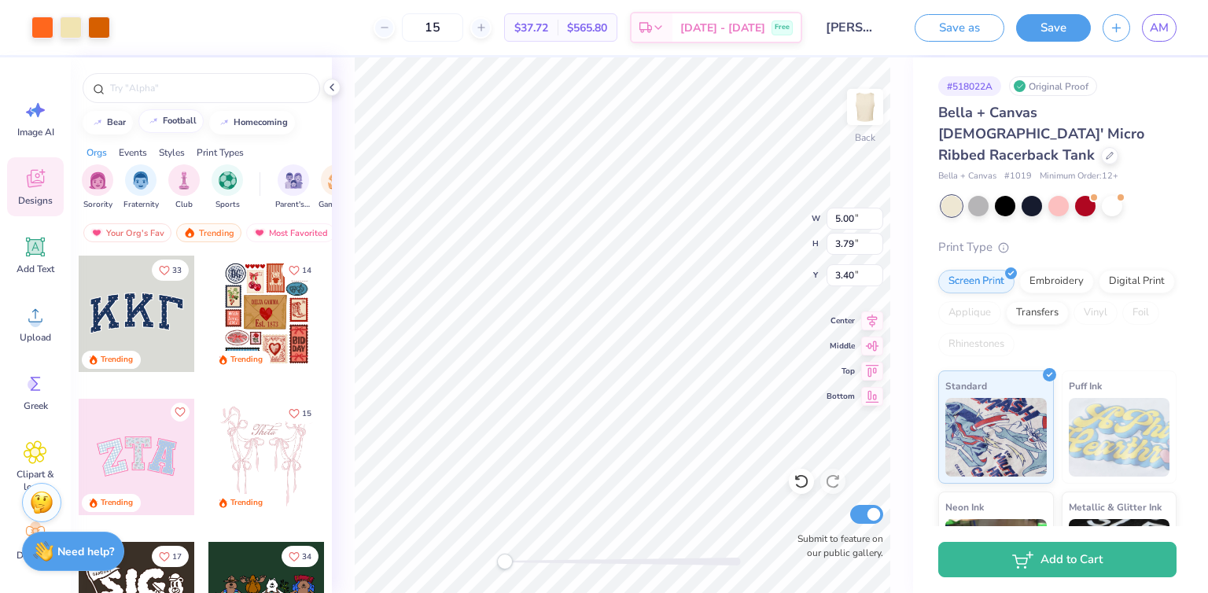
click at [170, 117] on div "football" at bounding box center [180, 120] width 34 height 9
type input "football"
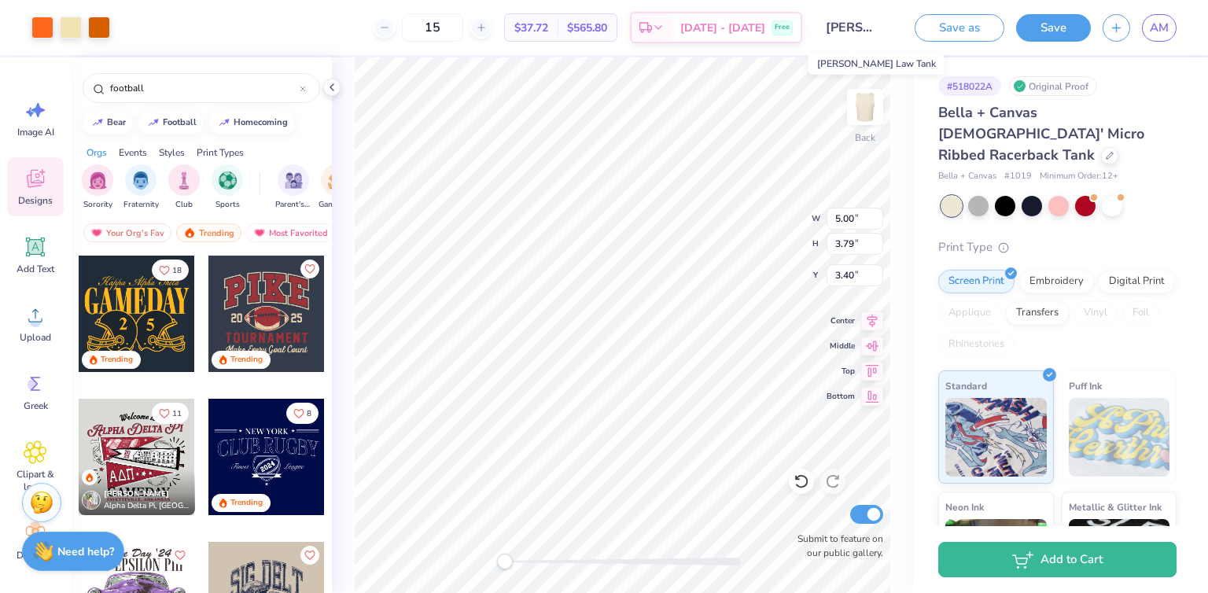
click at [845, 28] on input "[PERSON_NAME] Law Tank" at bounding box center [852, 27] width 77 height 31
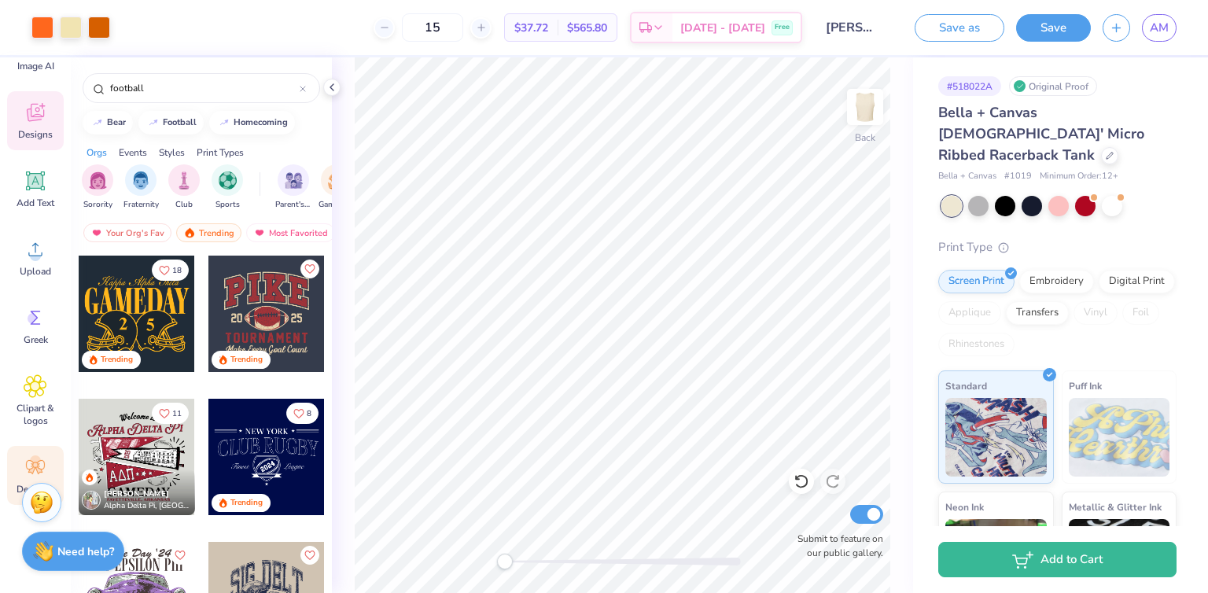
scroll to position [0, 0]
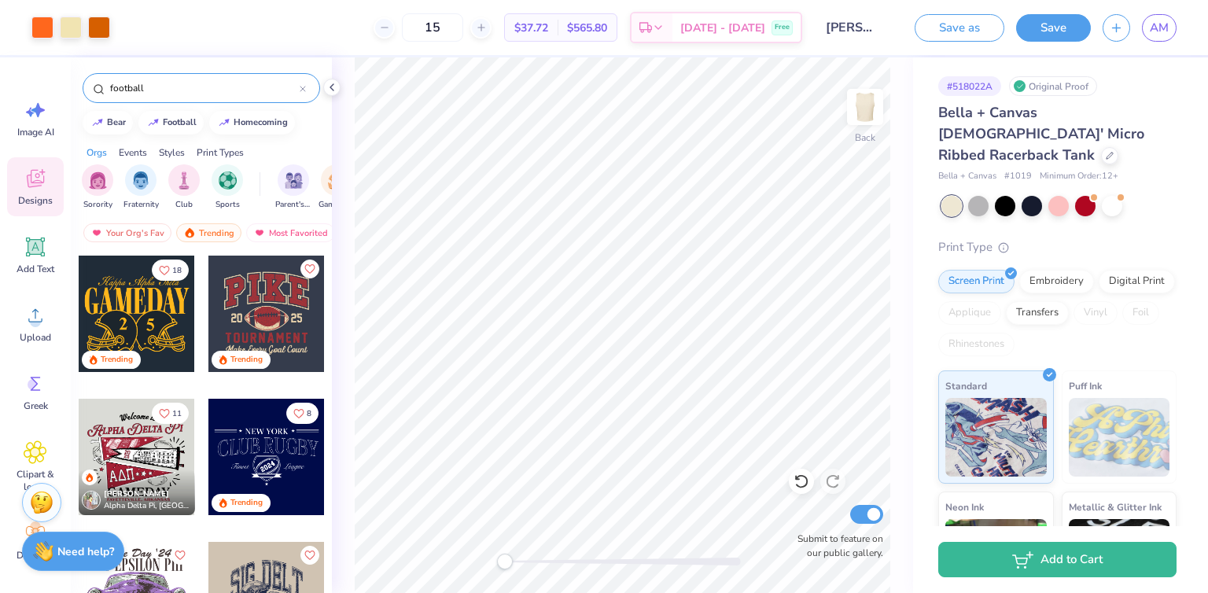
click at [167, 88] on input "football" at bounding box center [204, 88] width 191 height 16
click at [971, 129] on span "Bella + Canvas [DEMOGRAPHIC_DATA]' Micro Ribbed Racerback Tank" at bounding box center [1041, 133] width 206 height 61
click at [1083, 194] on div at bounding box center [1085, 204] width 20 height 20
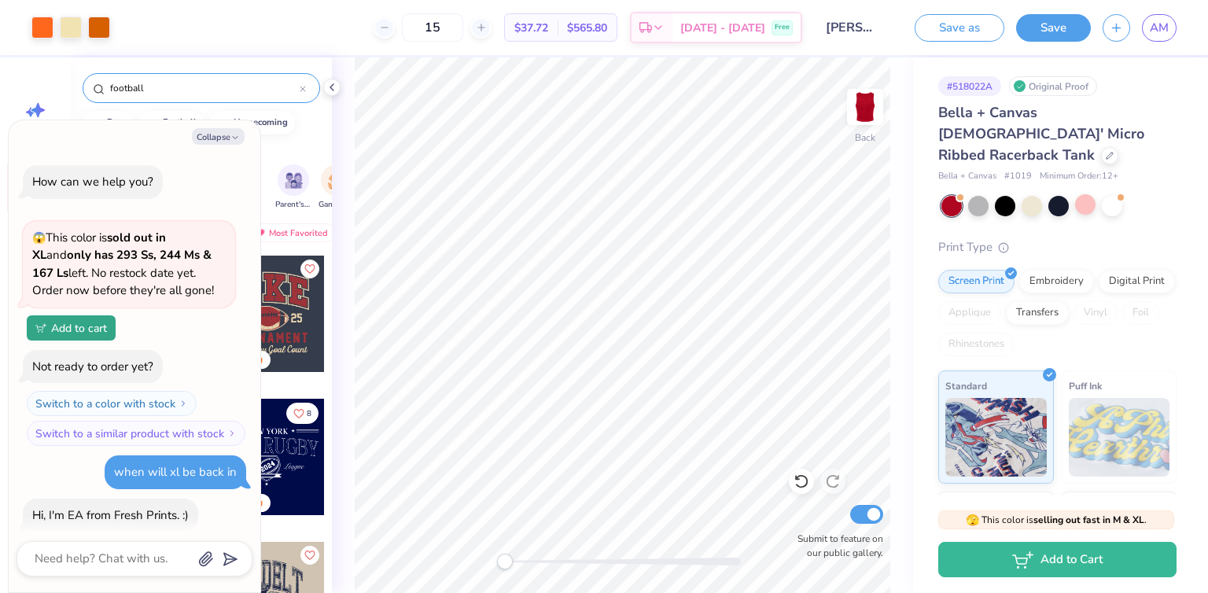
scroll to position [2509, 0]
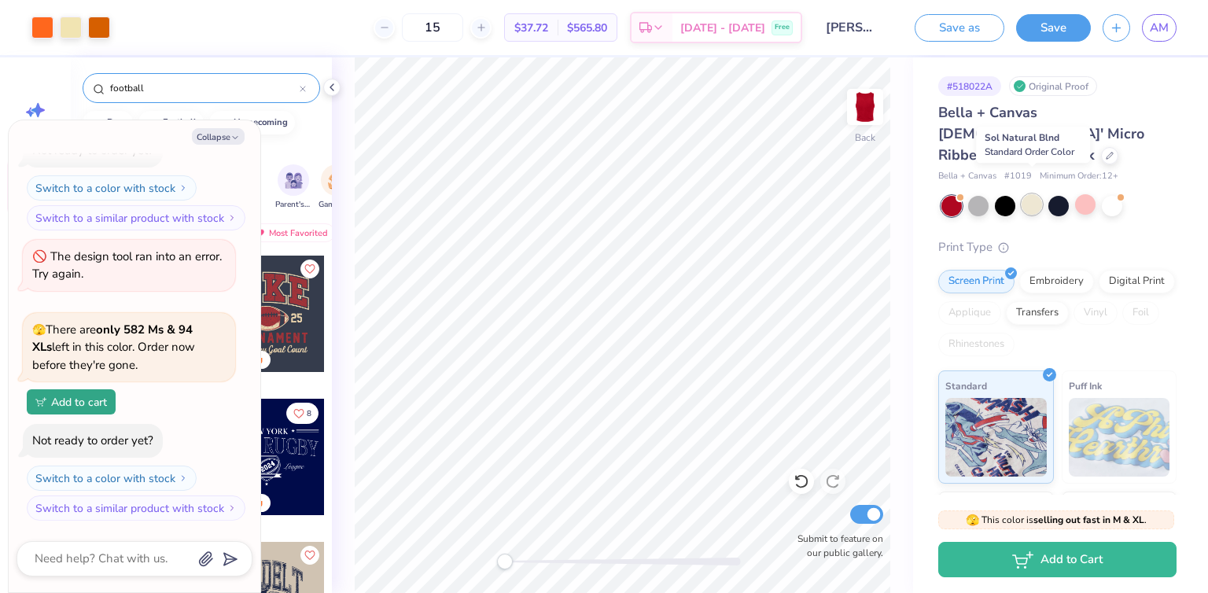
click at [1032, 194] on div at bounding box center [1031, 204] width 20 height 20
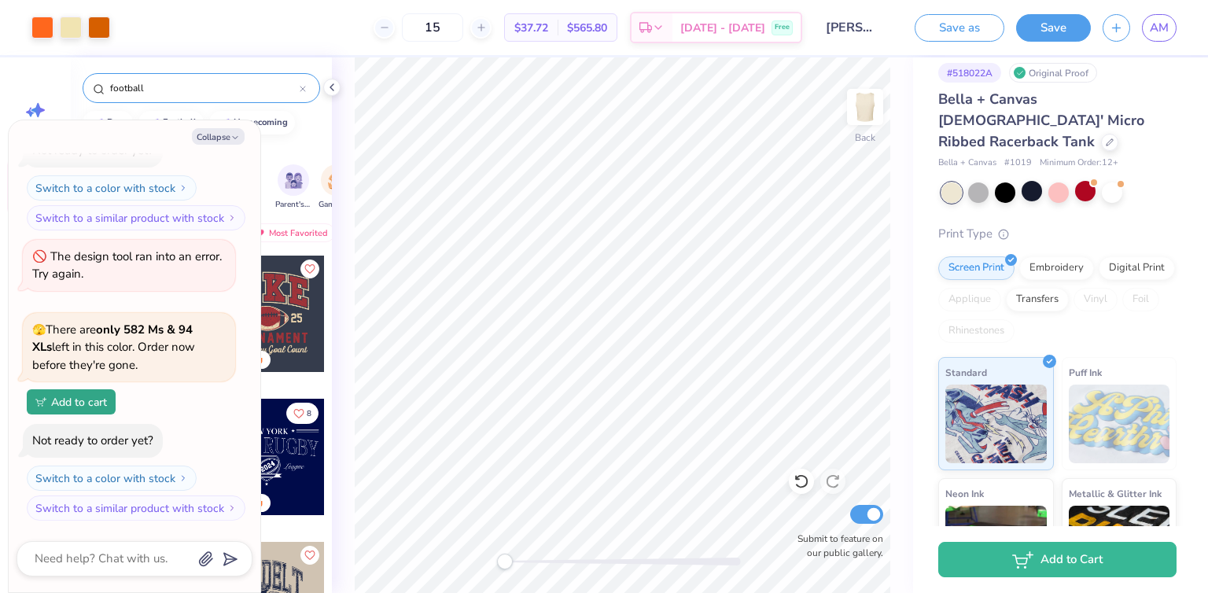
scroll to position [0, 0]
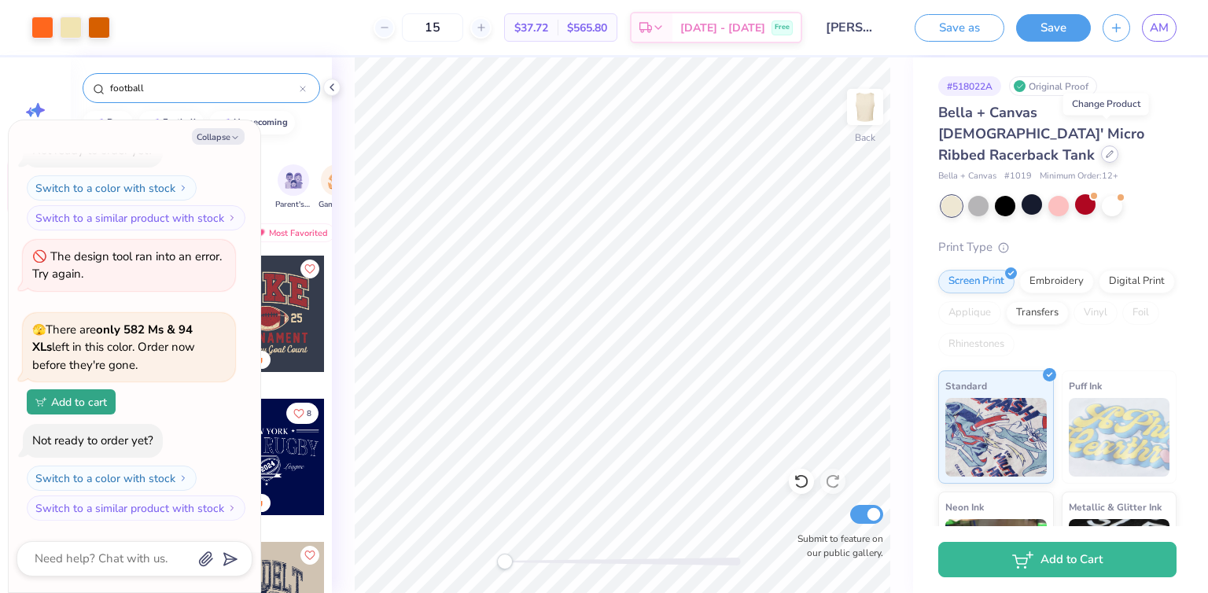
click at [1103, 145] on div at bounding box center [1109, 153] width 17 height 17
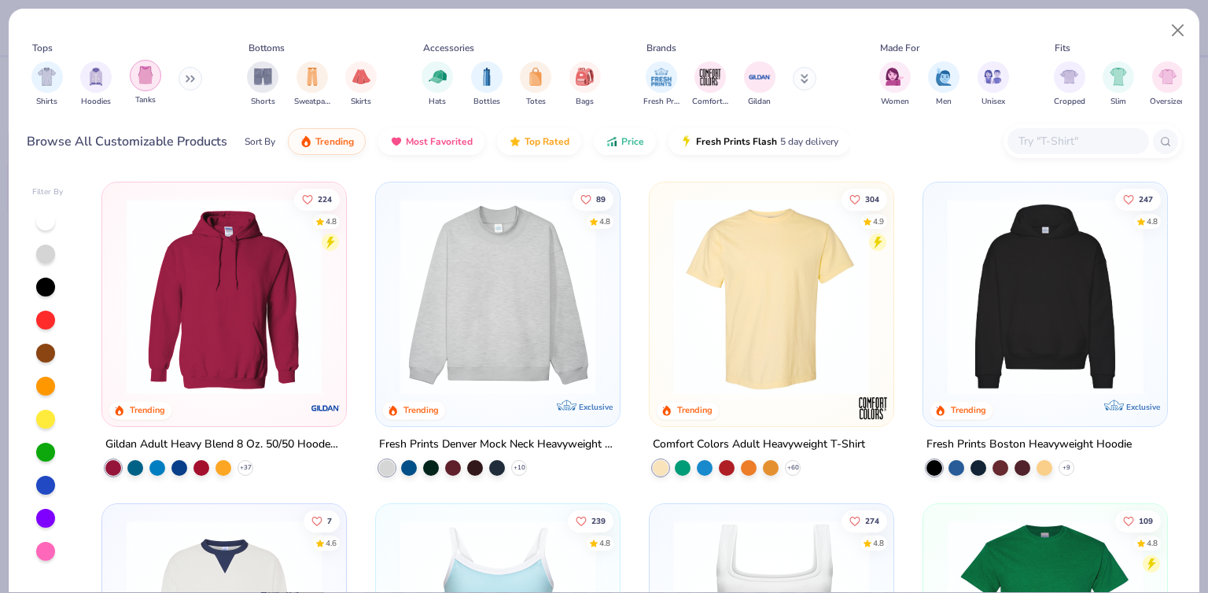
click at [142, 68] on img "filter for Tanks" at bounding box center [145, 75] width 17 height 18
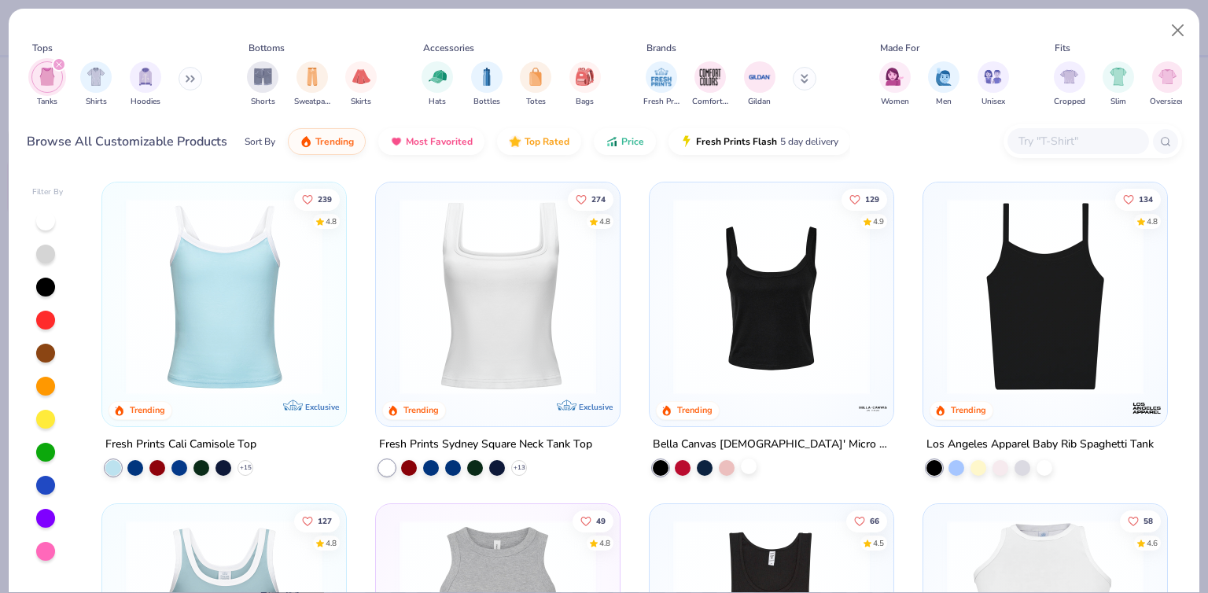
click at [742, 465] on div at bounding box center [749, 466] width 16 height 16
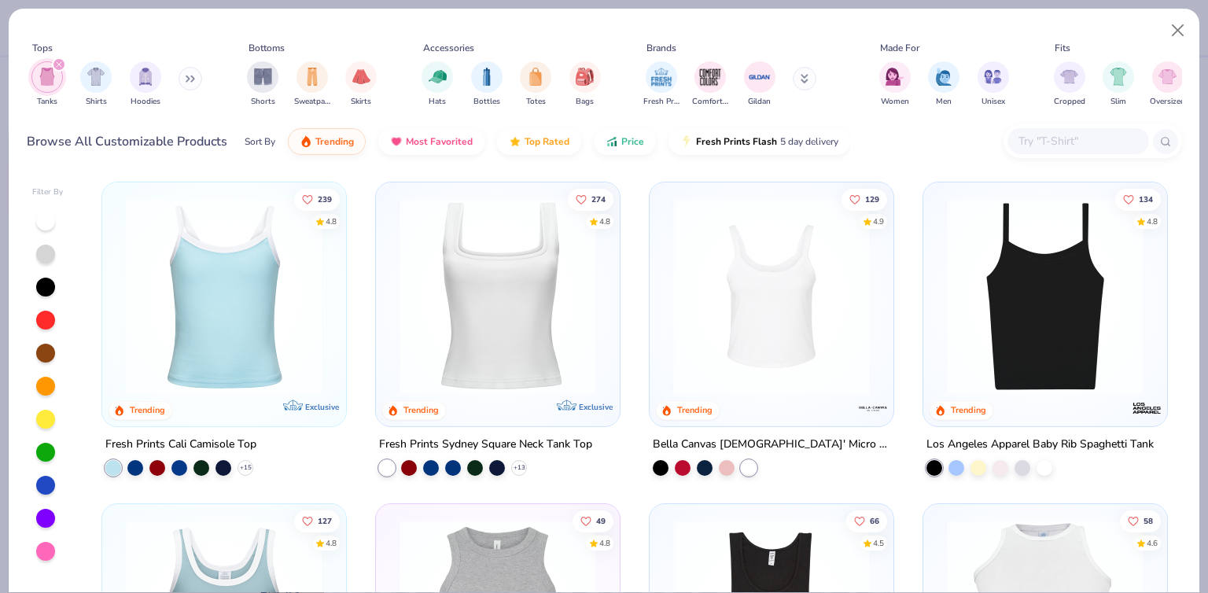
click at [732, 333] on img at bounding box center [771, 296] width 212 height 197
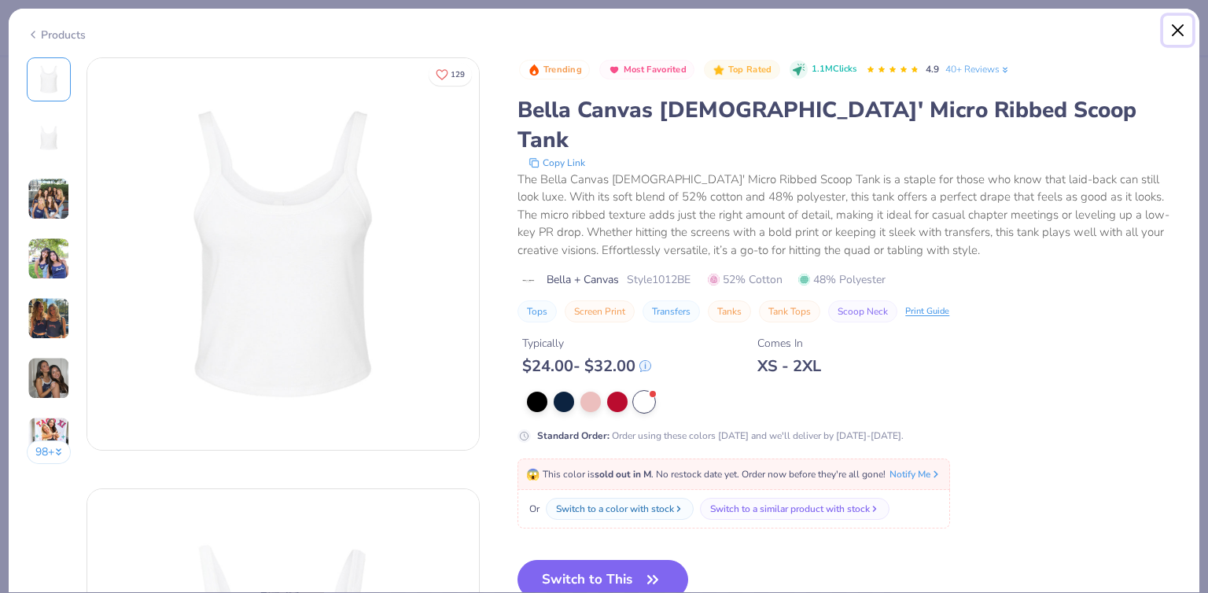
click at [1180, 31] on button "Close" at bounding box center [1178, 31] width 30 height 30
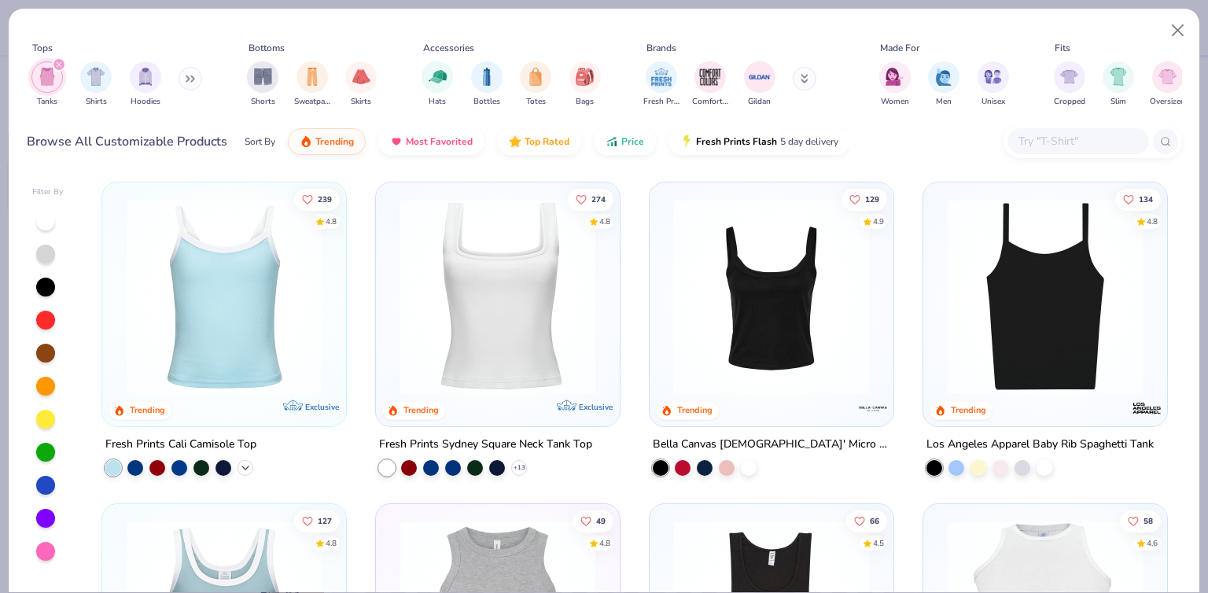
click at [239, 469] on icon at bounding box center [245, 468] width 13 height 13
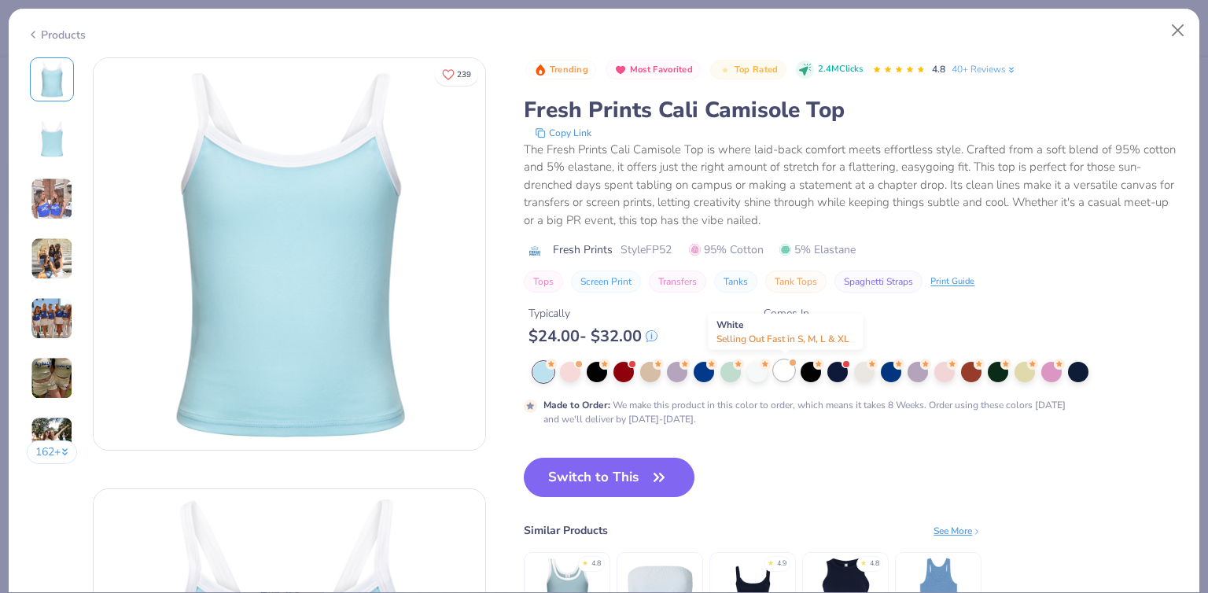
click at [788, 366] on div at bounding box center [784, 370] width 20 height 20
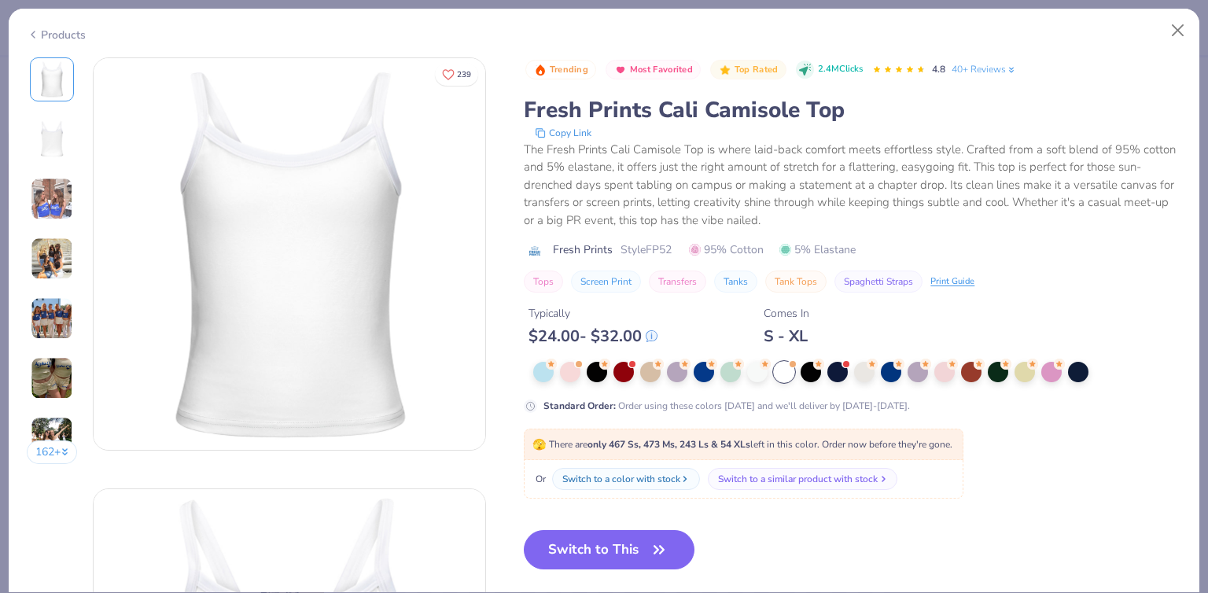
click at [754, 478] on div "Switch to a similar product with stock" at bounding box center [798, 479] width 160 height 14
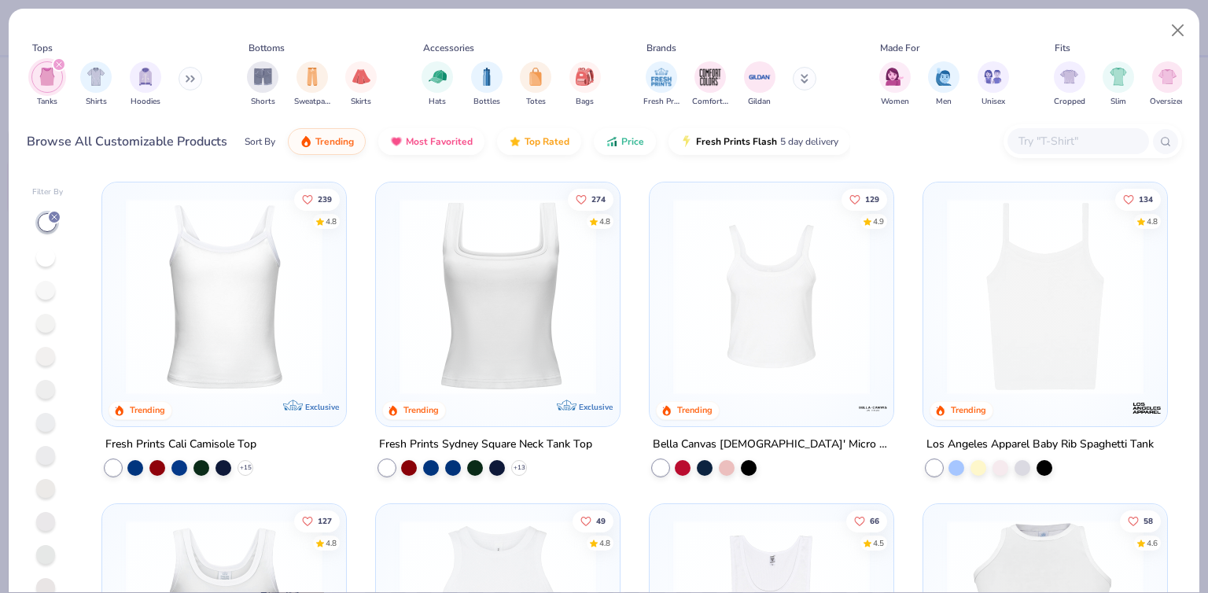
click at [213, 325] on img at bounding box center [224, 296] width 212 height 197
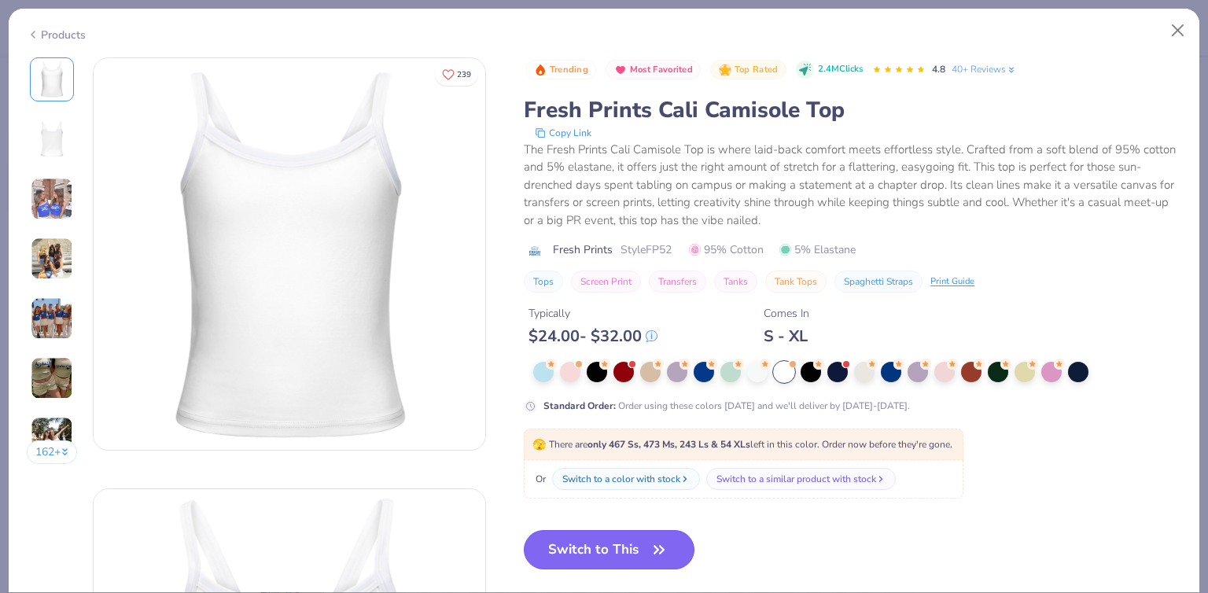
click at [611, 554] on button "Switch to This" at bounding box center [609, 549] width 171 height 39
type textarea "x"
type input "50"
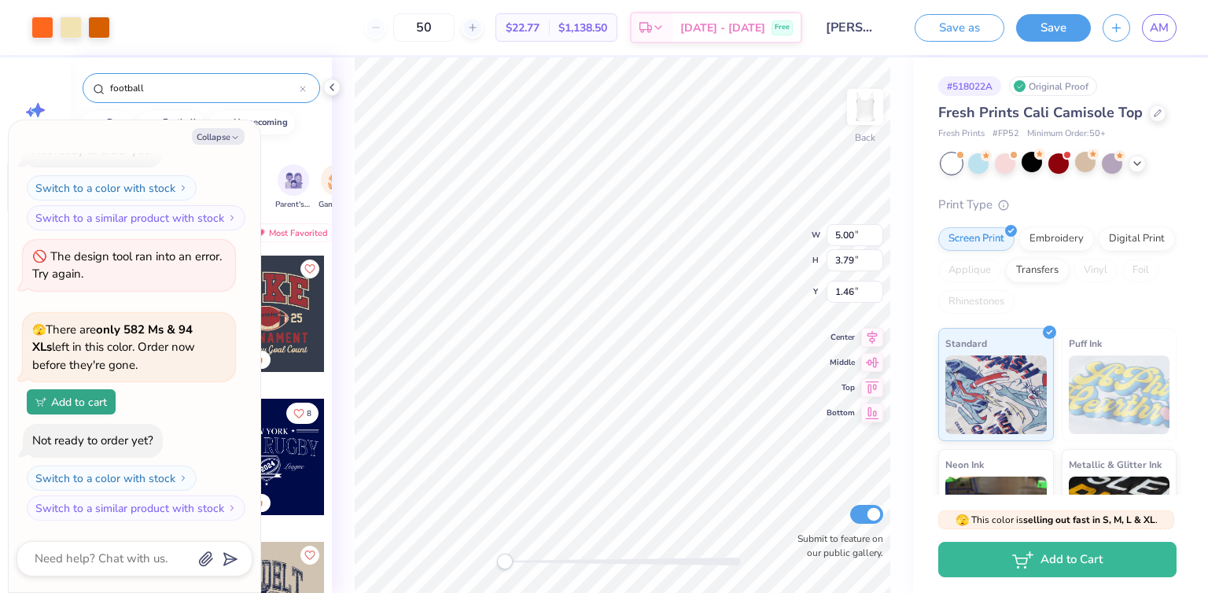
type textarea "x"
type input "1.58"
click at [220, 136] on button "Collapse" at bounding box center [218, 136] width 53 height 17
type textarea "x"
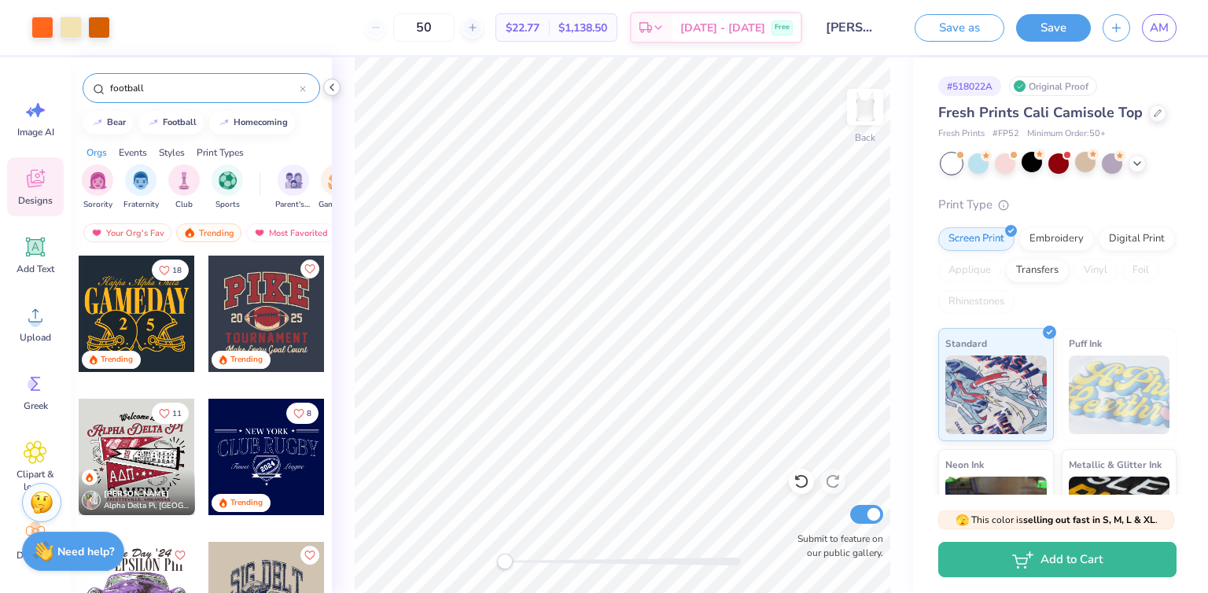
click at [330, 86] on polyline at bounding box center [331, 87] width 3 height 6
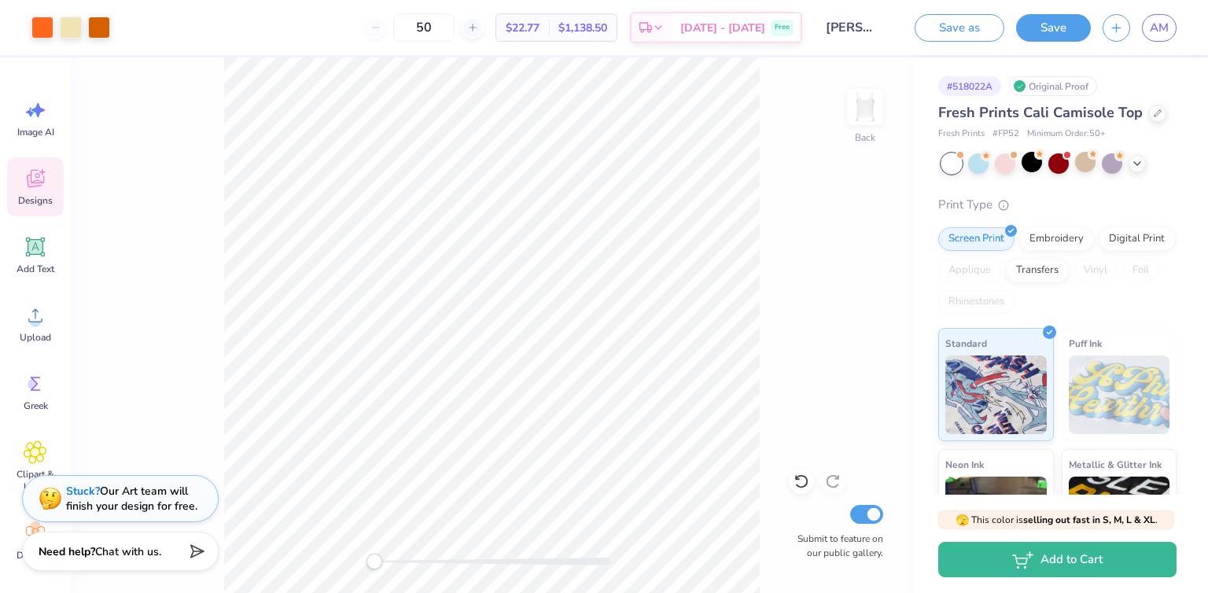
click at [399, 31] on div "50" at bounding box center [424, 27] width 118 height 28
click at [455, 27] on input "50" at bounding box center [423, 27] width 61 height 28
drag, startPoint x: 457, startPoint y: 27, endPoint x: 410, endPoint y: 29, distance: 47.2
click at [410, 29] on div "50" at bounding box center [424, 27] width 118 height 28
type input "50"
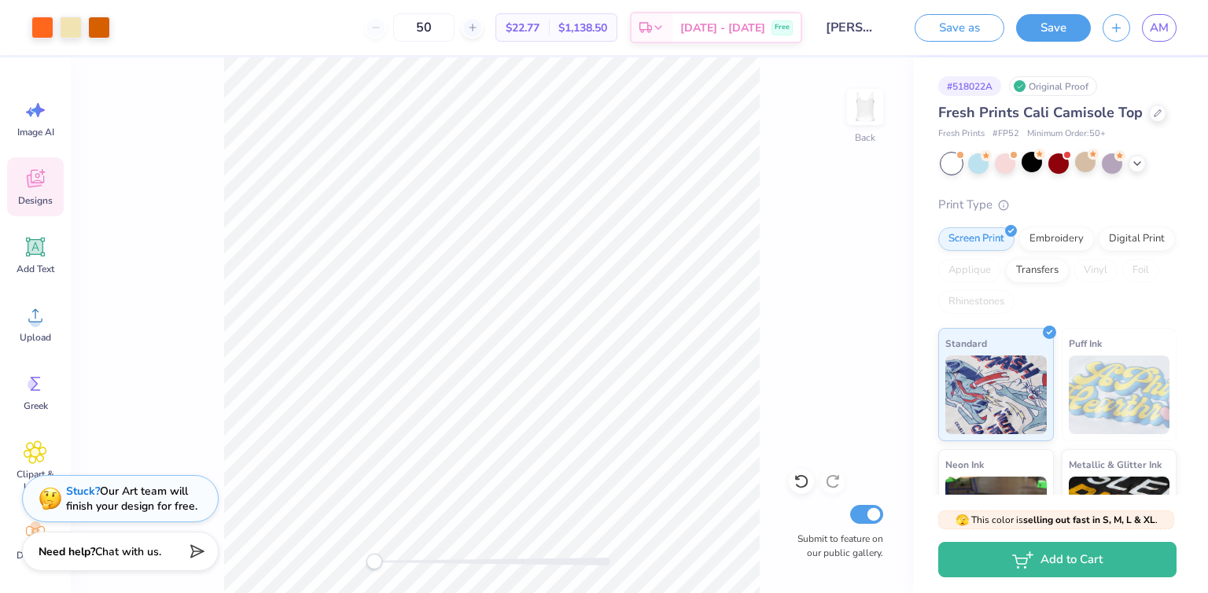
click at [463, 86] on body "Art colors 50 $22.77 Per Item $1,138.50 Total Est. Delivery [DATE] - [DATE] Fre…" at bounding box center [604, 296] width 1208 height 593
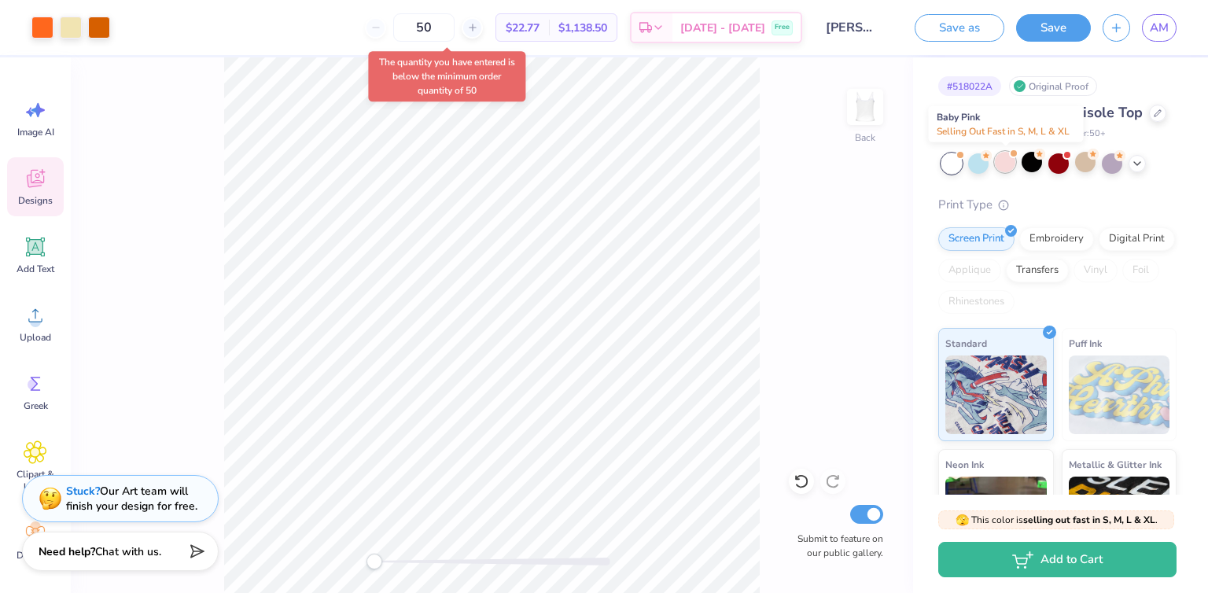
click at [1010, 165] on div at bounding box center [1005, 162] width 20 height 20
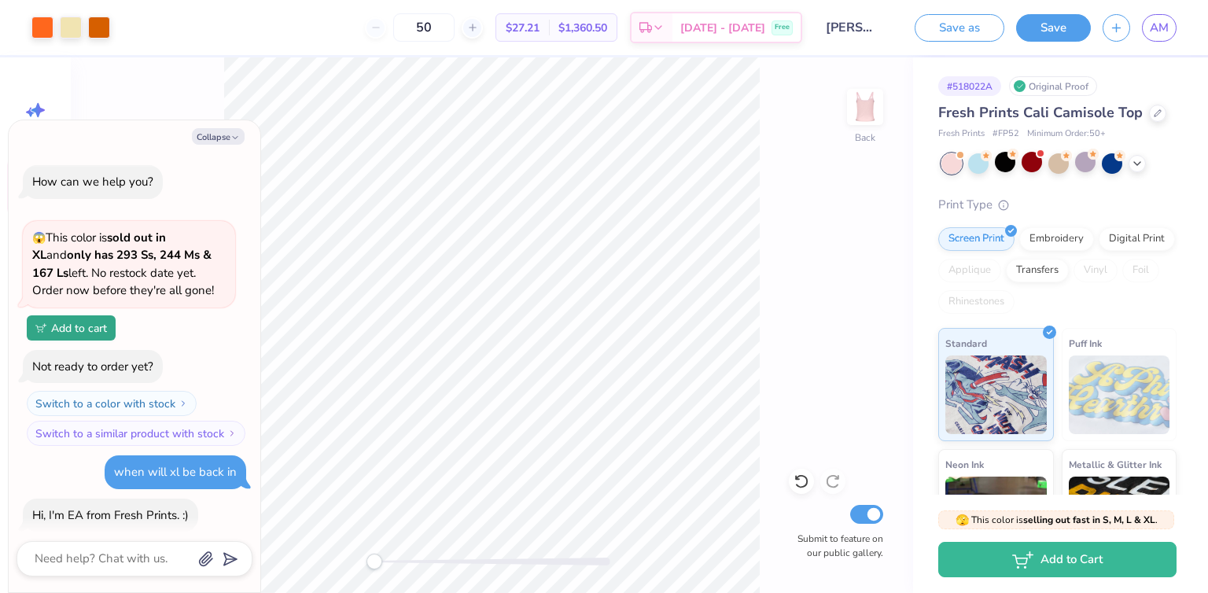
scroll to position [2739, 0]
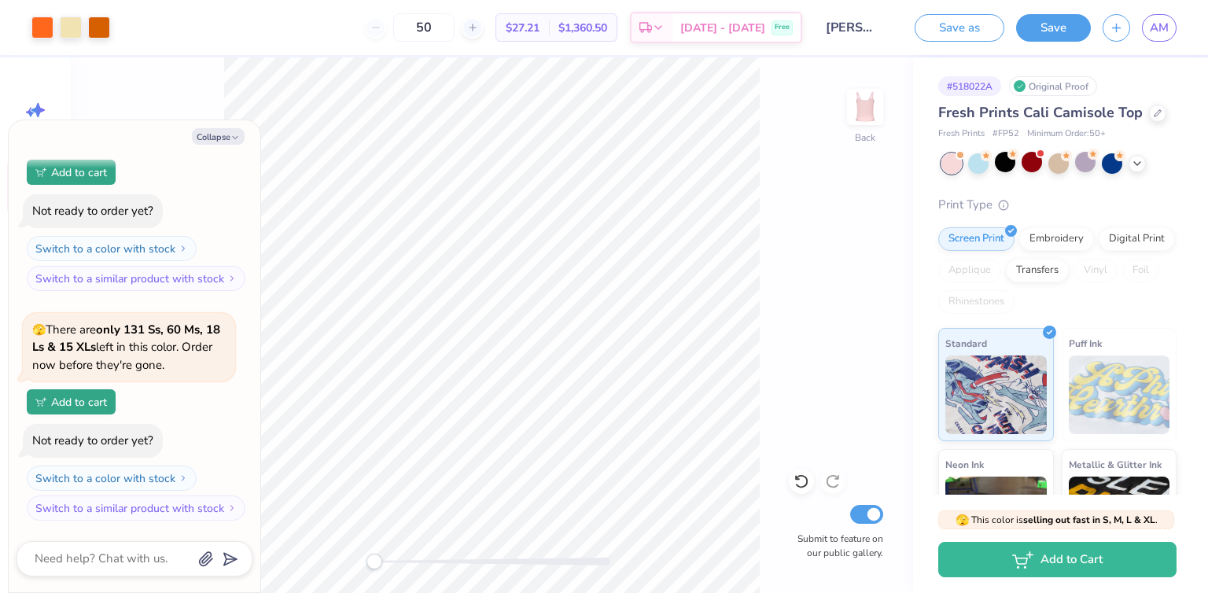
click at [397, 31] on div "50" at bounding box center [424, 27] width 118 height 28
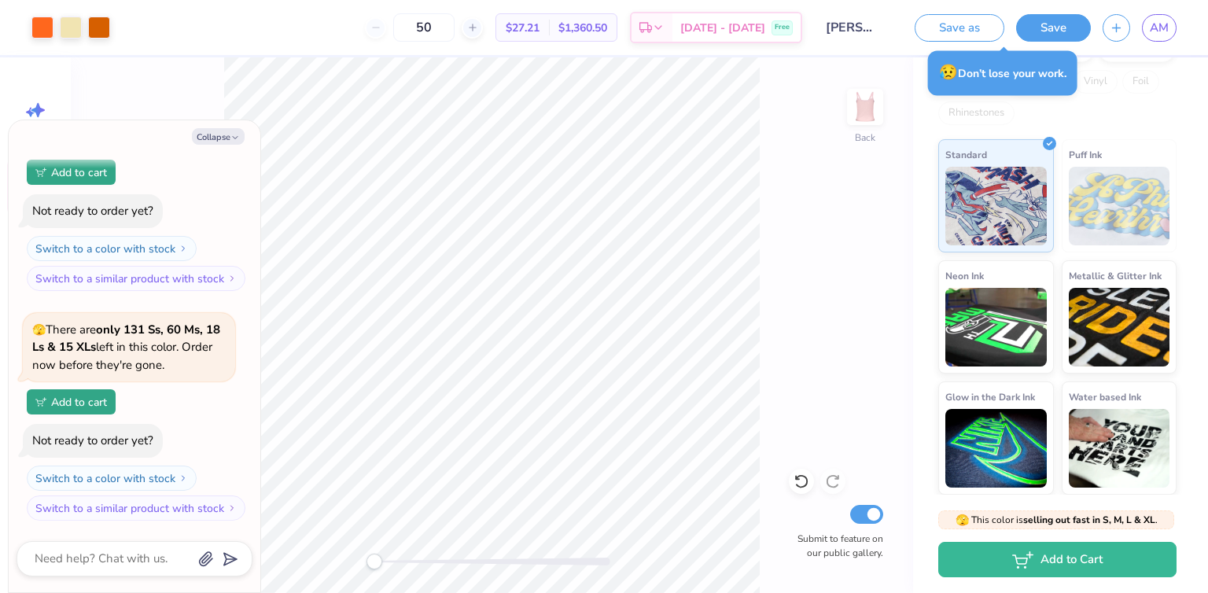
scroll to position [0, 0]
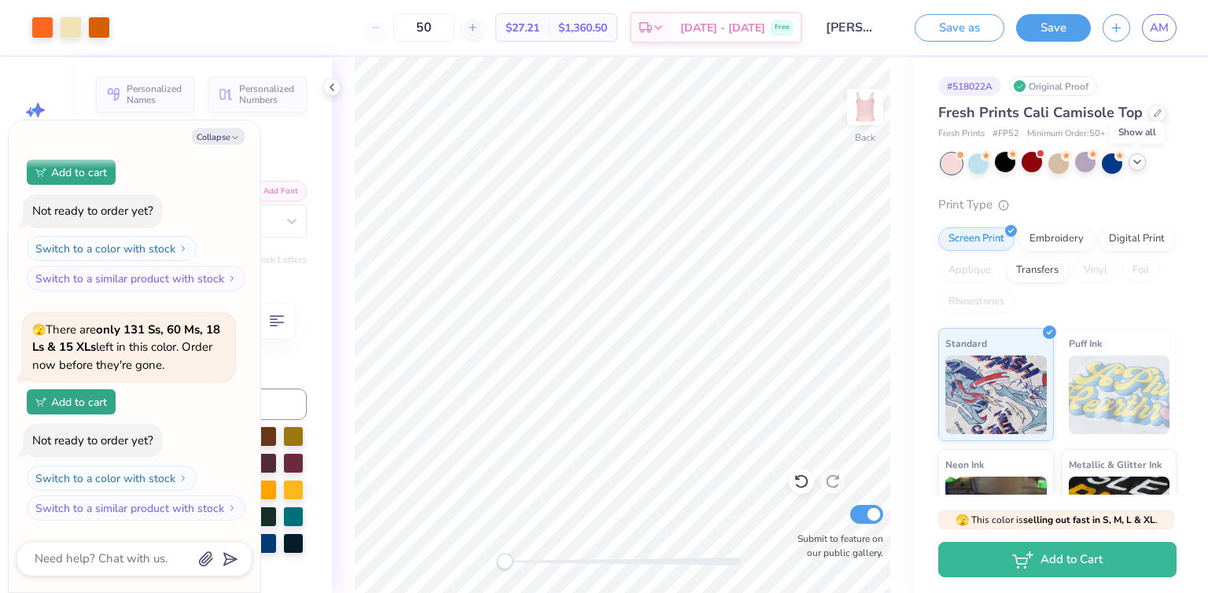
click at [1135, 162] on icon at bounding box center [1137, 162] width 13 height 13
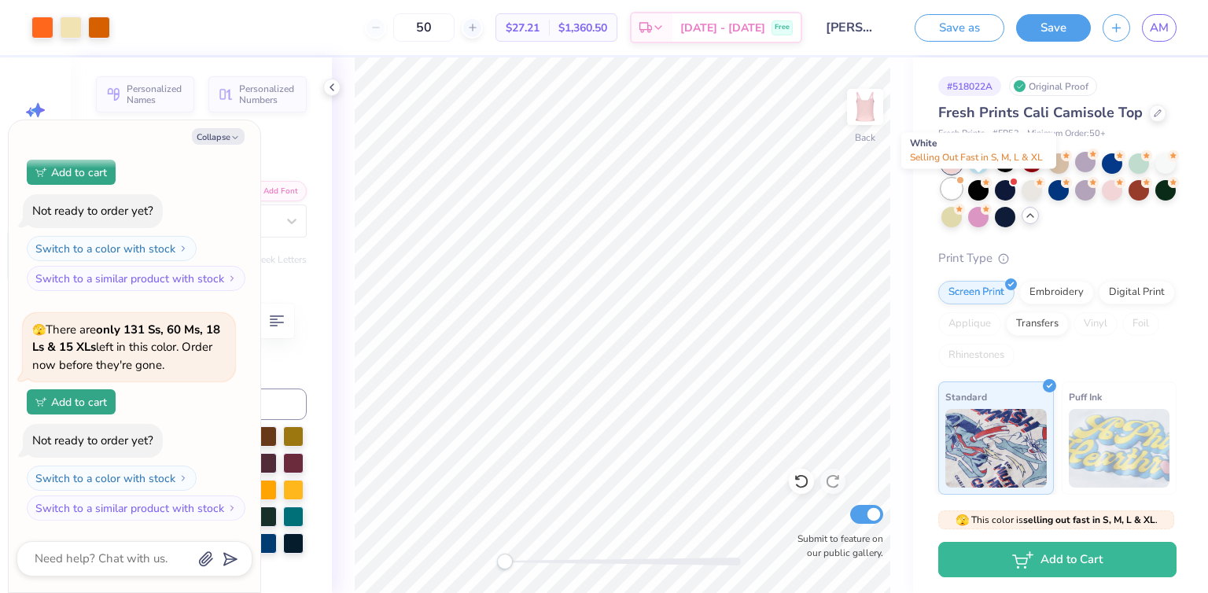
click at [962, 187] on div at bounding box center [951, 189] width 20 height 20
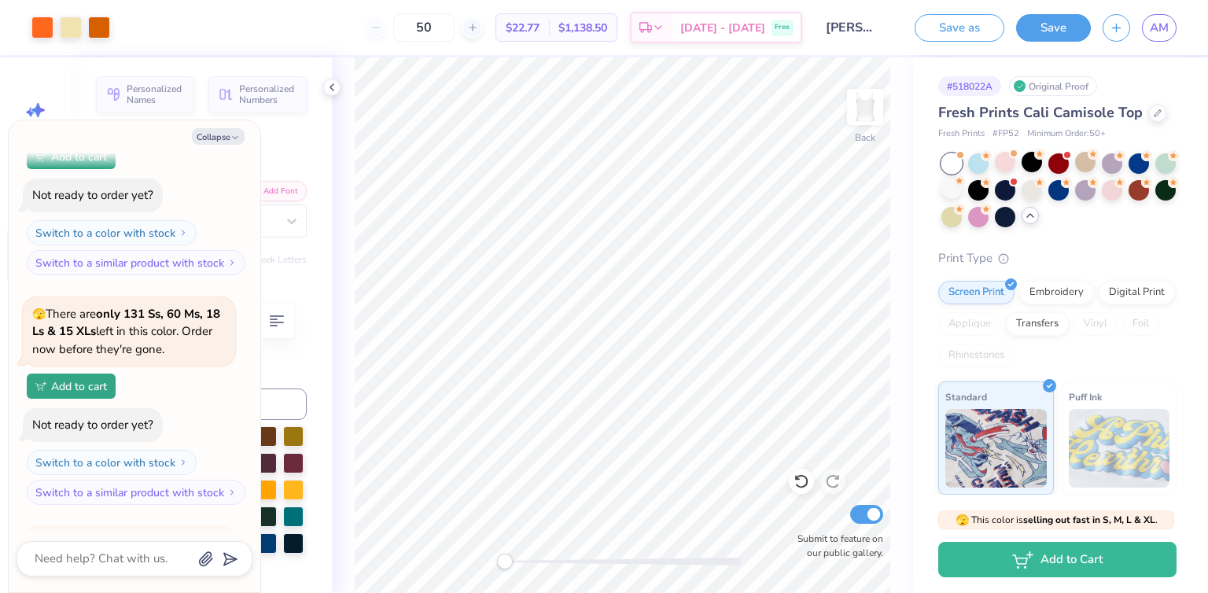
scroll to position [2968, 0]
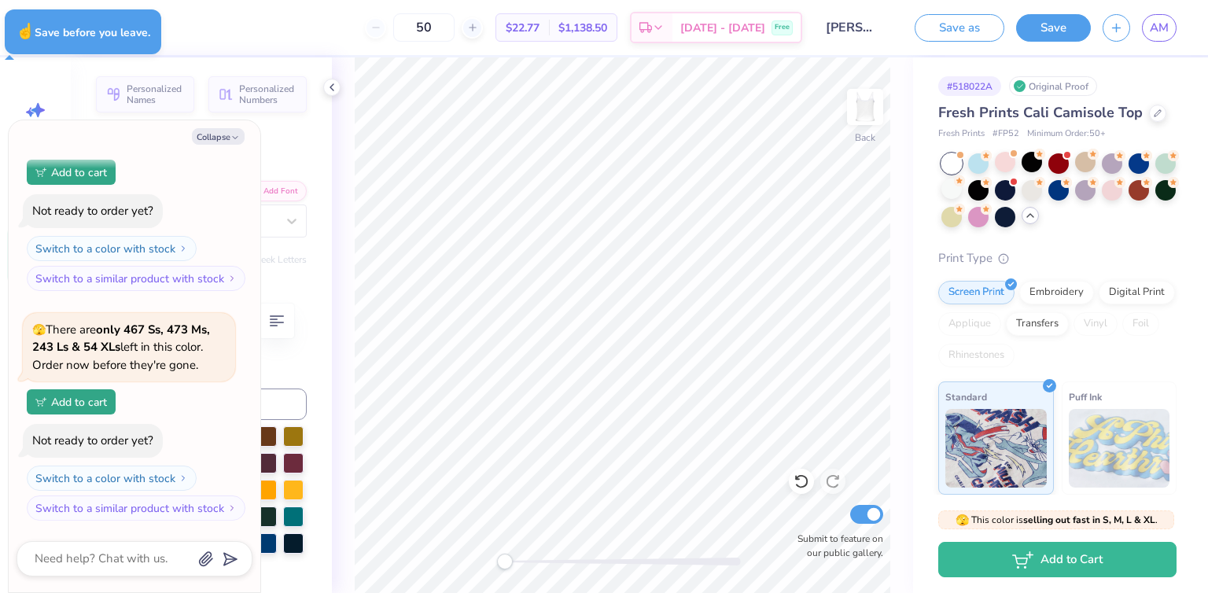
type textarea "x"
